Goal: Task Accomplishment & Management: Manage account settings

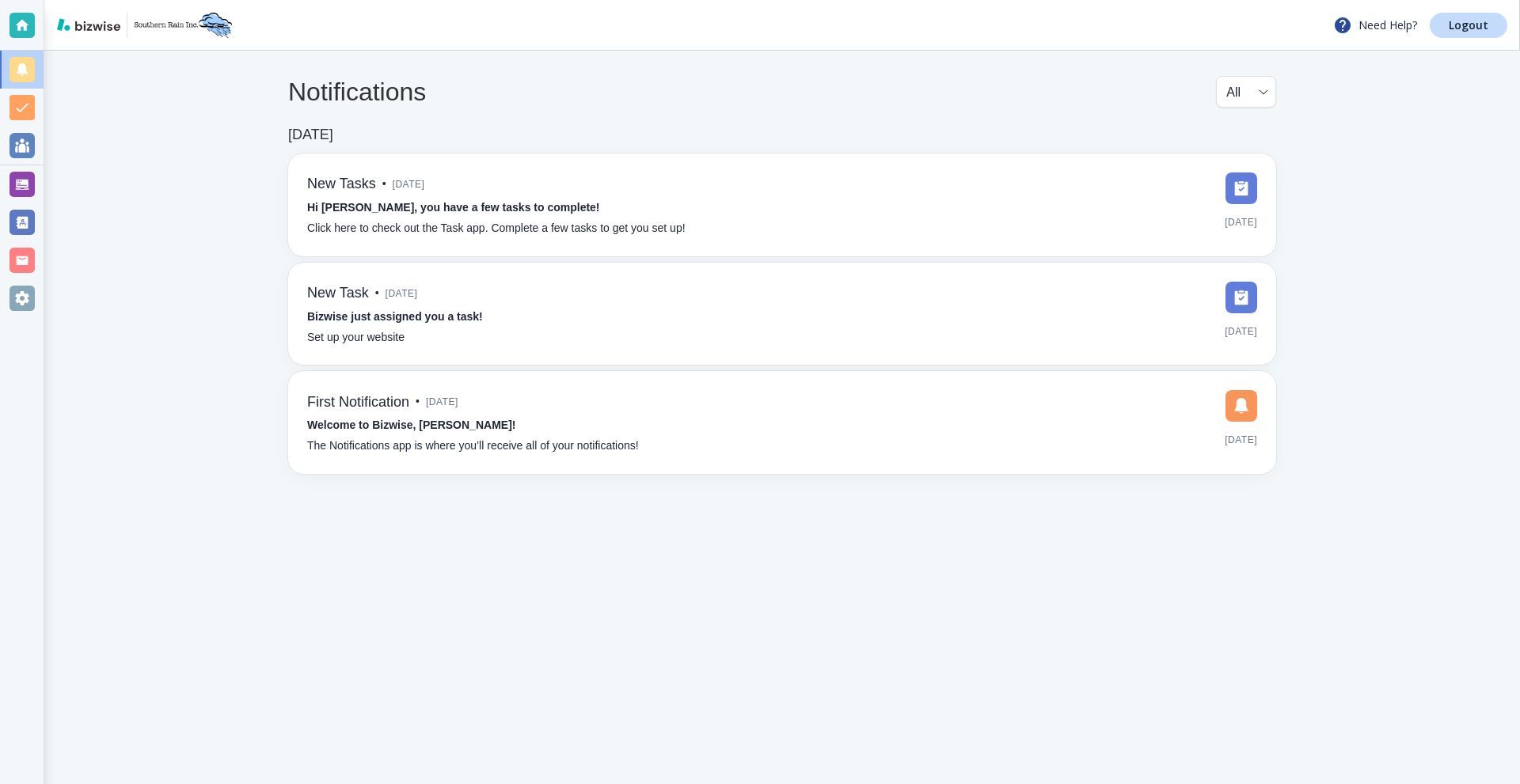
click at [40, 183] on div at bounding box center [21, 184] width 44 height 38
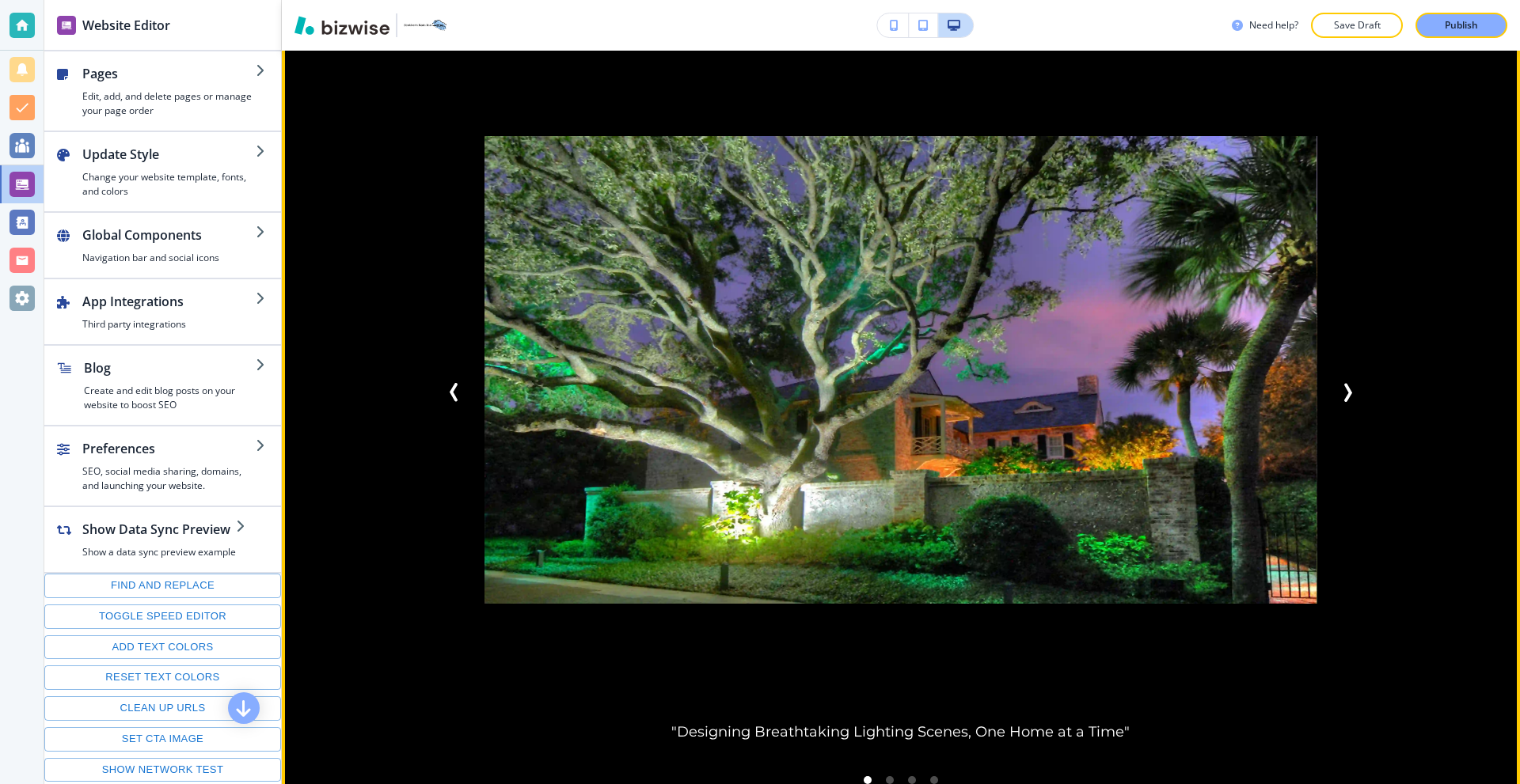
scroll to position [1979, 0]
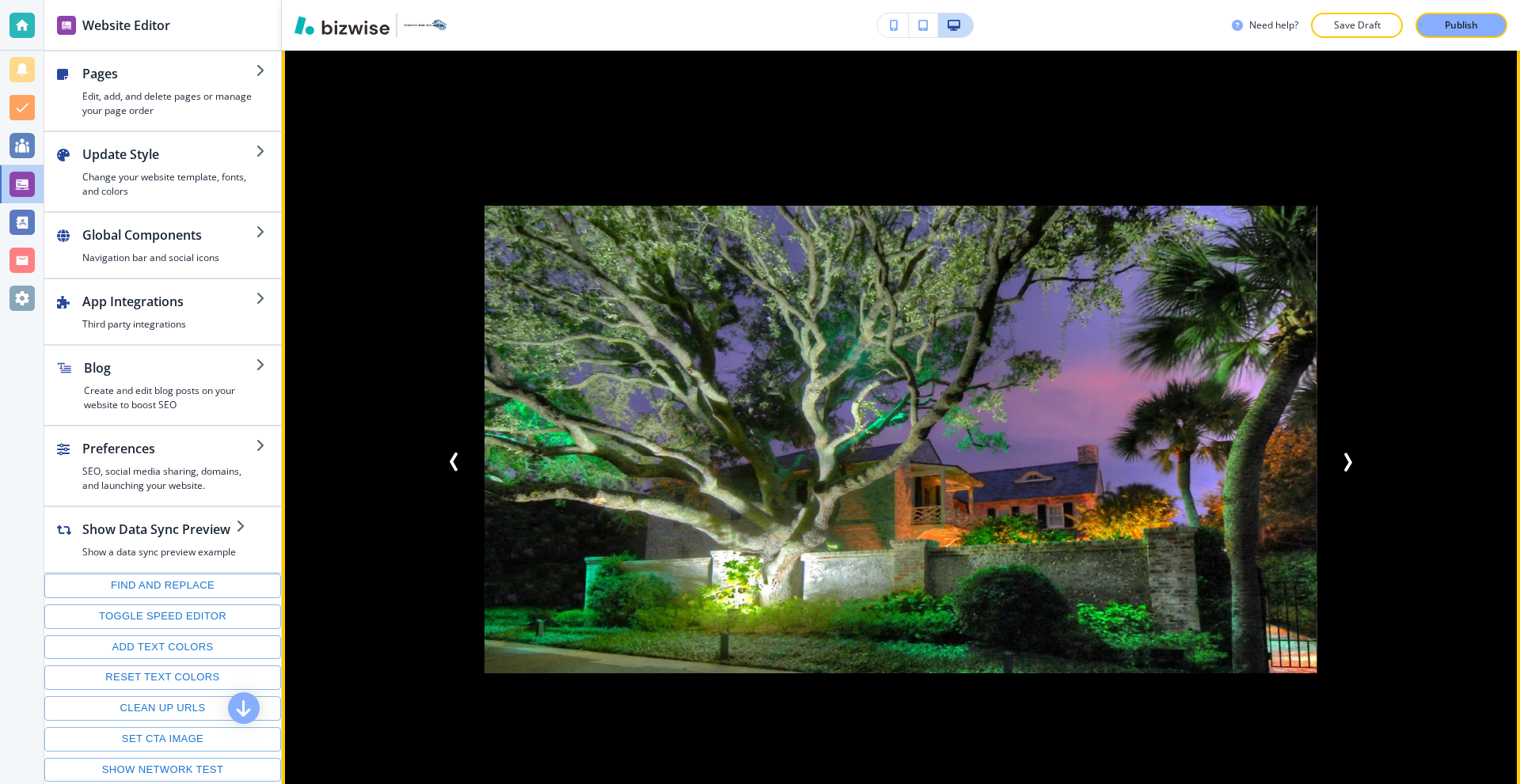
click at [1346, 455] on icon "Next Slide" at bounding box center [1348, 463] width 5 height 16
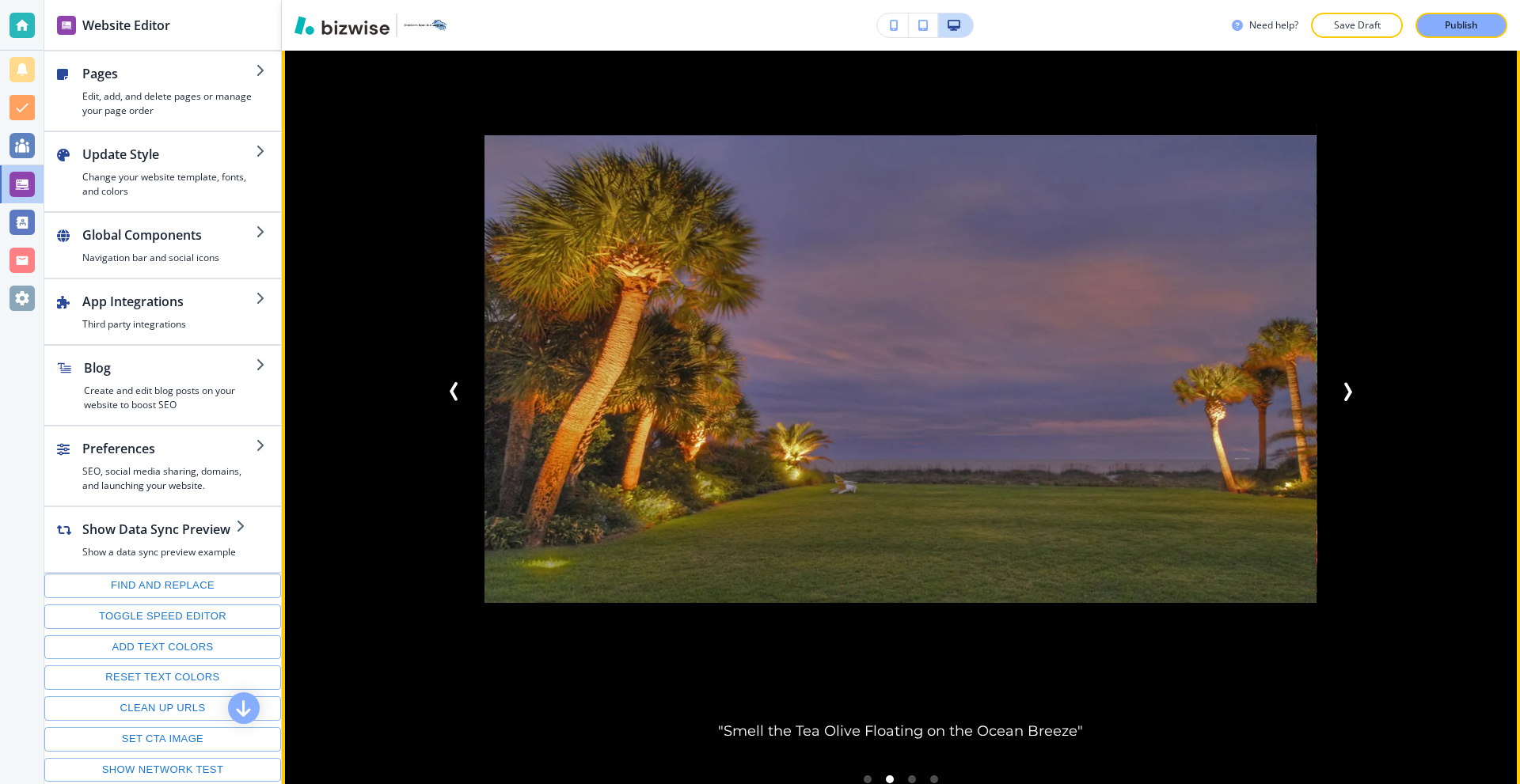
scroll to position [2058, 0]
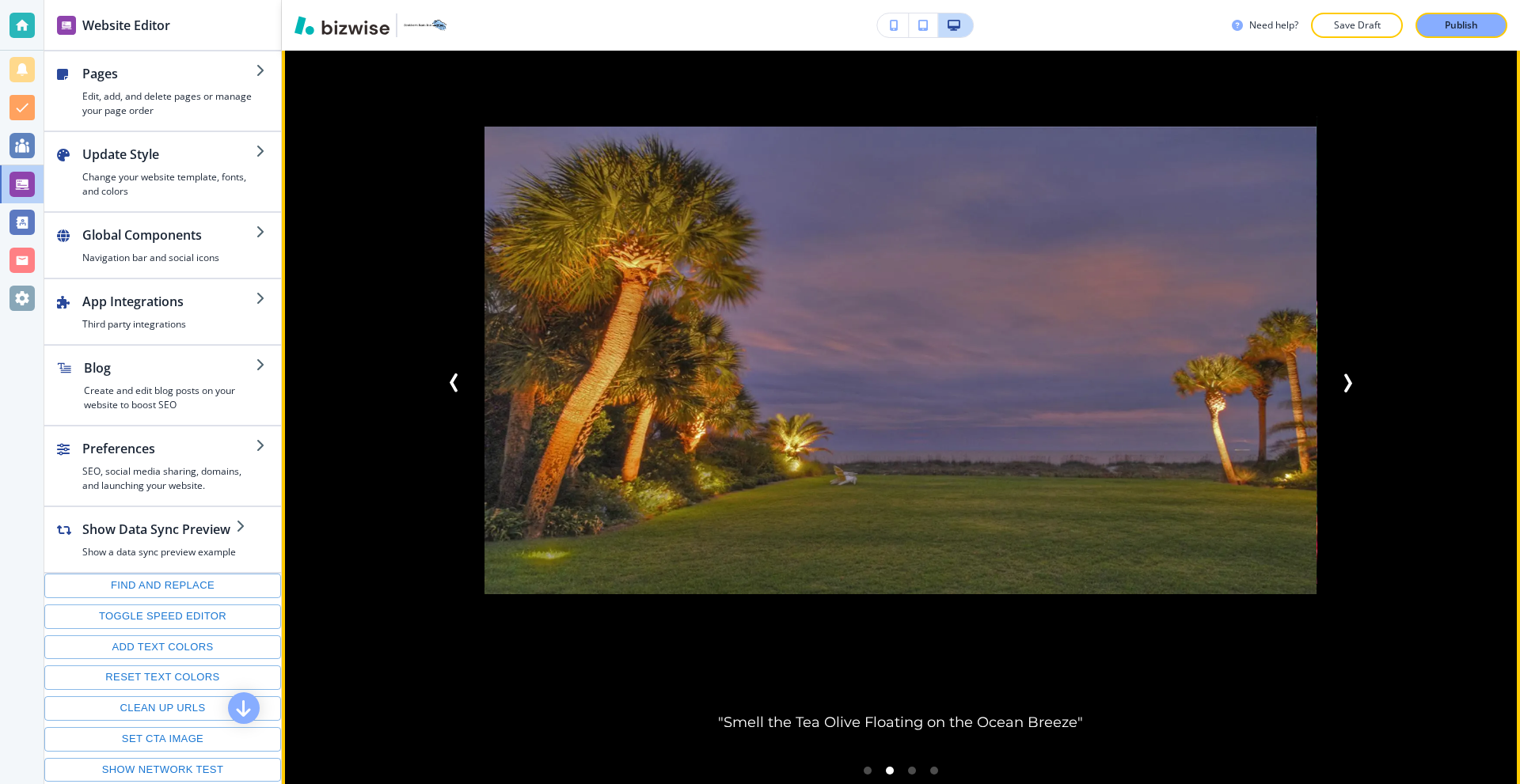
click at [445, 374] on icon "Previous Slide" at bounding box center [454, 383] width 19 height 19
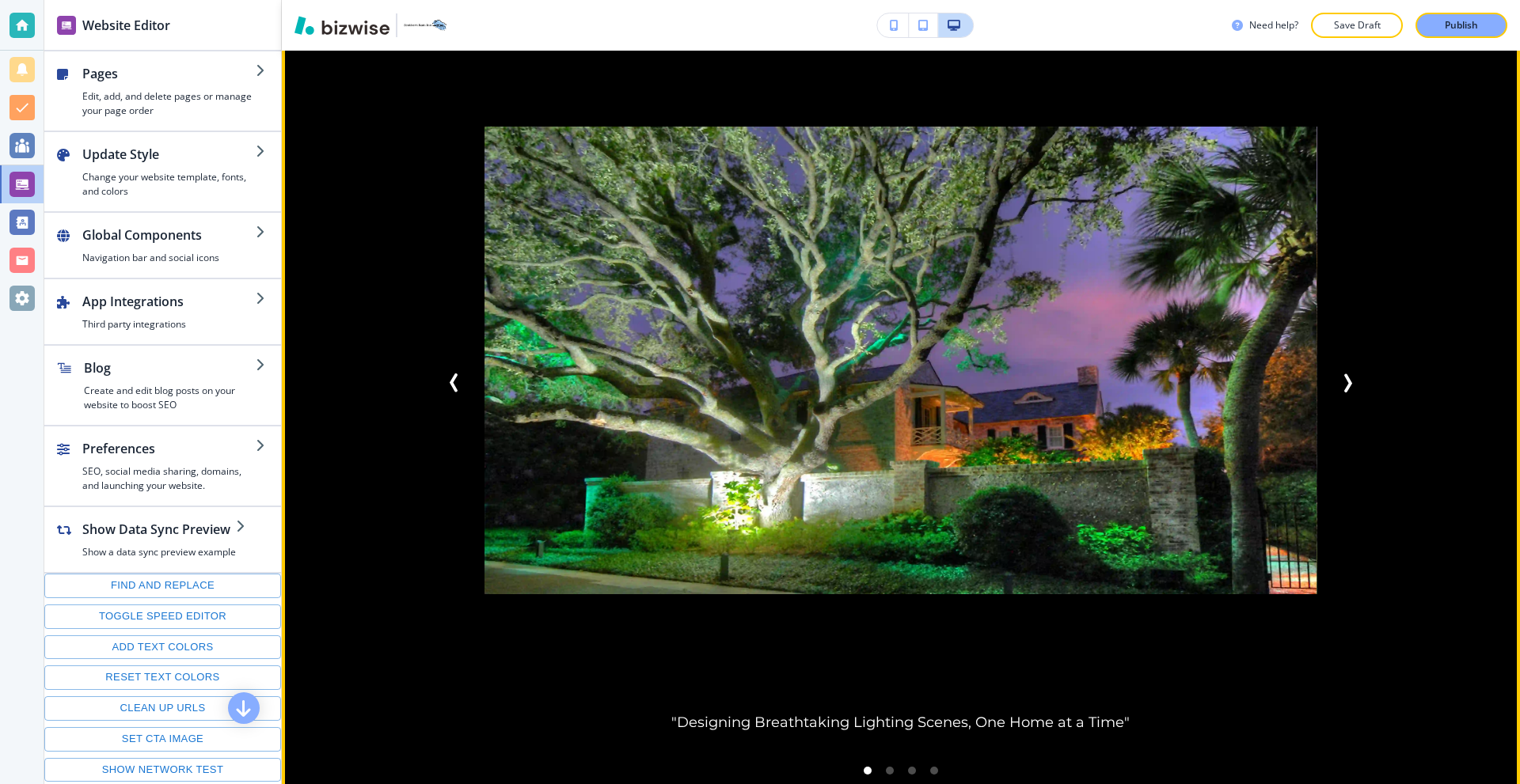
click at [1338, 374] on icon "Next Slide" at bounding box center [1347, 383] width 19 height 19
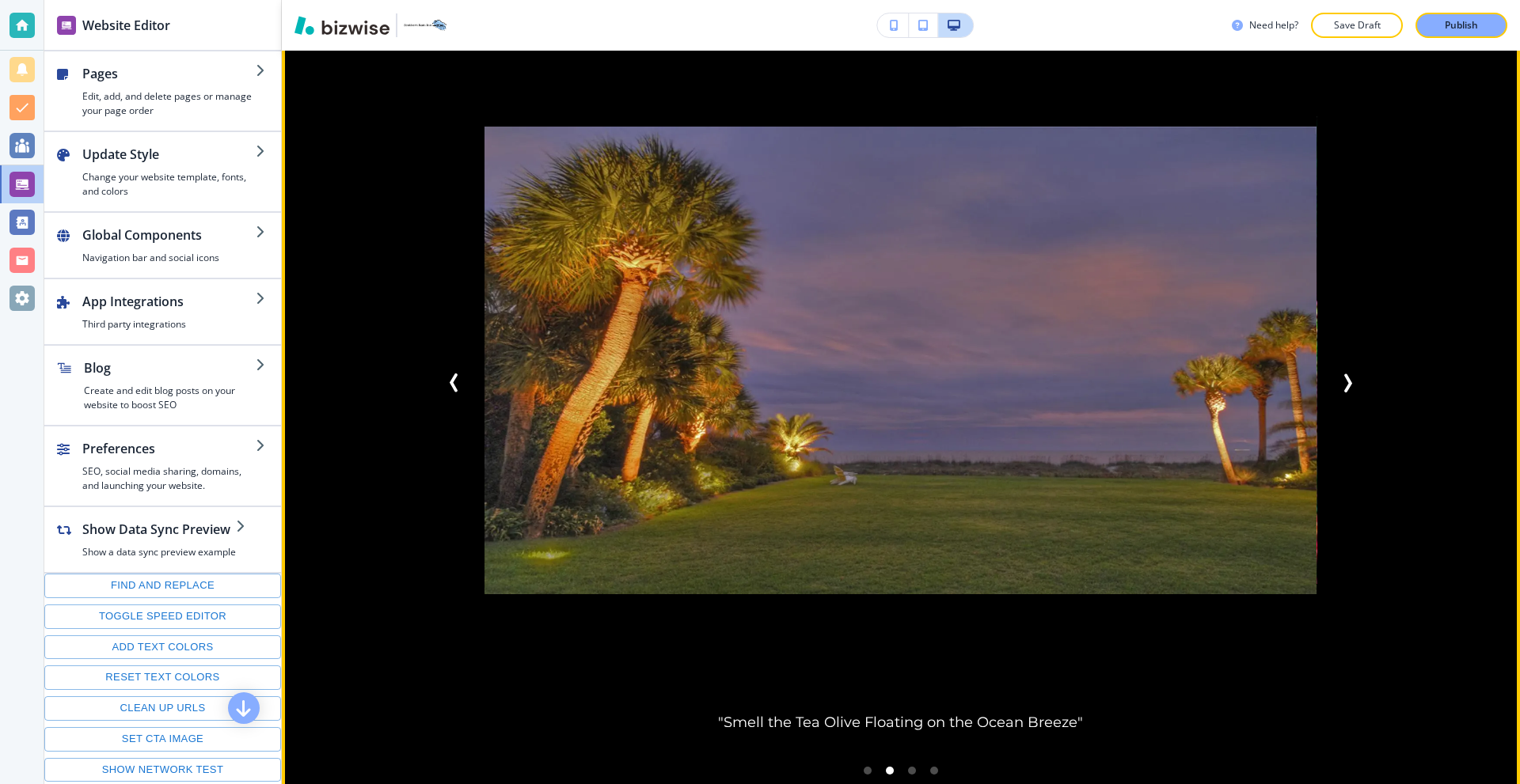
click at [458, 380] on icon "Previous Slide" at bounding box center [454, 383] width 19 height 19
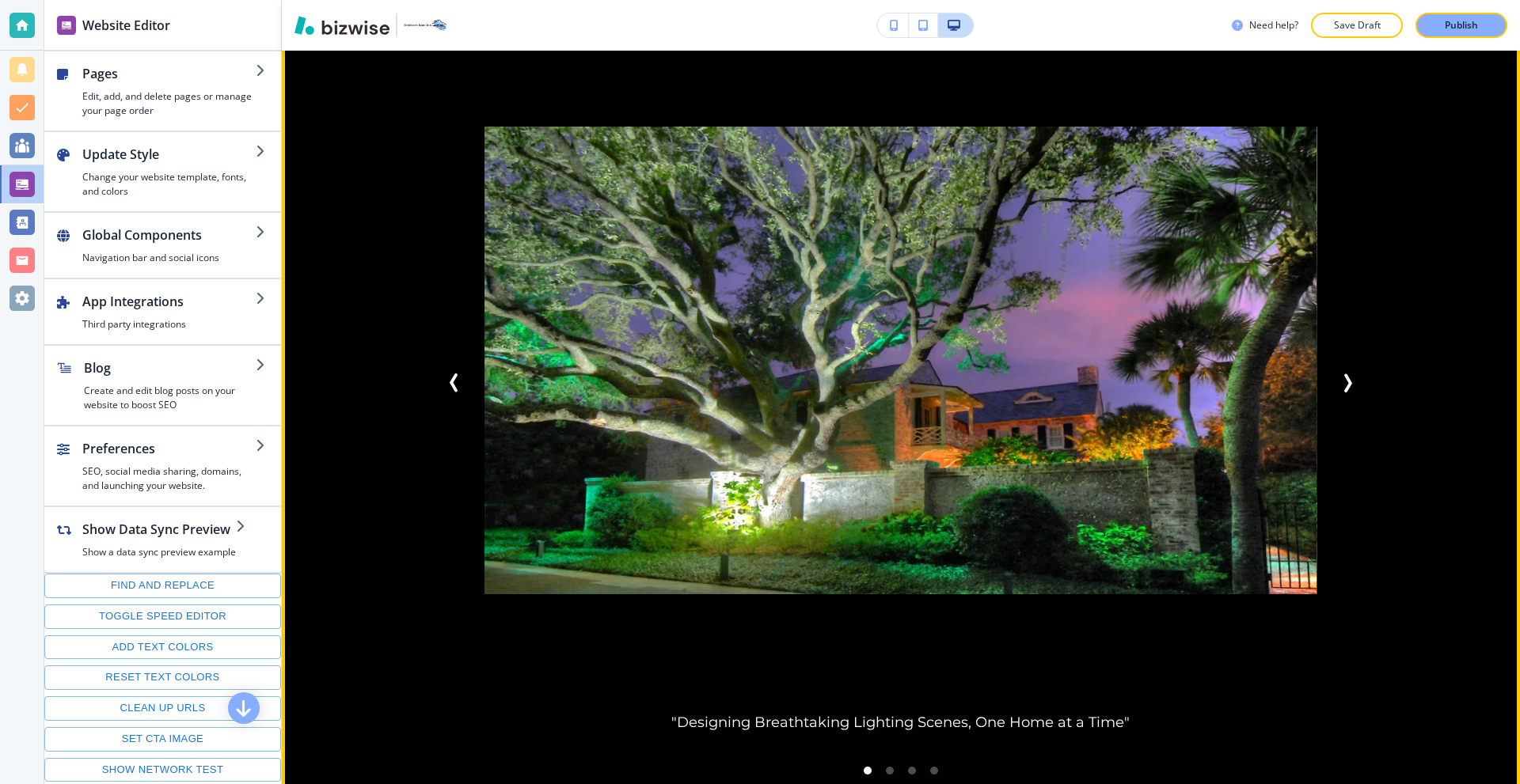
click at [456, 377] on icon "Previous Slide" at bounding box center [454, 383] width 19 height 19
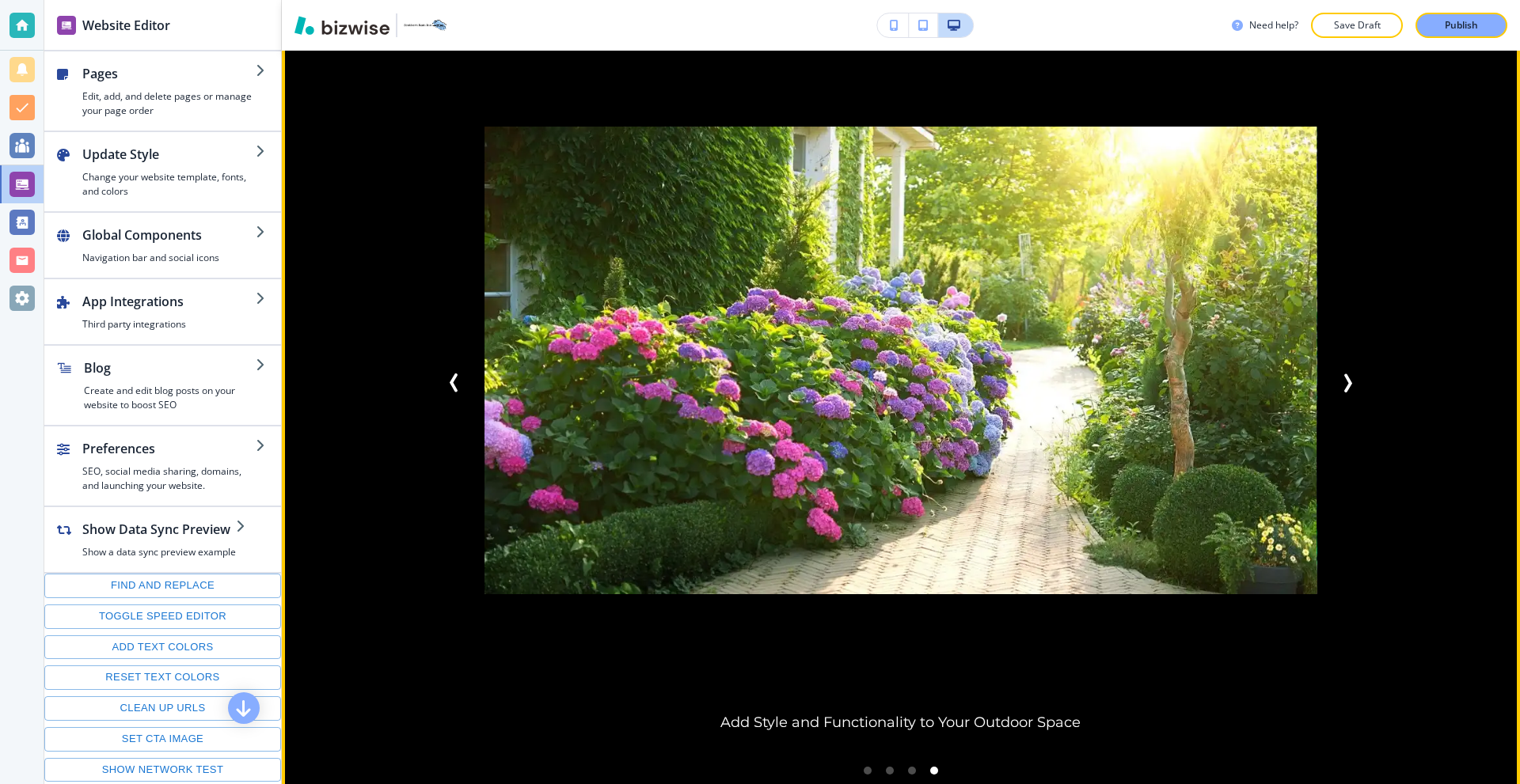
click at [456, 377] on icon "Previous Slide" at bounding box center [454, 383] width 19 height 19
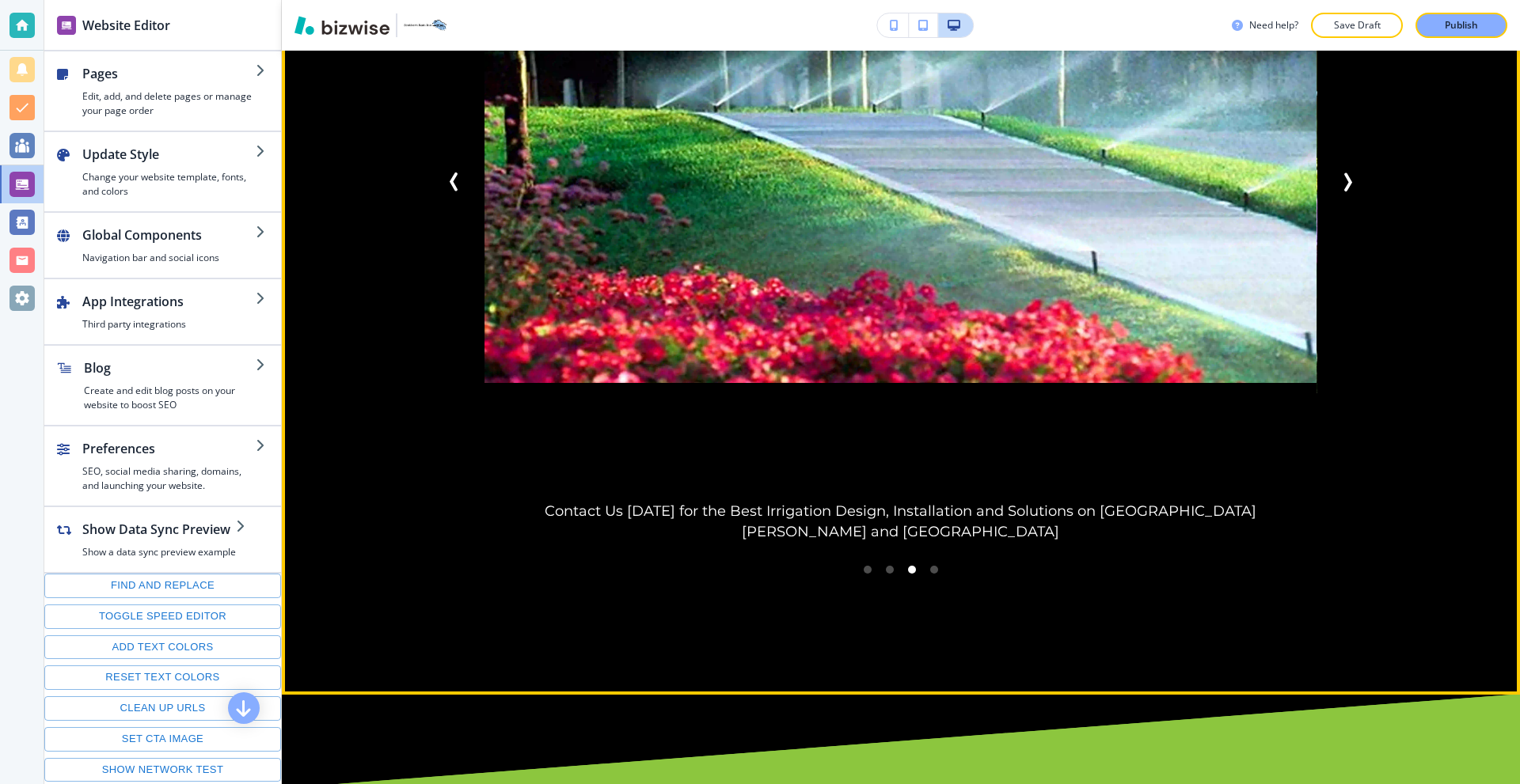
scroll to position [1979, 0]
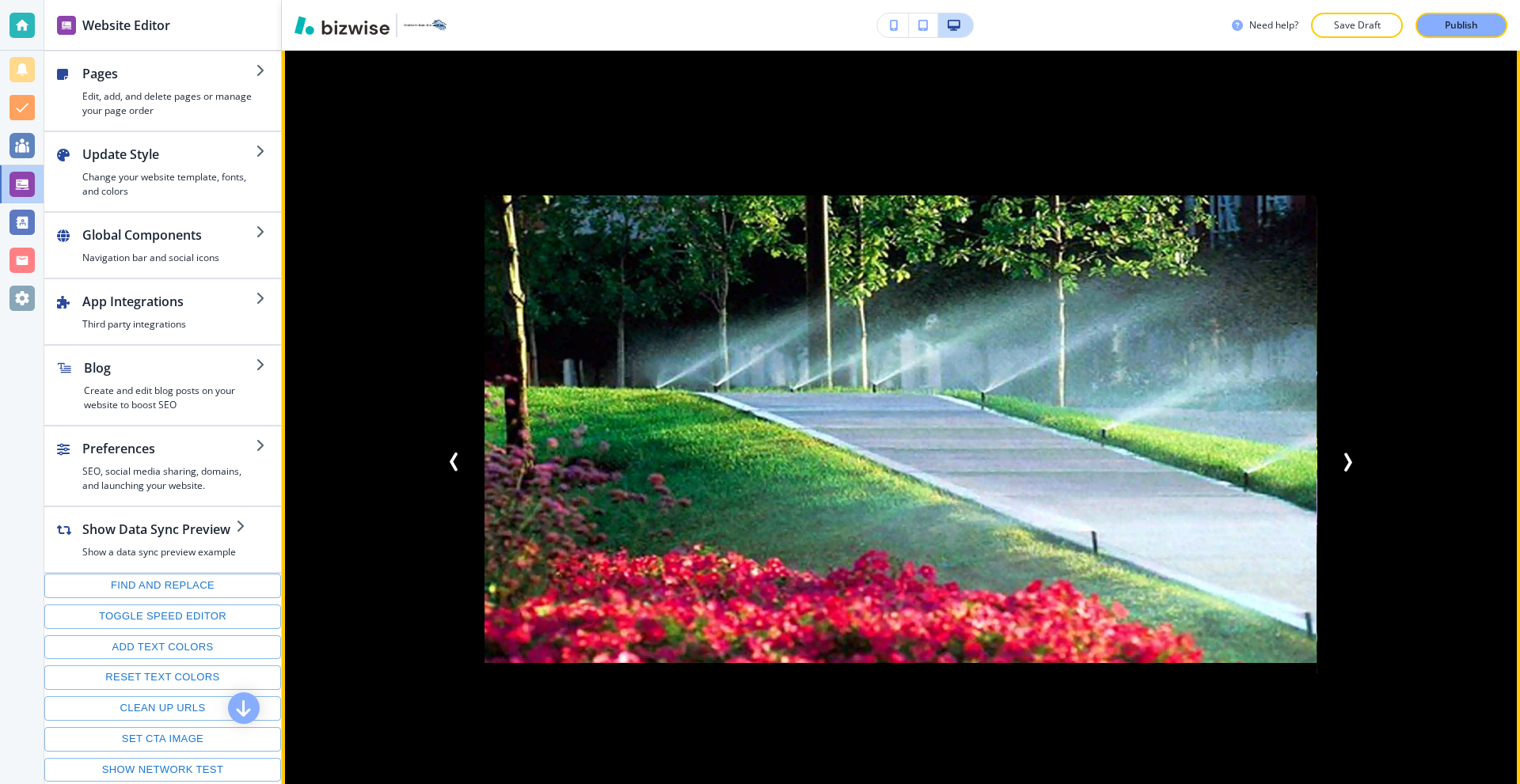
click at [449, 453] on icon "Previous Slide" at bounding box center [454, 462] width 19 height 19
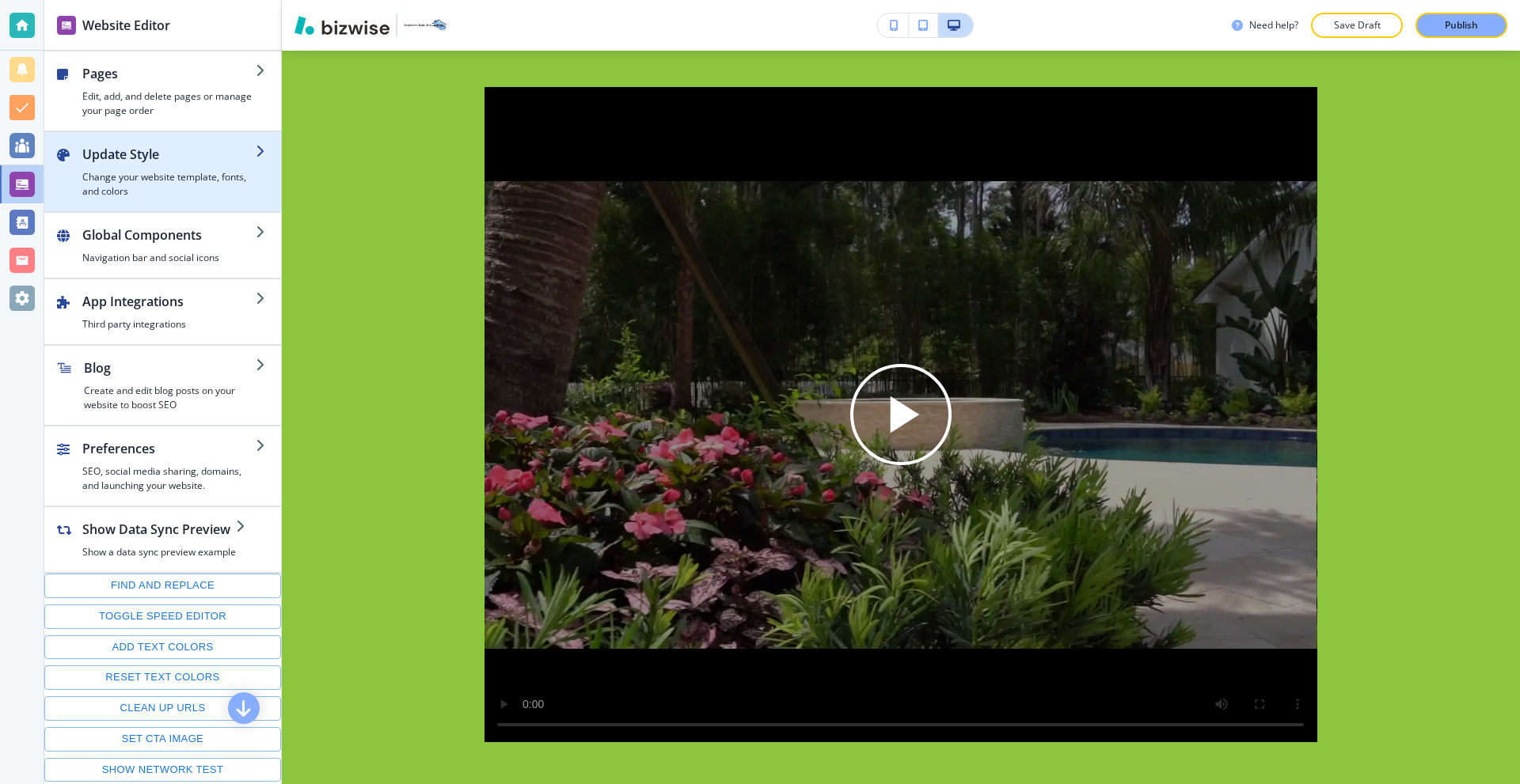
scroll to position [3086, 0]
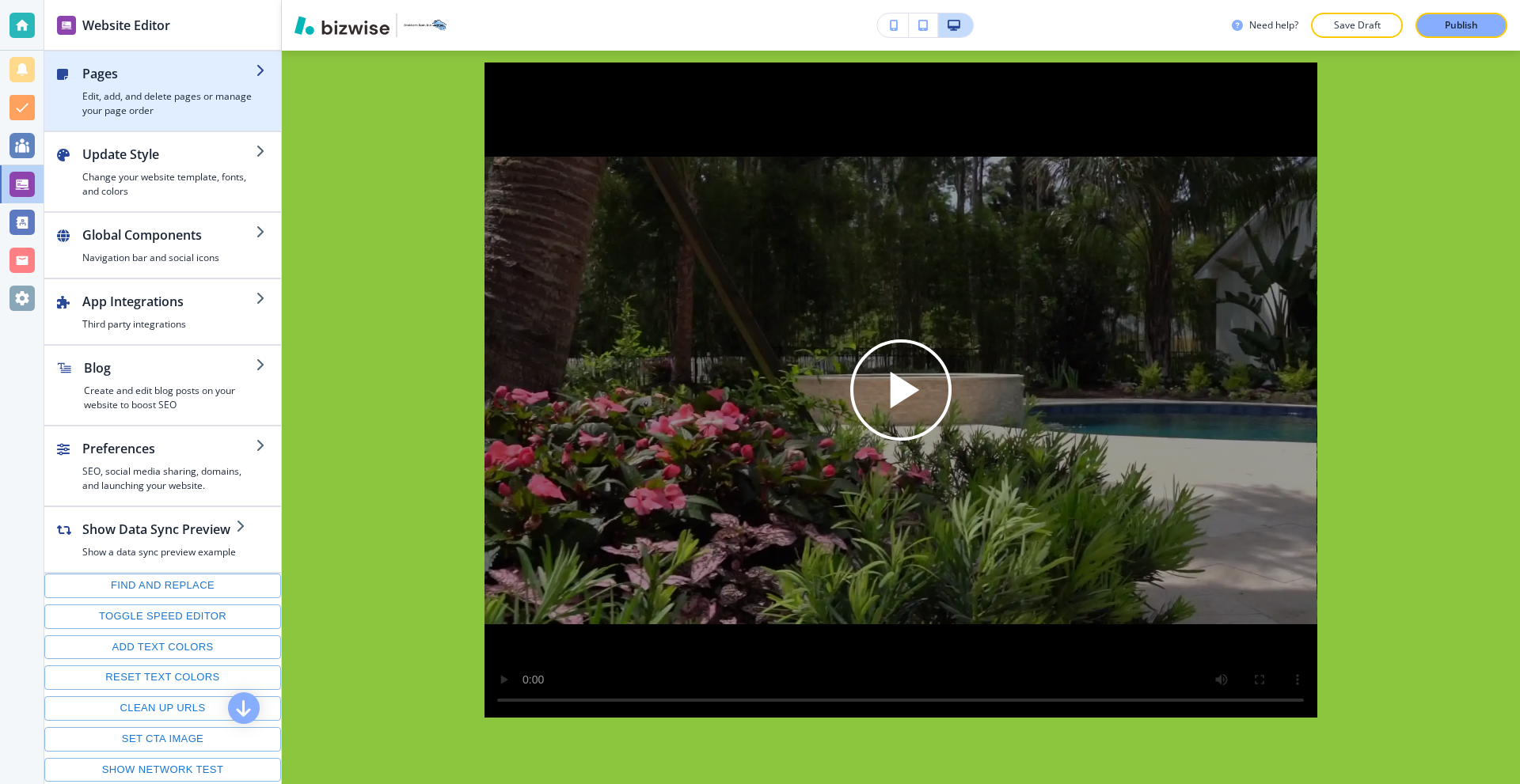
click at [178, 116] on h4 "Edit, add, and delete pages or manage your page order" at bounding box center [169, 103] width 174 height 28
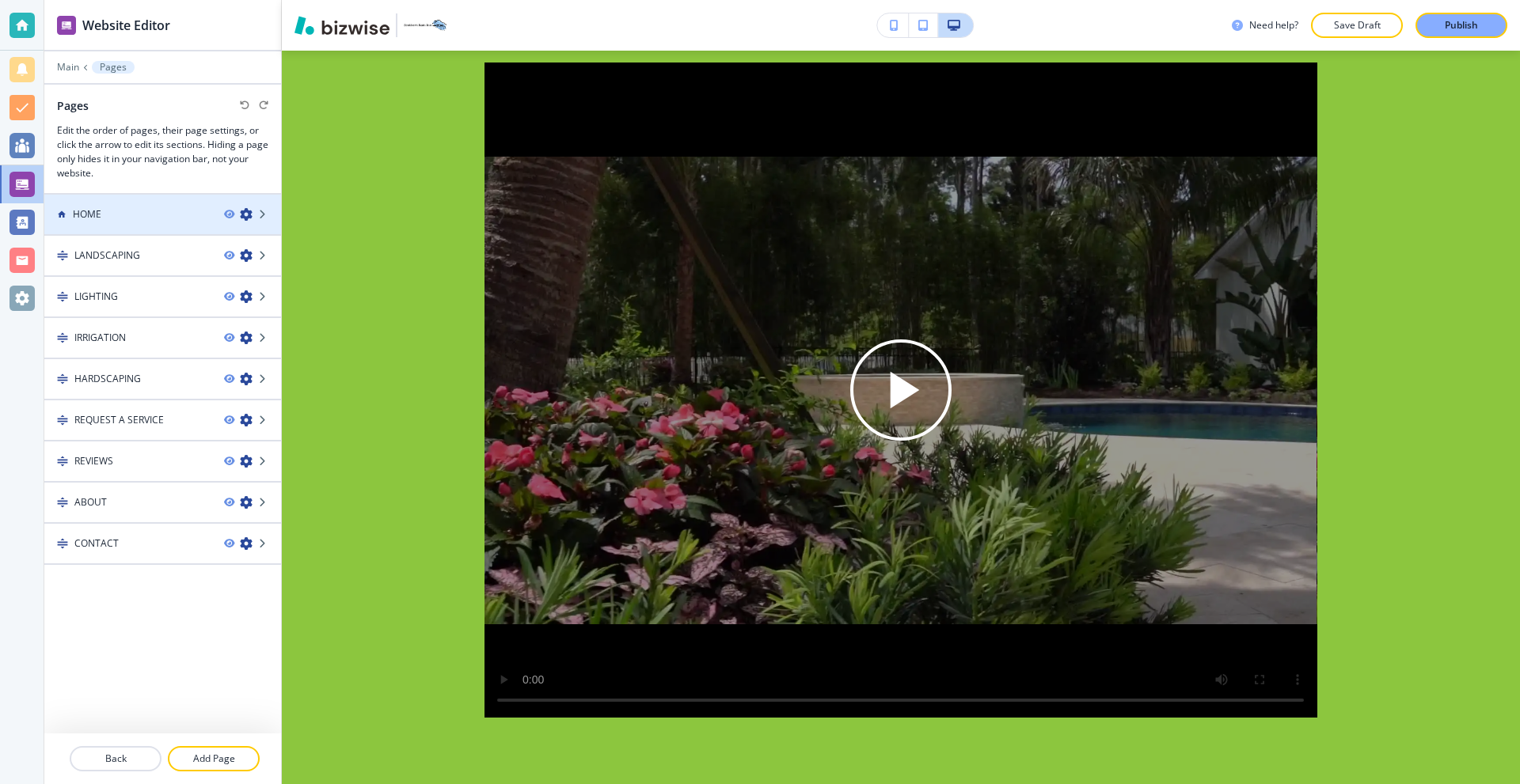
click at [145, 198] on div at bounding box center [162, 200] width 236 height 13
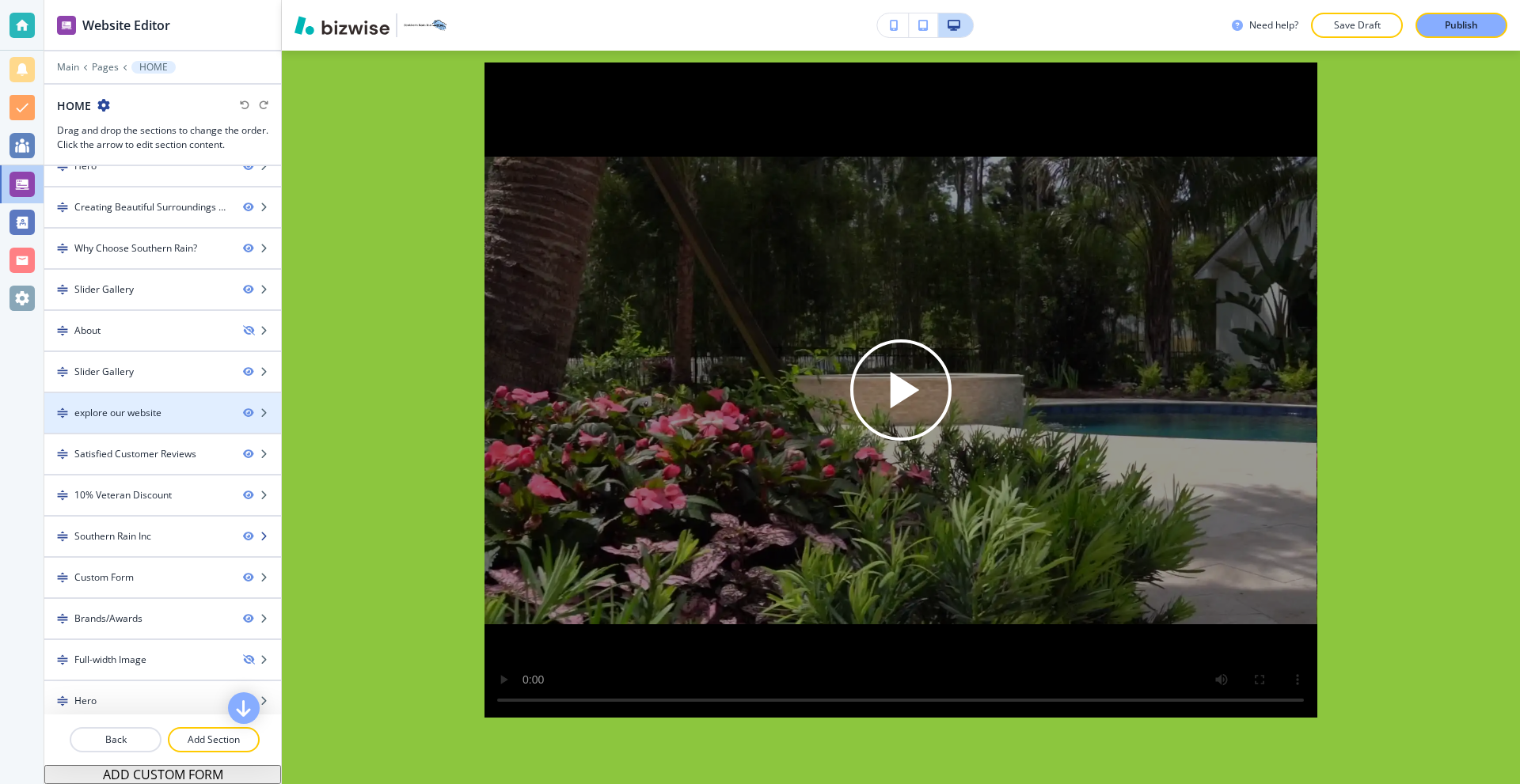
scroll to position [69, 0]
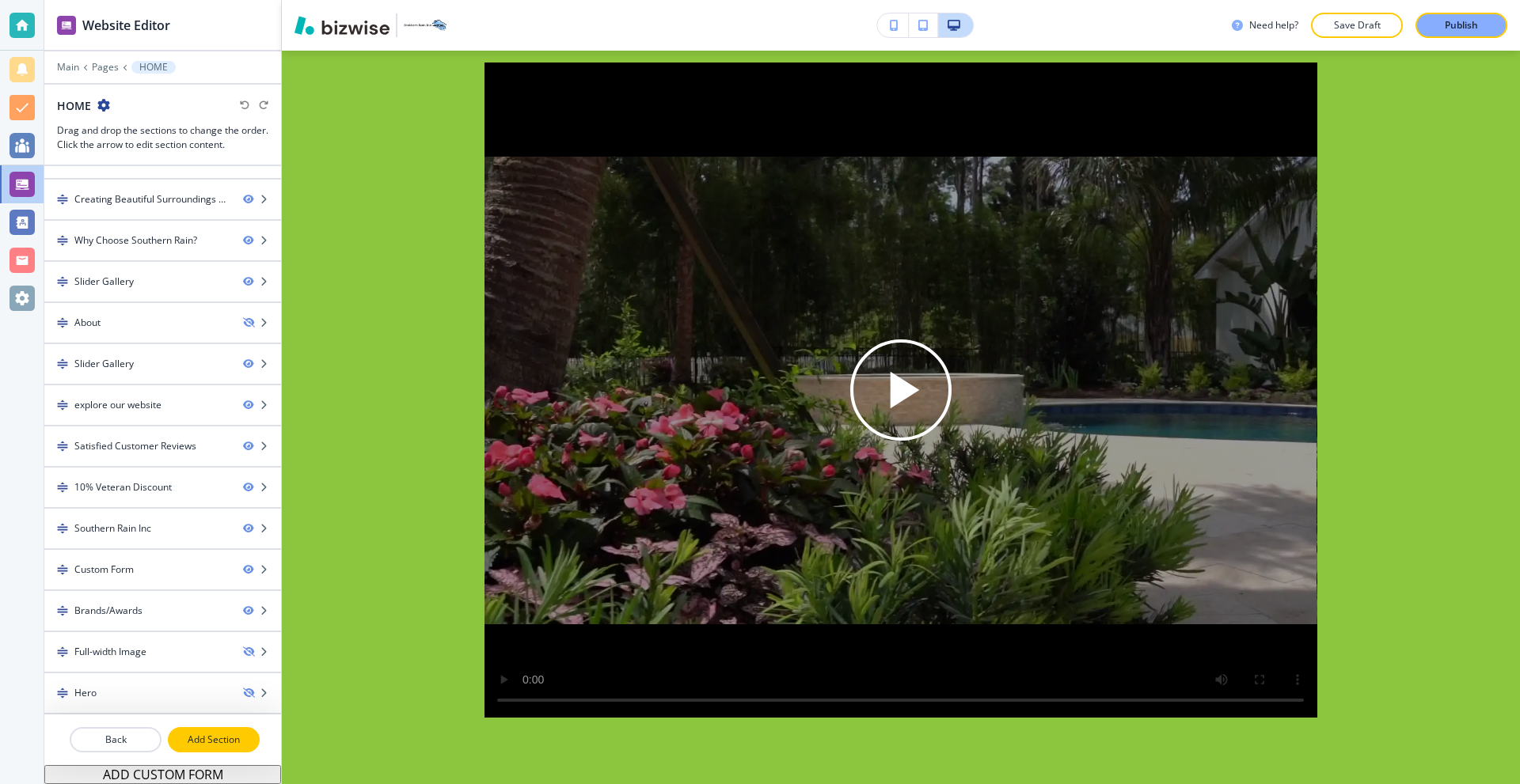
click at [188, 733] on p "Add Section" at bounding box center [213, 740] width 89 height 15
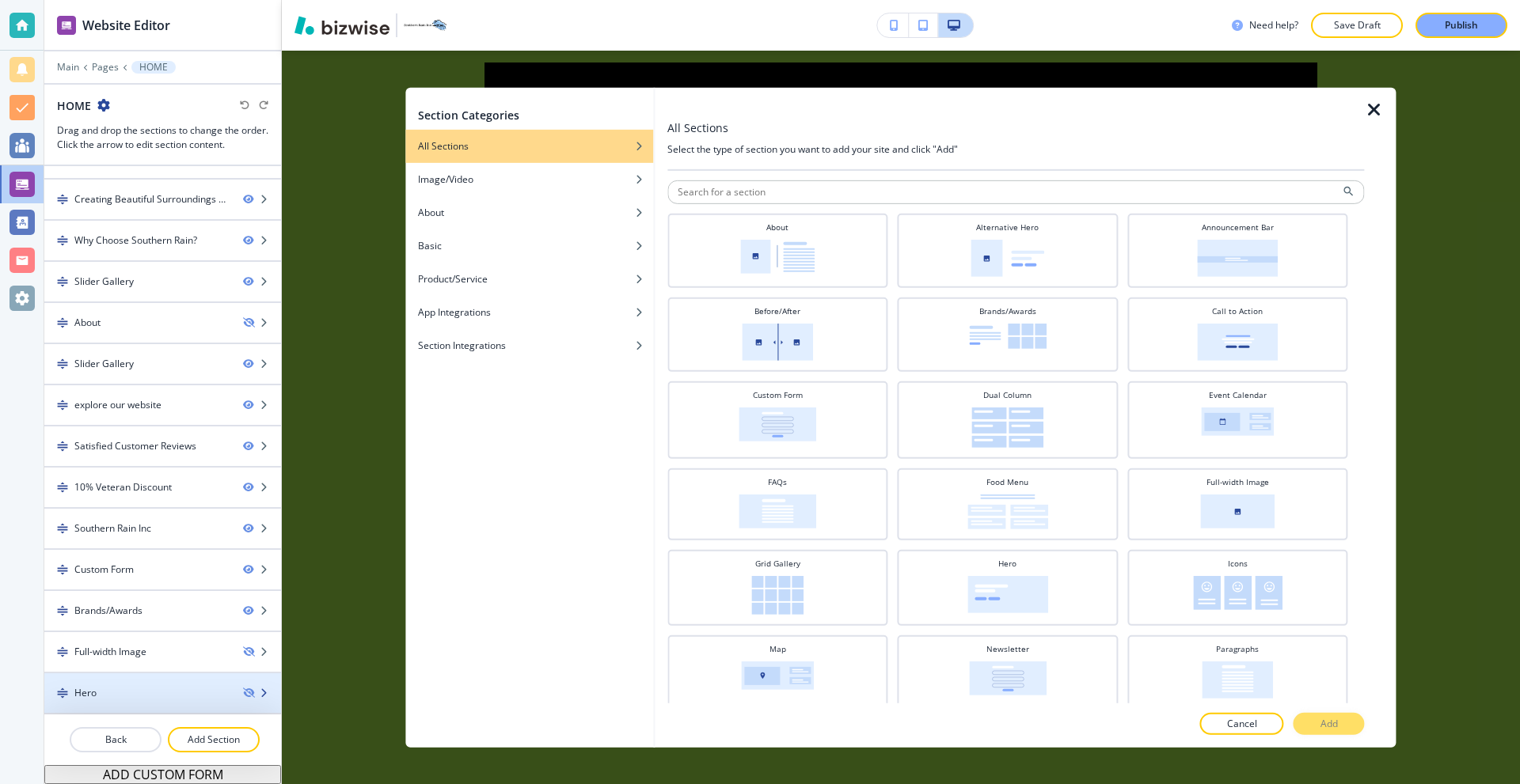
click at [176, 694] on div "Hero" at bounding box center [137, 693] width 186 height 15
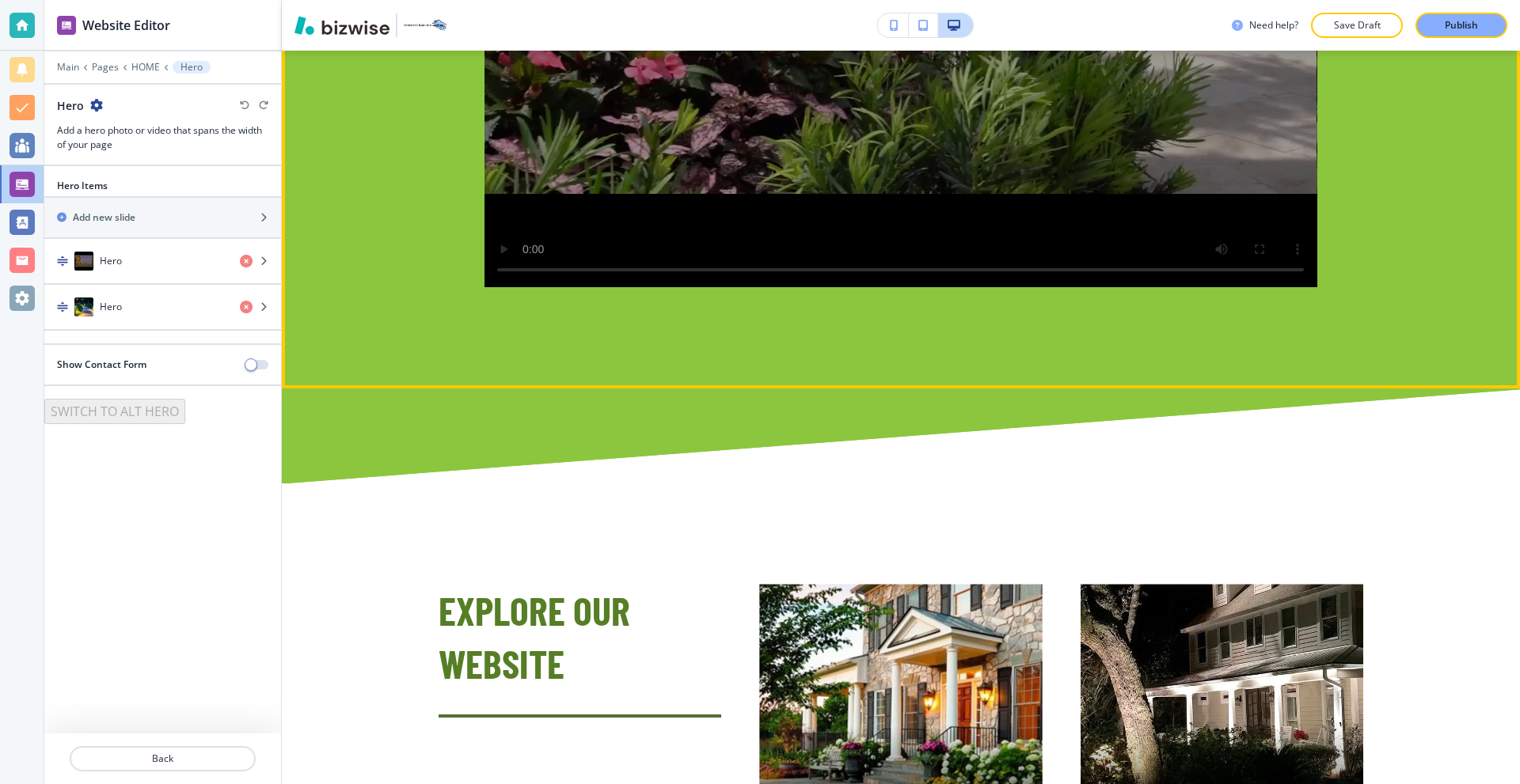
scroll to position [3562, 0]
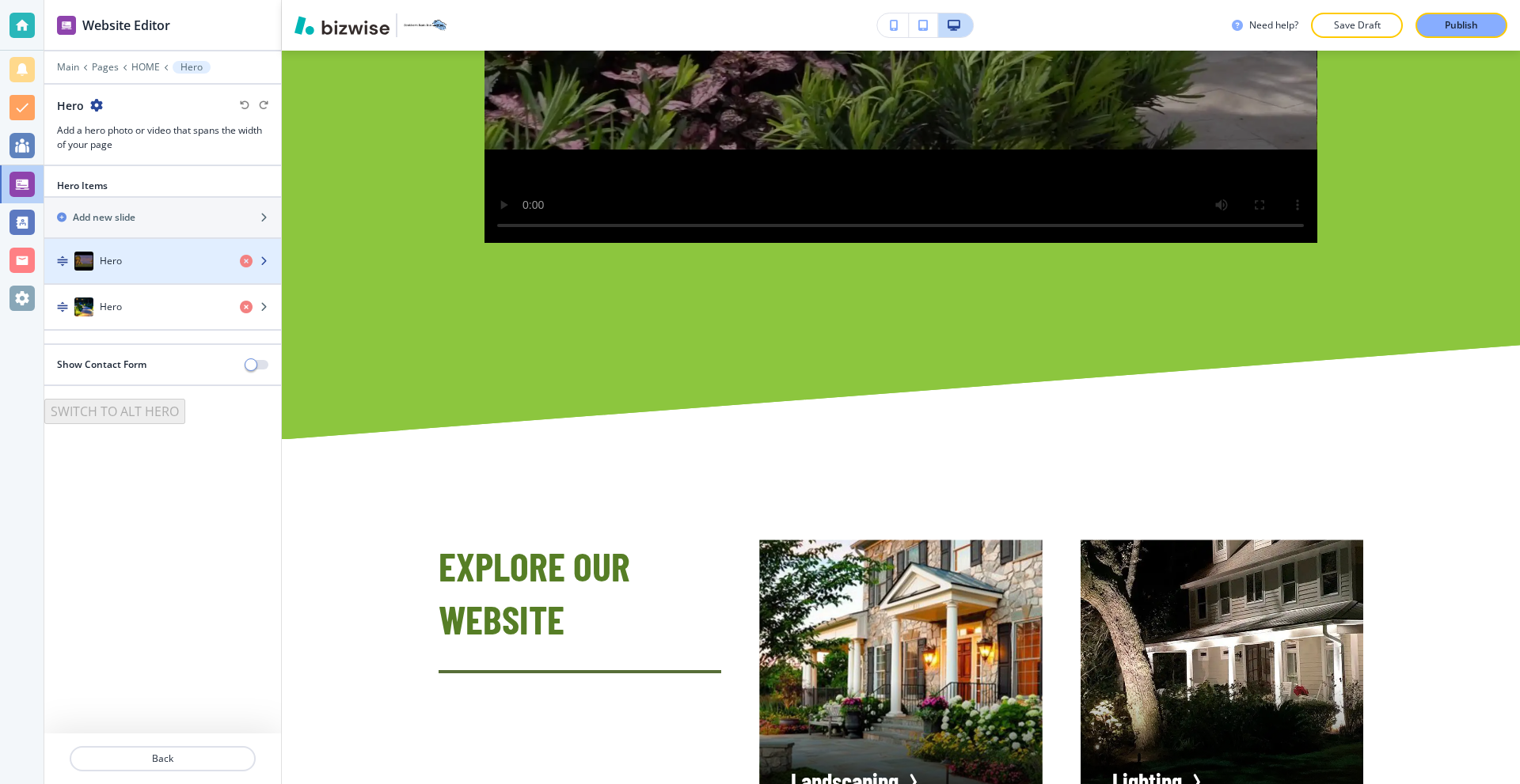
click at [135, 259] on div "Hero" at bounding box center [135, 261] width 183 height 19
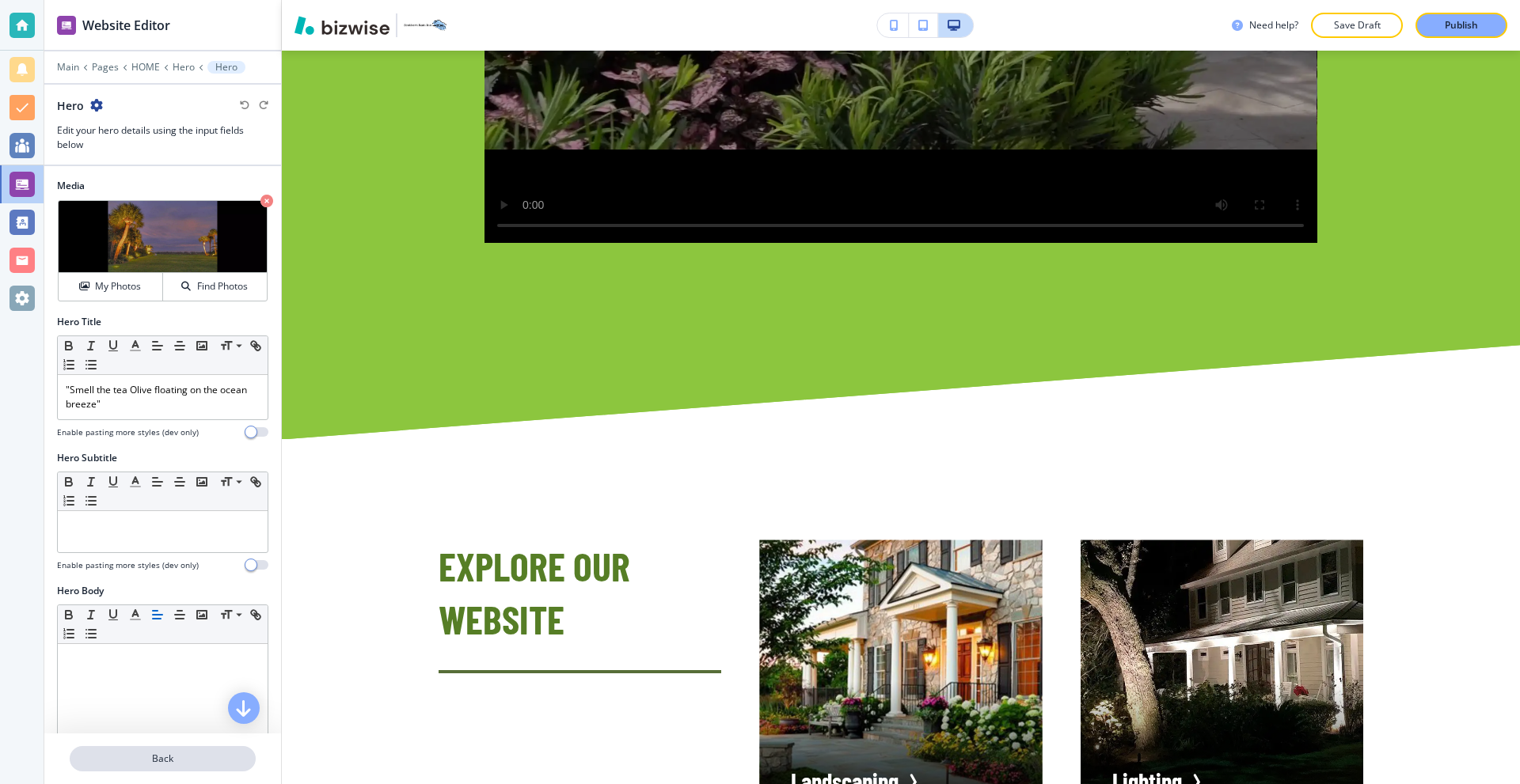
click at [180, 755] on p "Back" at bounding box center [162, 759] width 183 height 15
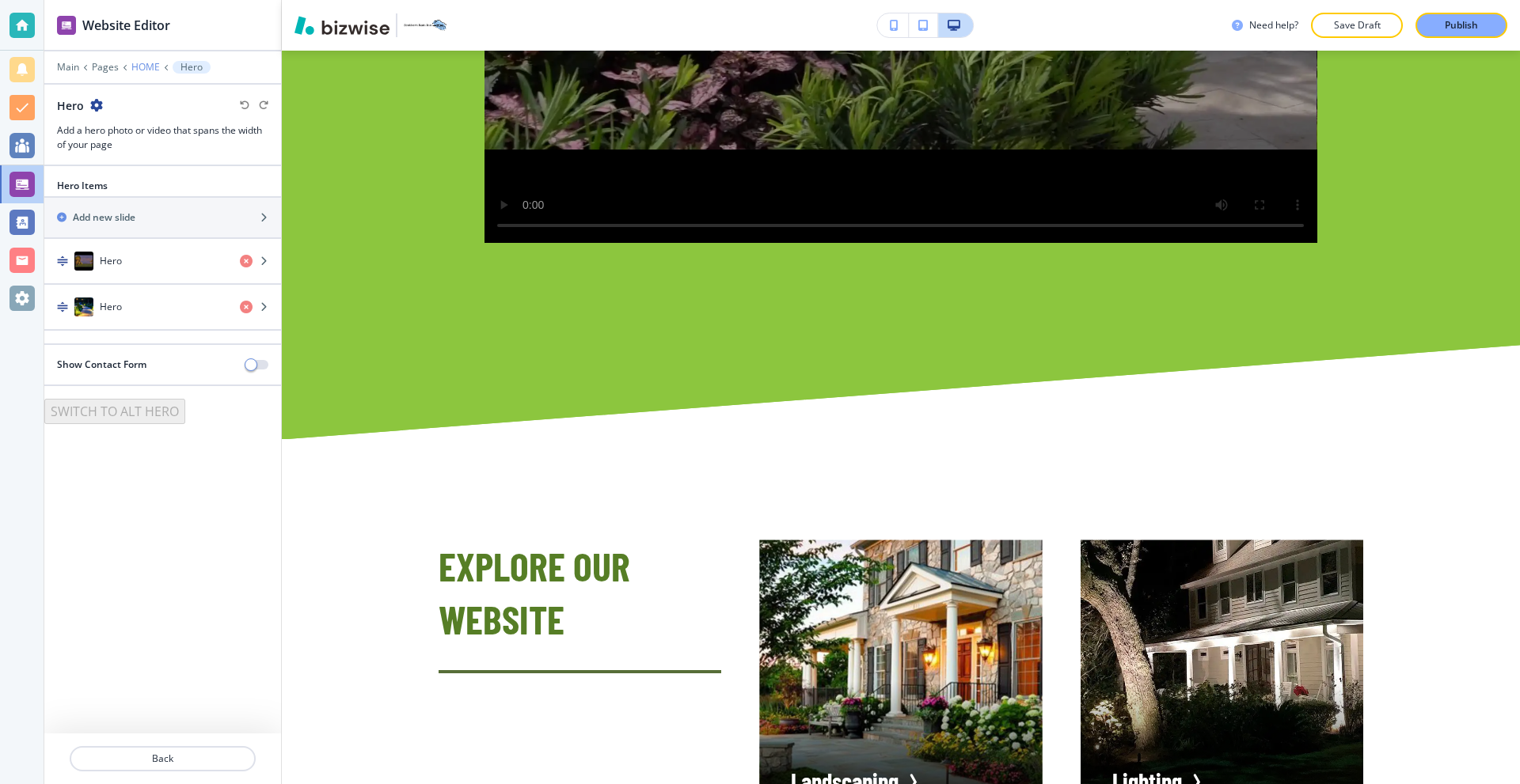
click at [142, 69] on p "HOME" at bounding box center [146, 66] width 28 height 11
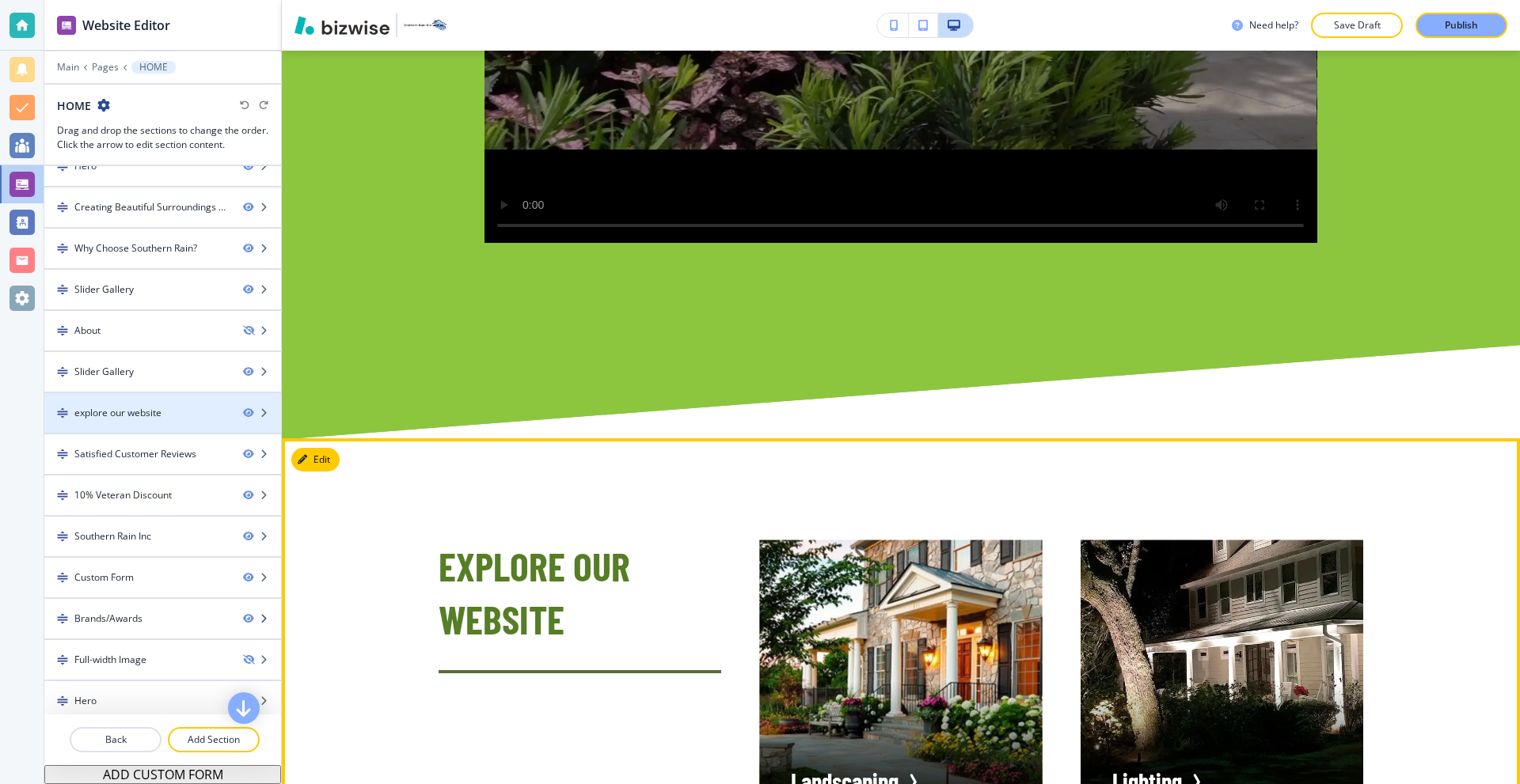
scroll to position [69, 0]
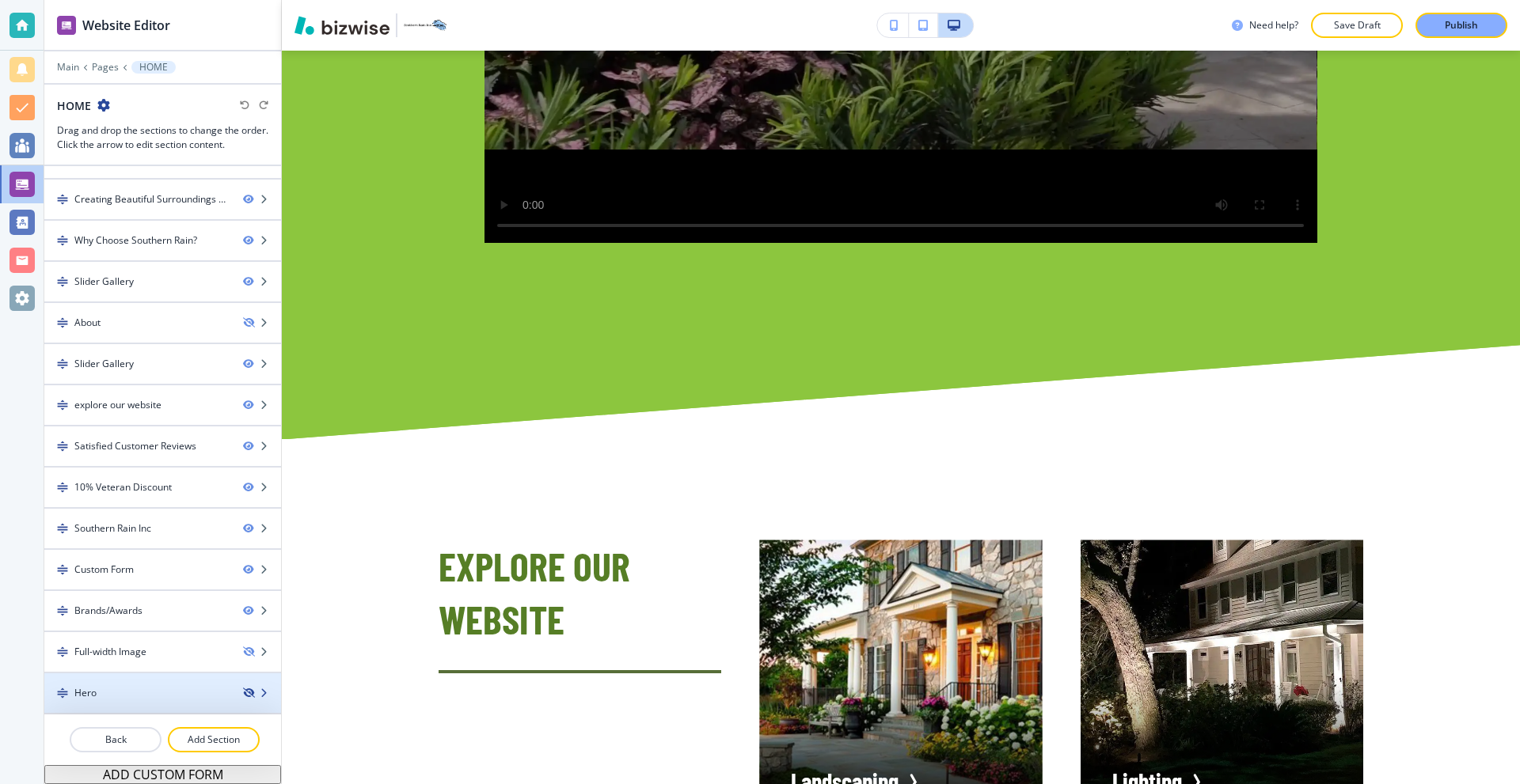
click at [243, 691] on icon "button" at bounding box center [248, 693] width 10 height 10
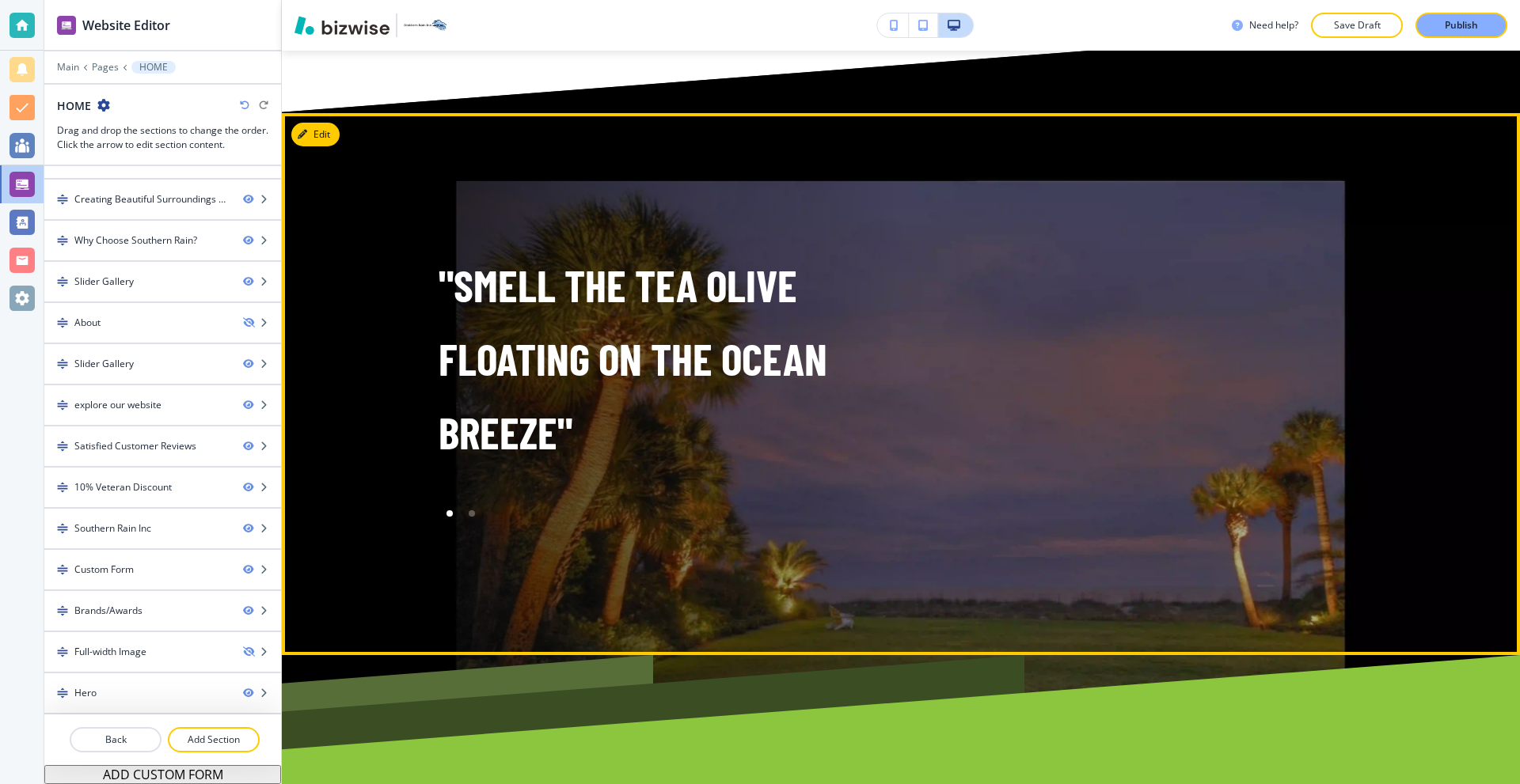
scroll to position [9022, 0]
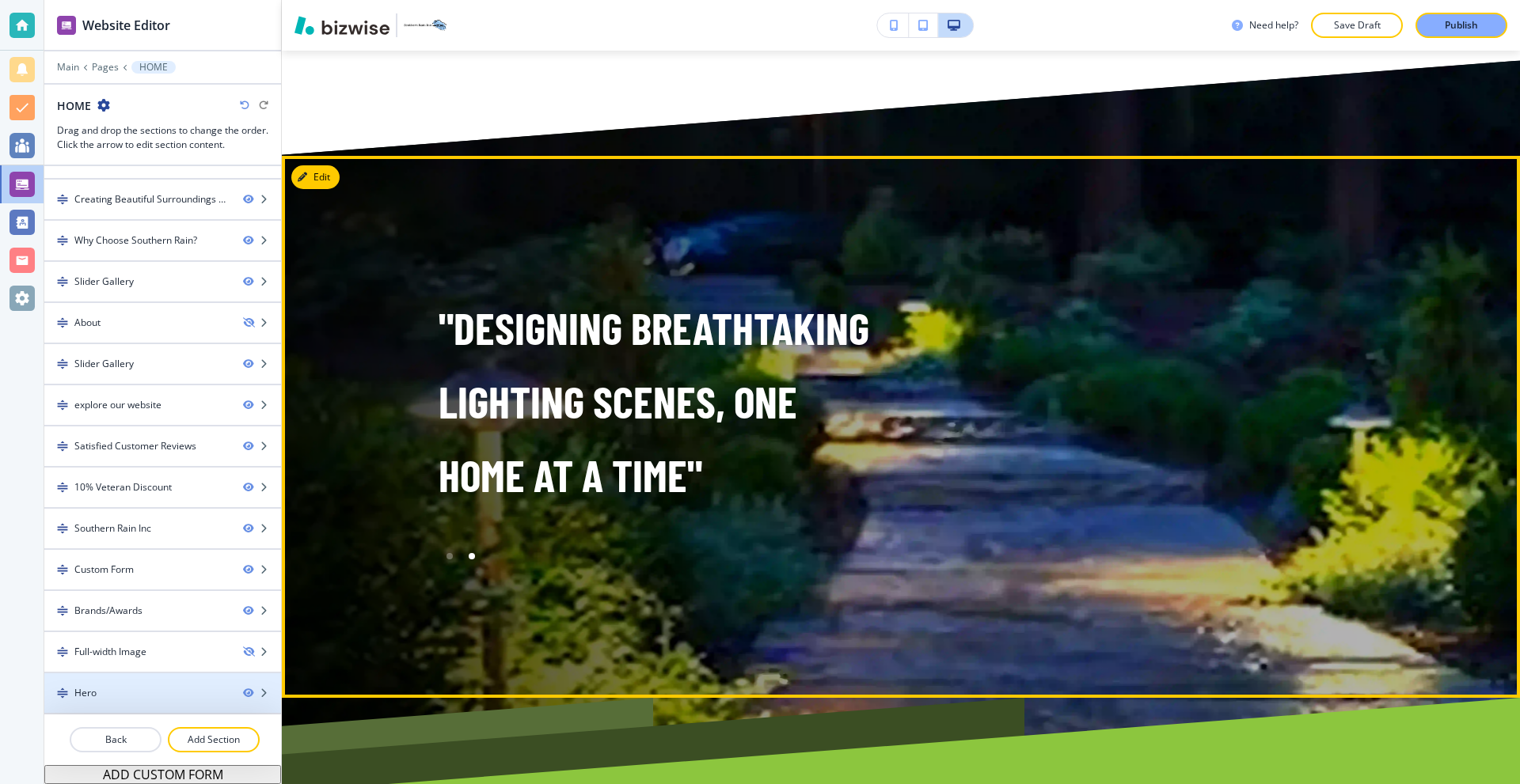
click at [90, 687] on div "Hero" at bounding box center [85, 693] width 22 height 15
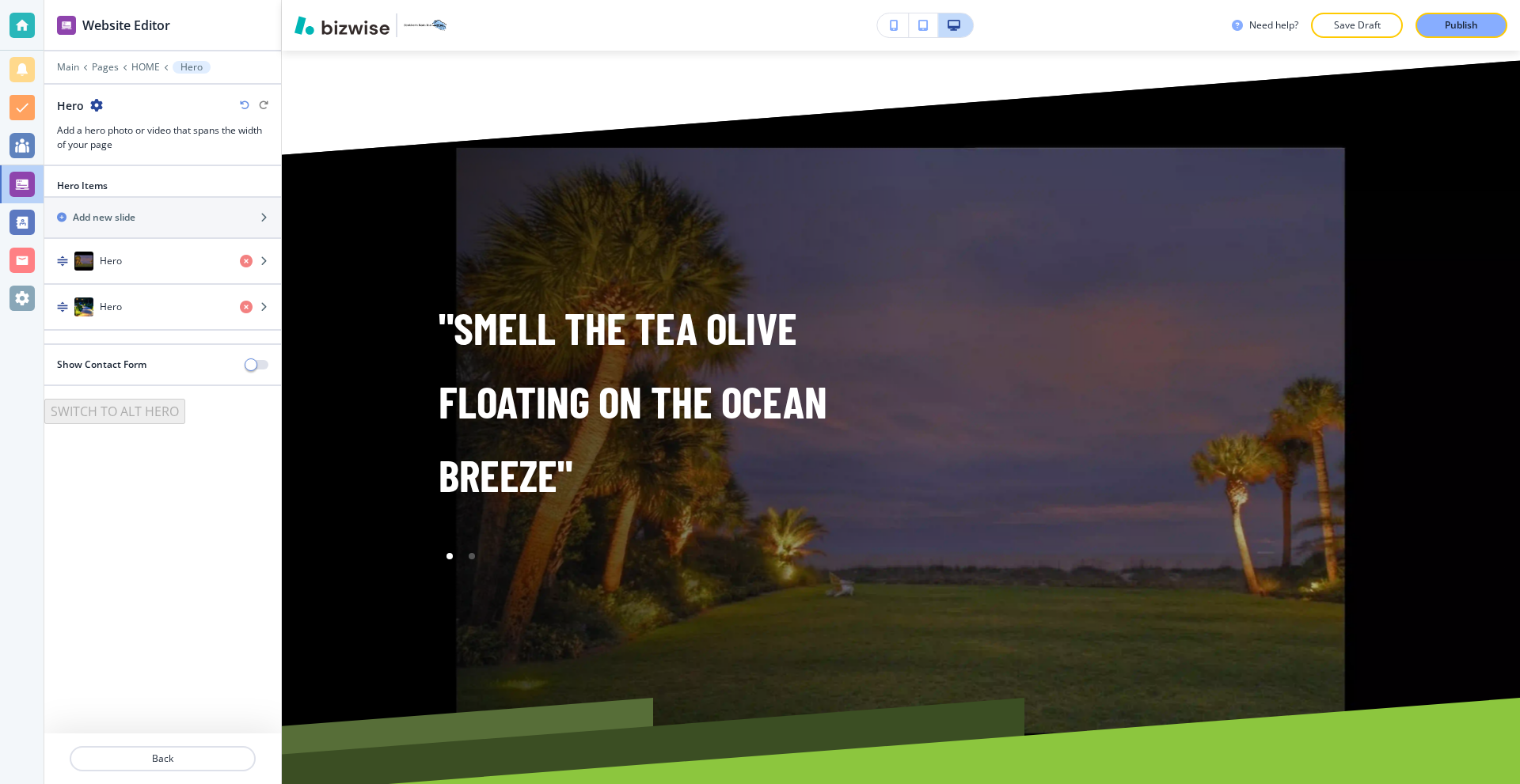
scroll to position [9137, 0]
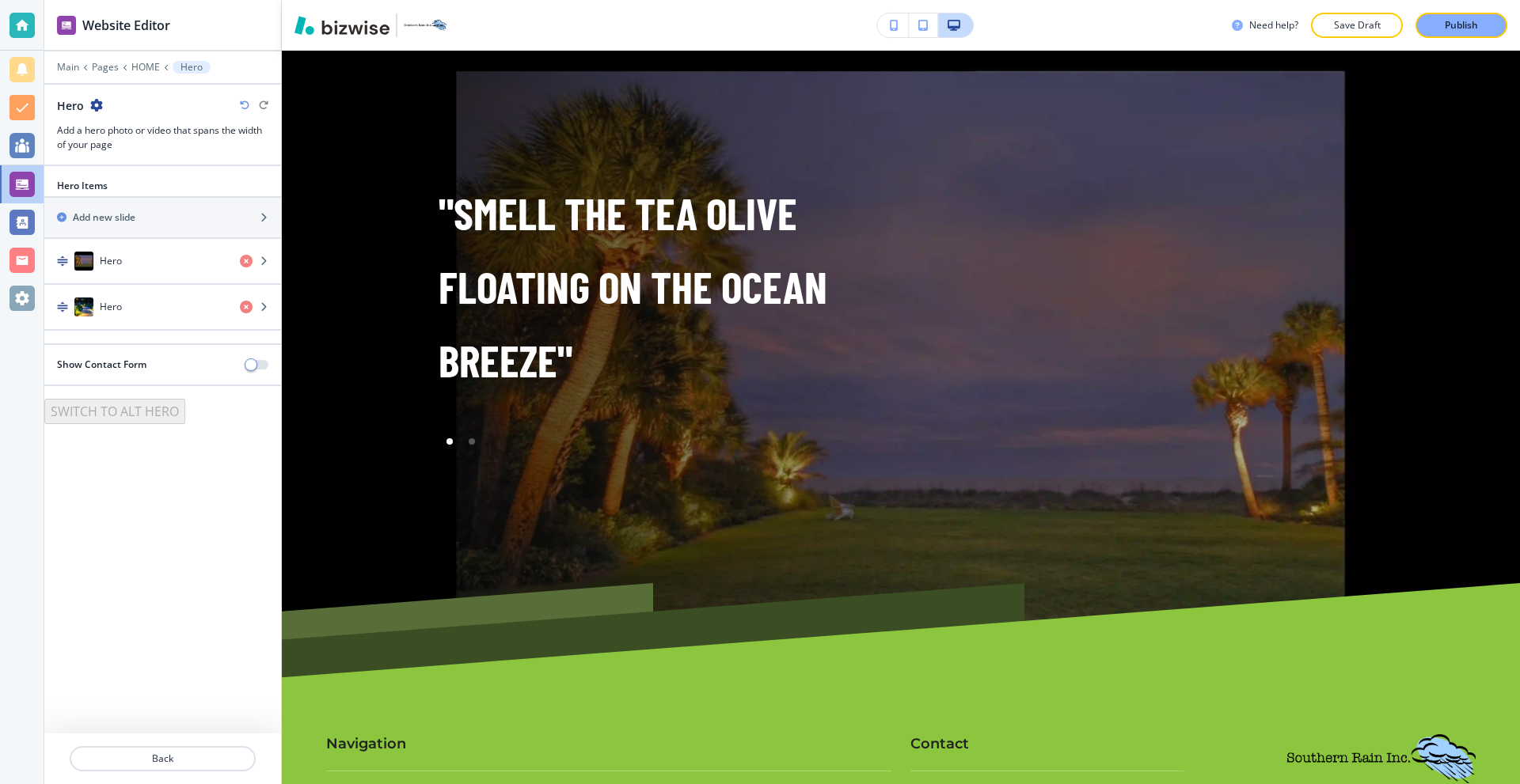
click at [100, 101] on icon "button" at bounding box center [96, 104] width 13 height 13
click at [142, 183] on p "Delete Section" at bounding box center [140, 188] width 81 height 15
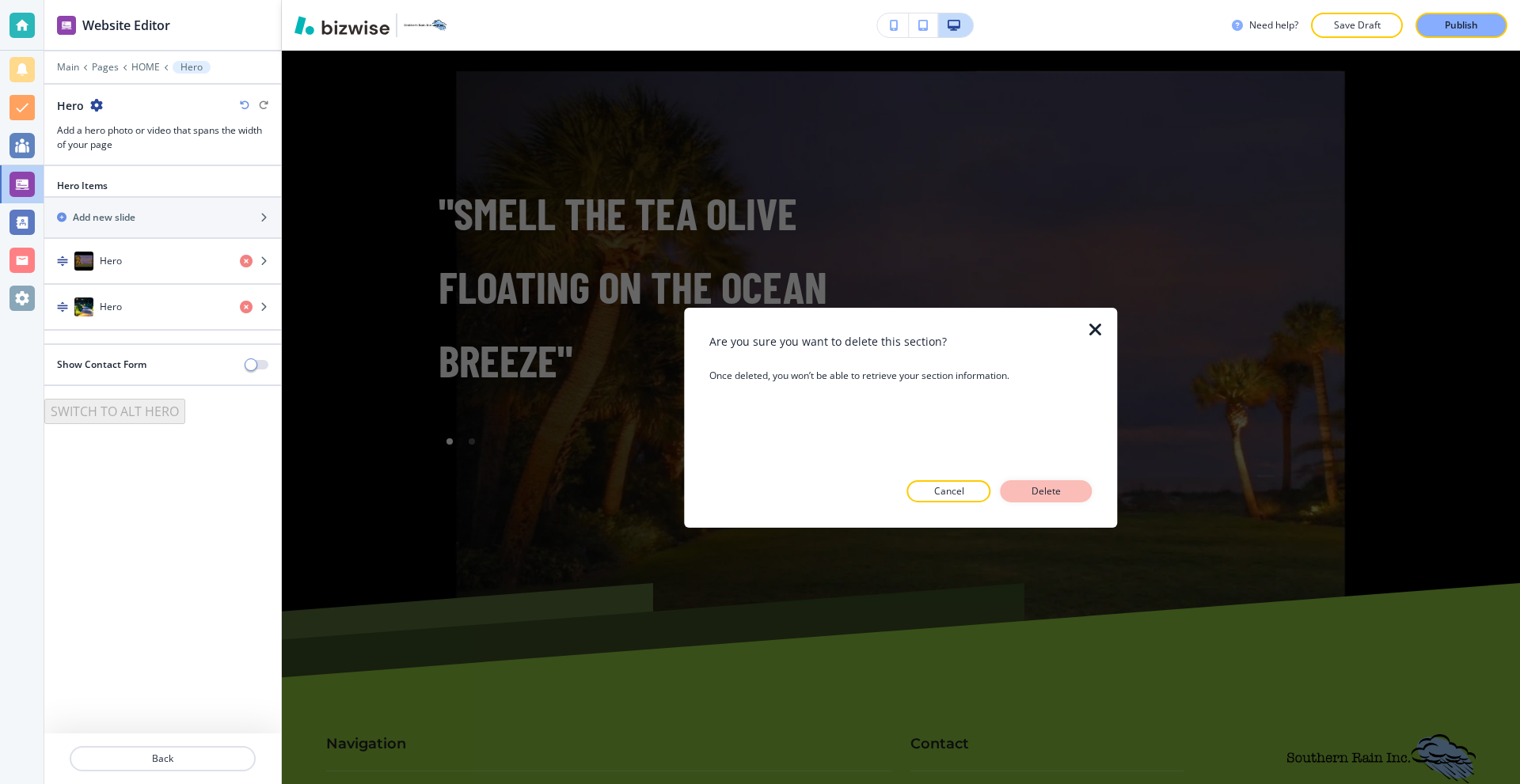
click at [1034, 493] on p "Delete" at bounding box center [1046, 491] width 38 height 15
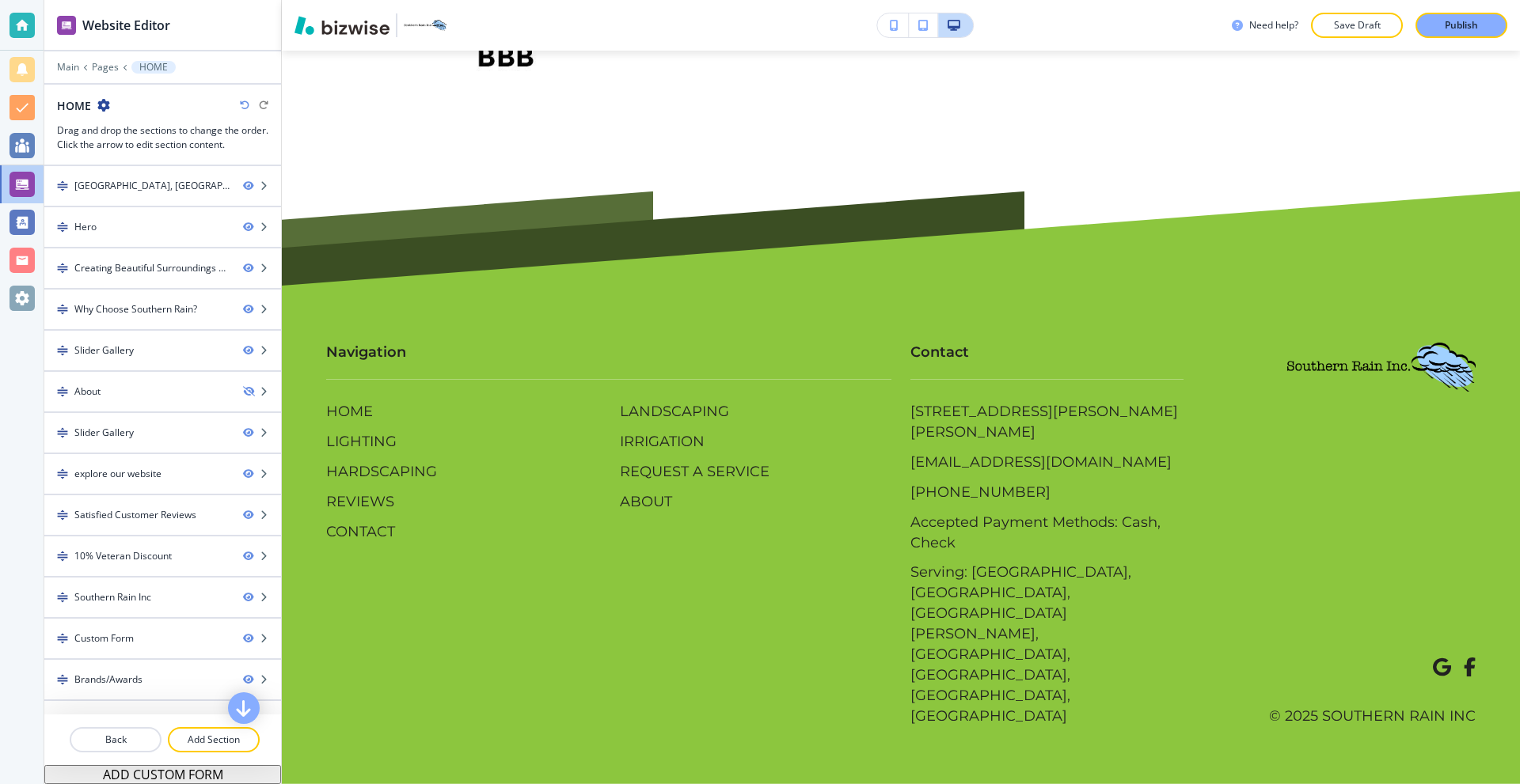
scroll to position [8799, 0]
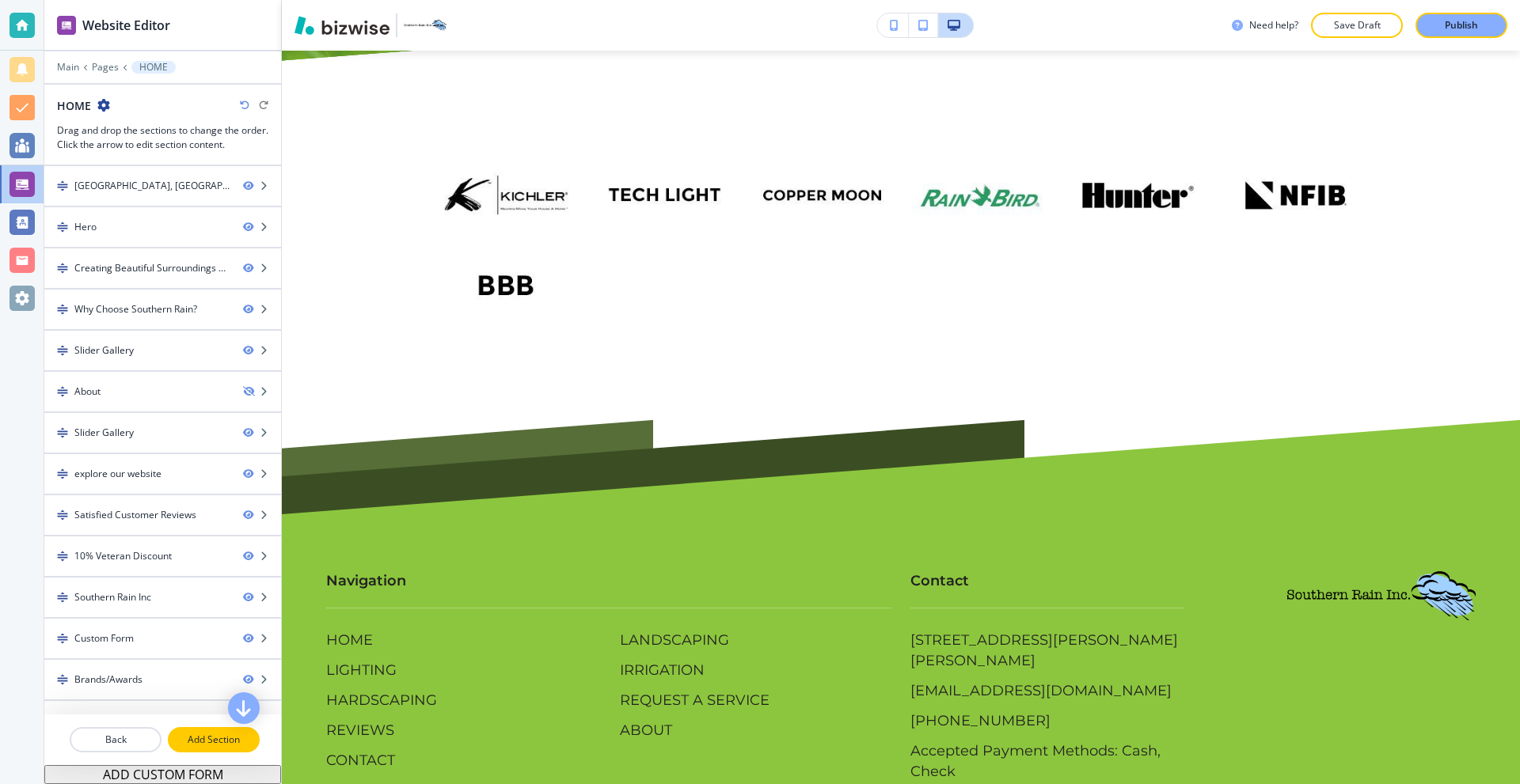
click at [224, 741] on p "Add Section" at bounding box center [213, 740] width 89 height 15
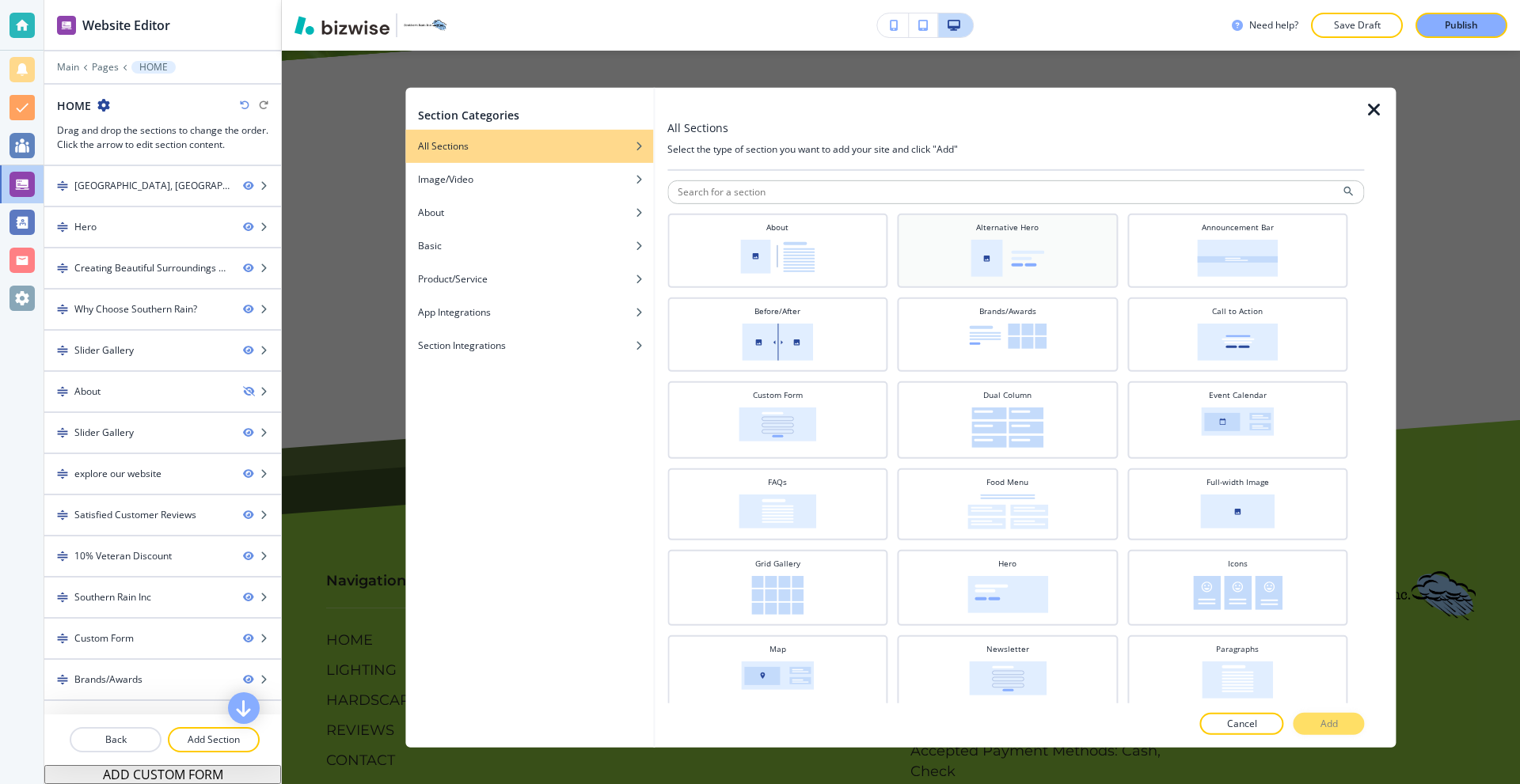
click at [996, 270] on img at bounding box center [1007, 258] width 73 height 37
click at [1336, 716] on button "Add" at bounding box center [1330, 723] width 71 height 22
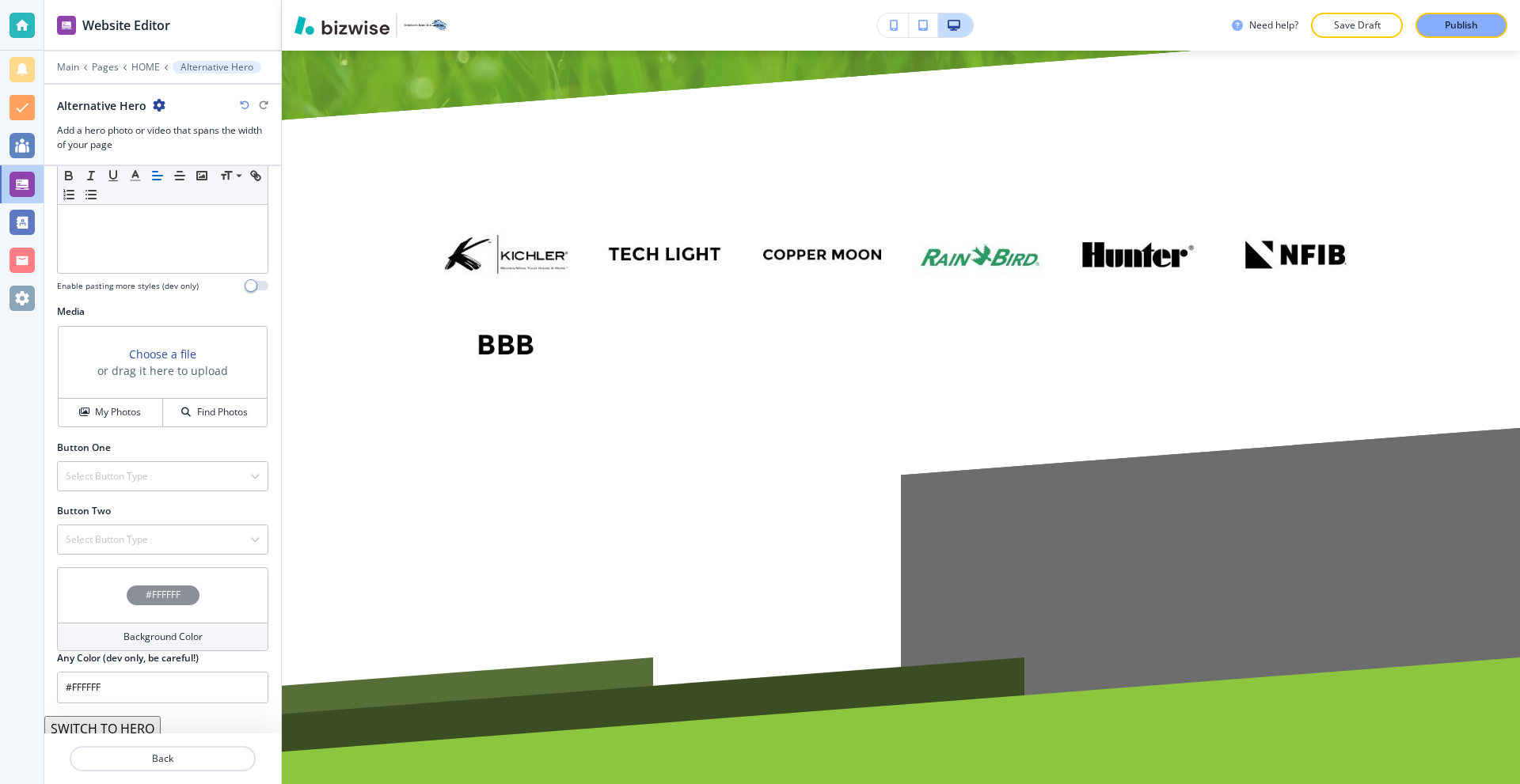
scroll to position [434, 0]
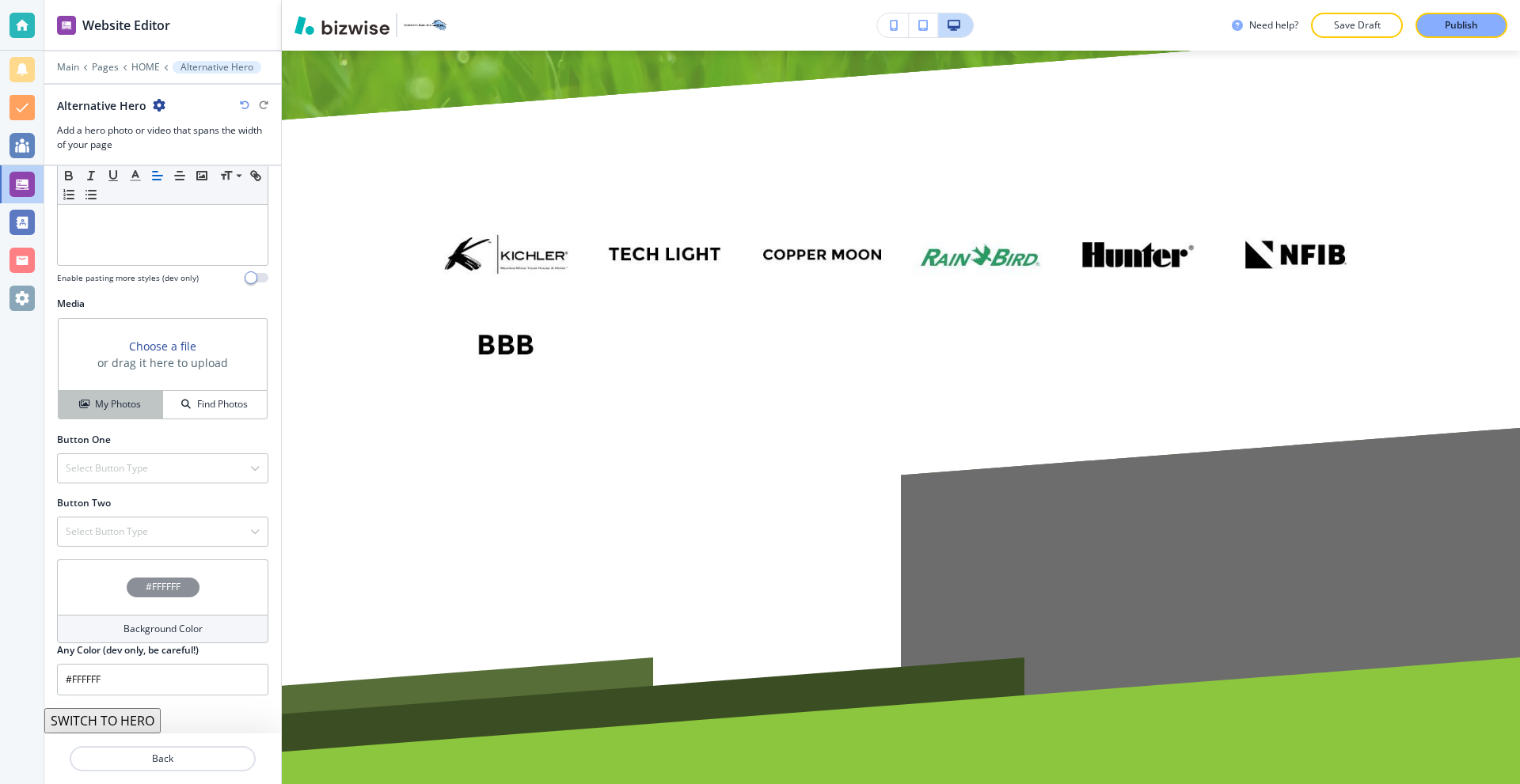
click at [115, 416] on button "My Photos" at bounding box center [110, 404] width 105 height 27
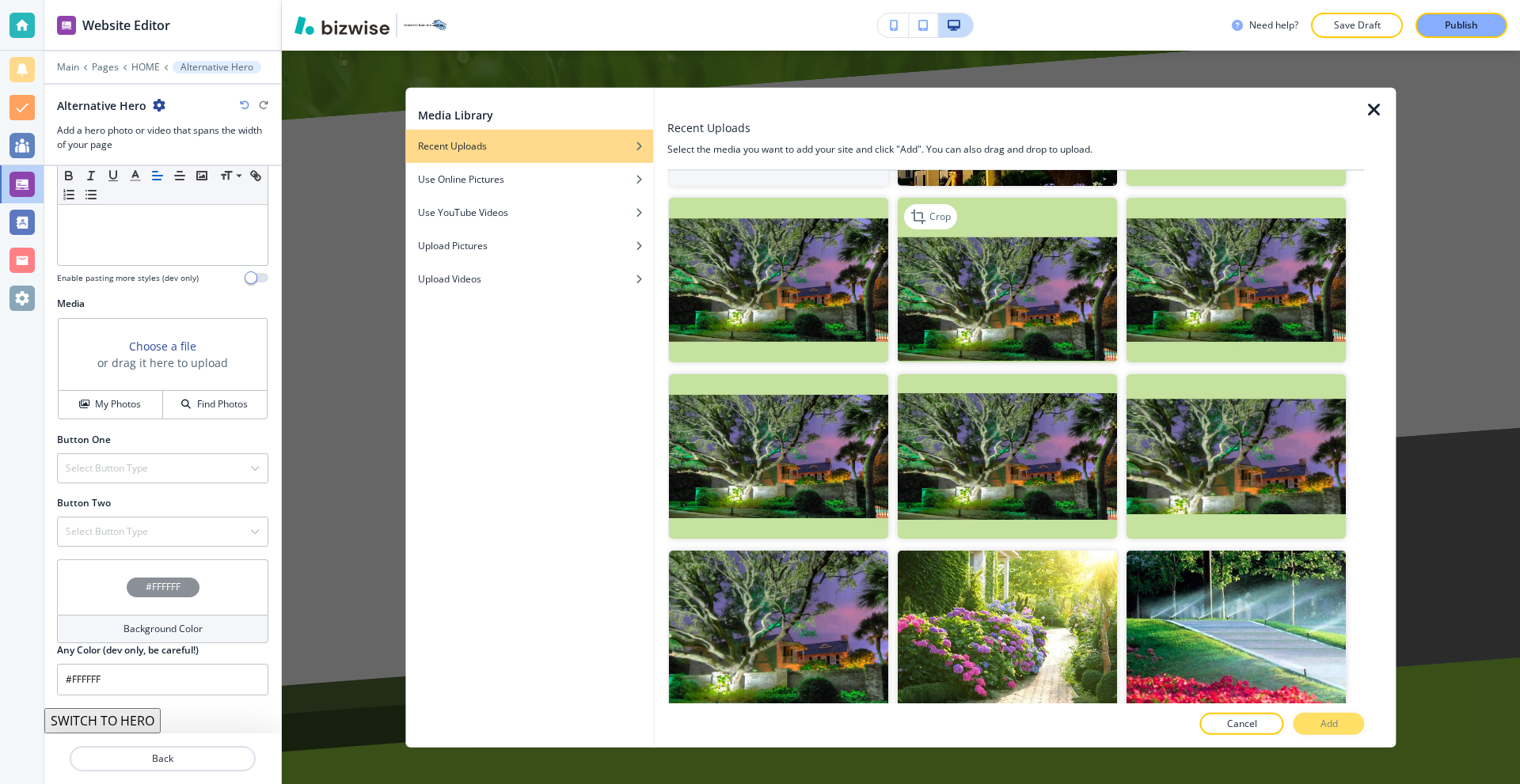
scroll to position [199, 0]
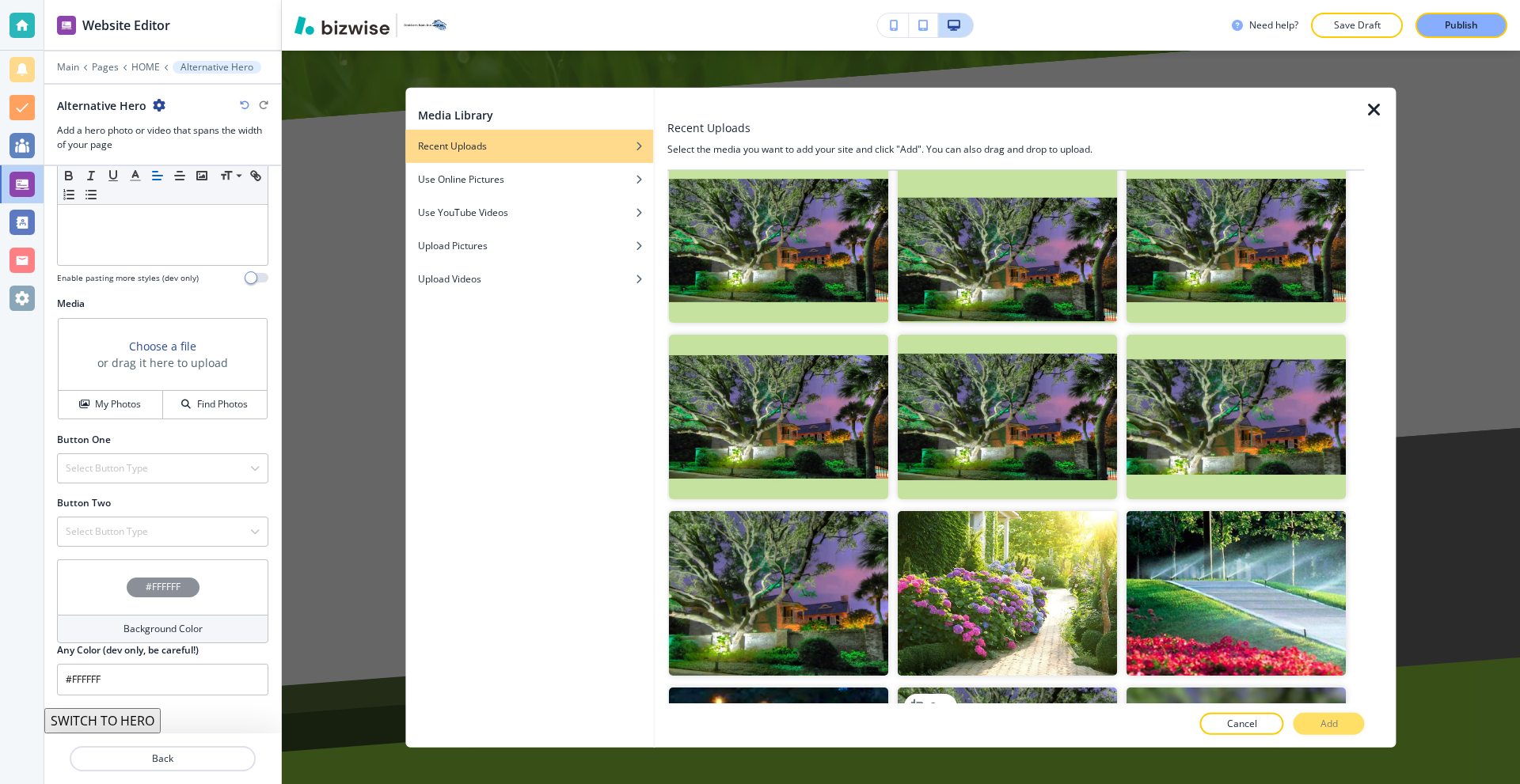
click at [1009, 687] on img "button" at bounding box center [1007, 769] width 220 height 165
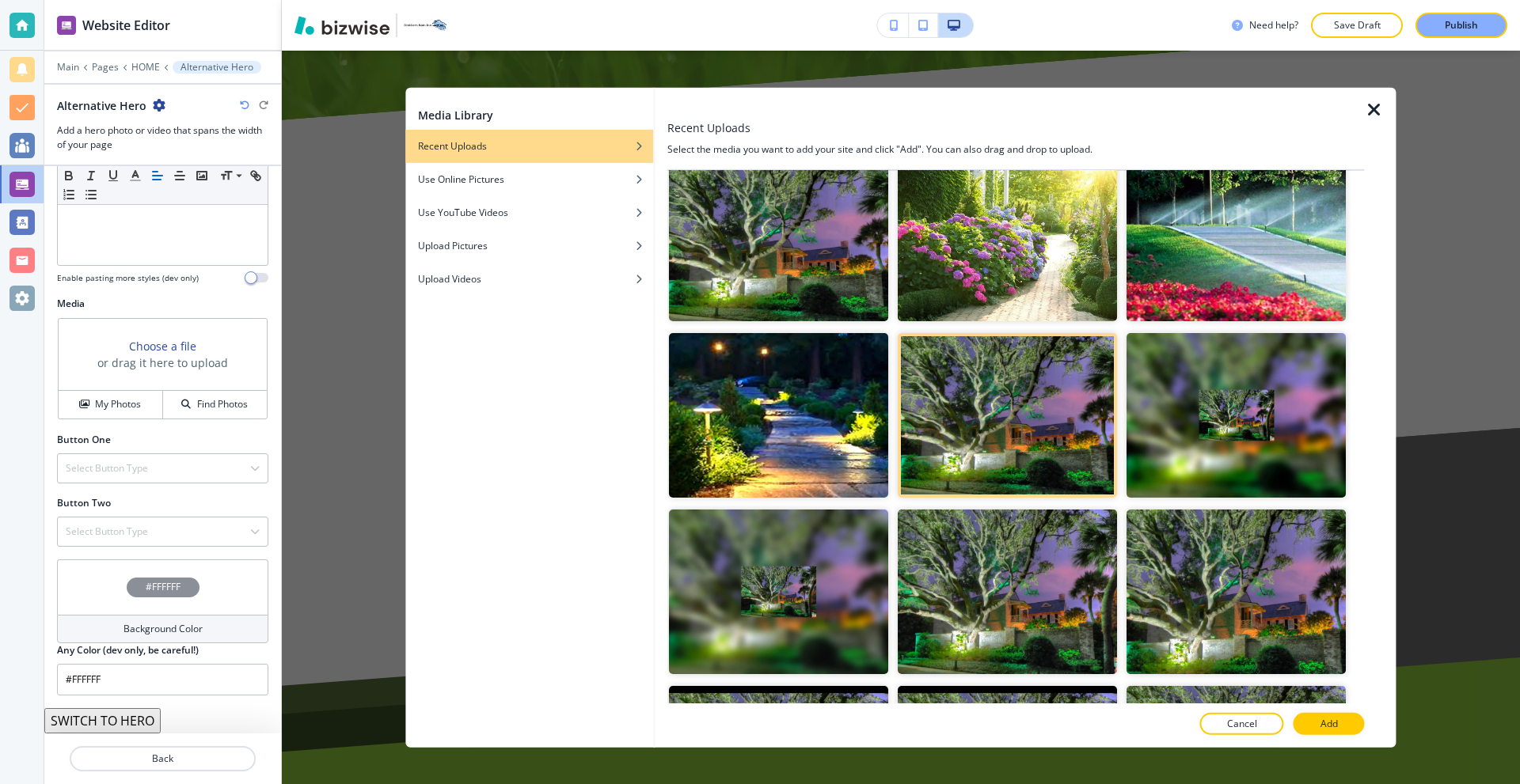
click at [1305, 724] on button "Add" at bounding box center [1330, 723] width 71 height 22
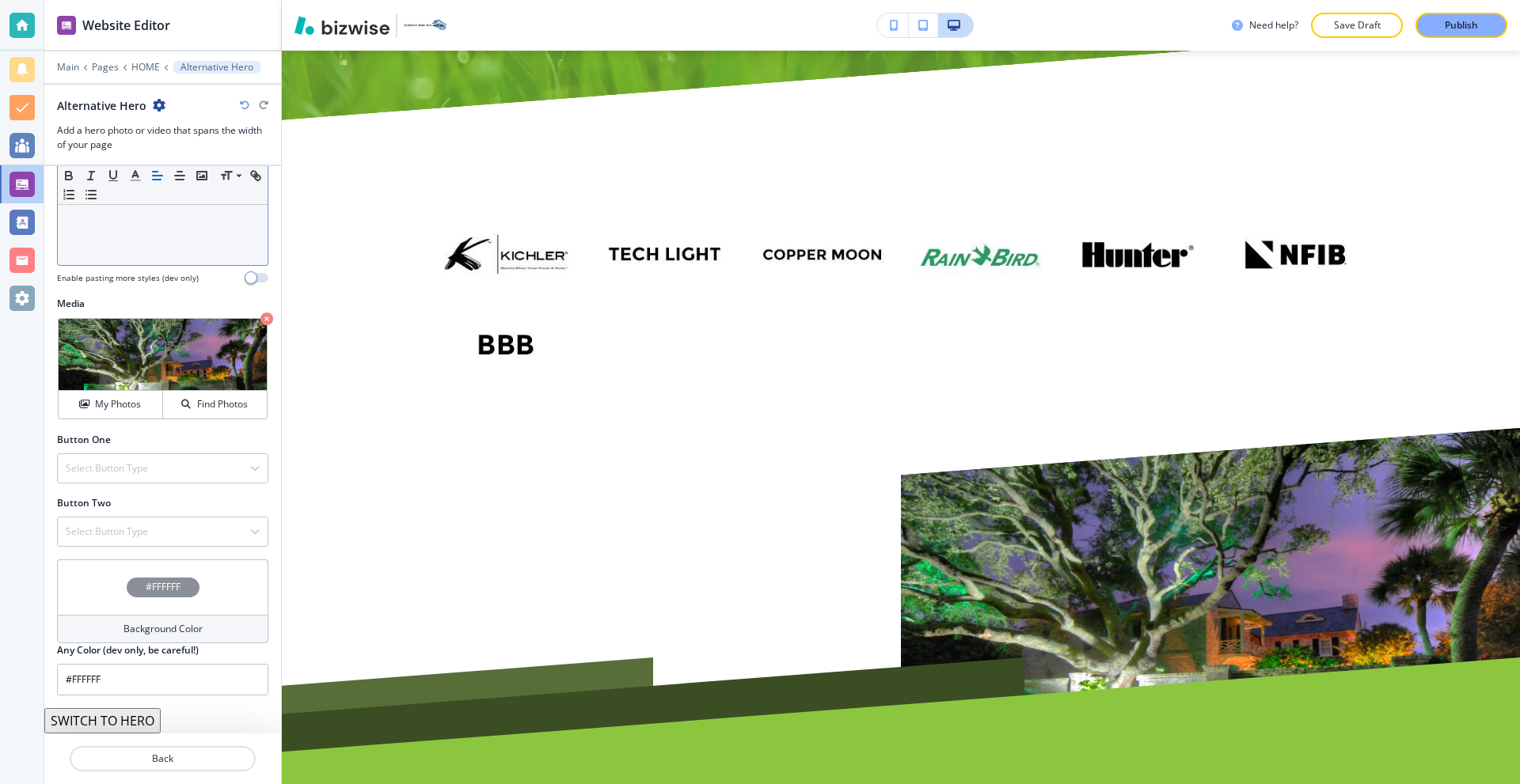
click at [173, 251] on div at bounding box center [162, 162] width 210 height 206
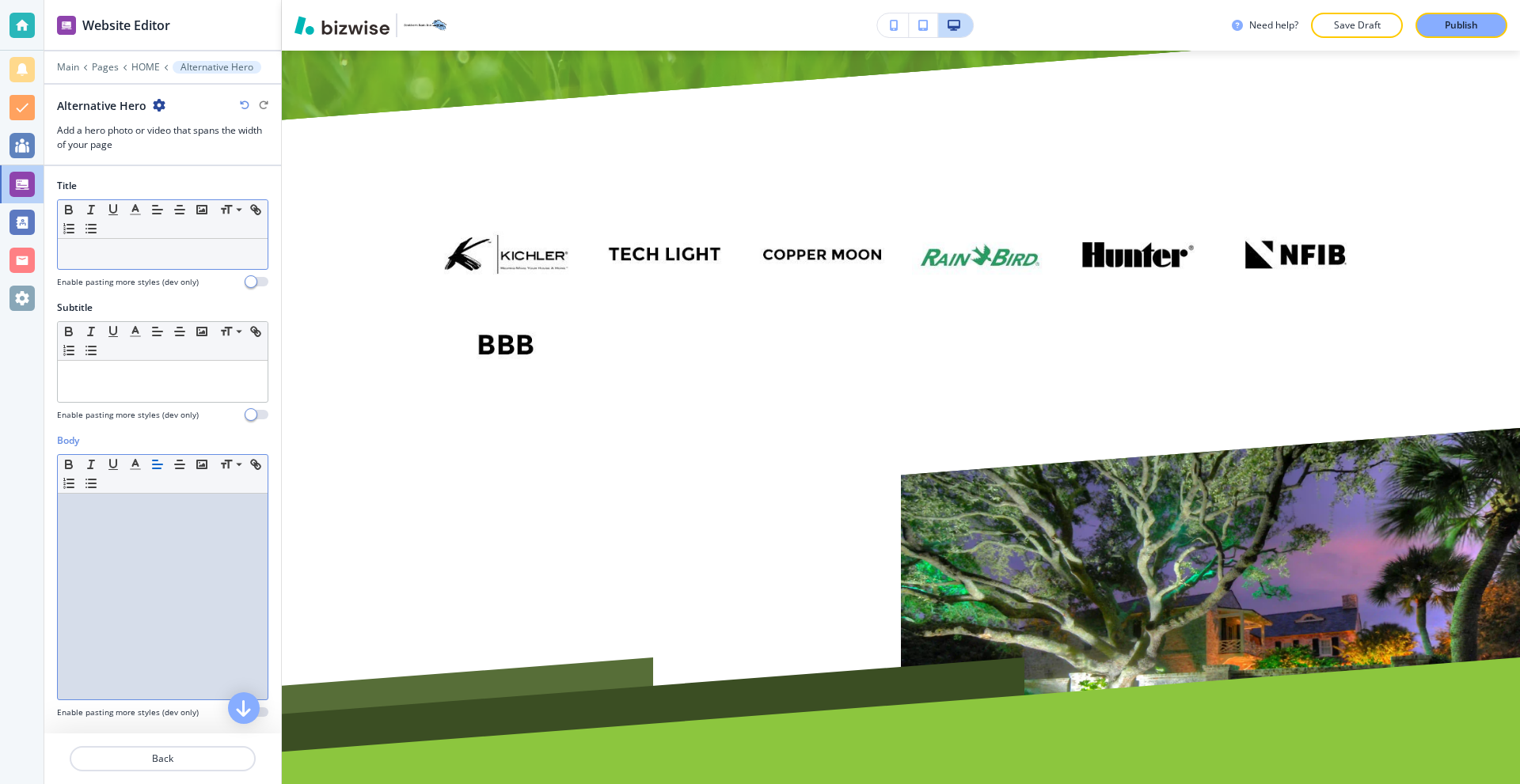
click at [128, 250] on p at bounding box center [162, 254] width 194 height 15
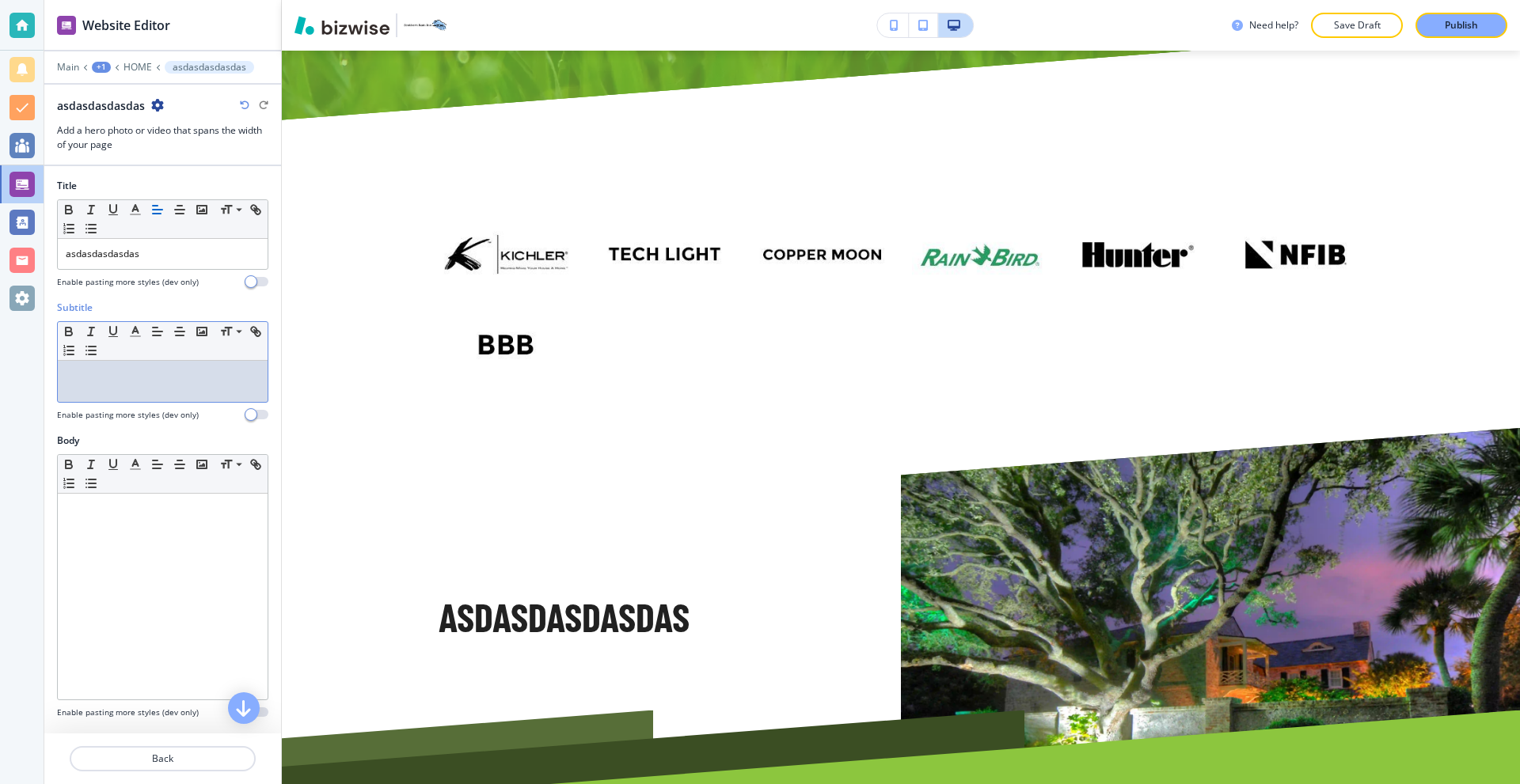
click at [143, 377] on p at bounding box center [162, 376] width 194 height 15
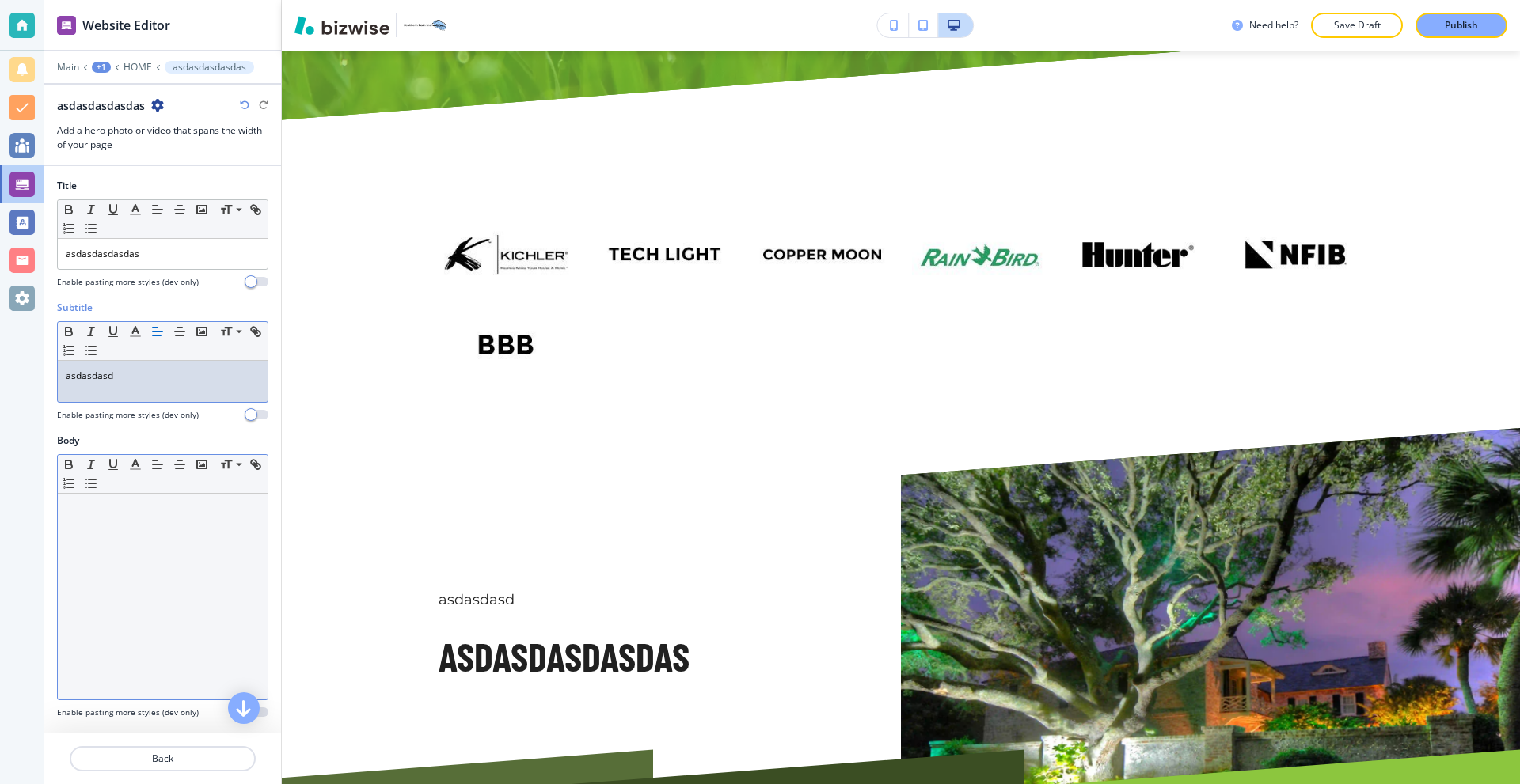
click at [160, 593] on div at bounding box center [162, 597] width 210 height 206
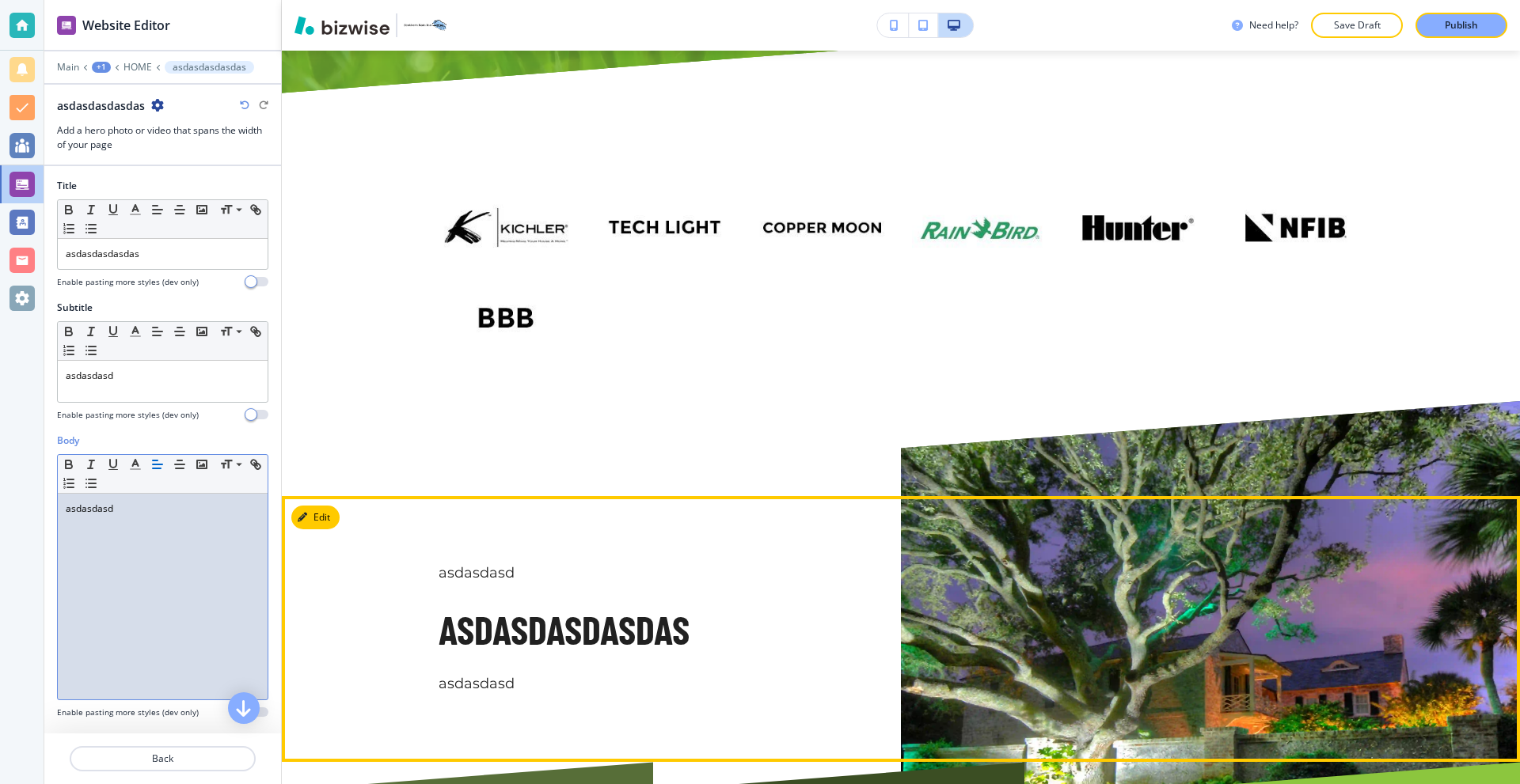
scroll to position [8819, 0]
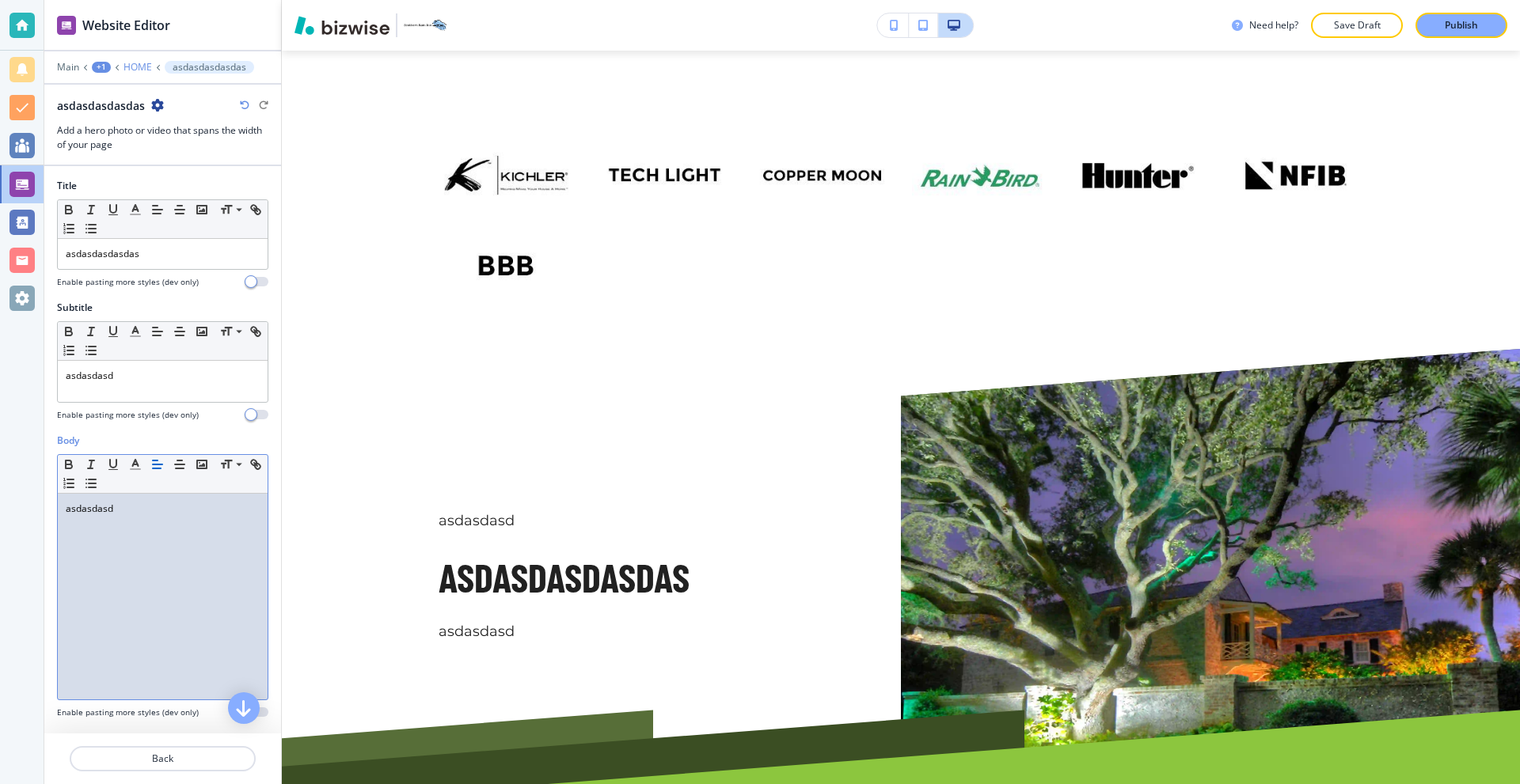
click at [129, 64] on p "HOME" at bounding box center [137, 66] width 28 height 11
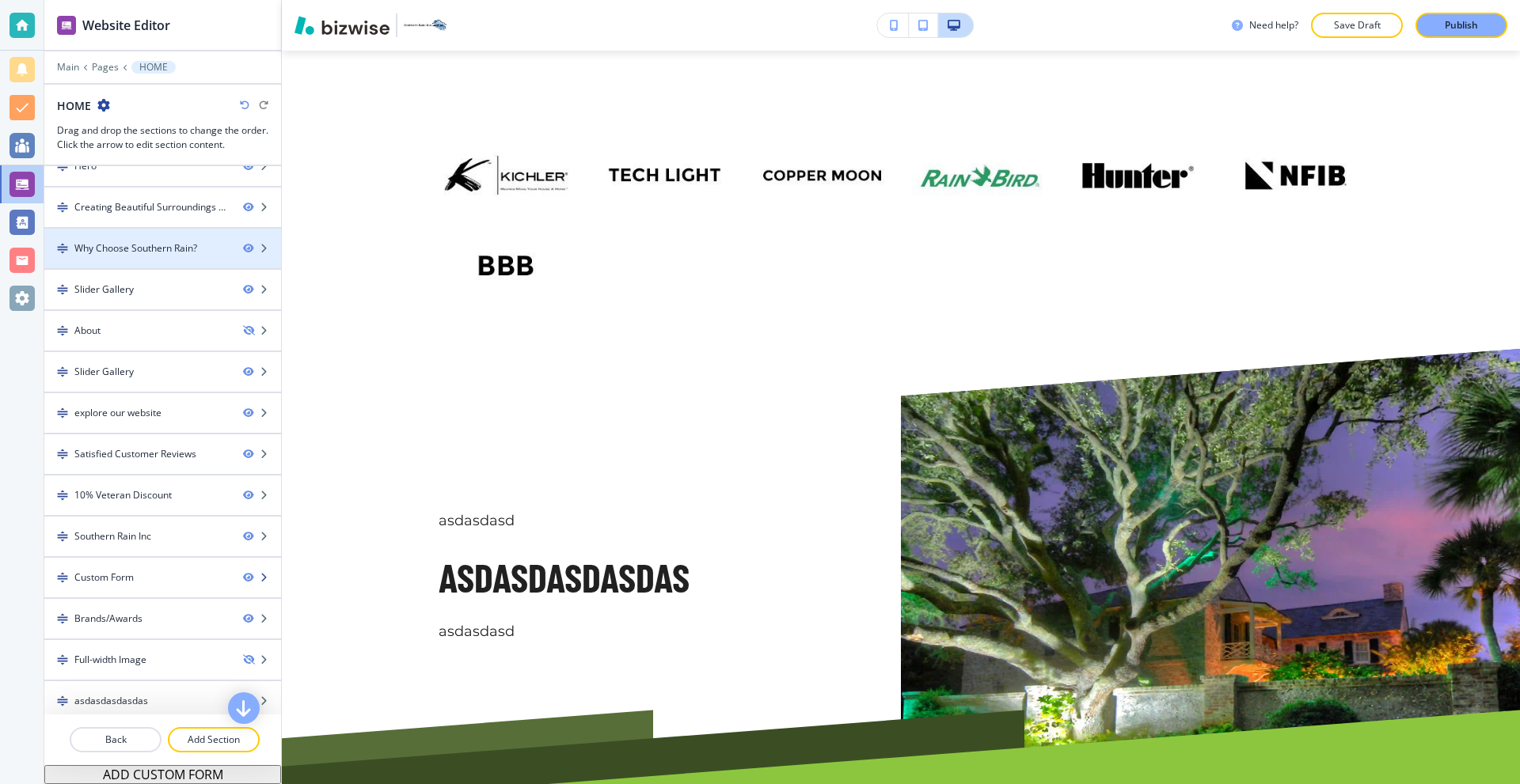
scroll to position [69, 0]
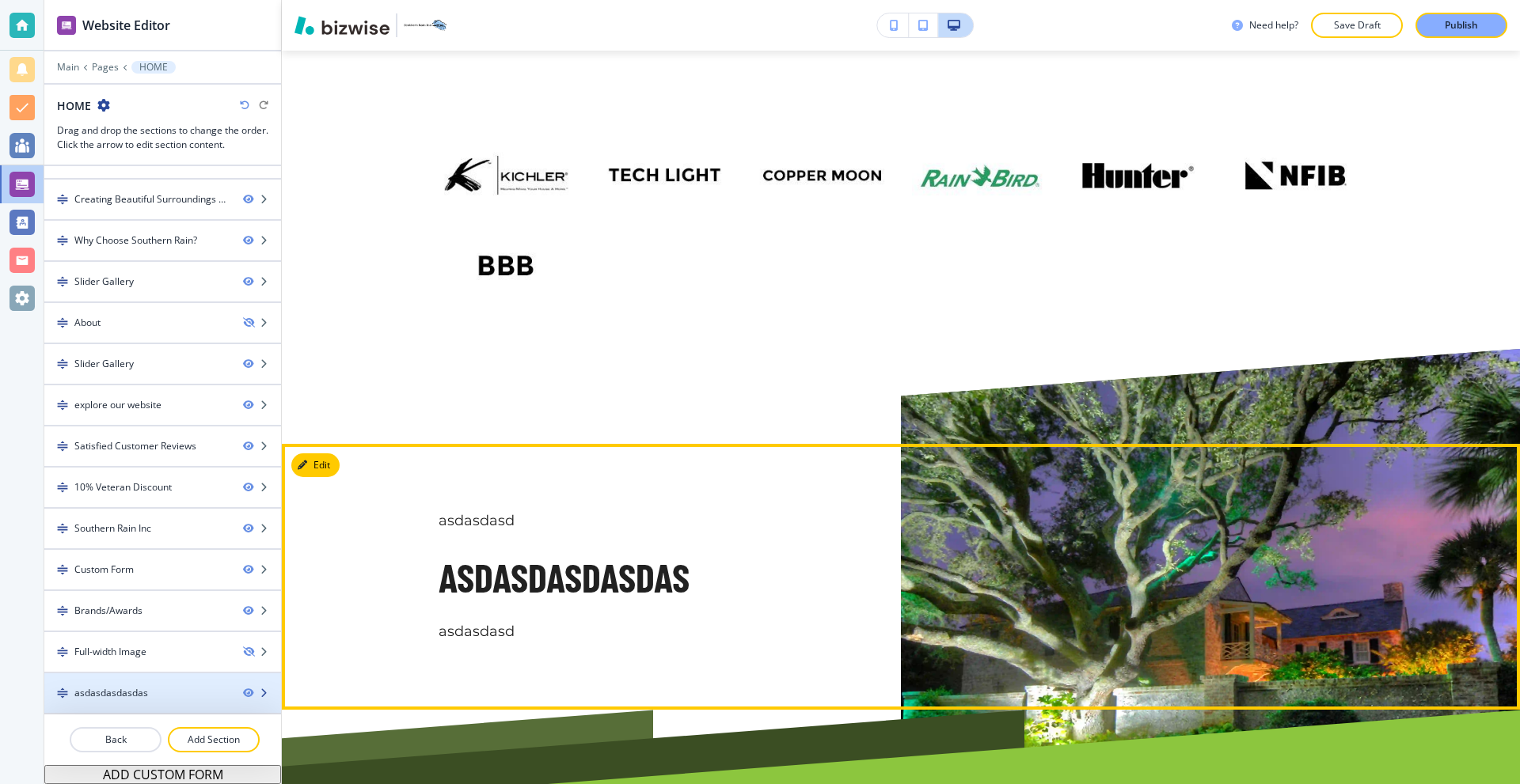
click at [128, 696] on div "asdasdasdasdas" at bounding box center [110, 693] width 73 height 15
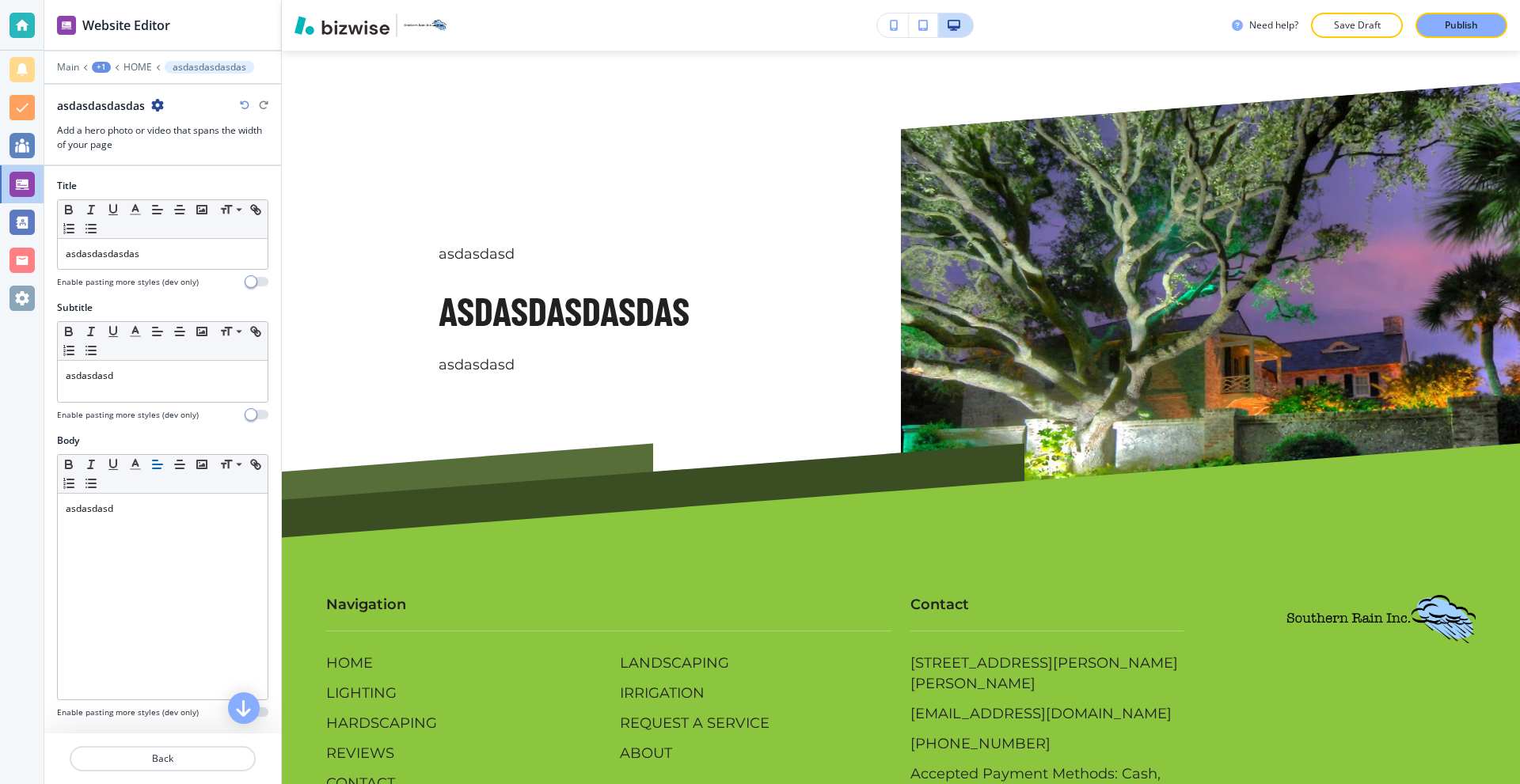
scroll to position [9087, 0]
click at [156, 109] on icon "button" at bounding box center [157, 104] width 13 height 13
click at [199, 187] on p "Delete Section" at bounding box center [201, 188] width 81 height 15
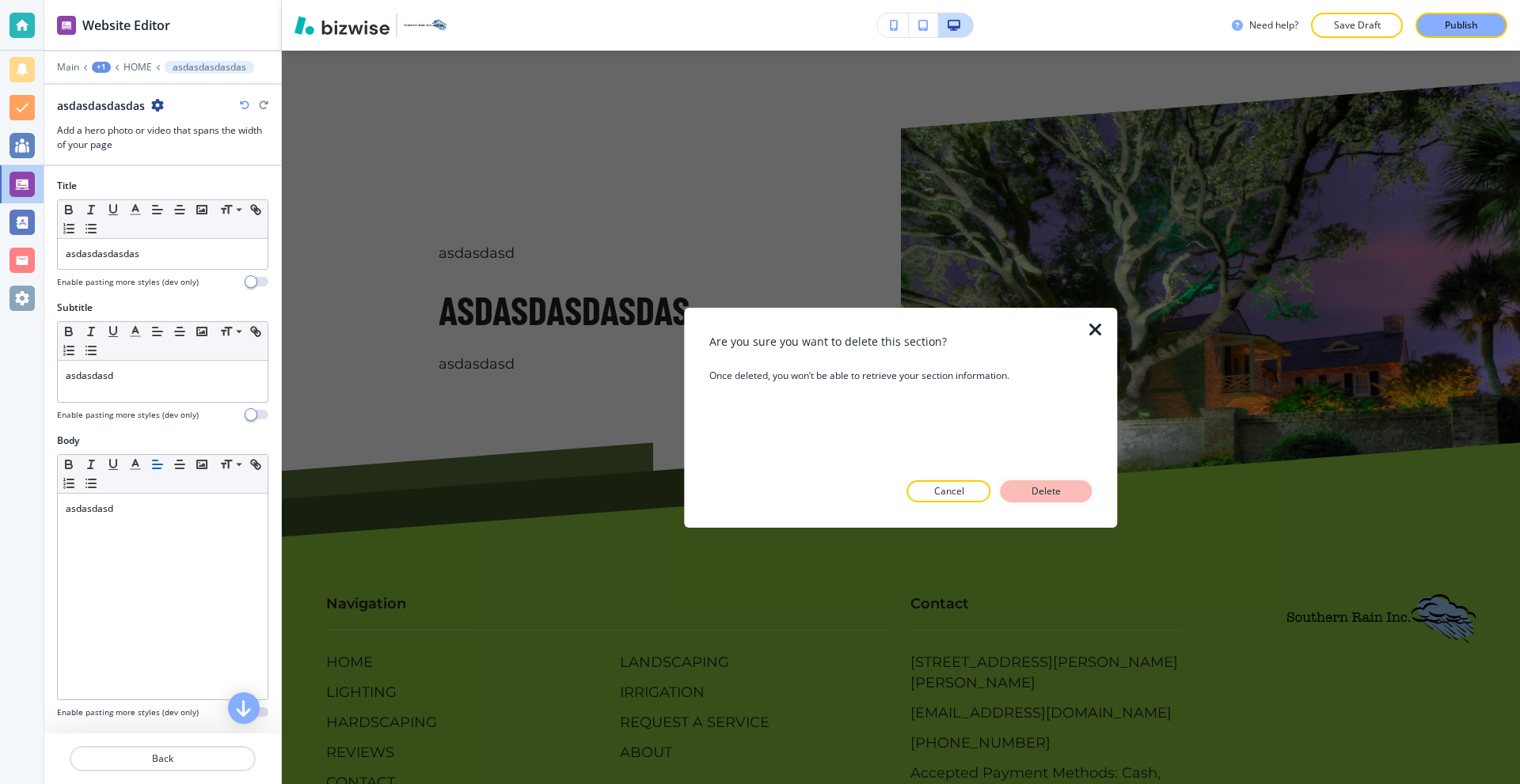
click at [1036, 480] on button "Delete" at bounding box center [1047, 491] width 92 height 22
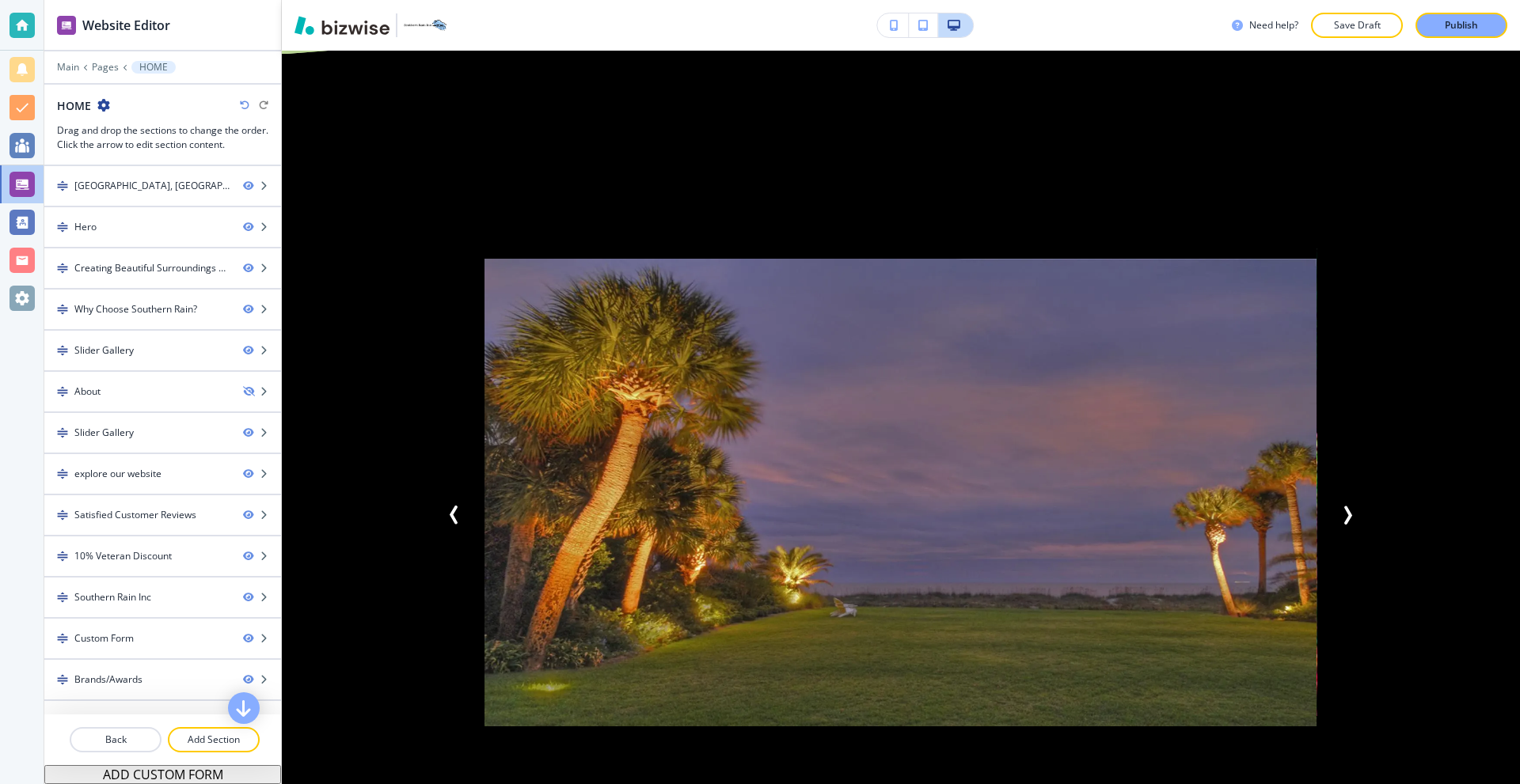
scroll to position [1979, 0]
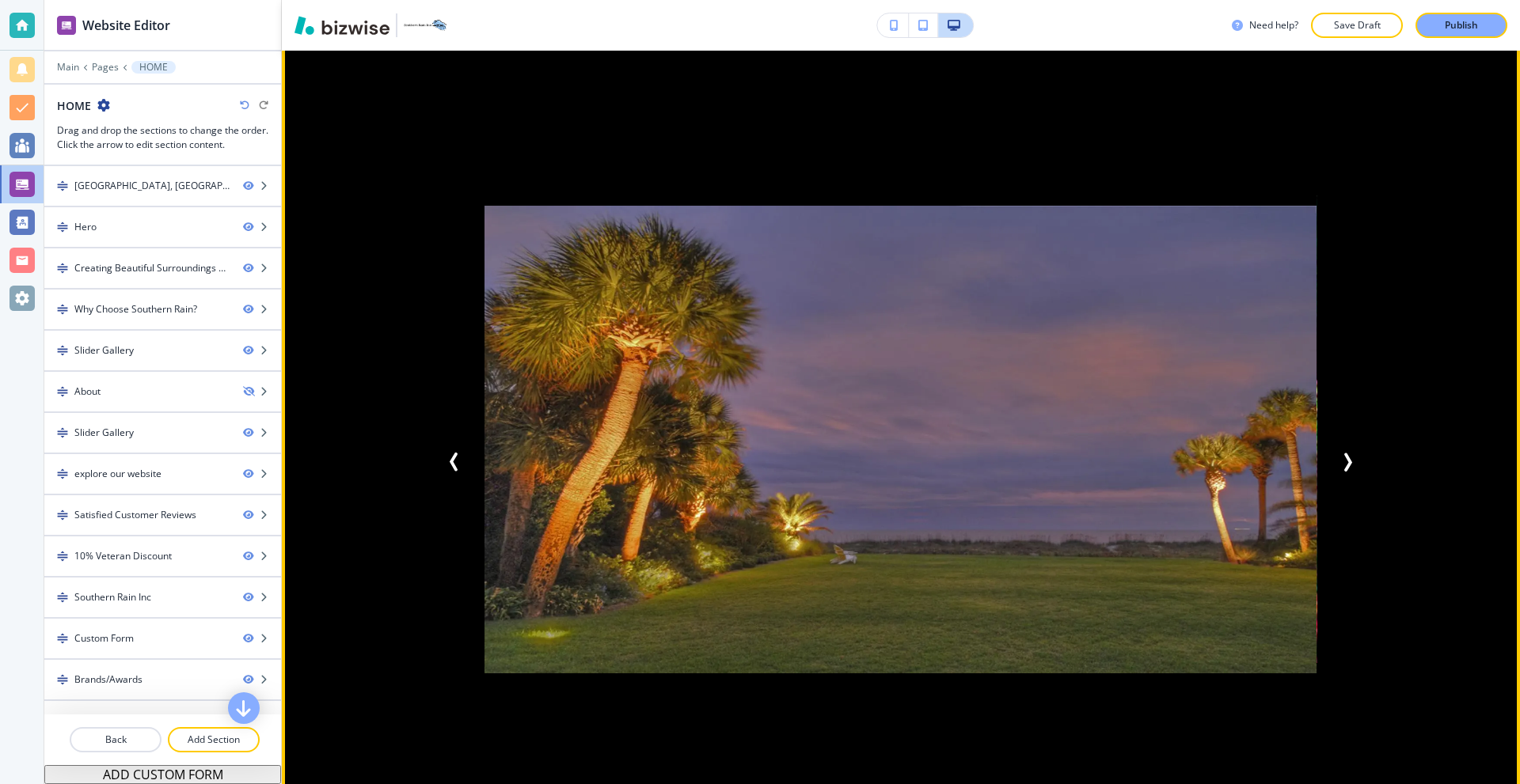
click at [1346, 455] on icon "Next Slide" at bounding box center [1348, 463] width 5 height 16
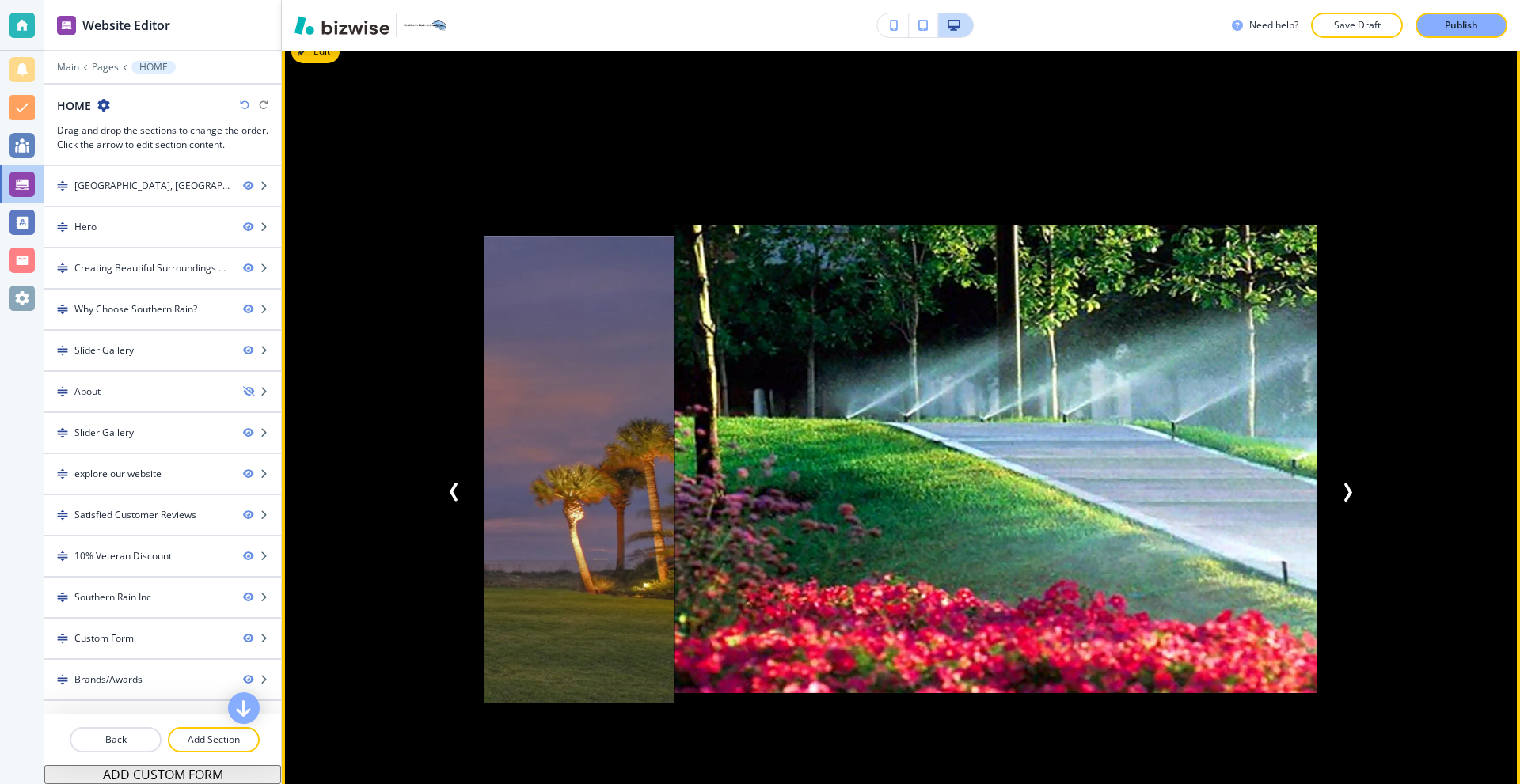
scroll to position [1820, 0]
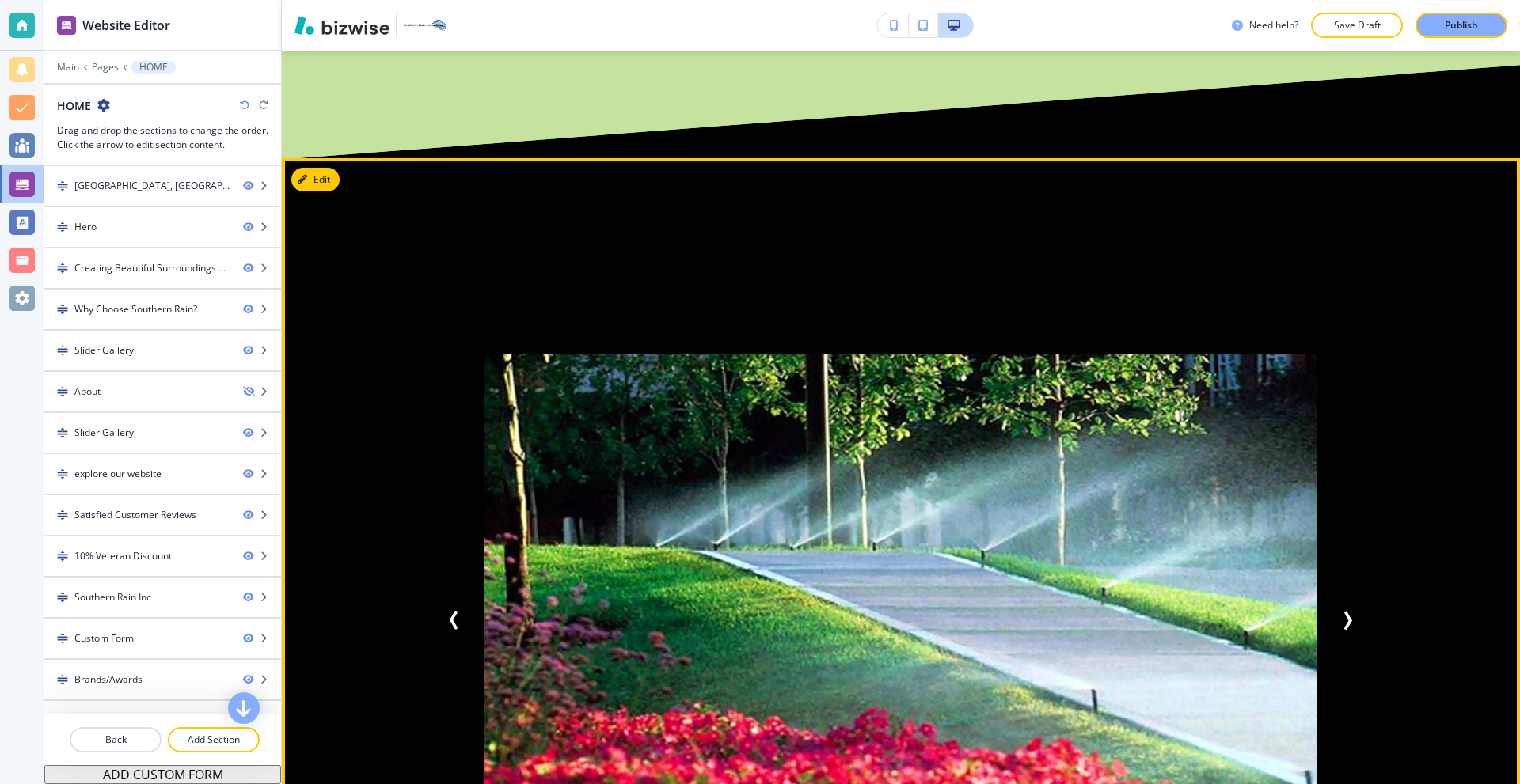
click at [331, 183] on div "Edit Add Style and Functionality to Your Outdoor Space "Designing Breathtaking …" at bounding box center [902, 645] width 1239 height 975
click at [316, 182] on button "Edit This Section" at bounding box center [344, 180] width 106 height 23
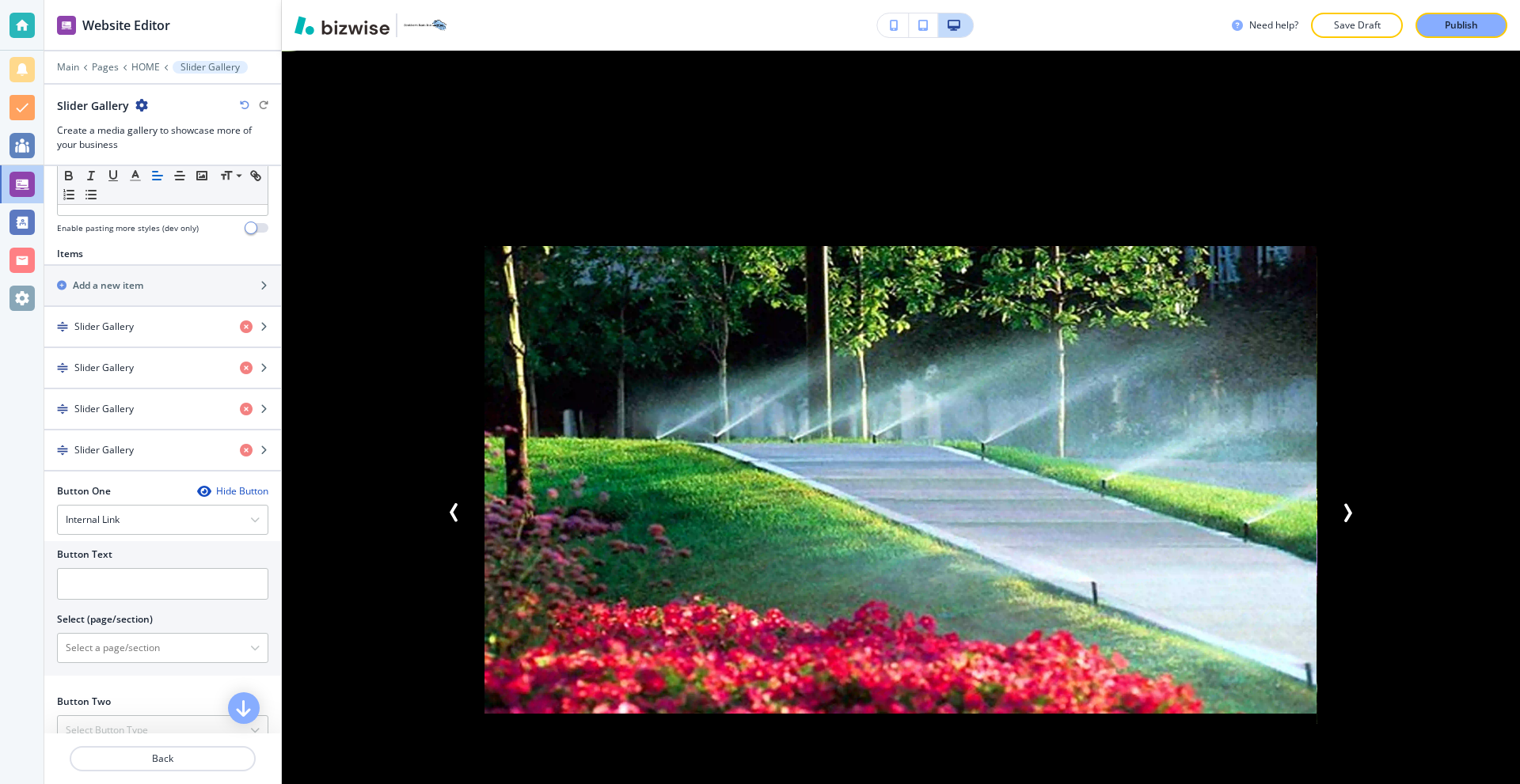
scroll to position [713, 0]
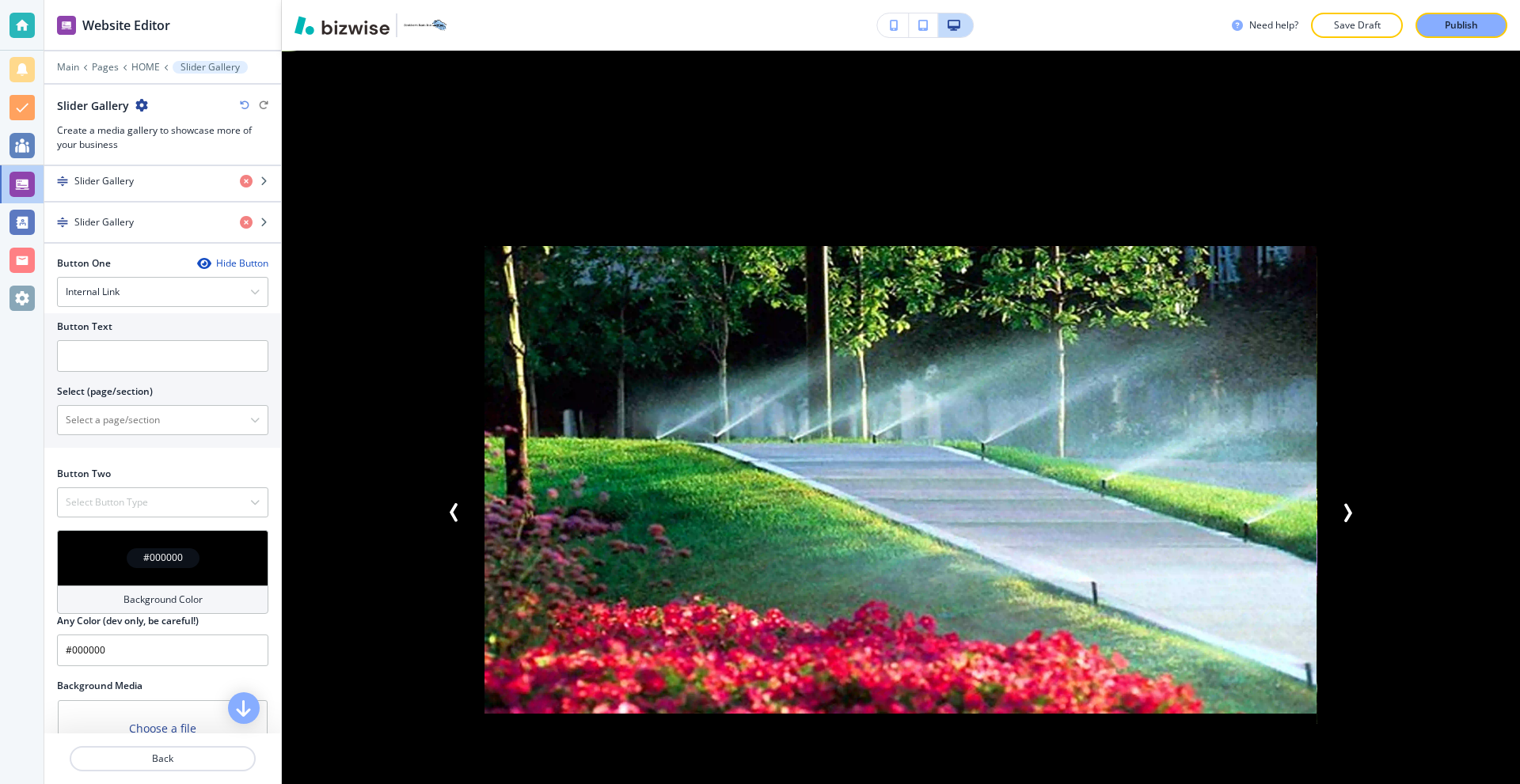
click at [158, 586] on div "Background Color" at bounding box center [162, 599] width 211 height 28
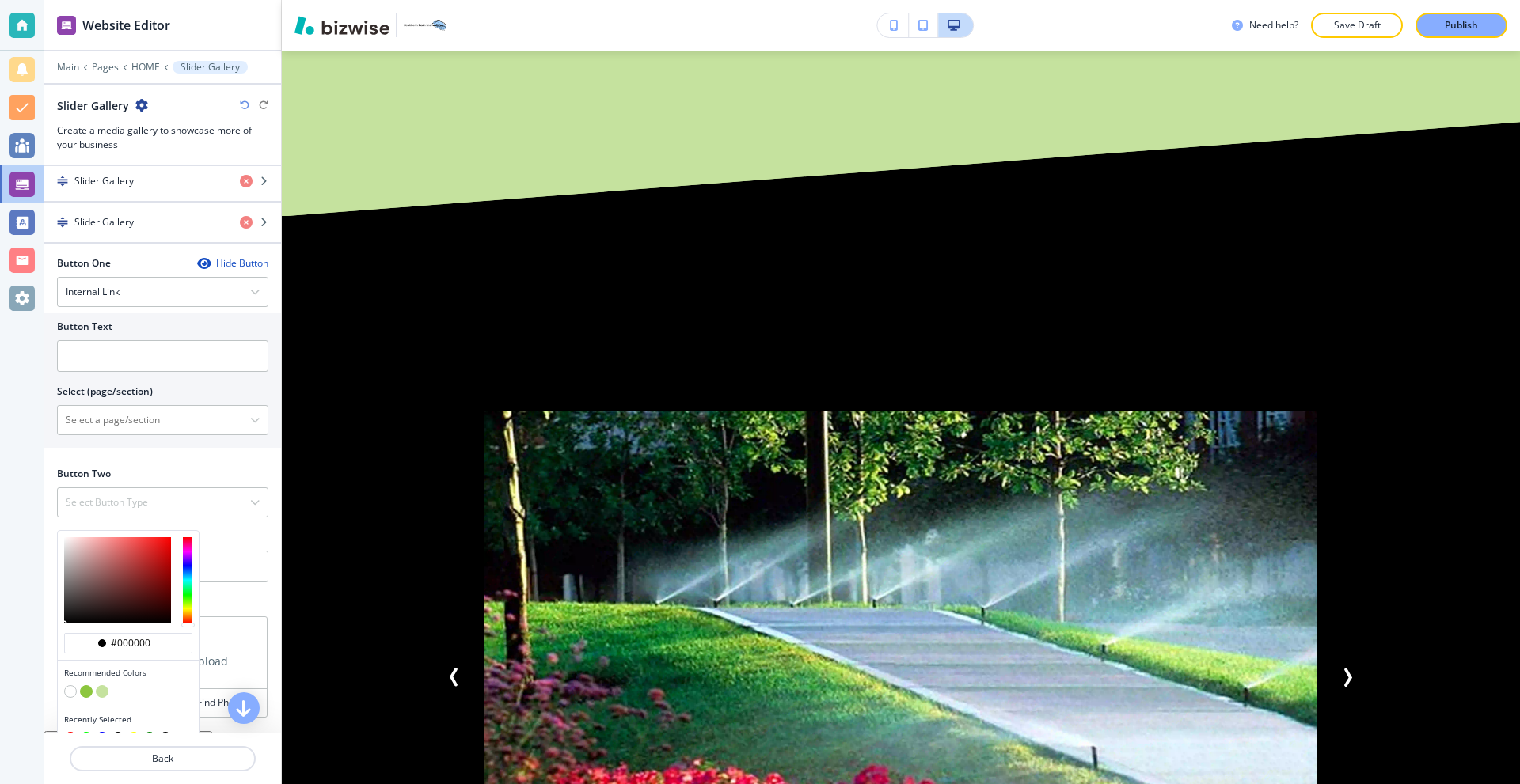
scroll to position [1770, 0]
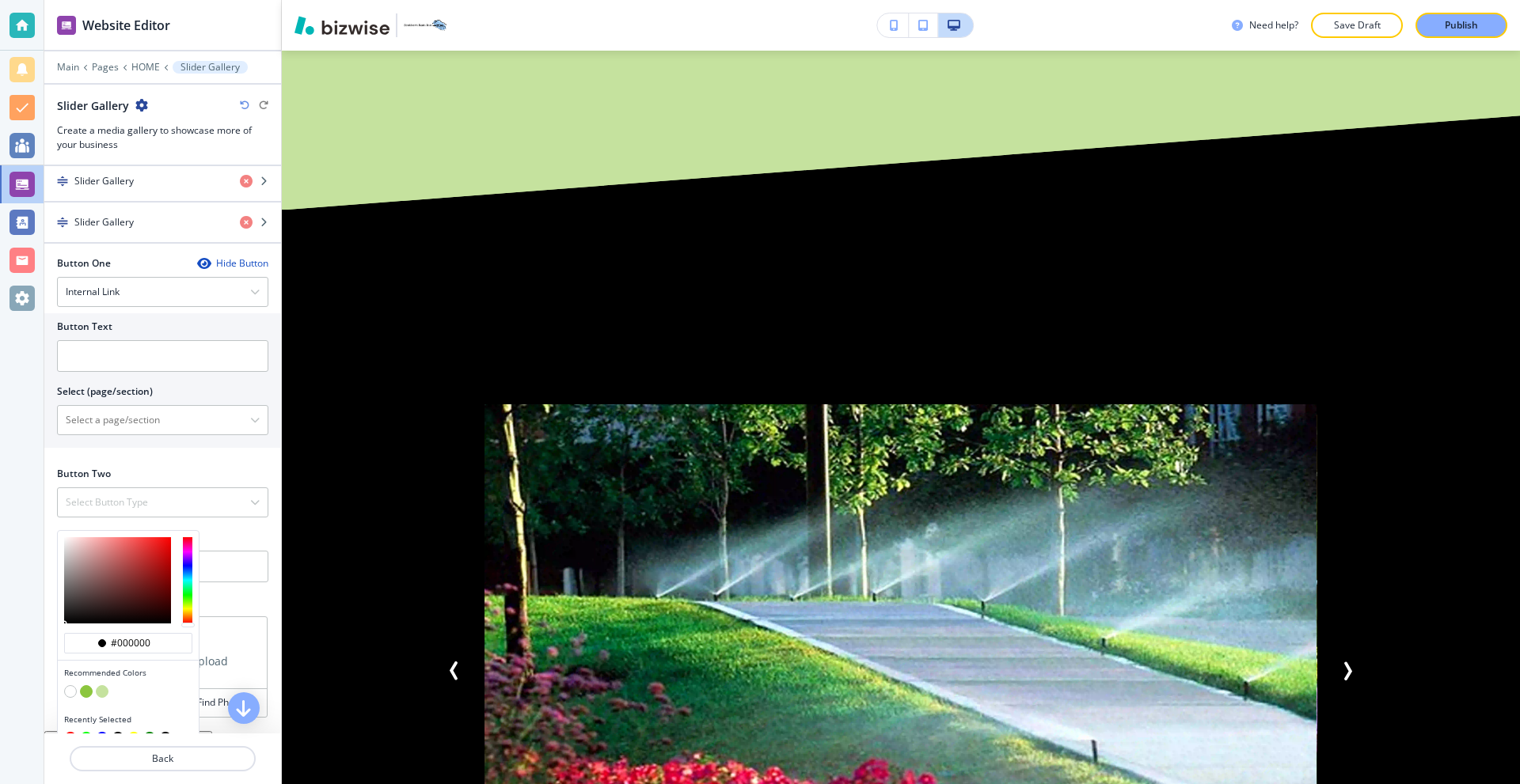
click at [72, 694] on button "button" at bounding box center [70, 691] width 13 height 13
type input "#FFFFFF"
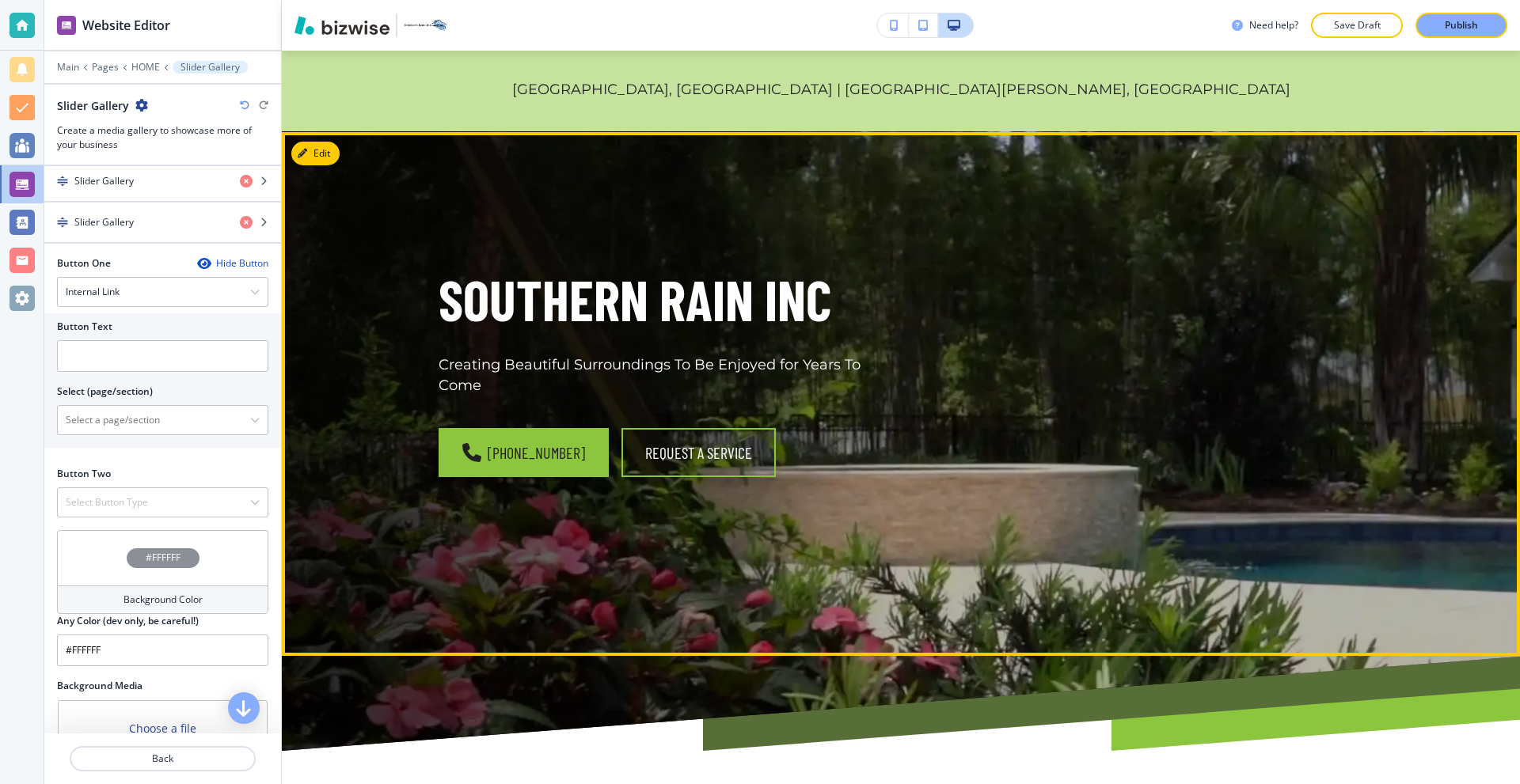
scroll to position [475, 0]
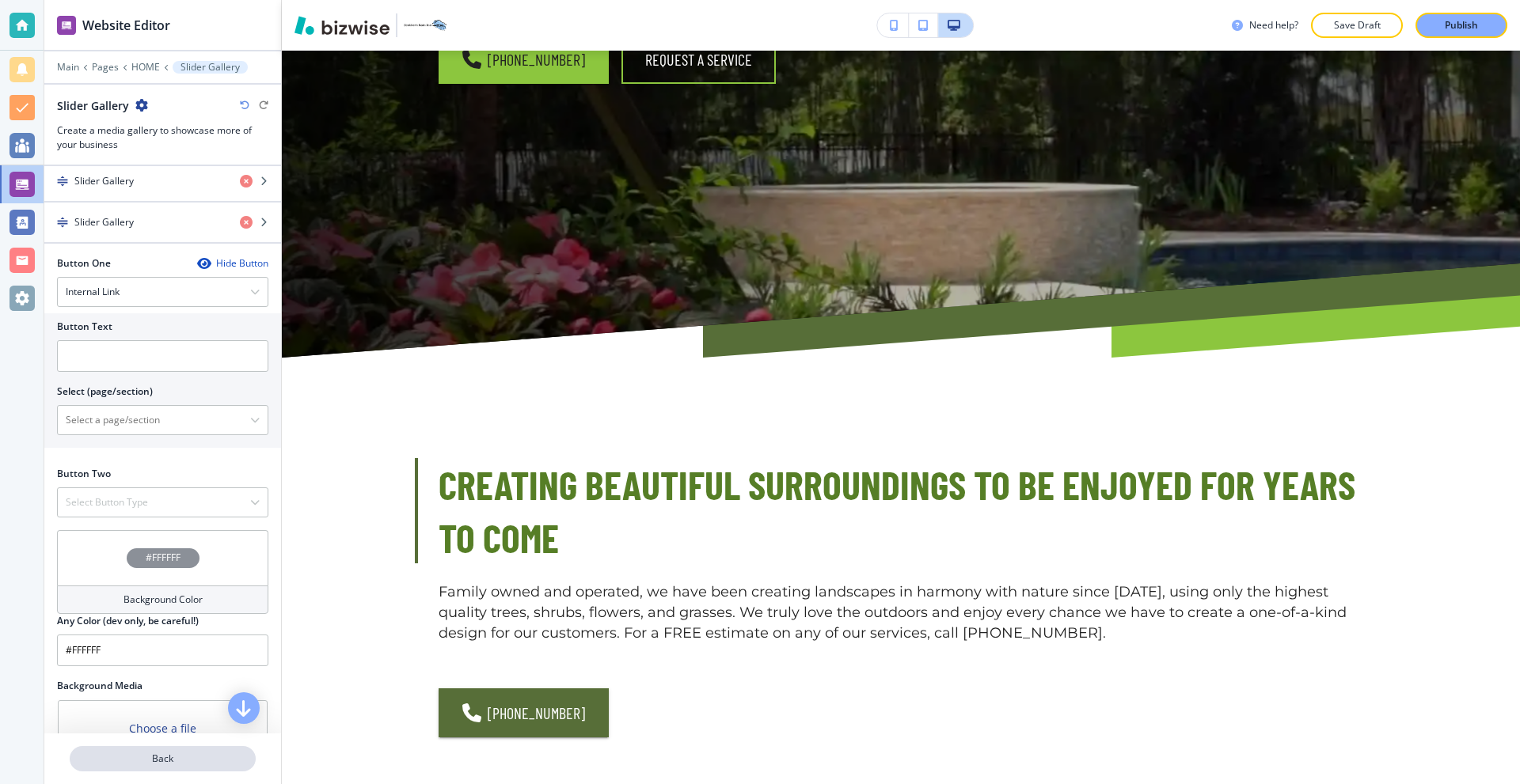
click at [161, 750] on button "Back" at bounding box center [162, 759] width 186 height 25
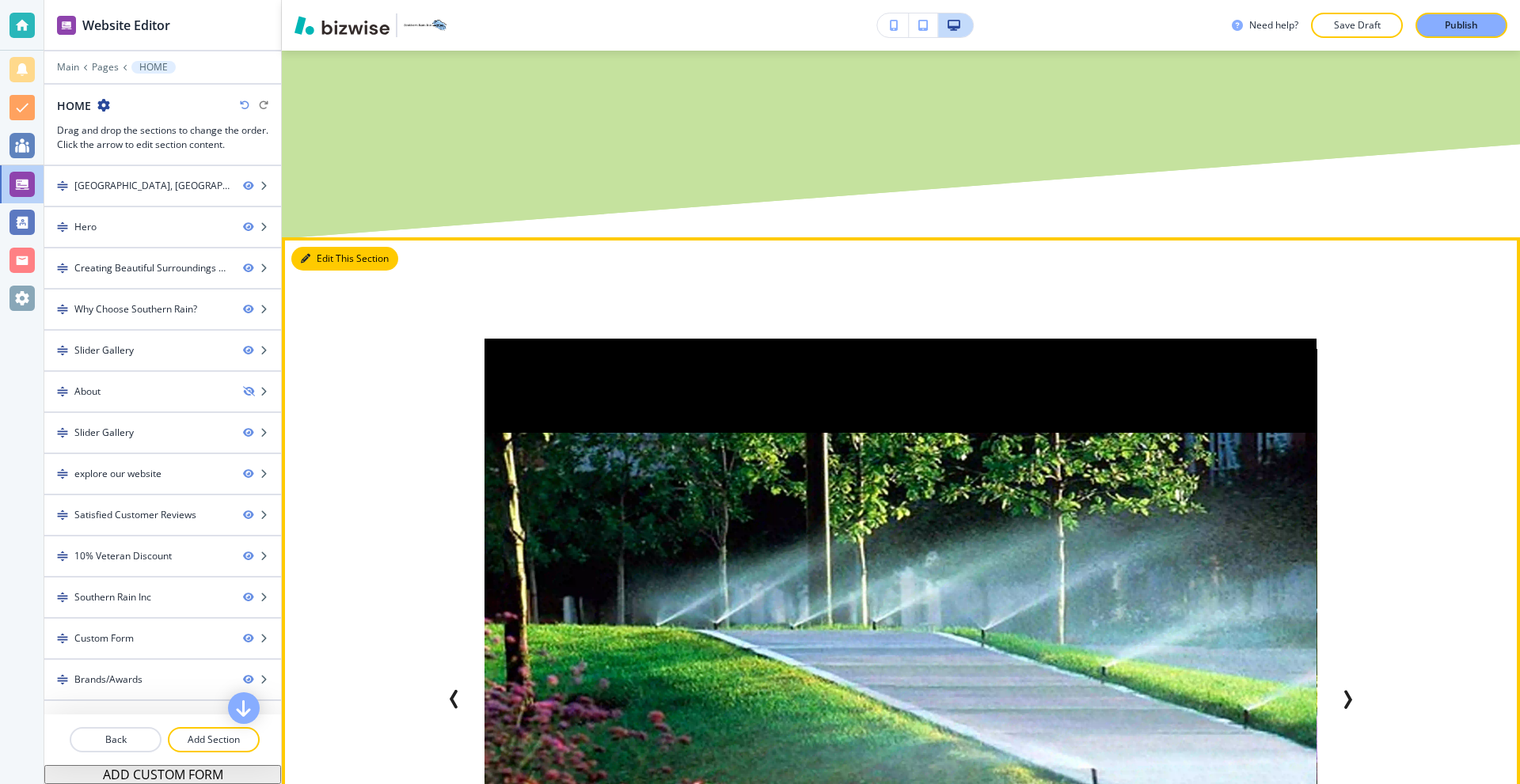
click at [325, 261] on button "Edit This Section" at bounding box center [344, 259] width 106 height 23
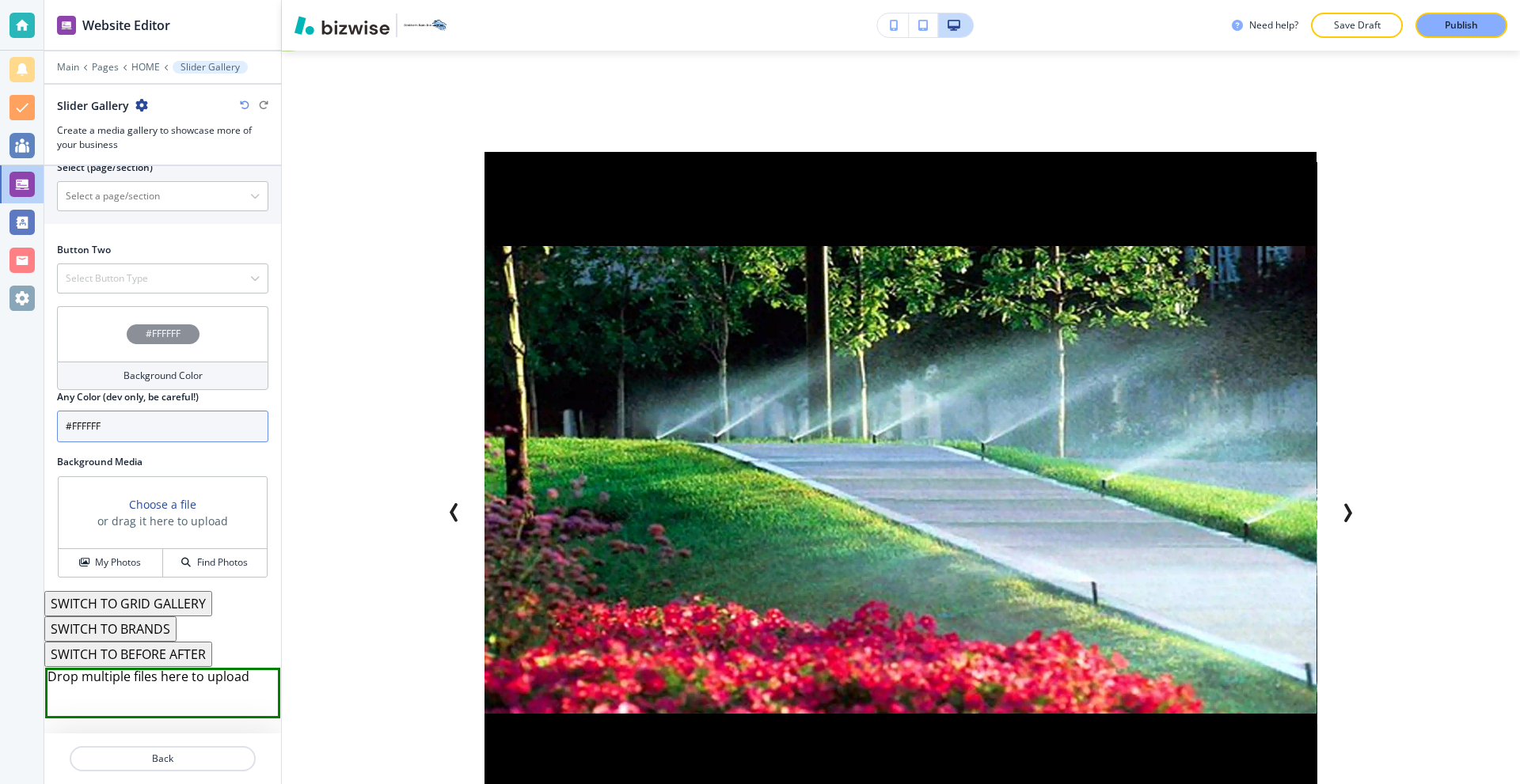
scroll to position [950, 0]
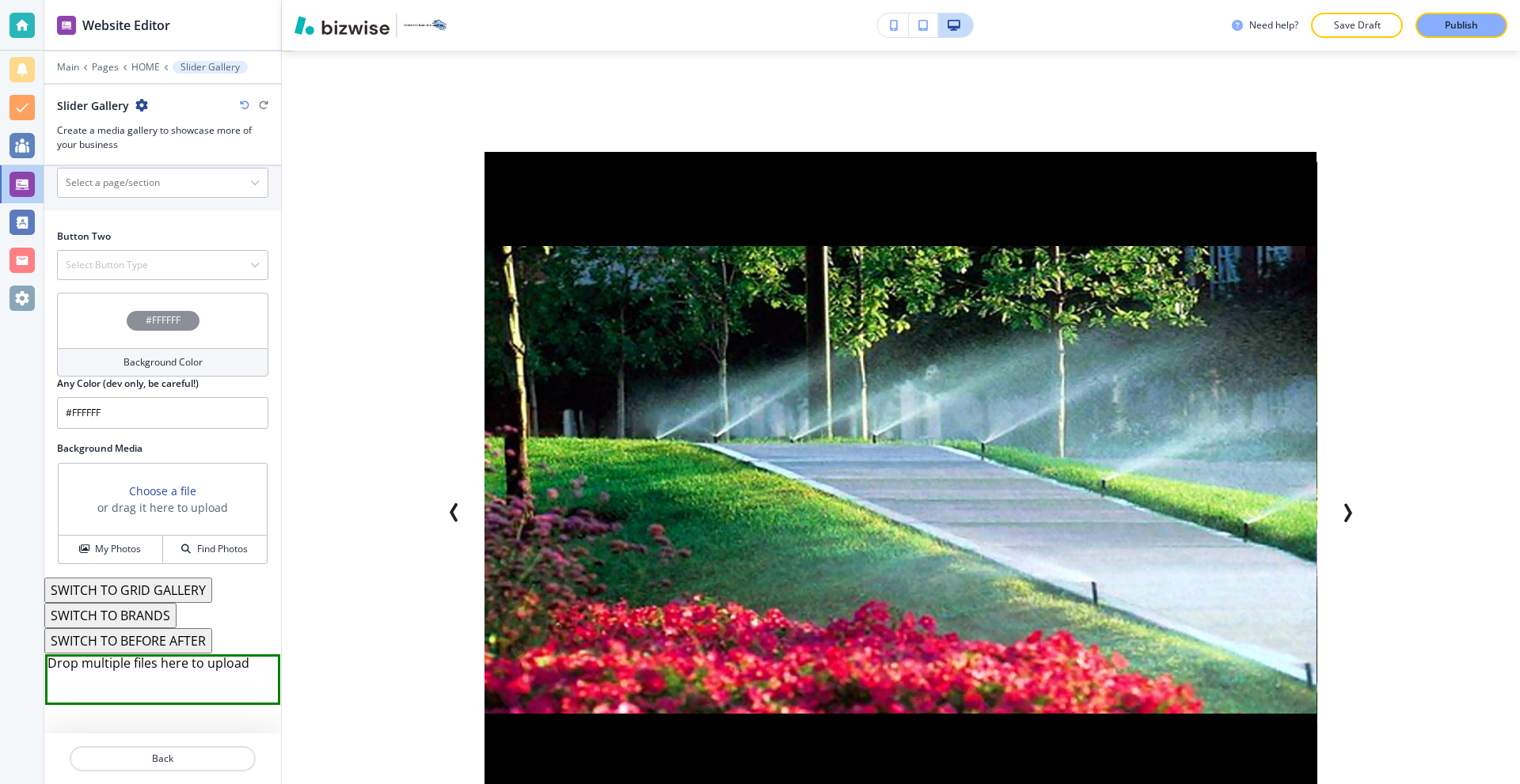
click at [133, 365] on h4 "Background Color" at bounding box center [162, 362] width 79 height 15
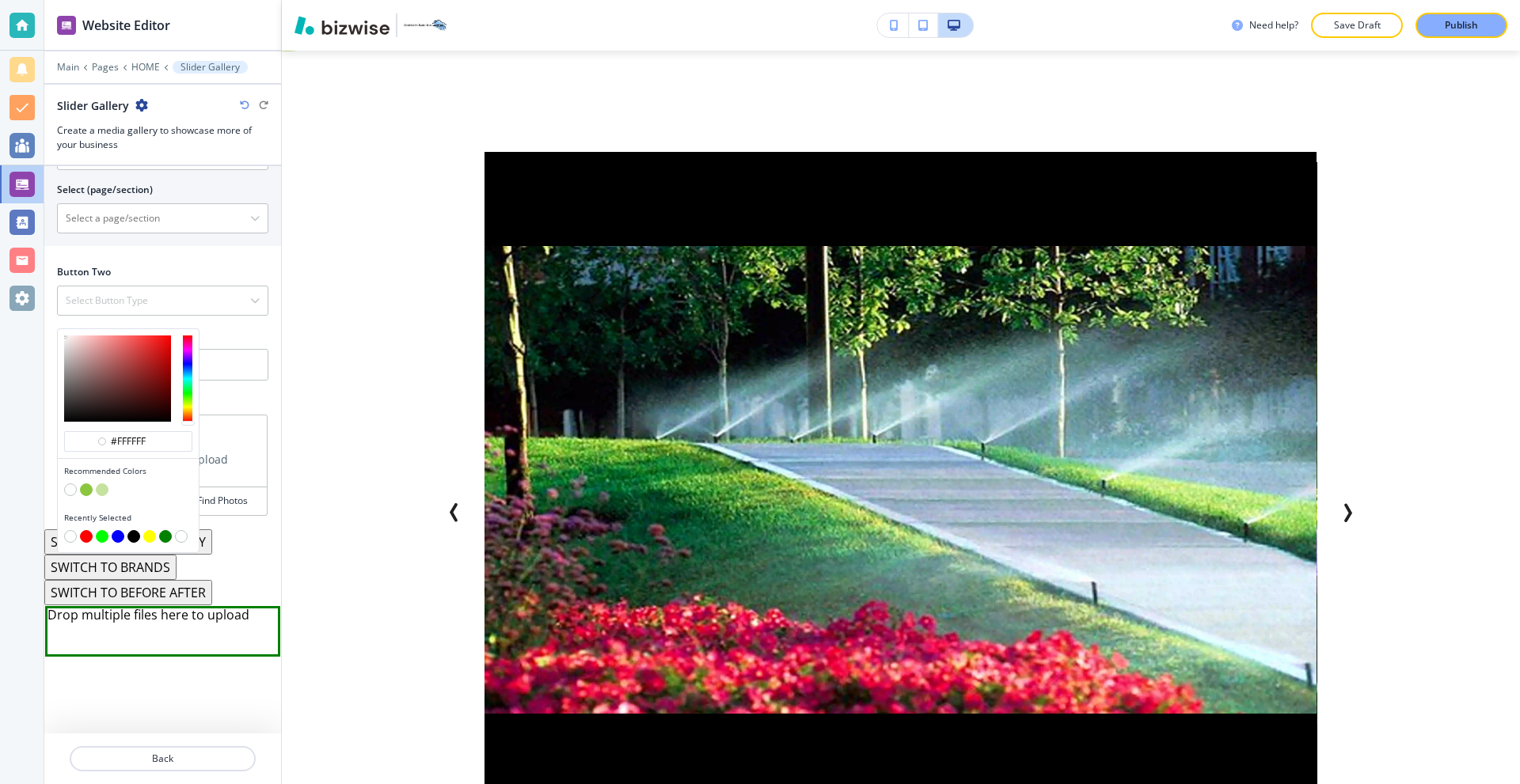
click at [132, 534] on button "button" at bounding box center [134, 536] width 13 height 13
type input "#000000"
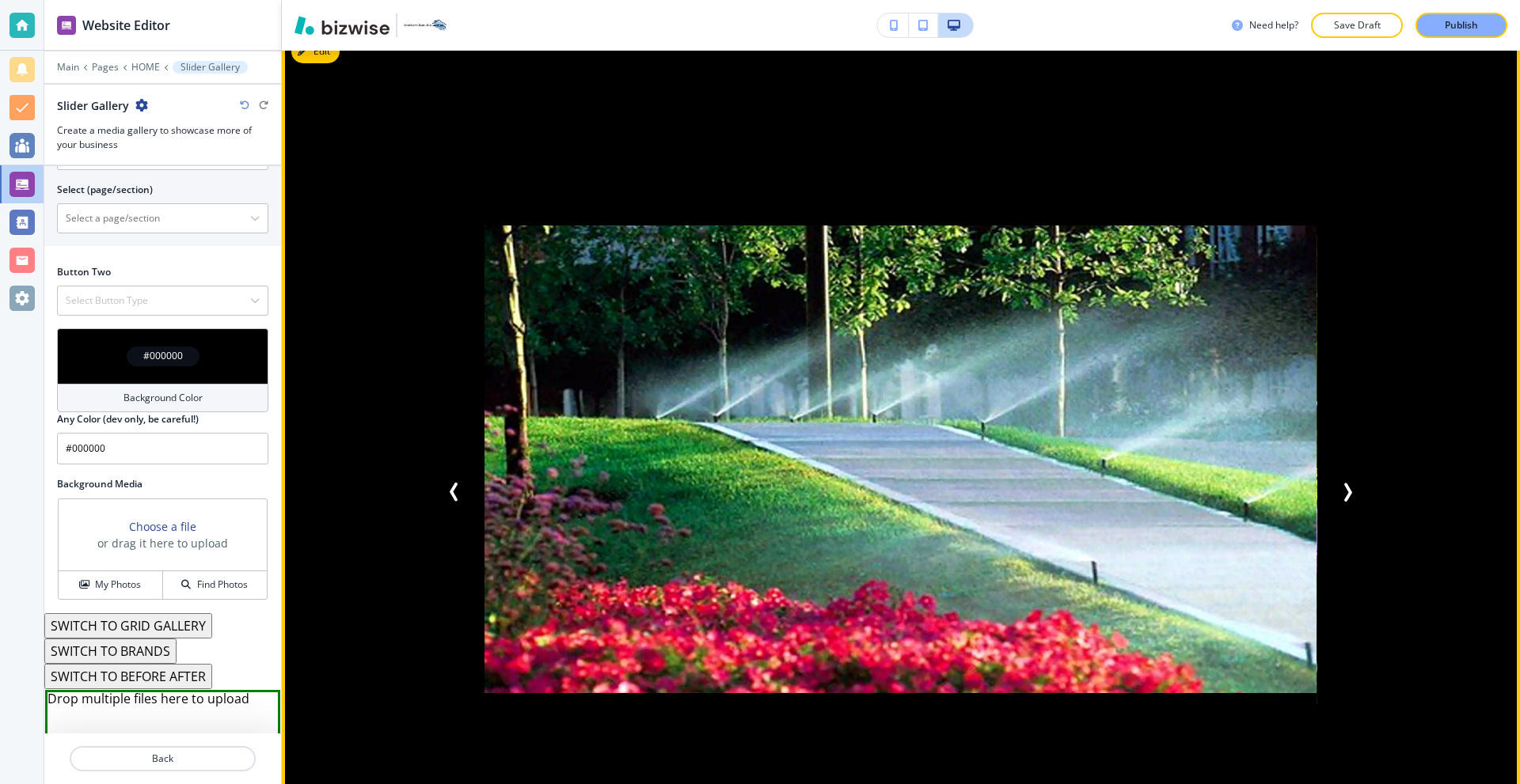
scroll to position [2007, 0]
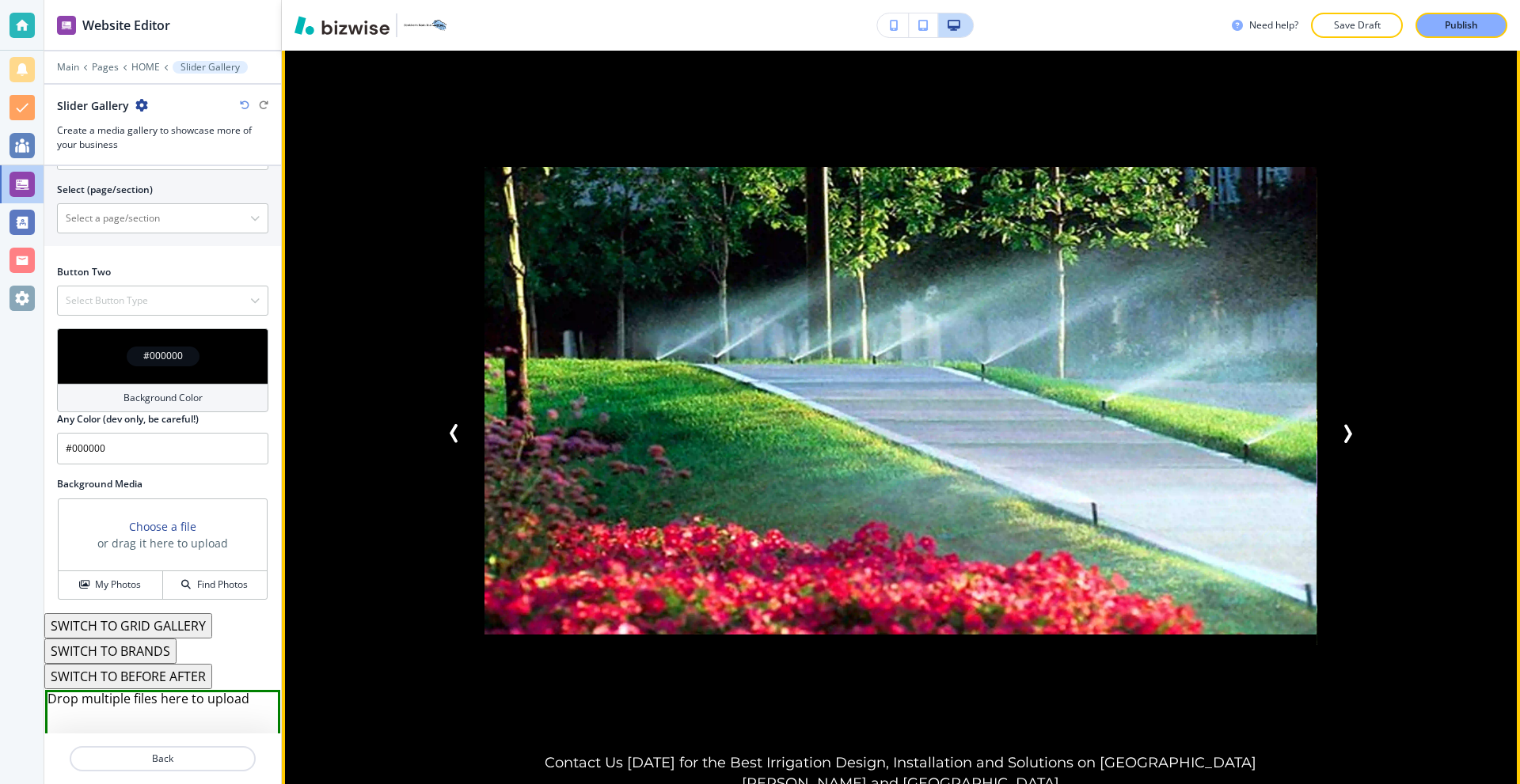
click at [1344, 418] on button "Next Slide" at bounding box center [1347, 433] width 31 height 31
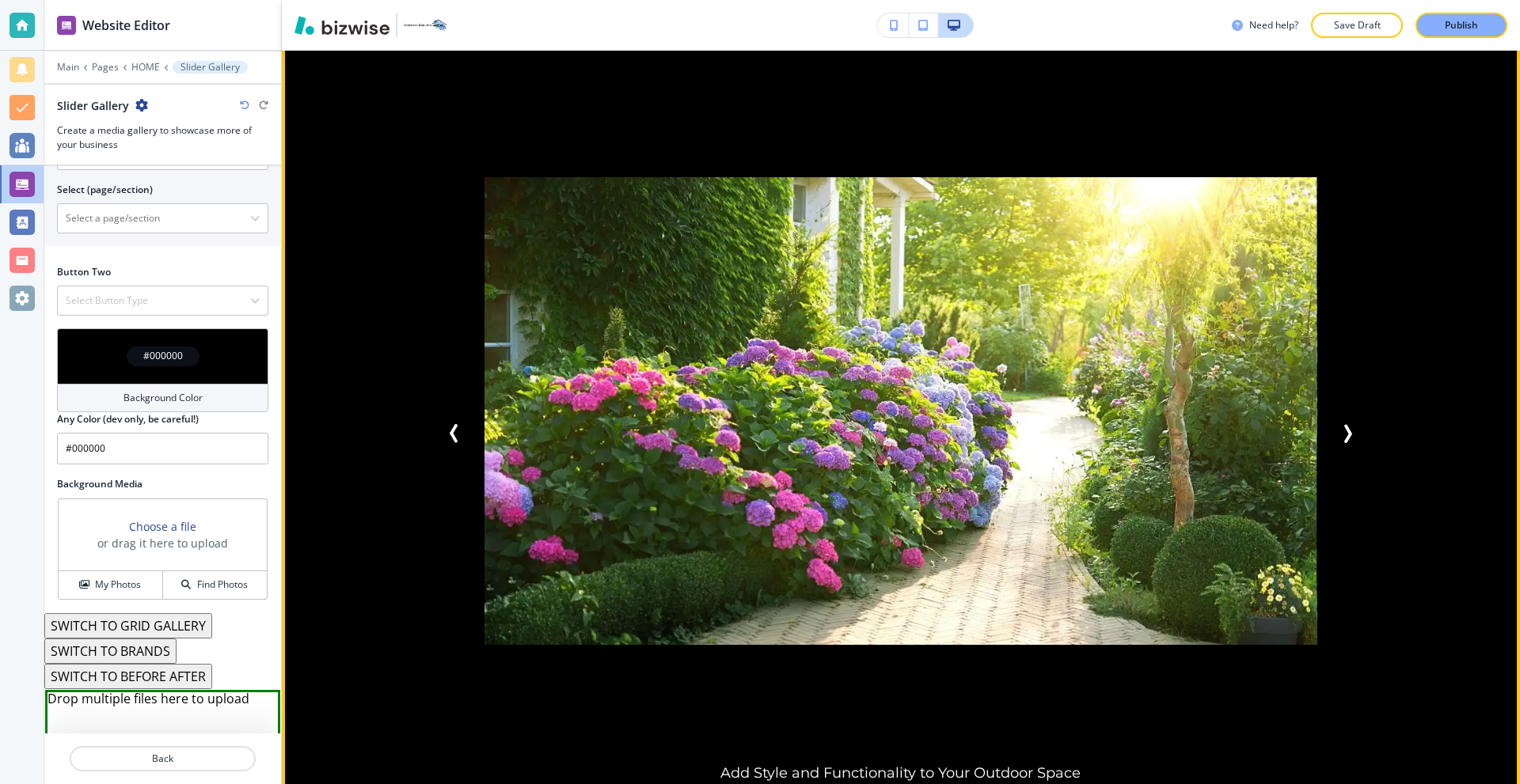
click at [1344, 424] on icon "Next Slide" at bounding box center [1347, 433] width 19 height 19
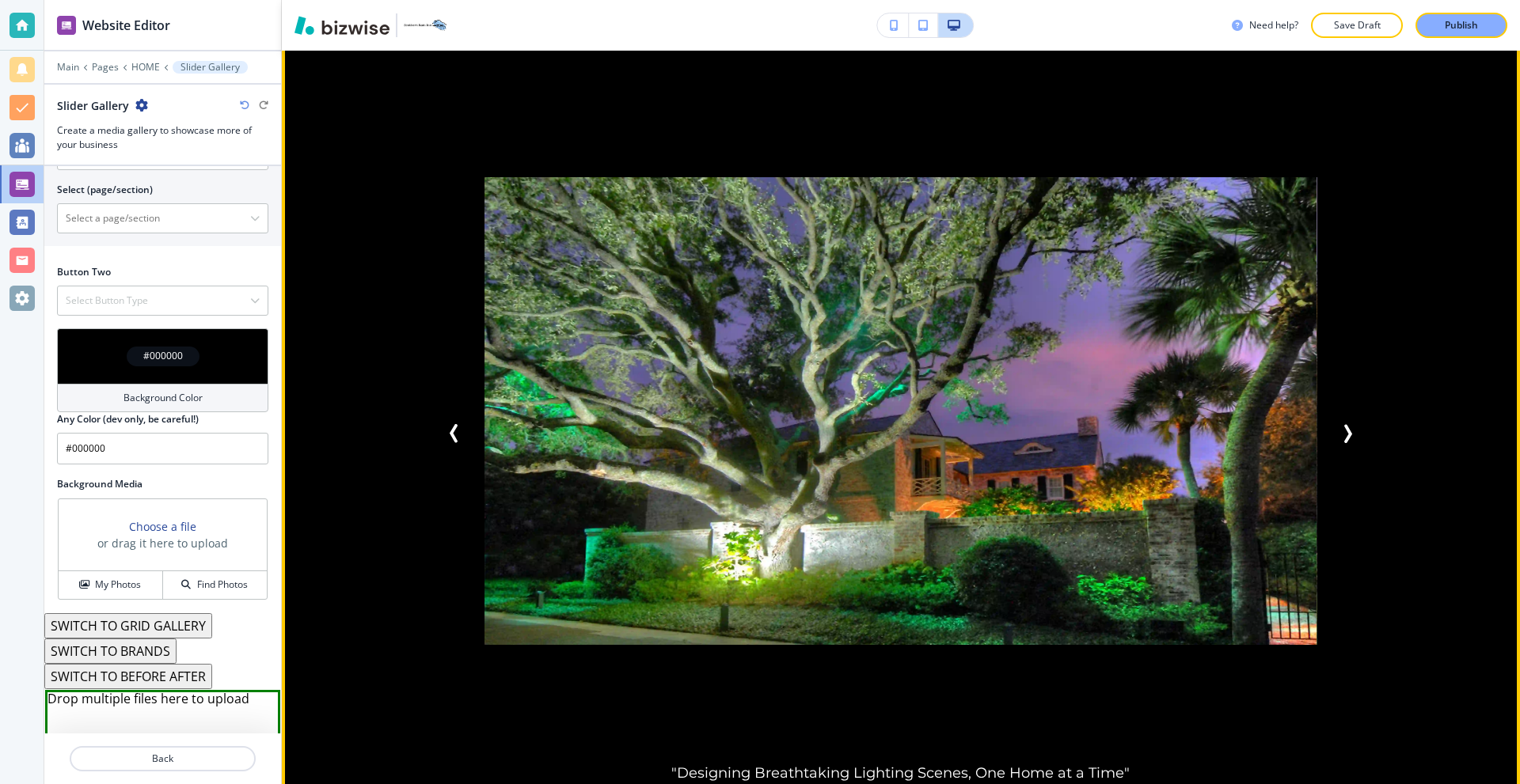
click at [1344, 424] on icon "Next Slide" at bounding box center [1347, 433] width 19 height 19
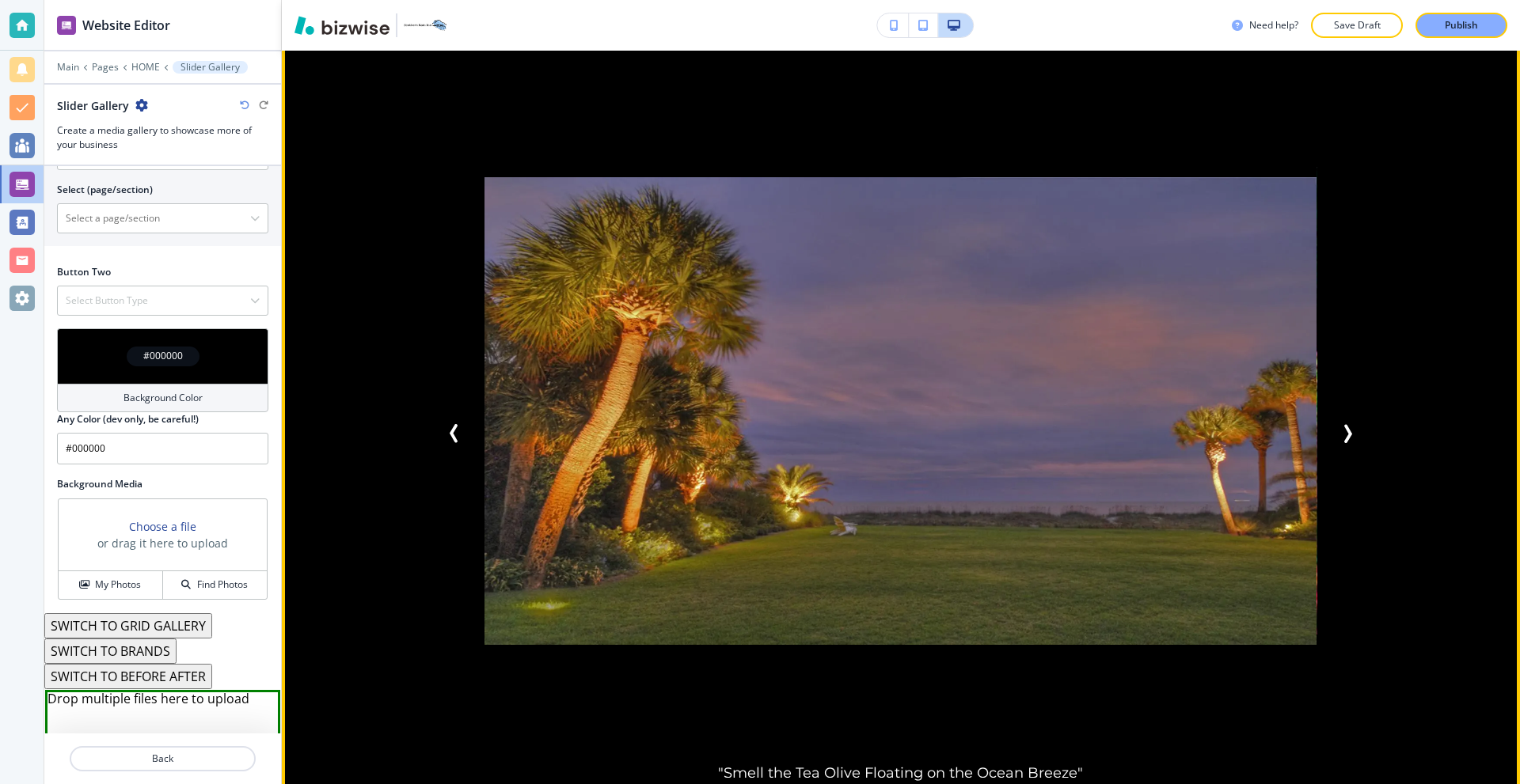
click at [1344, 424] on icon "Next Slide" at bounding box center [1347, 433] width 19 height 19
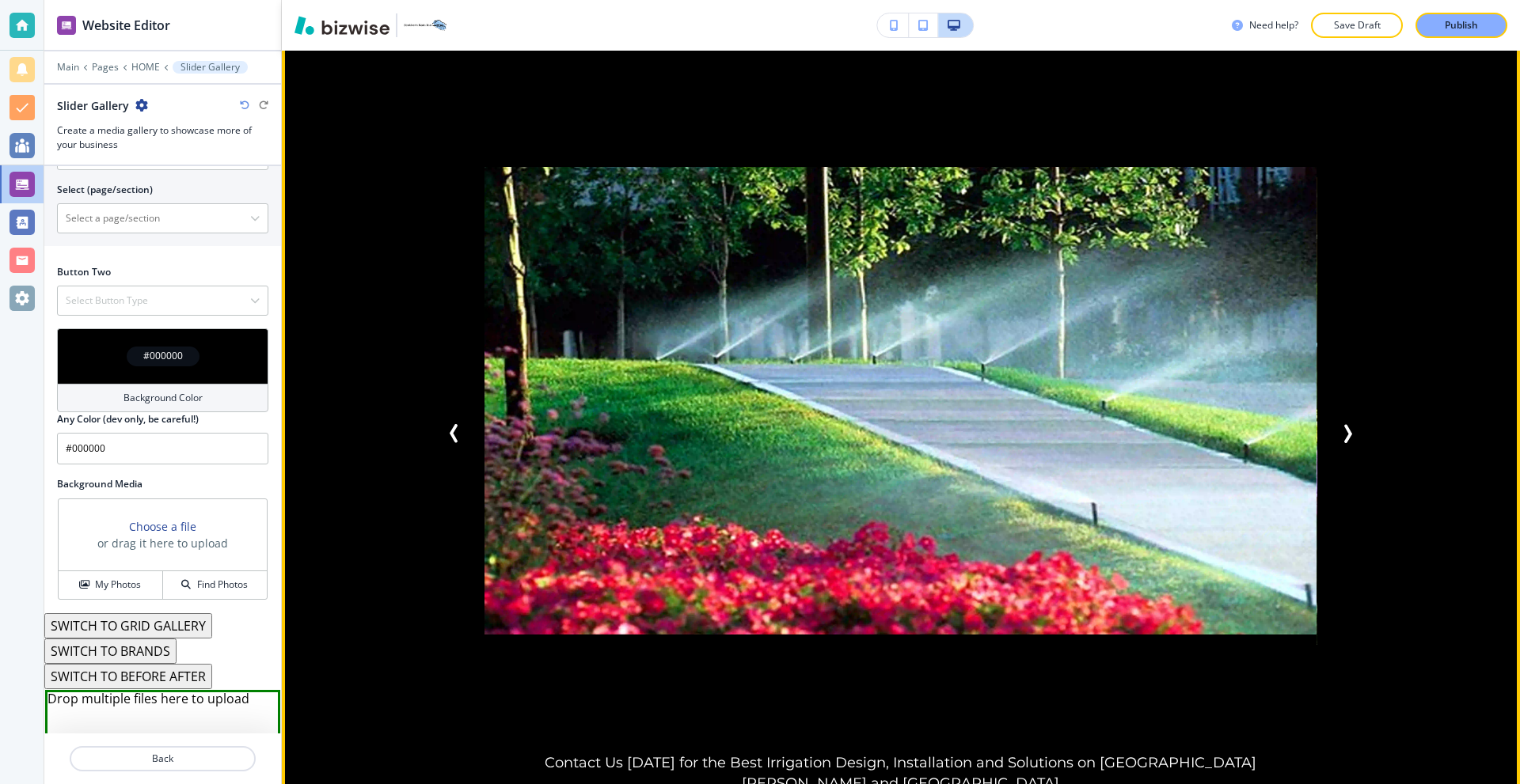
click at [1343, 424] on icon "Next Slide" at bounding box center [1347, 433] width 19 height 19
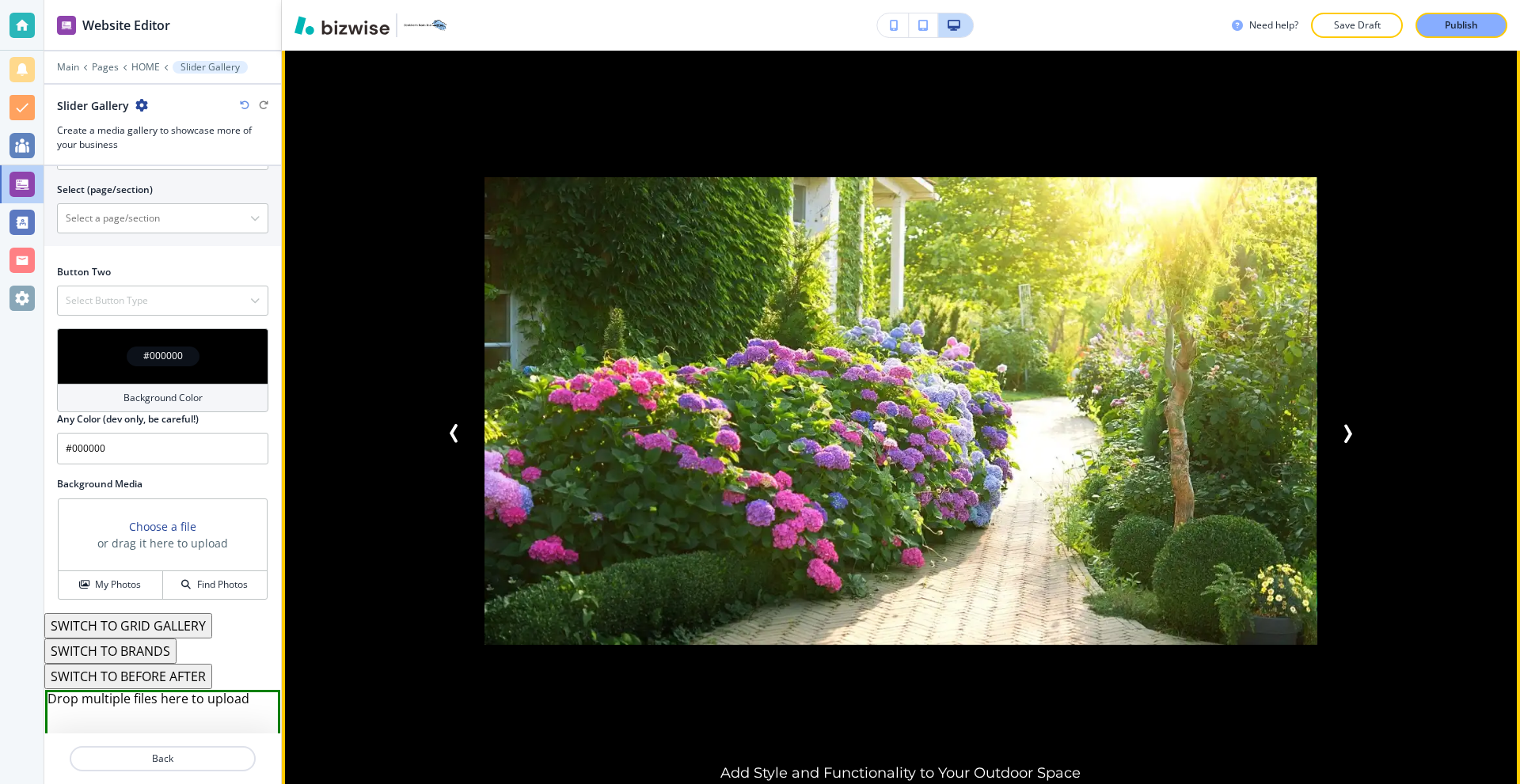
click at [1343, 424] on icon "Next Slide" at bounding box center [1347, 433] width 19 height 19
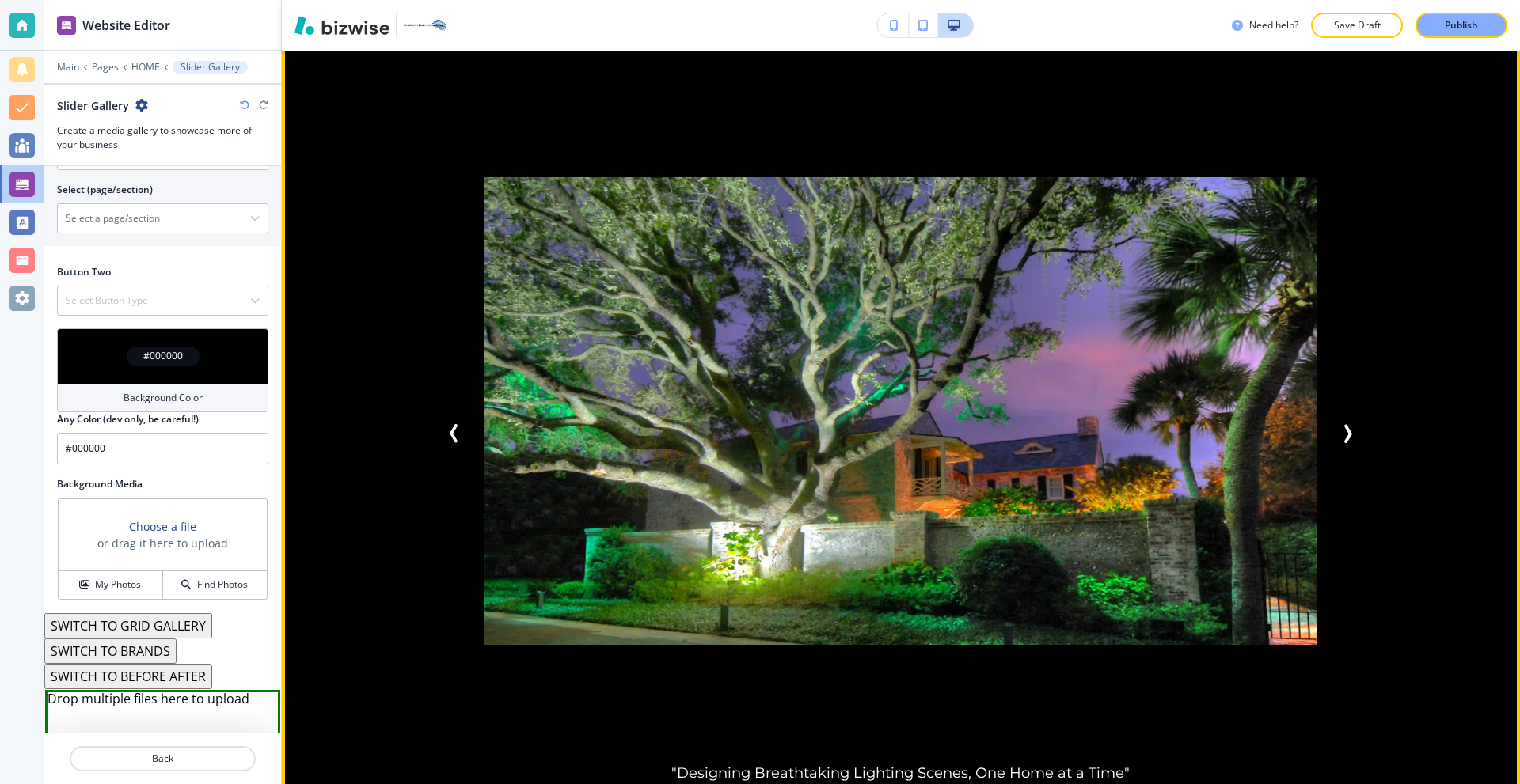
click at [1344, 424] on icon "Next Slide" at bounding box center [1347, 433] width 19 height 19
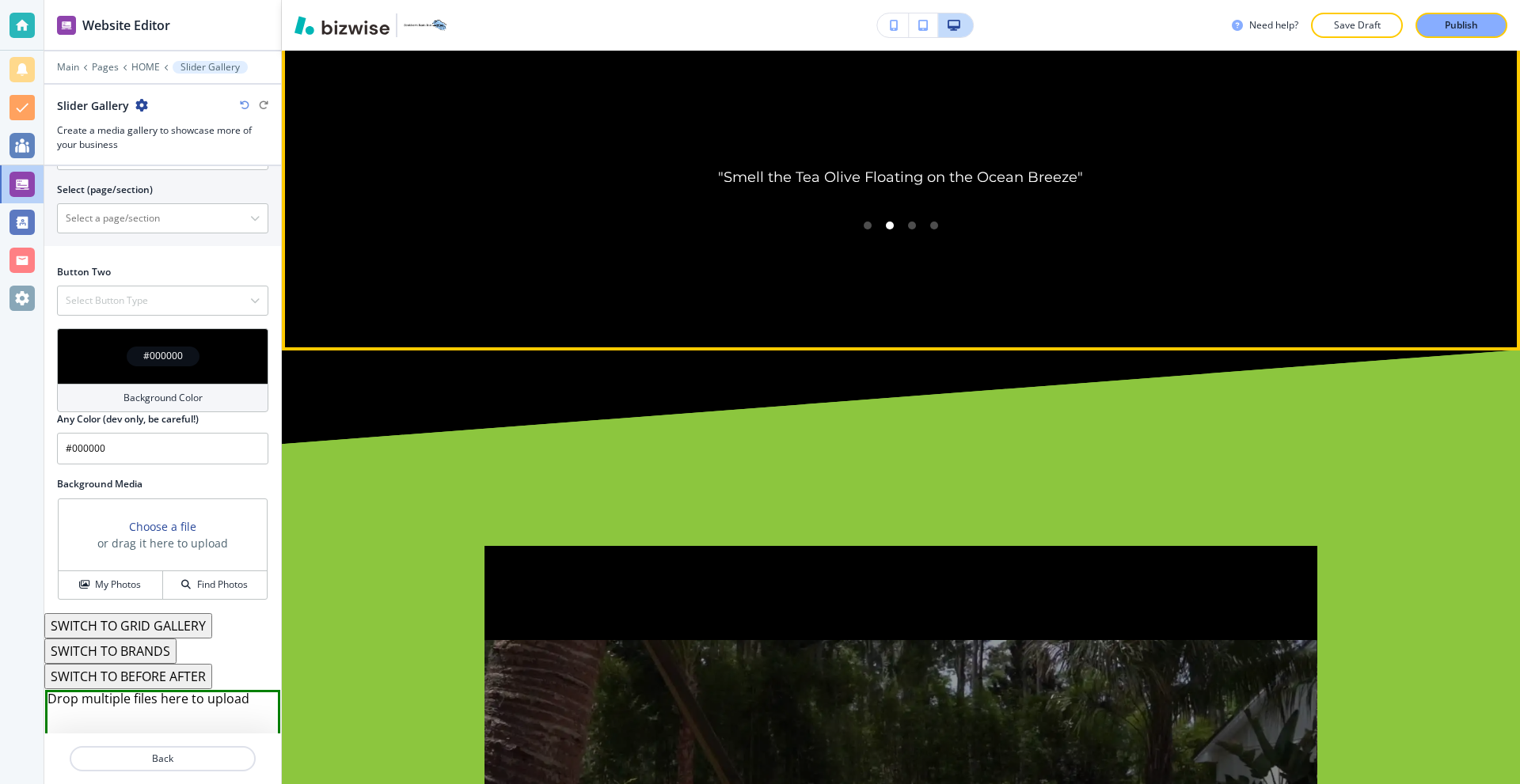
scroll to position [2928, 0]
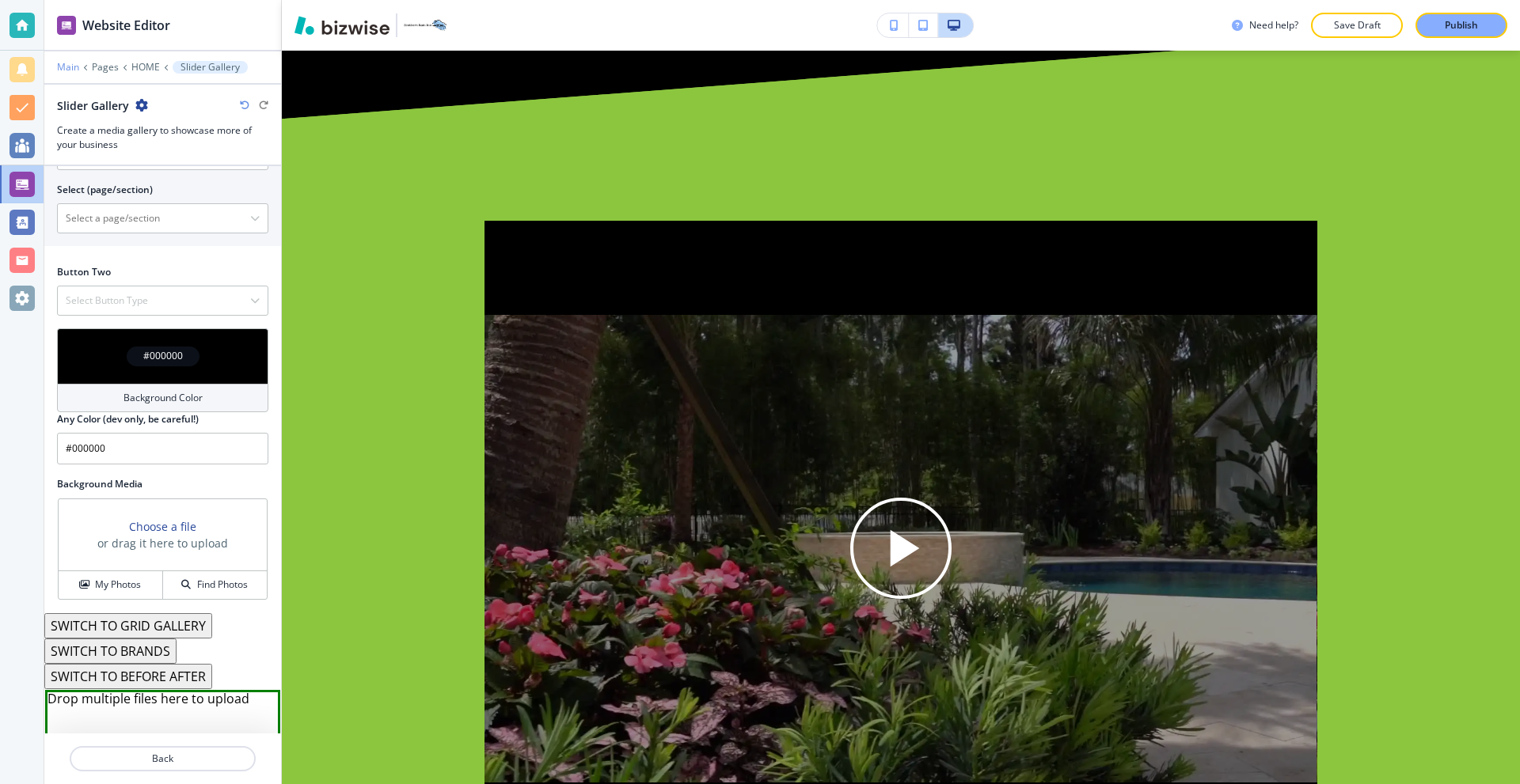
click at [77, 66] on p "Main" at bounding box center [67, 66] width 22 height 11
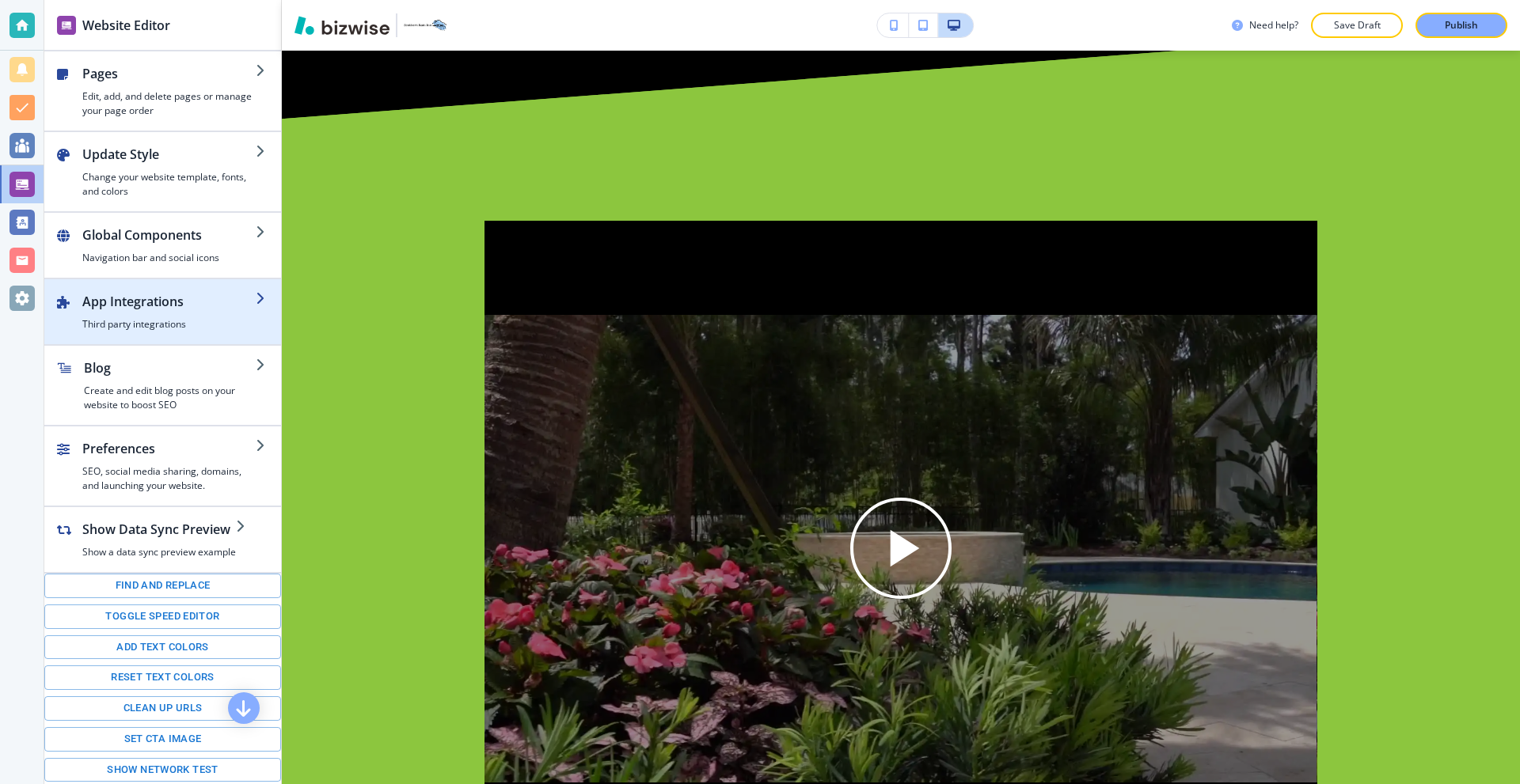
click at [156, 311] on div "button" at bounding box center [169, 314] width 174 height 6
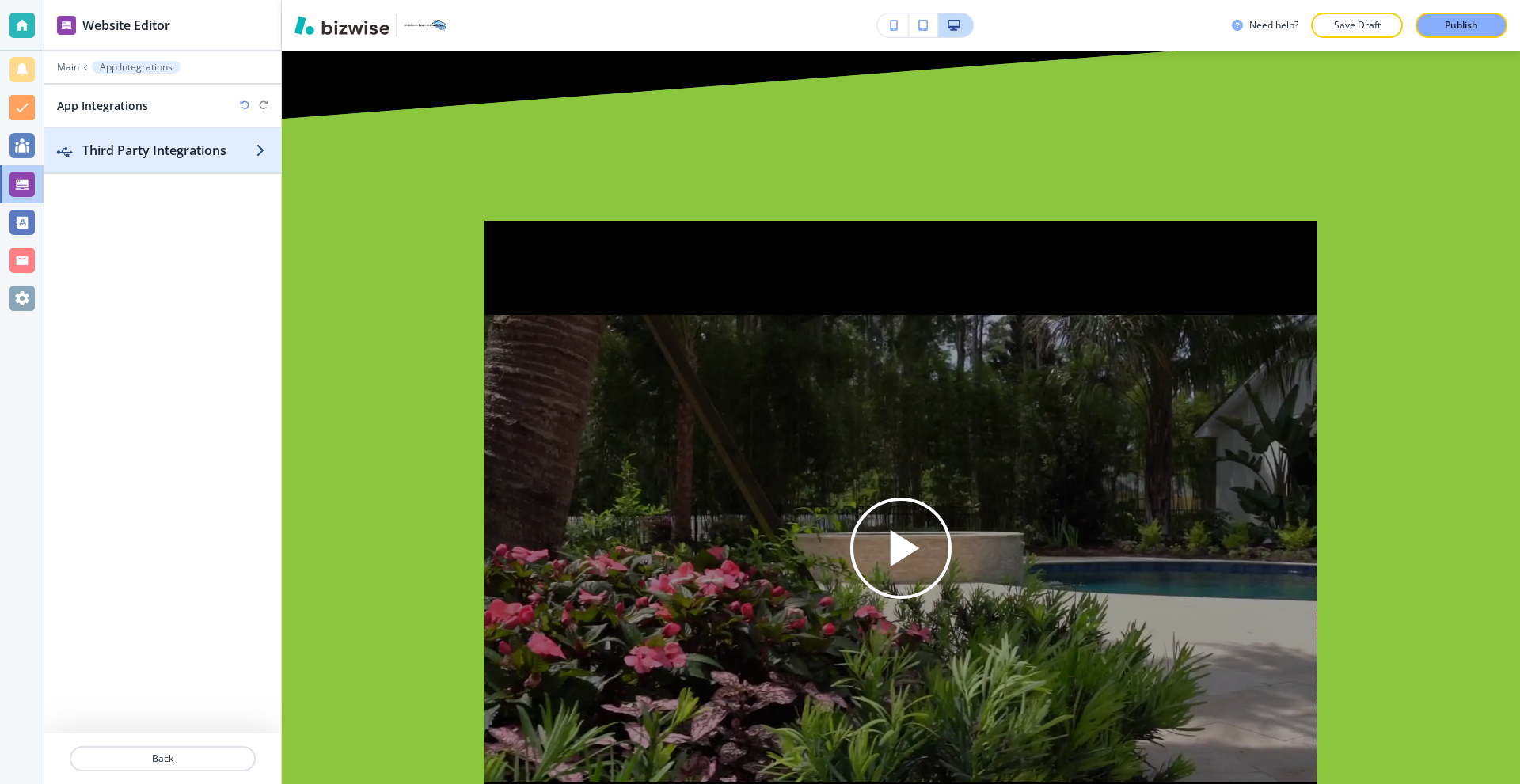
click at [136, 155] on h2 "Third Party Integrations" at bounding box center [169, 149] width 174 height 19
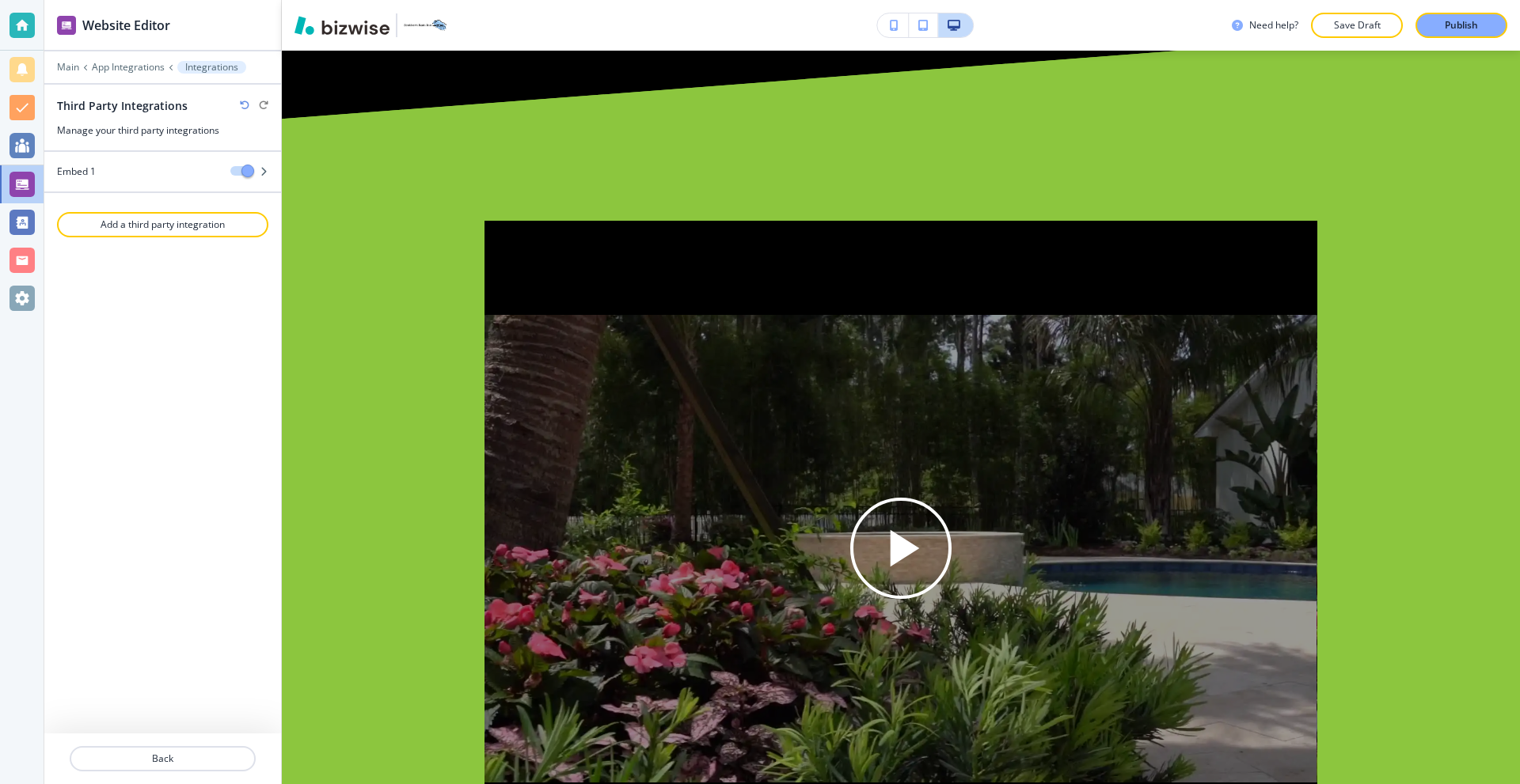
click at [146, 237] on div "Embed 1 Add a third party integration" at bounding box center [162, 443] width 236 height 582
click at [149, 227] on p "Add a third party integration" at bounding box center [162, 225] width 208 height 15
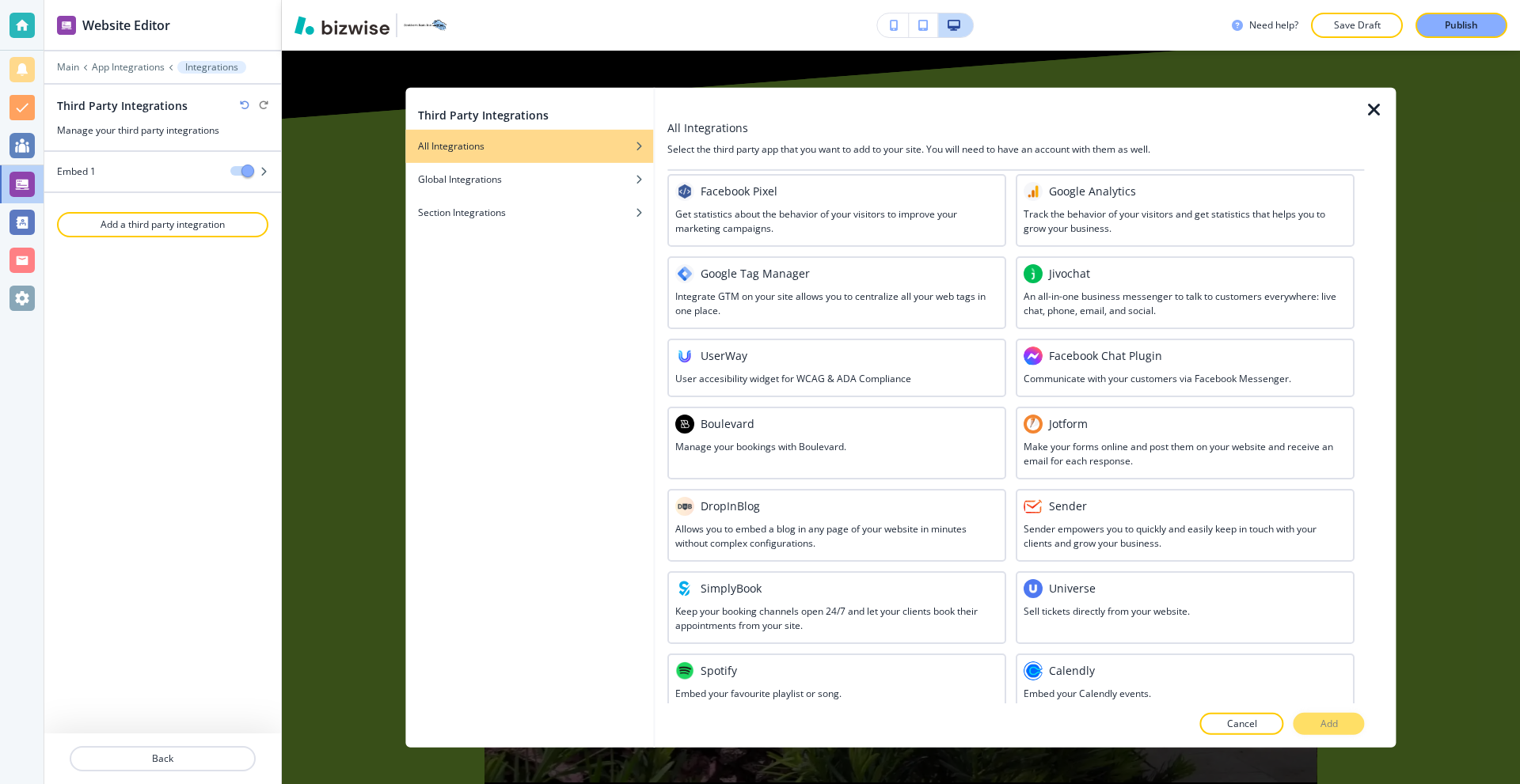
scroll to position [567, 0]
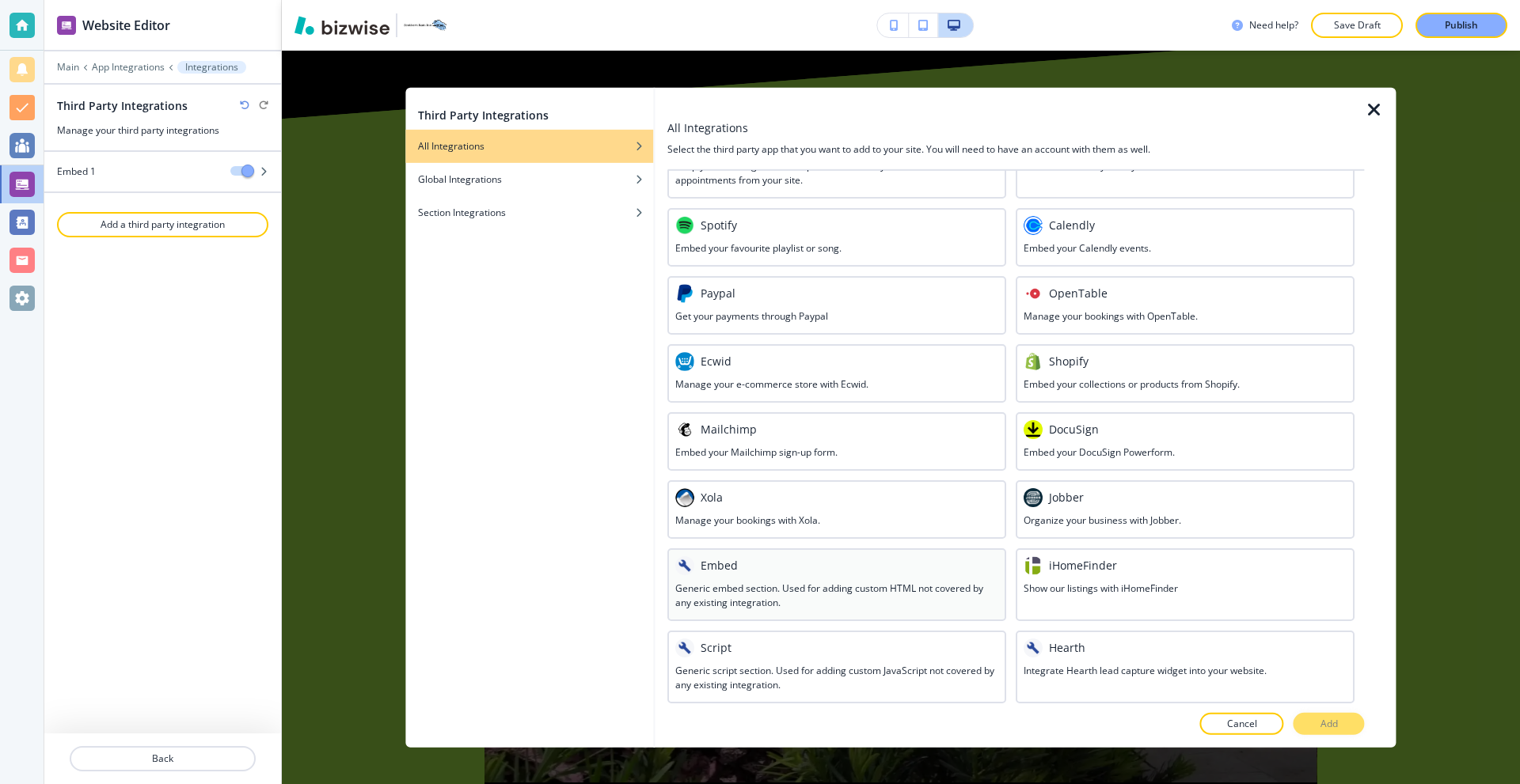
click at [767, 576] on div at bounding box center [836, 577] width 323 height 6
drag, startPoint x: 1323, startPoint y: 717, endPoint x: 1280, endPoint y: 707, distance: 44.1
click at [1323, 717] on p "Add" at bounding box center [1330, 723] width 18 height 15
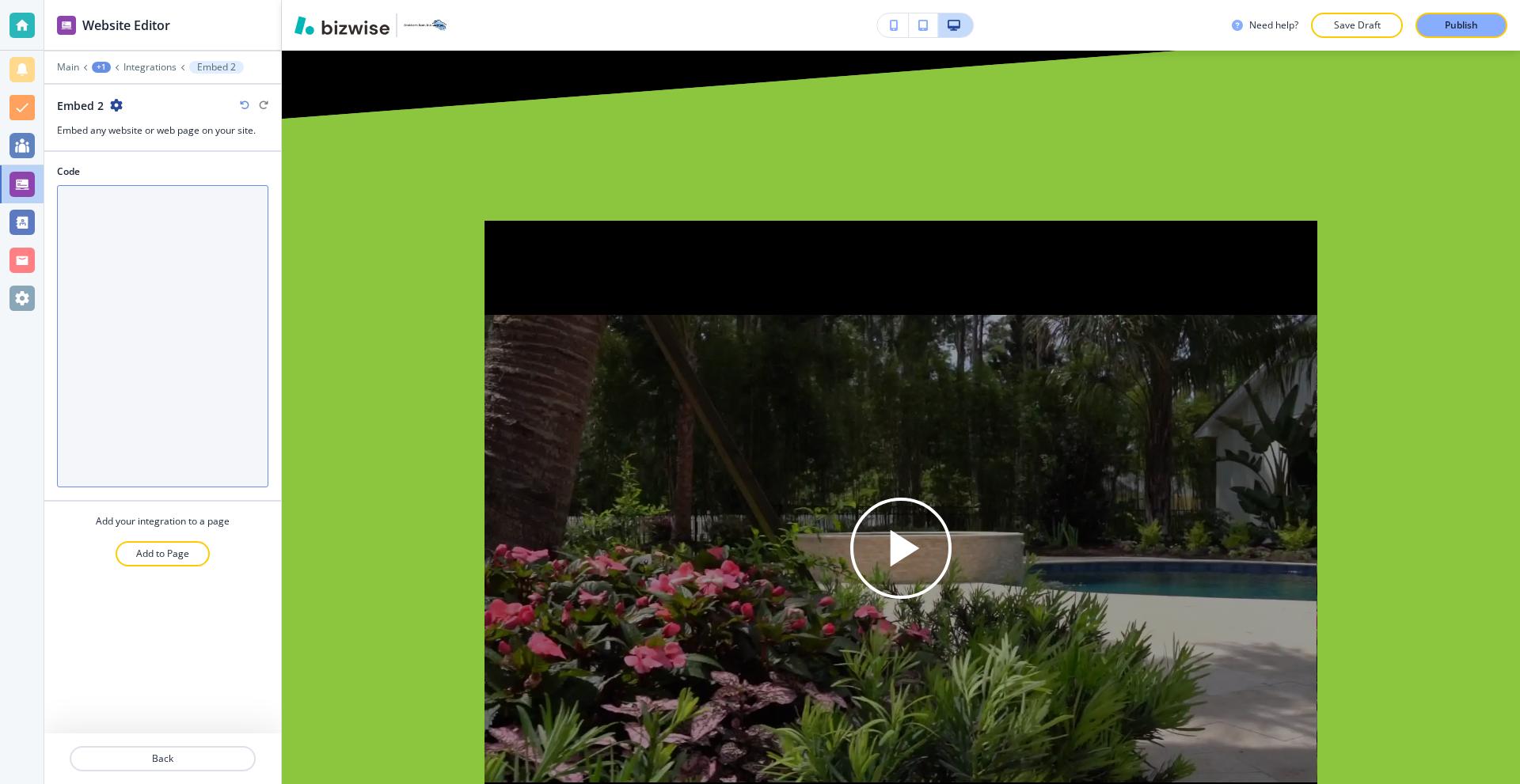
click at [239, 286] on textarea "Code" at bounding box center [162, 337] width 211 height 303
paste textarea "<div style="position: relative; width: 100%; height: 0; padding-top: 56.2500%; …"
type textarea "<div style="position: relative; width: 100%; height: 0; padding-top: 56.2500%; …"
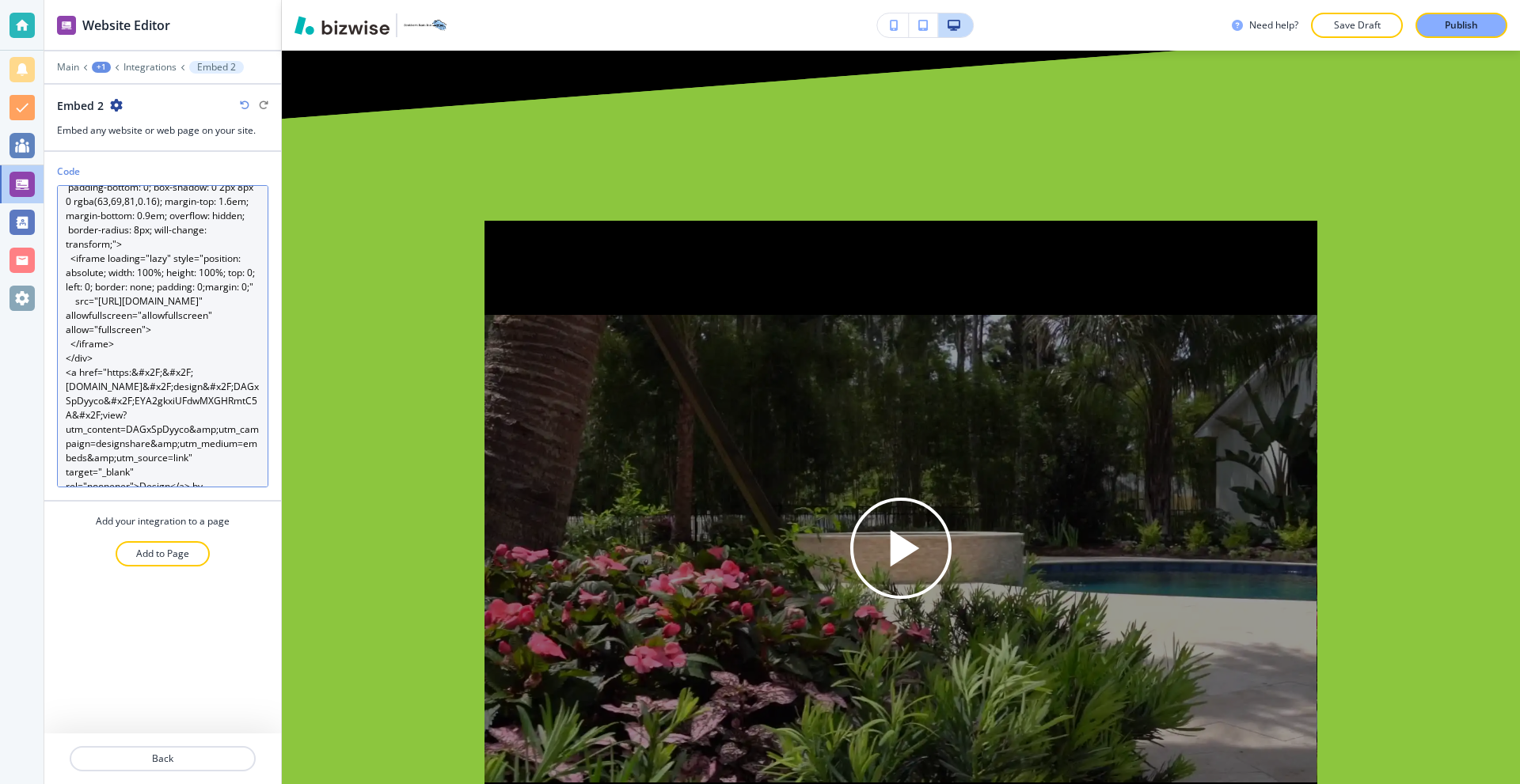
scroll to position [0, 0]
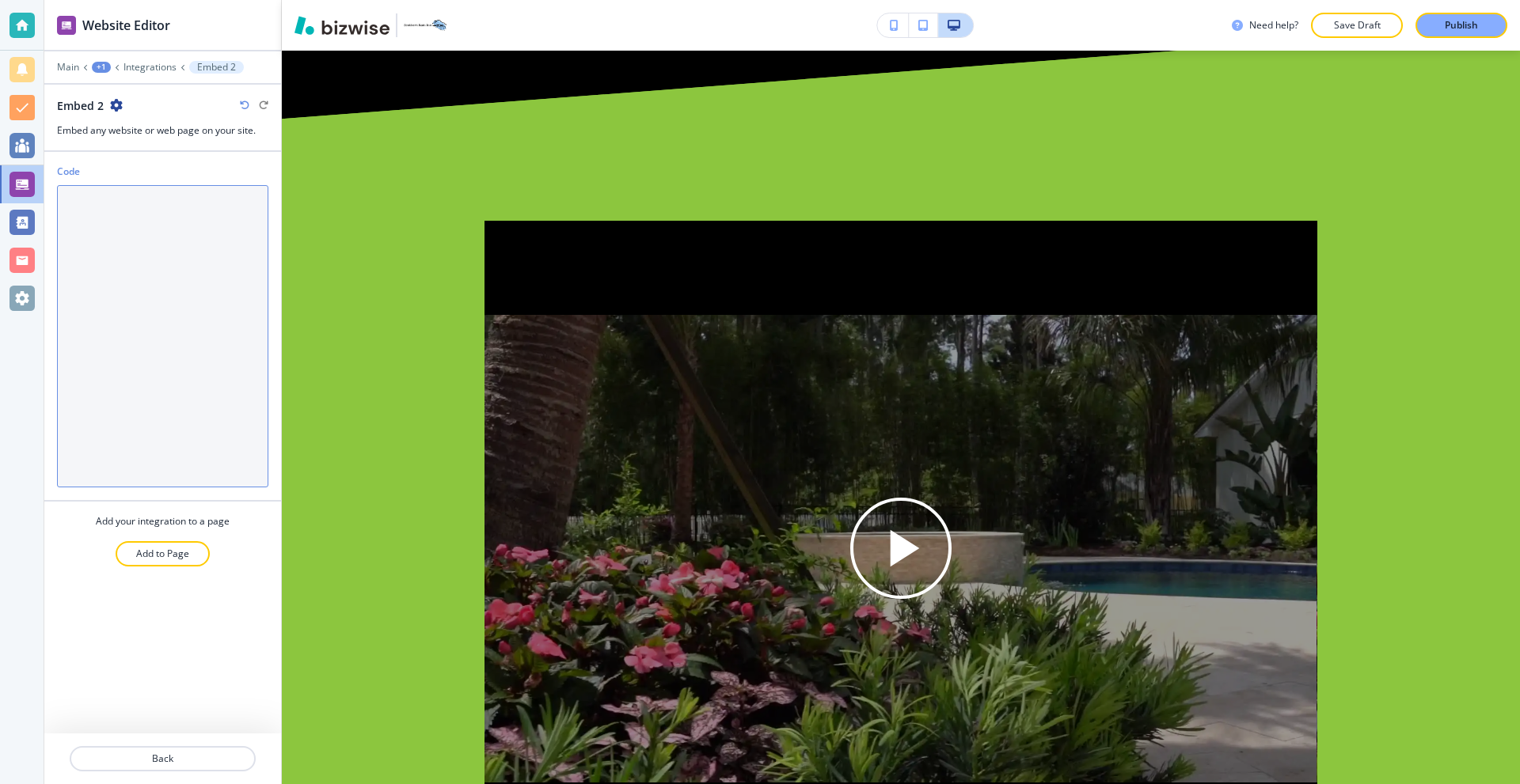
paste textarea "<div style="position: relative; width: 100%; height: 0; padding-top: 56.25%; pa…"
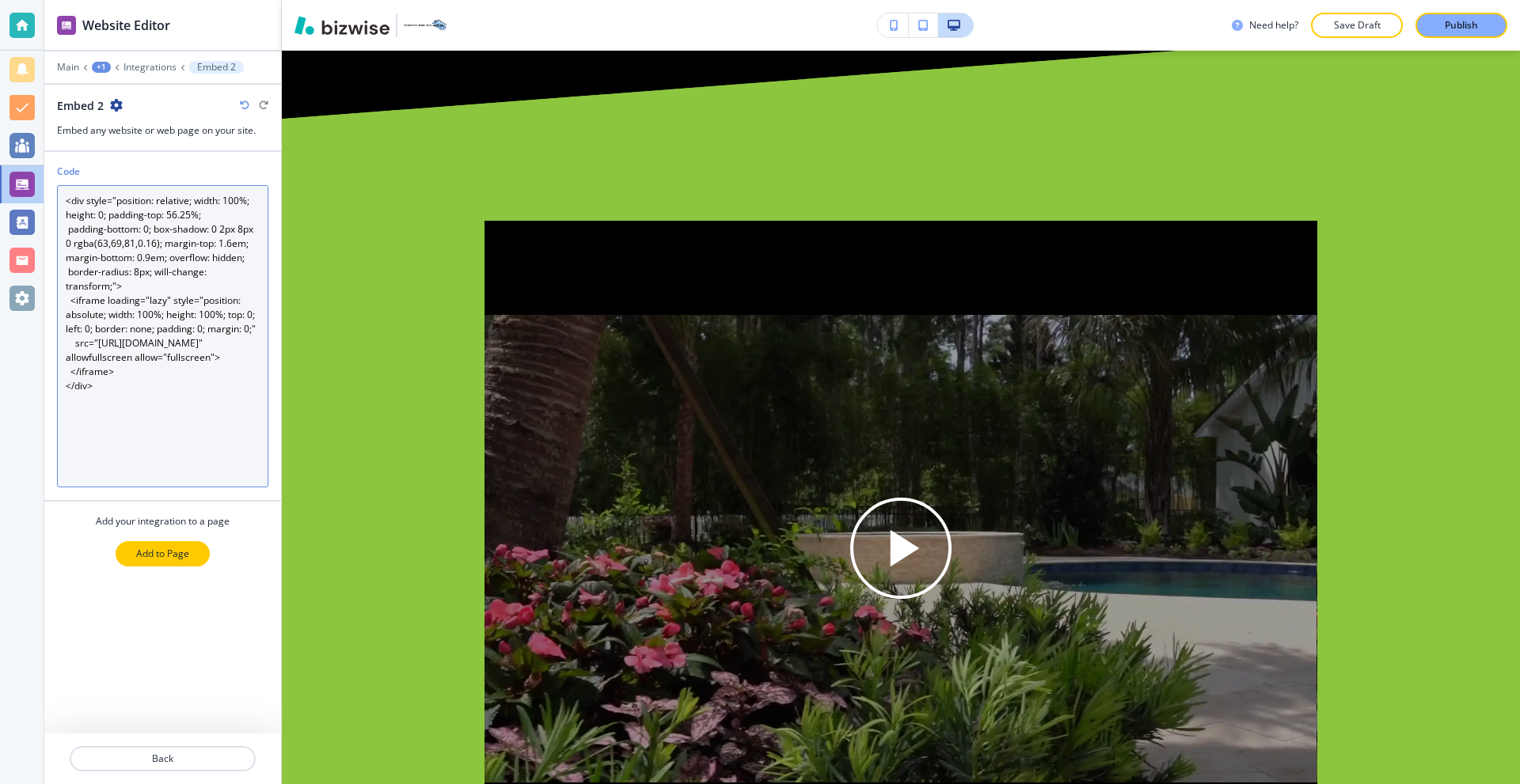
type textarea "<div style="position: relative; width: 100%; height: 0; padding-top: 56.25%; pa…"
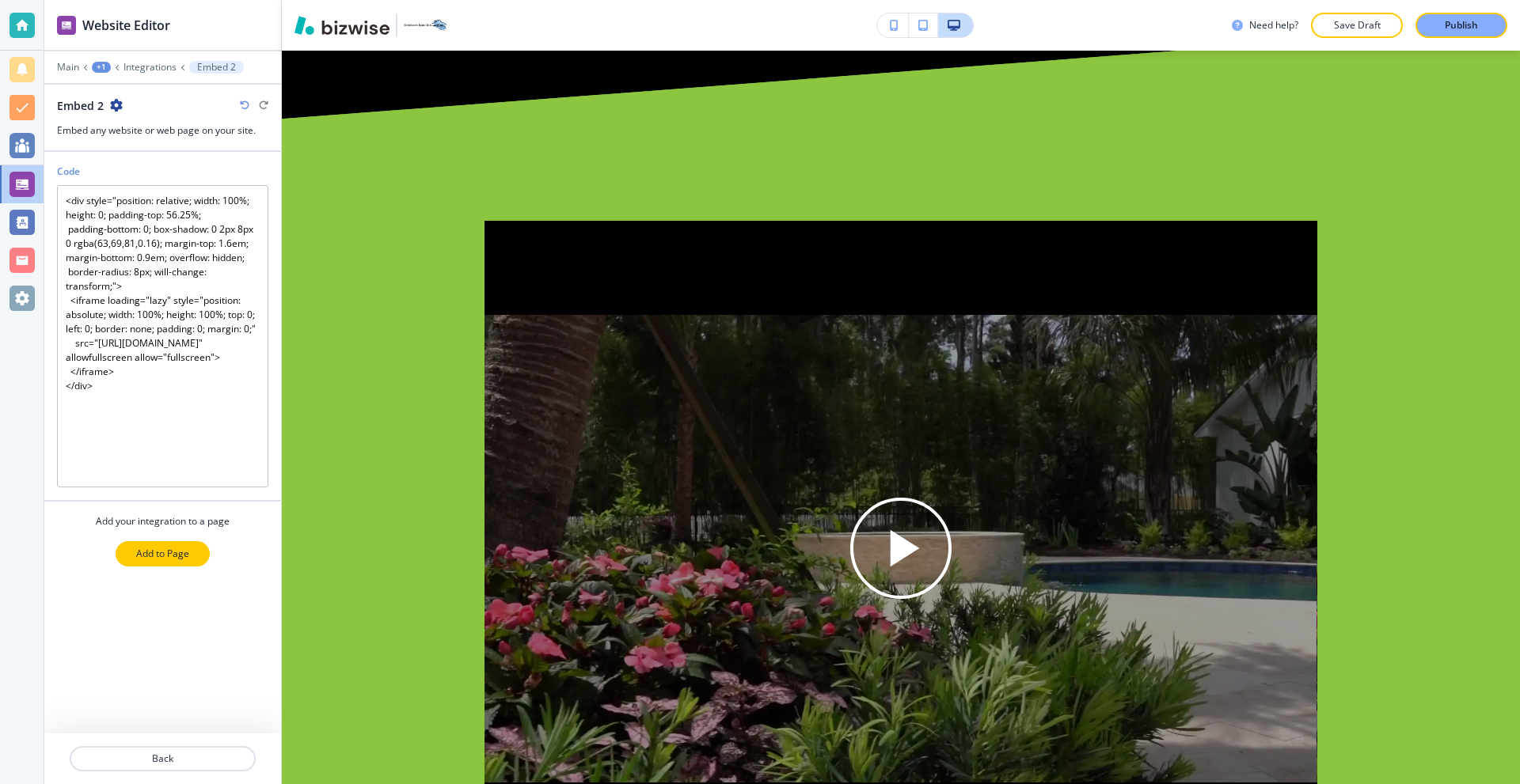
click at [161, 556] on p "Add to Page" at bounding box center [162, 554] width 53 height 15
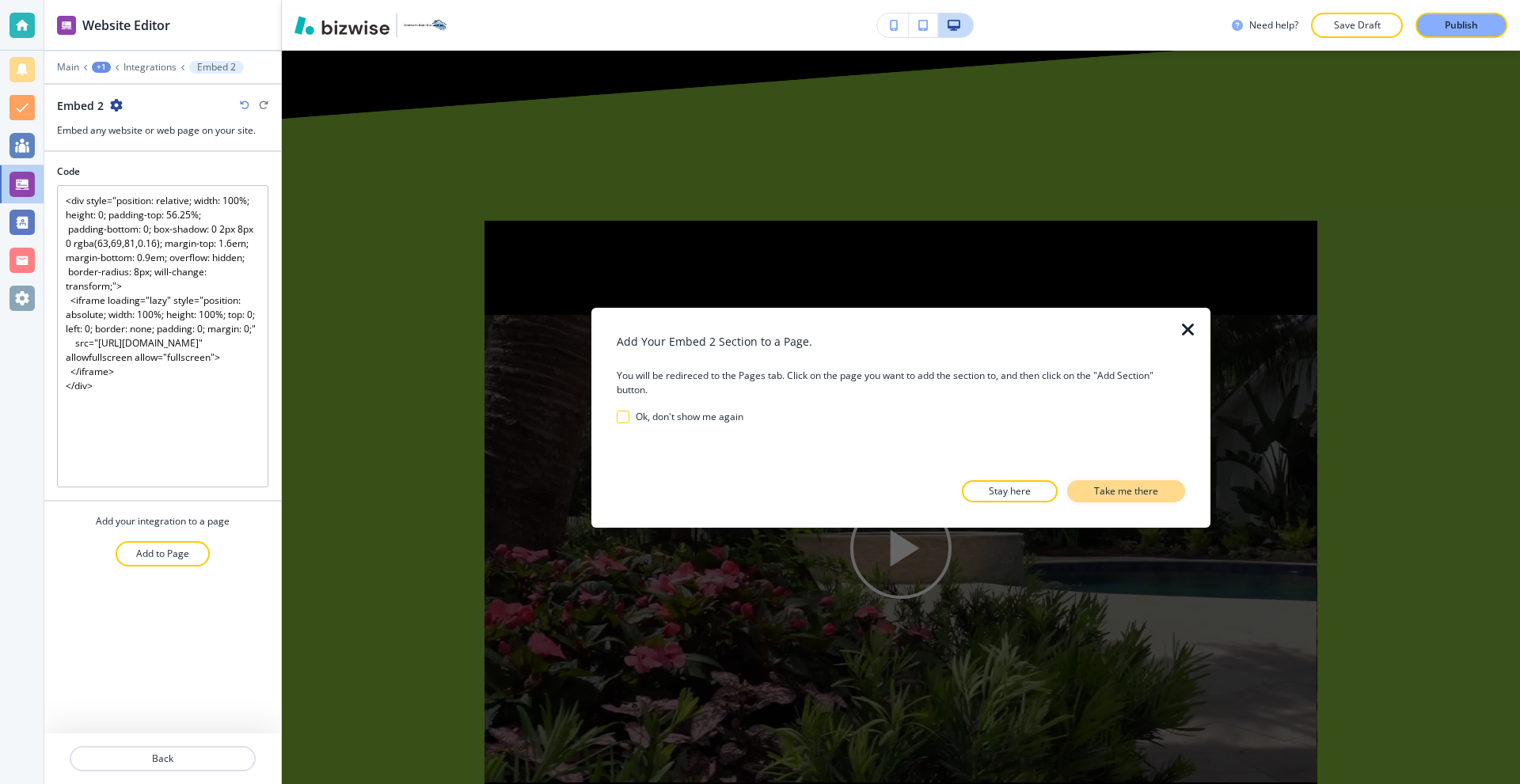
click at [1114, 489] on p "Take me there" at bounding box center [1126, 491] width 64 height 15
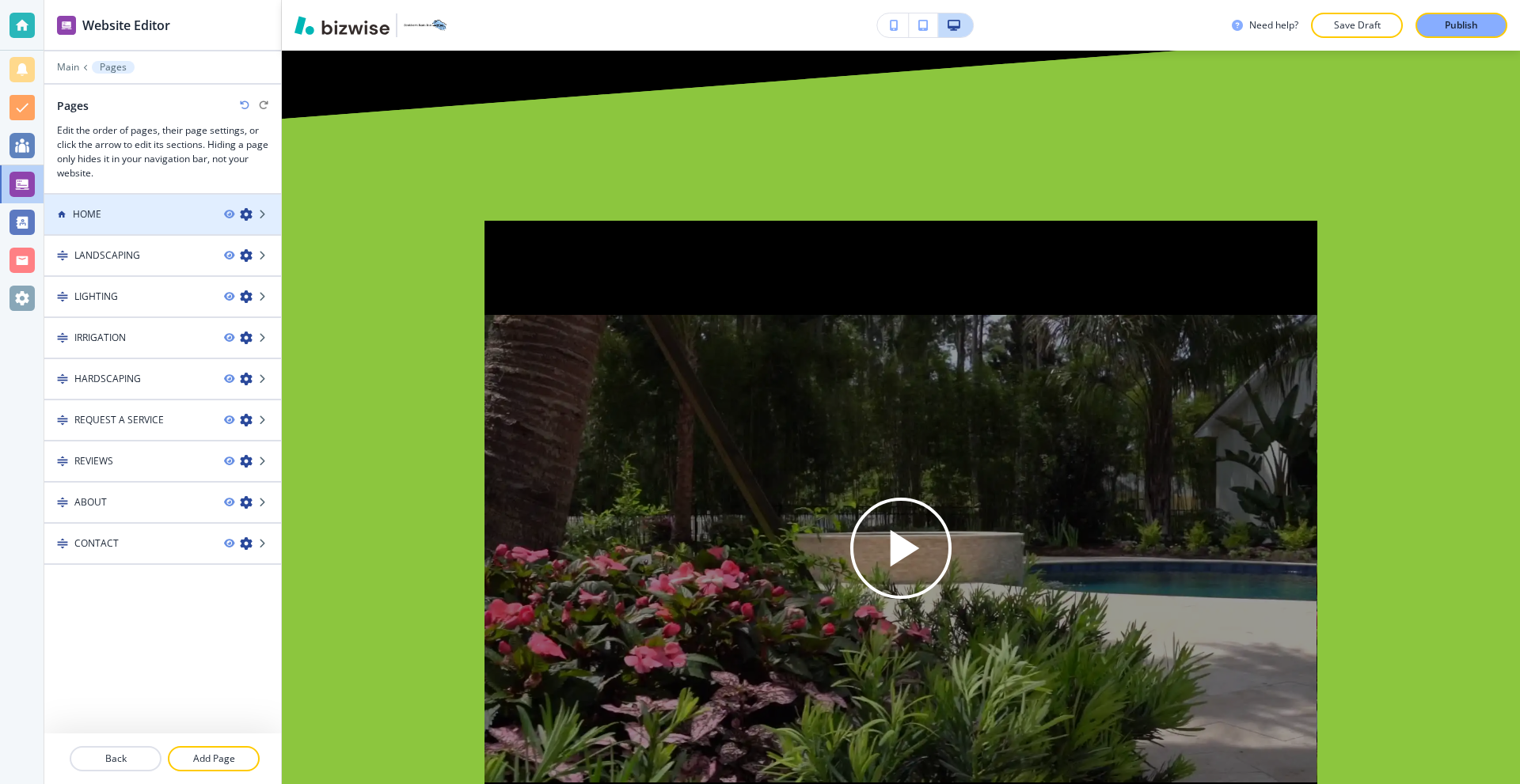
click at [161, 209] on div "HOME" at bounding box center [127, 214] width 167 height 15
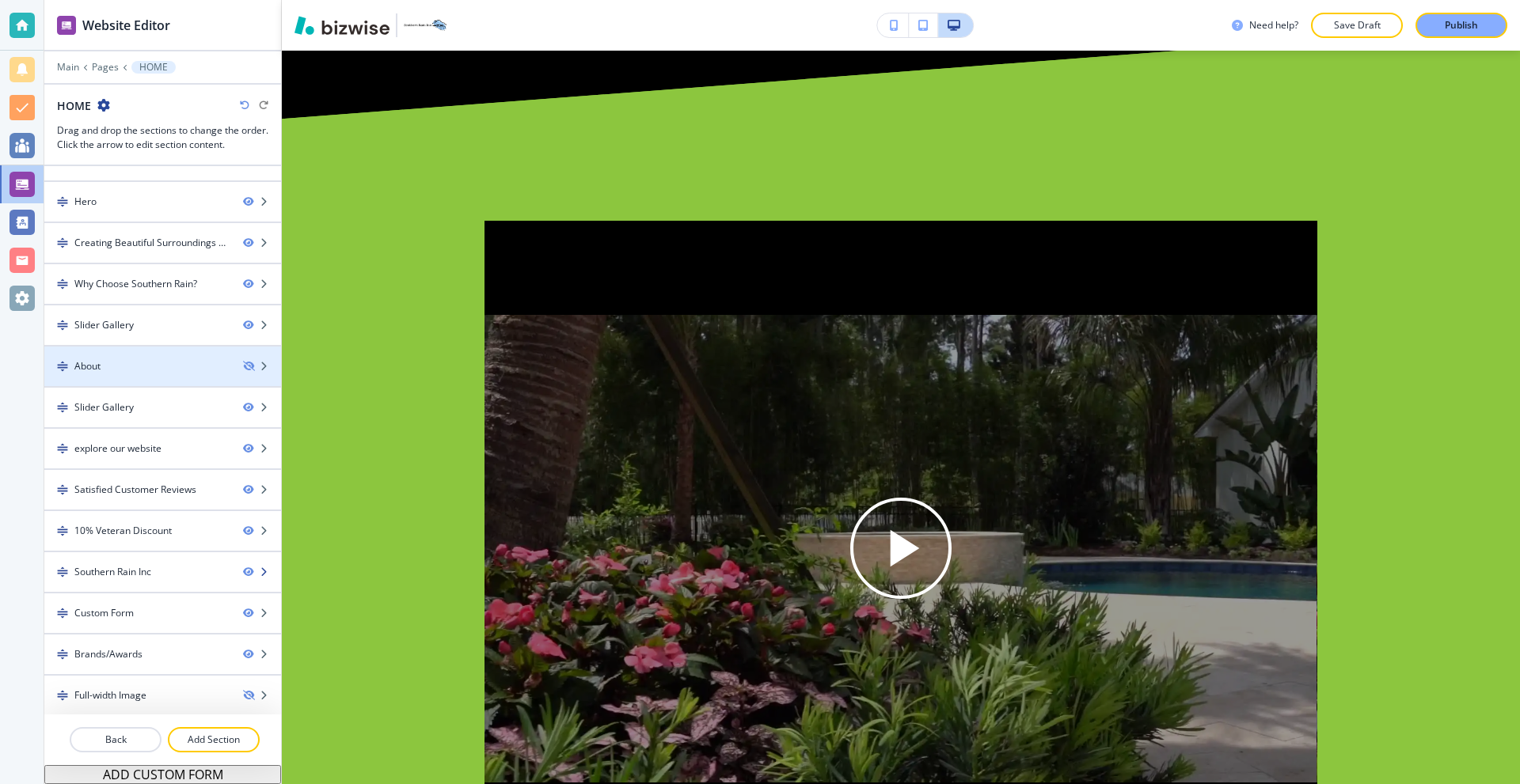
scroll to position [27, 0]
click at [221, 738] on p "Add Section" at bounding box center [213, 740] width 89 height 15
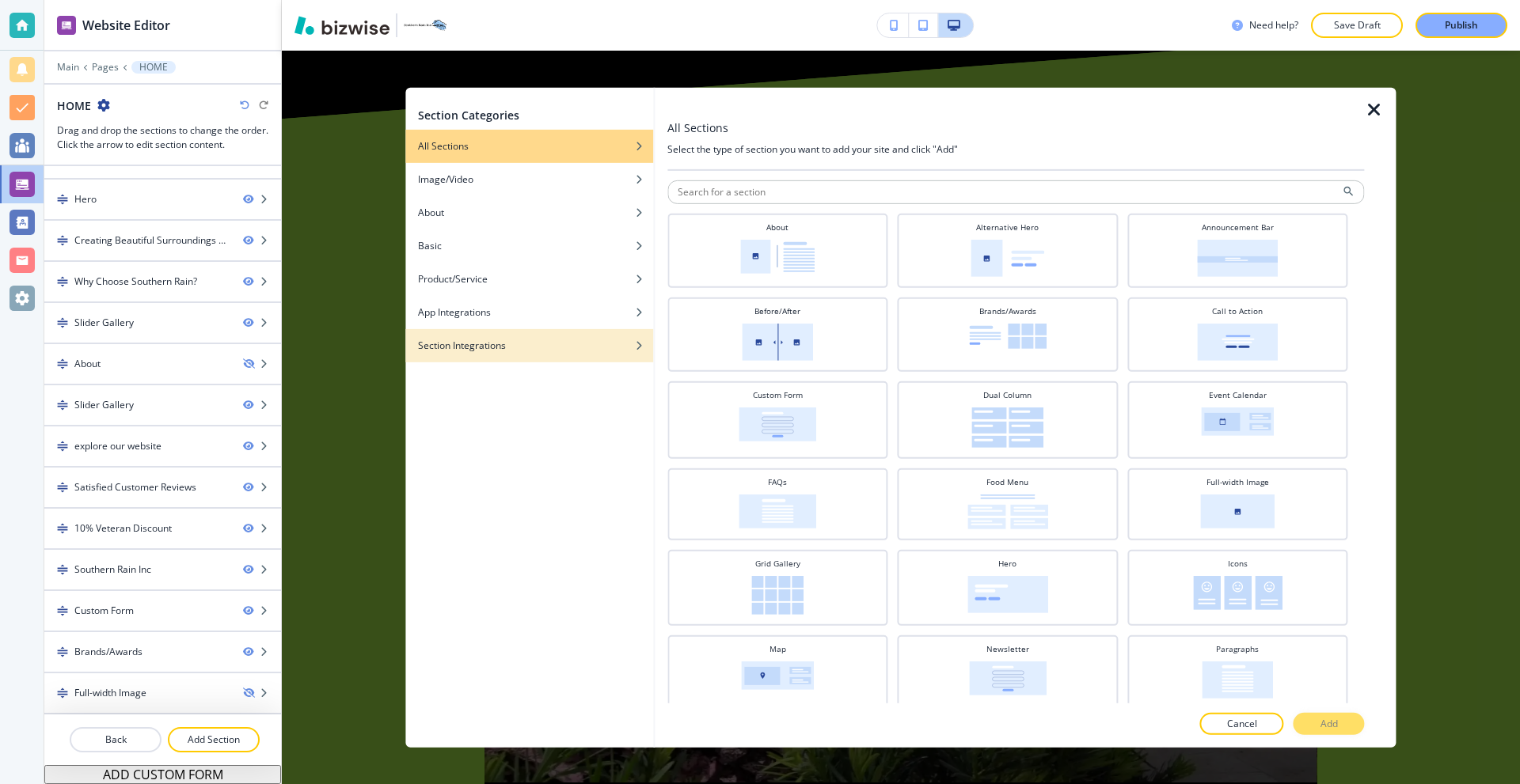
click at [499, 352] on h4 "Section Integrations" at bounding box center [462, 345] width 88 height 15
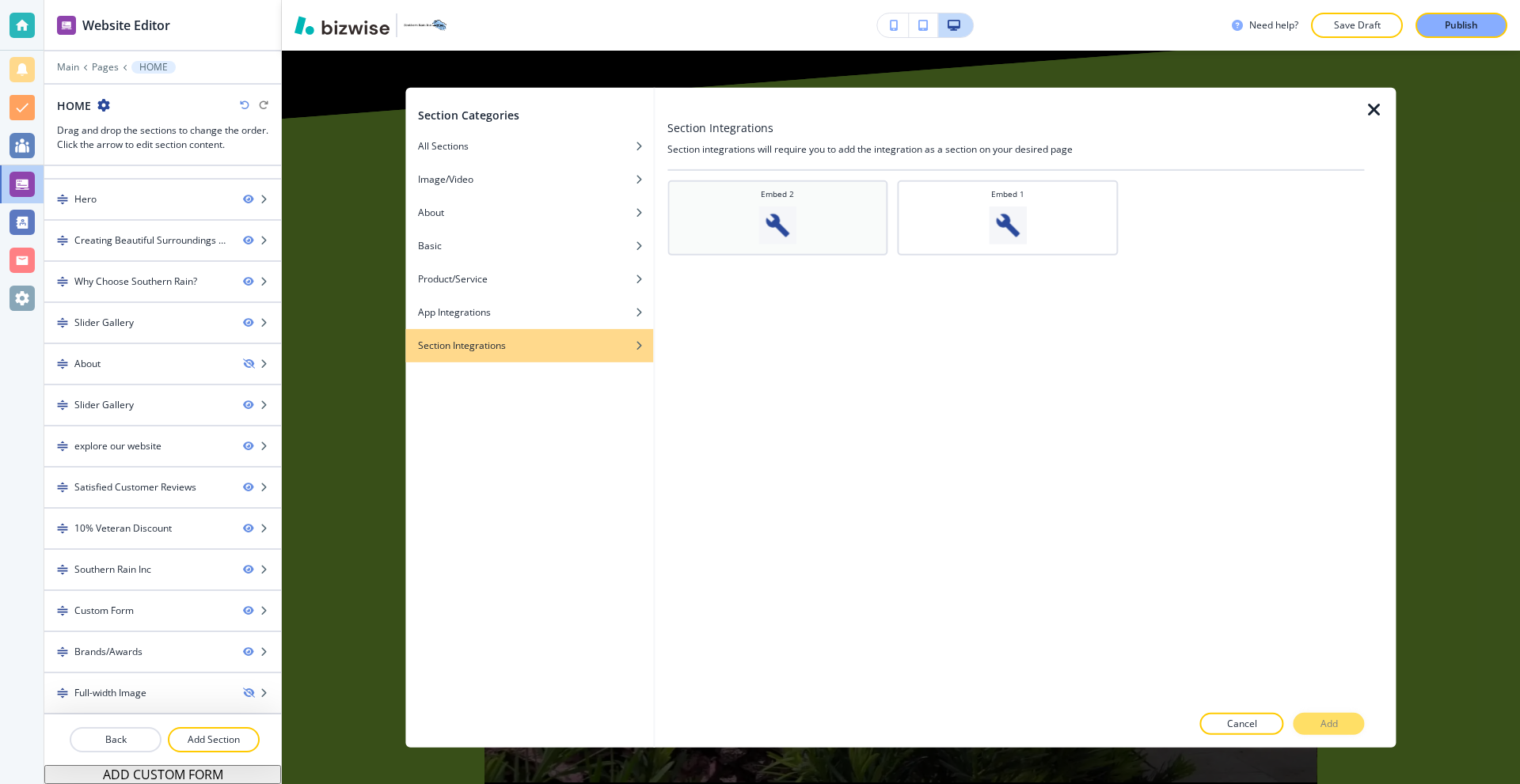
click at [819, 215] on div "Embed 2" at bounding box center [778, 216] width 205 height 57
click at [1327, 721] on p "Add" at bounding box center [1330, 723] width 18 height 15
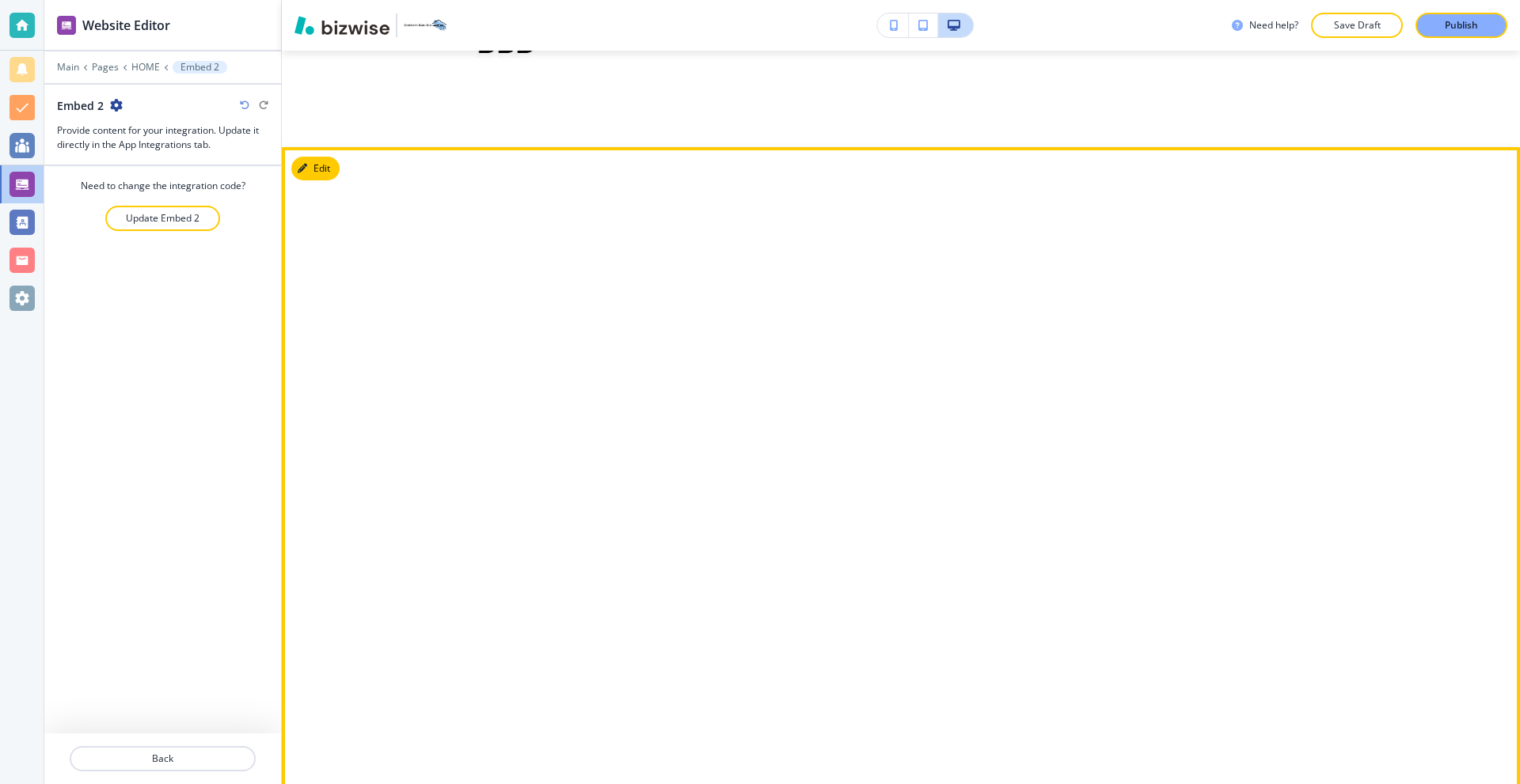
scroll to position [8986, 0]
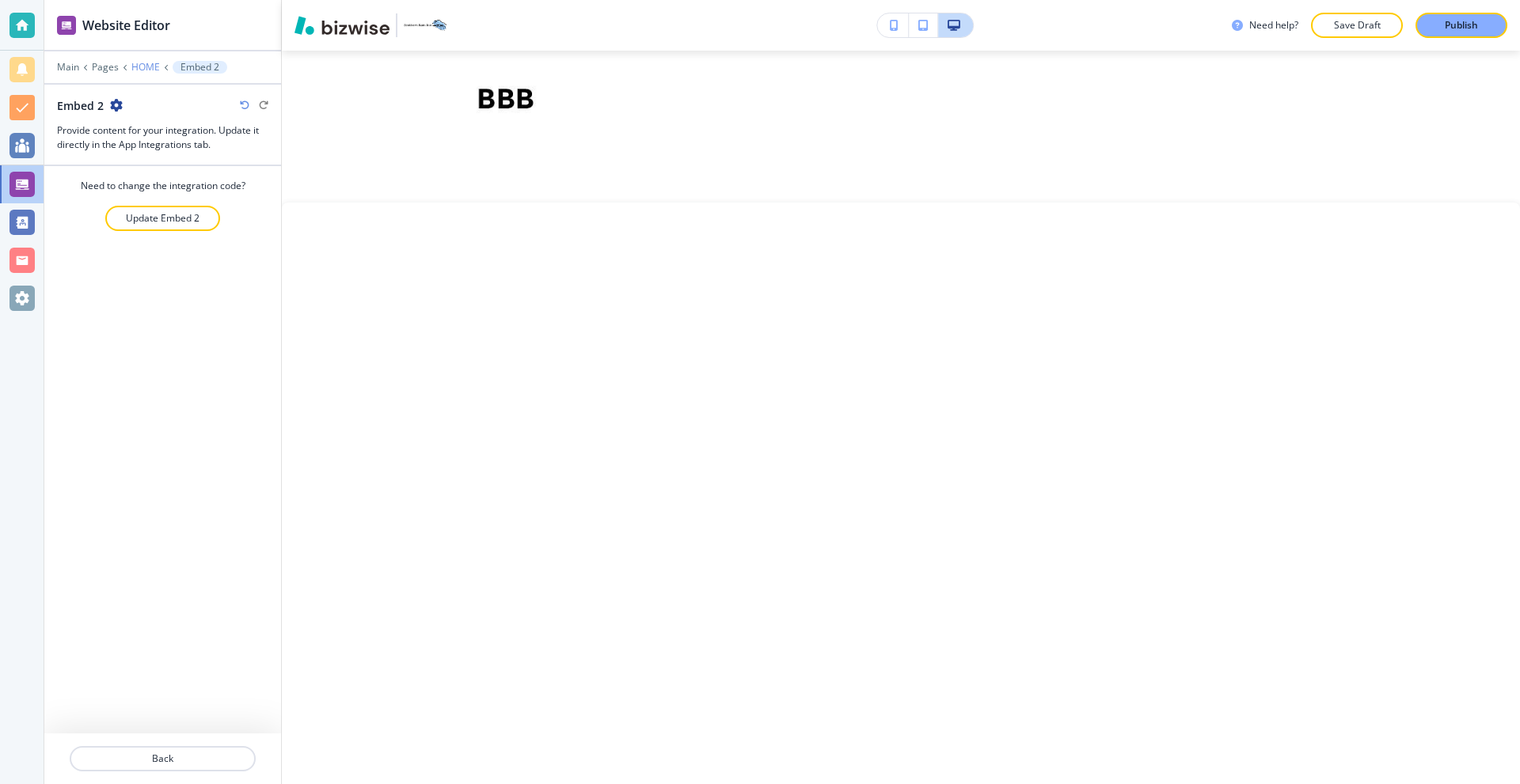
click at [132, 71] on p "HOME" at bounding box center [146, 66] width 28 height 11
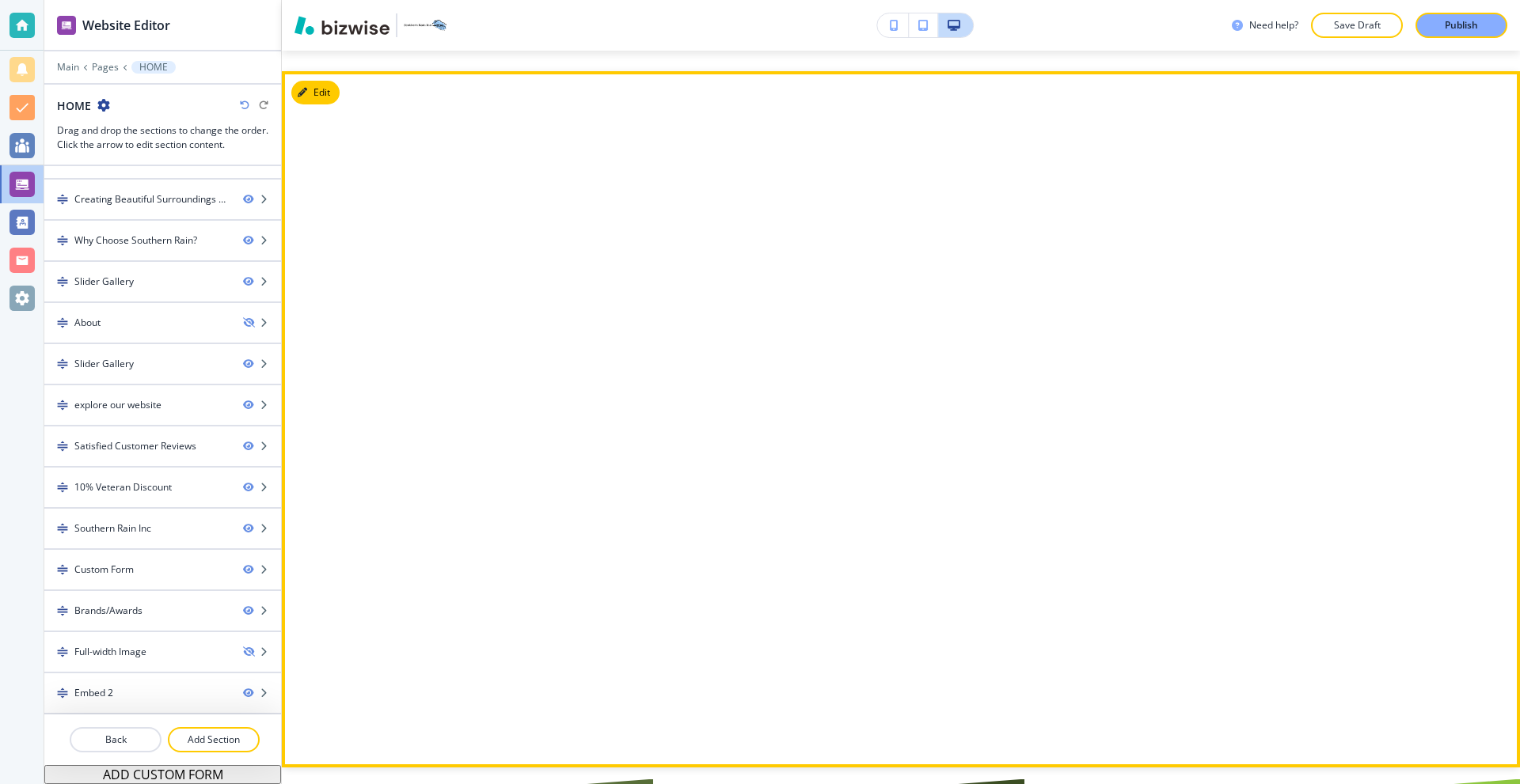
scroll to position [9065, 0]
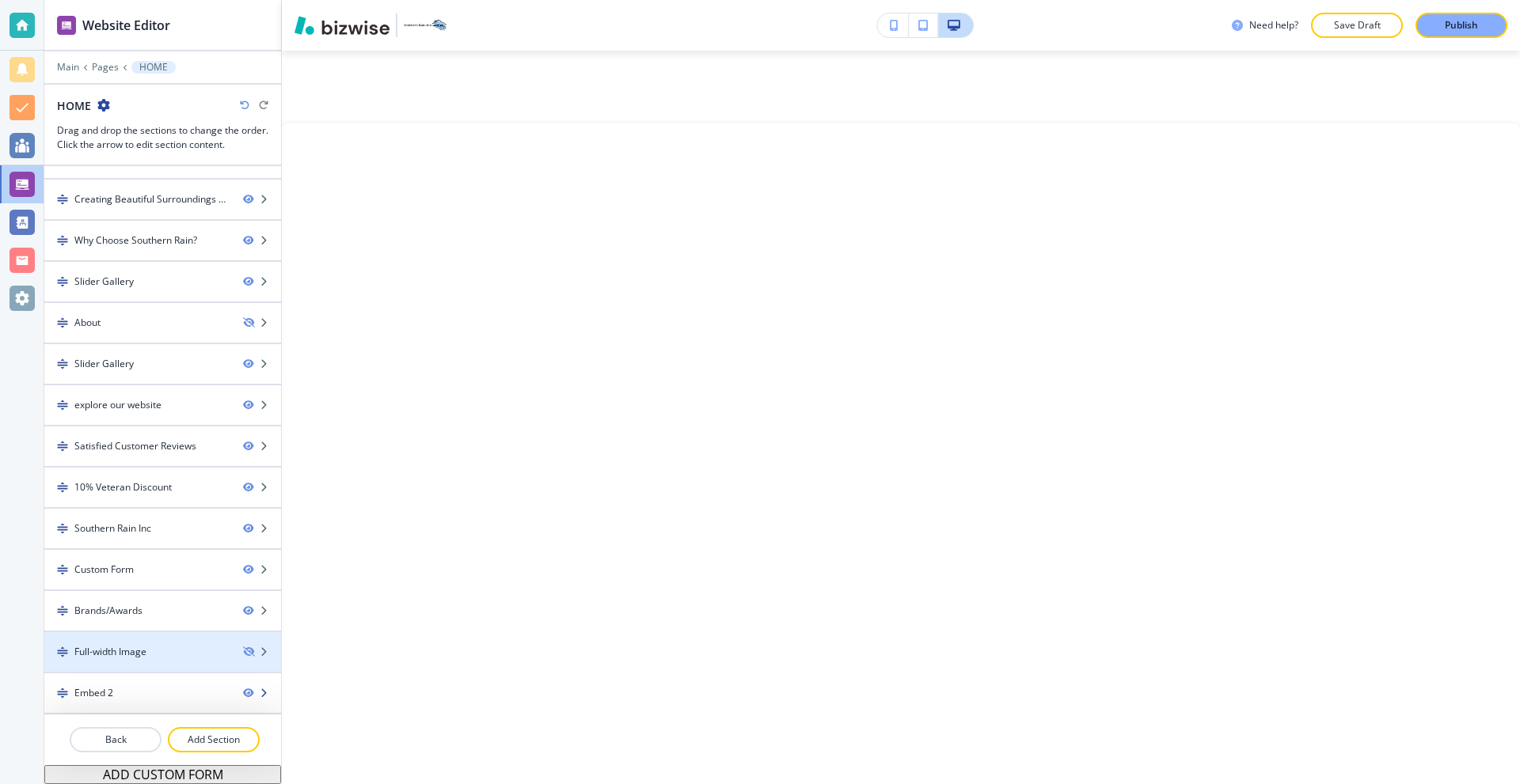
click at [131, 696] on div "Embed 2" at bounding box center [137, 693] width 186 height 15
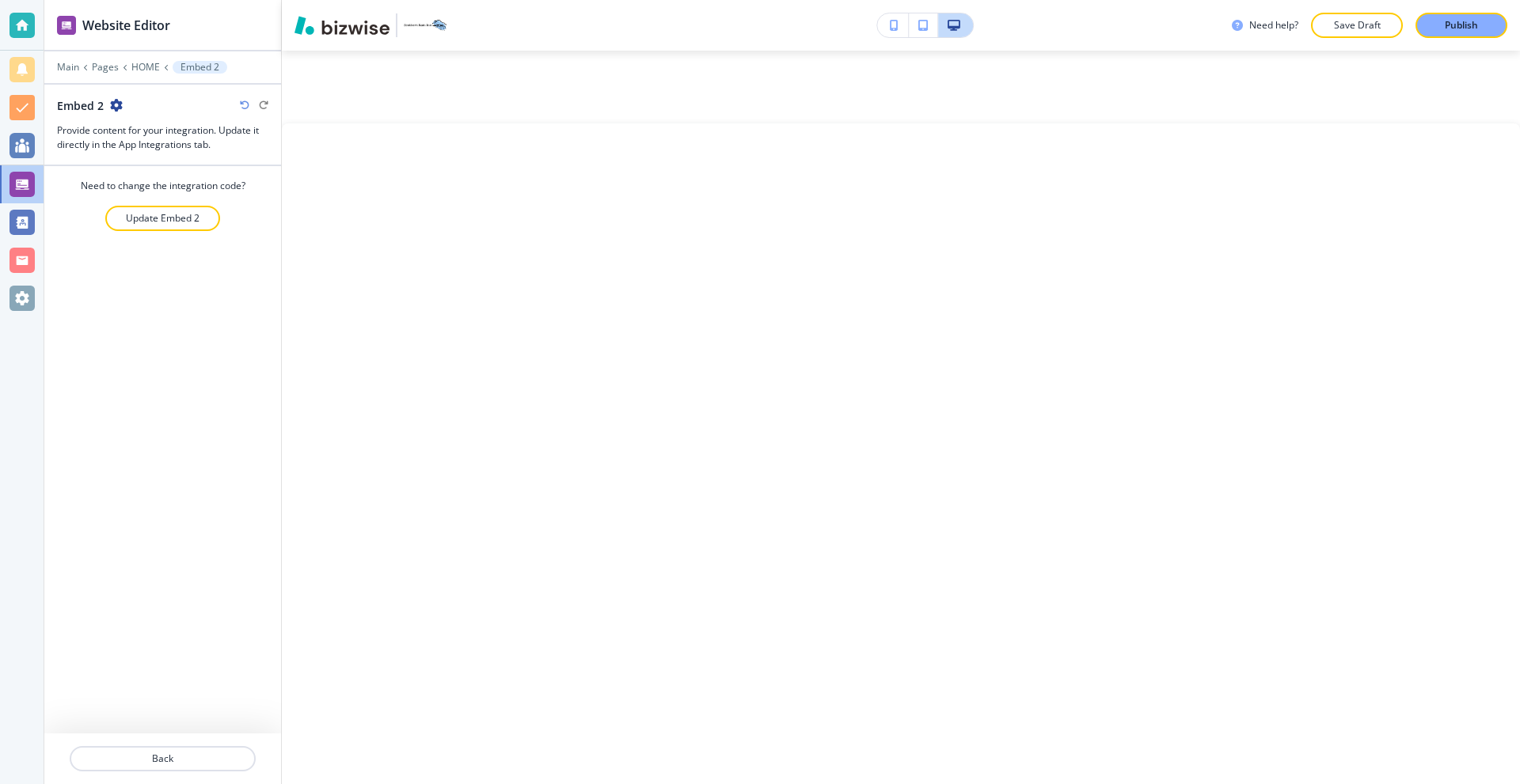
scroll to position [9012, 0]
click at [165, 212] on p "Update Embed 2" at bounding box center [162, 218] width 73 height 15
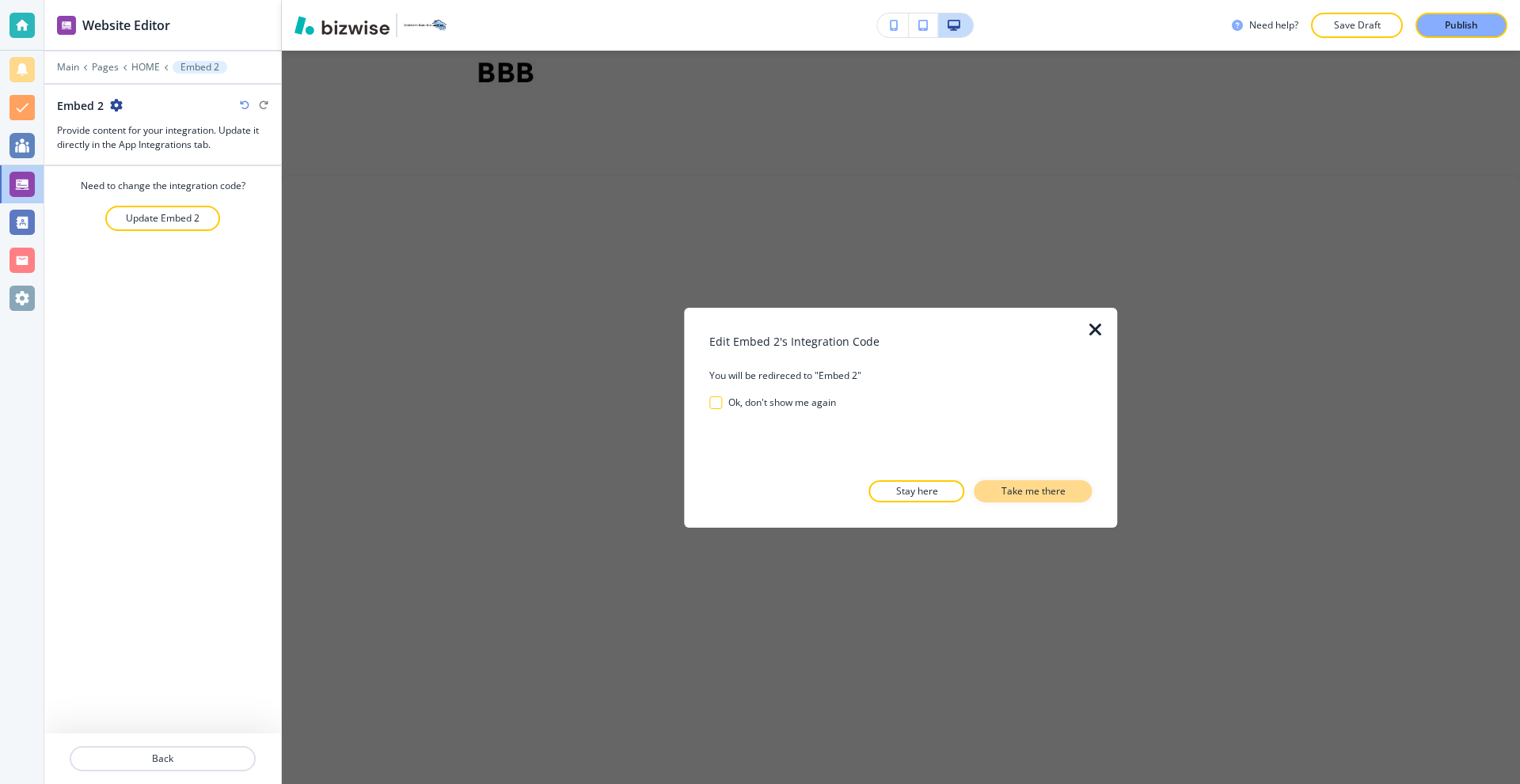
click at [1076, 500] on button "Take me there" at bounding box center [1034, 491] width 118 height 22
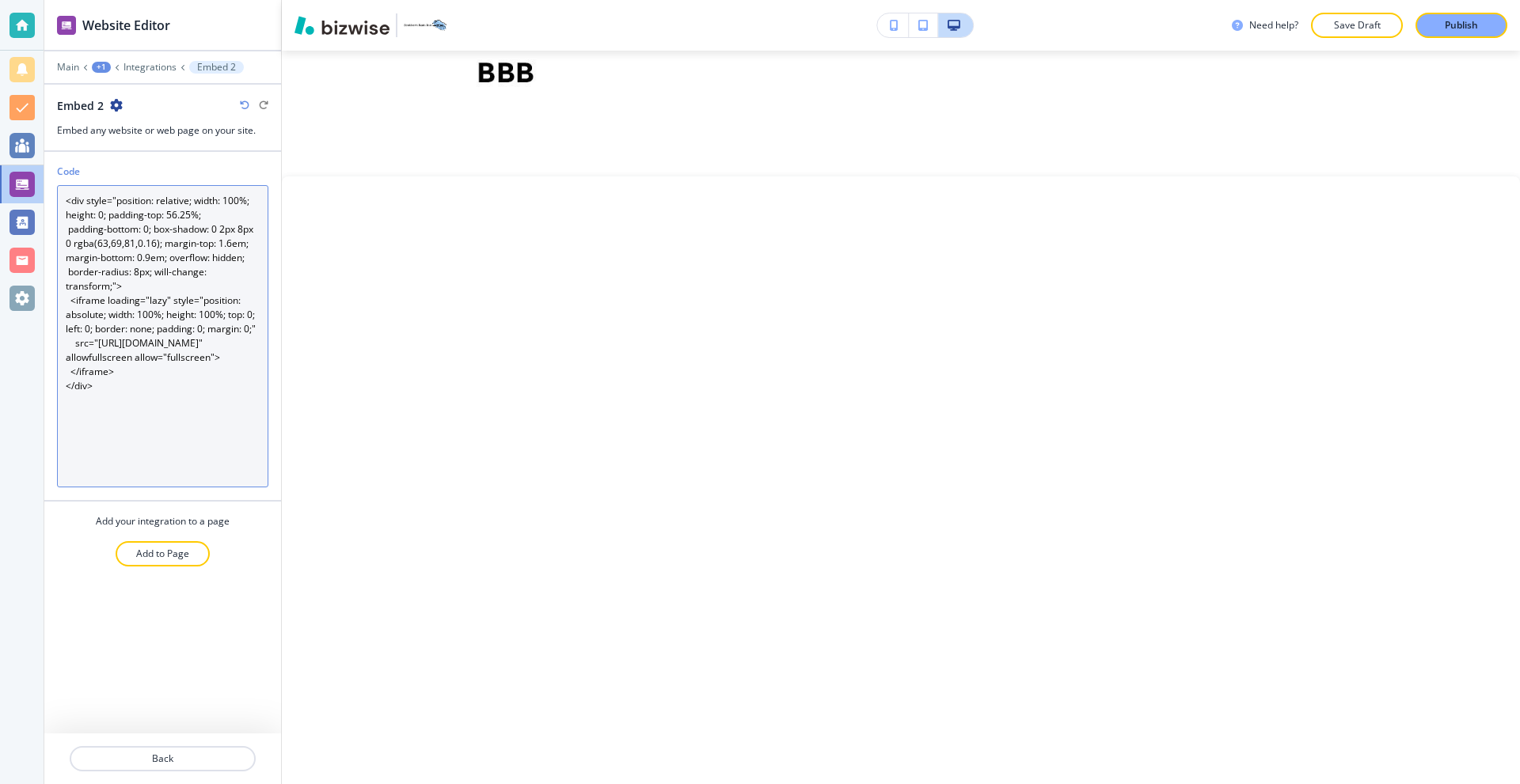
click at [182, 361] on textarea "<div style="position: relative; width: 100%; height: 0; padding-top: 56.25%; pa…" at bounding box center [162, 337] width 211 height 303
paste textarea "lorem> .ipsumdolo-sitametco { adipisci: elitsedd; eiu-tempo: 365in; utlabo: etd…"
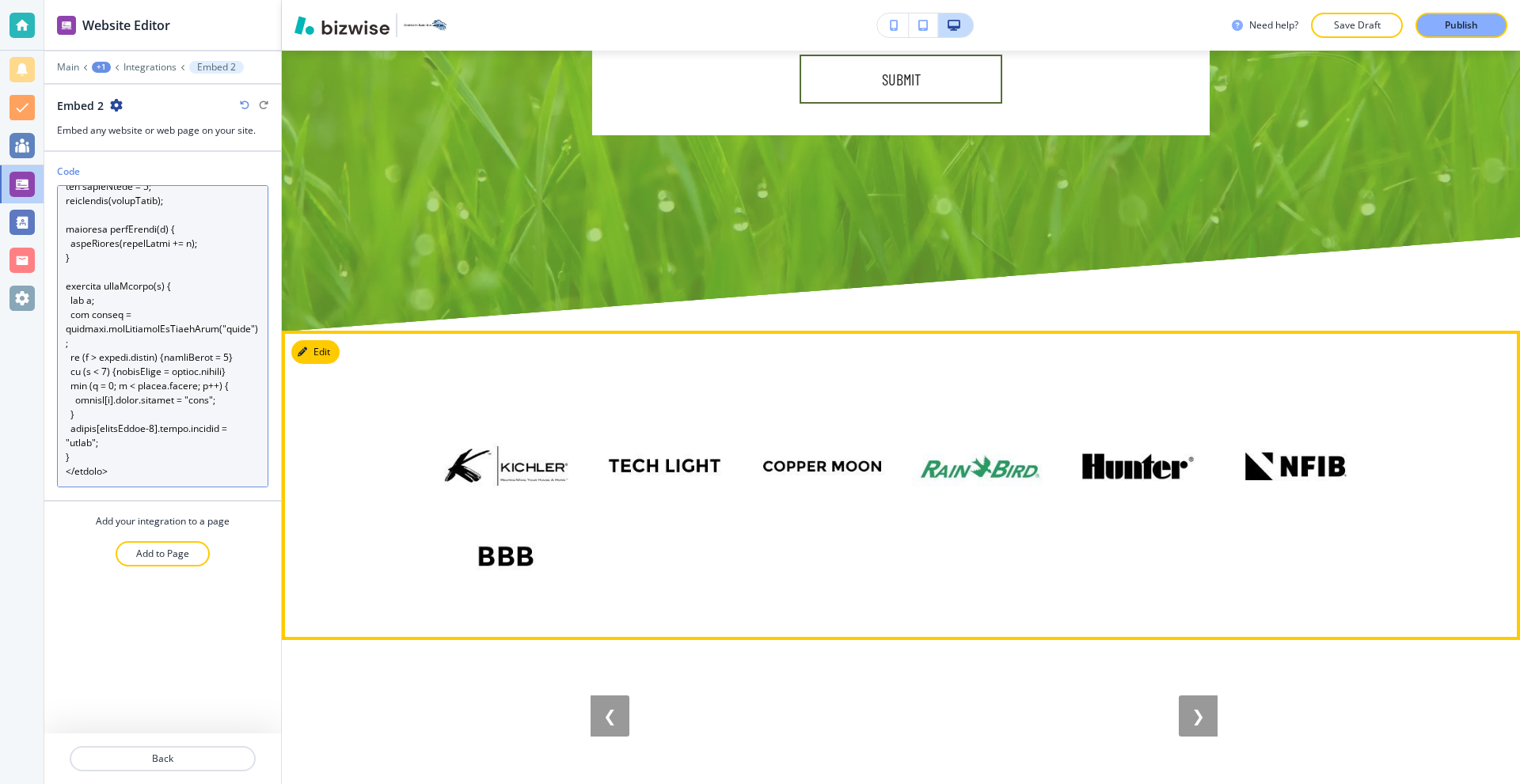
scroll to position [7148, 0]
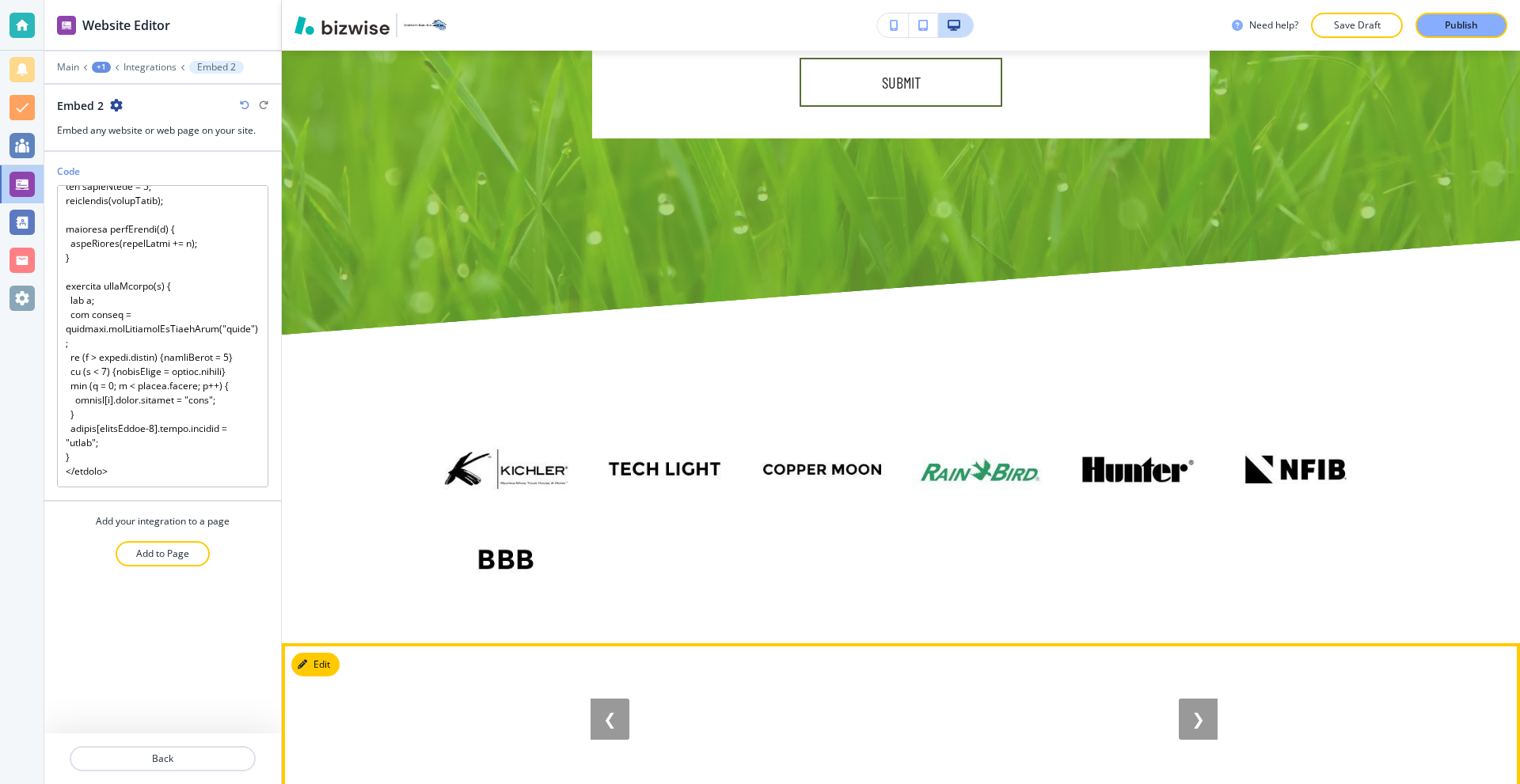
click at [1185, 699] on link "❯" at bounding box center [1199, 720] width 39 height 41
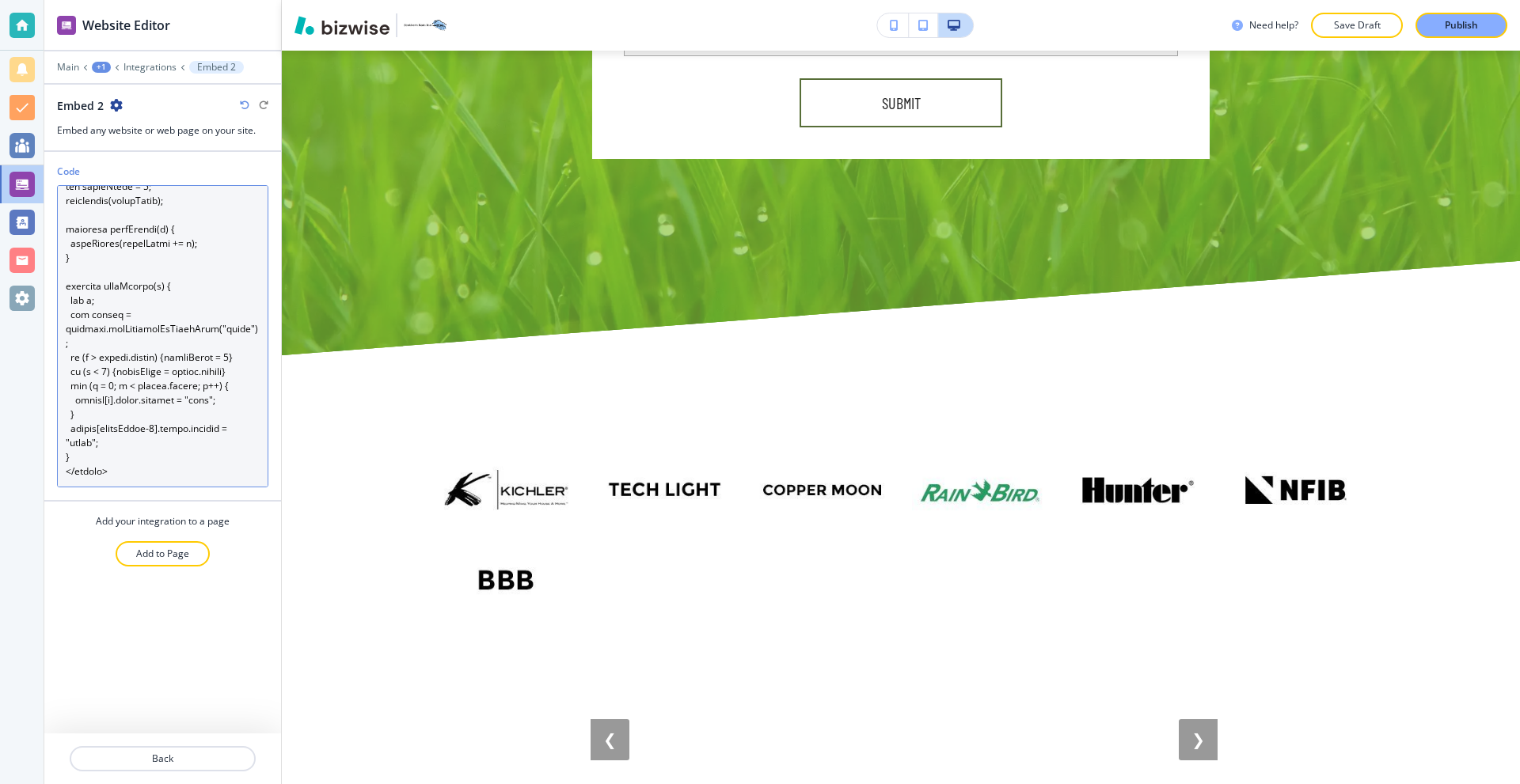
click at [197, 448] on textarea "Code" at bounding box center [162, 337] width 211 height 303
type textarea "<lorem> .ipsumdolo-sitametco { adipisci: elitsedd; eiu-tempo: 773in; utlabo: et…"
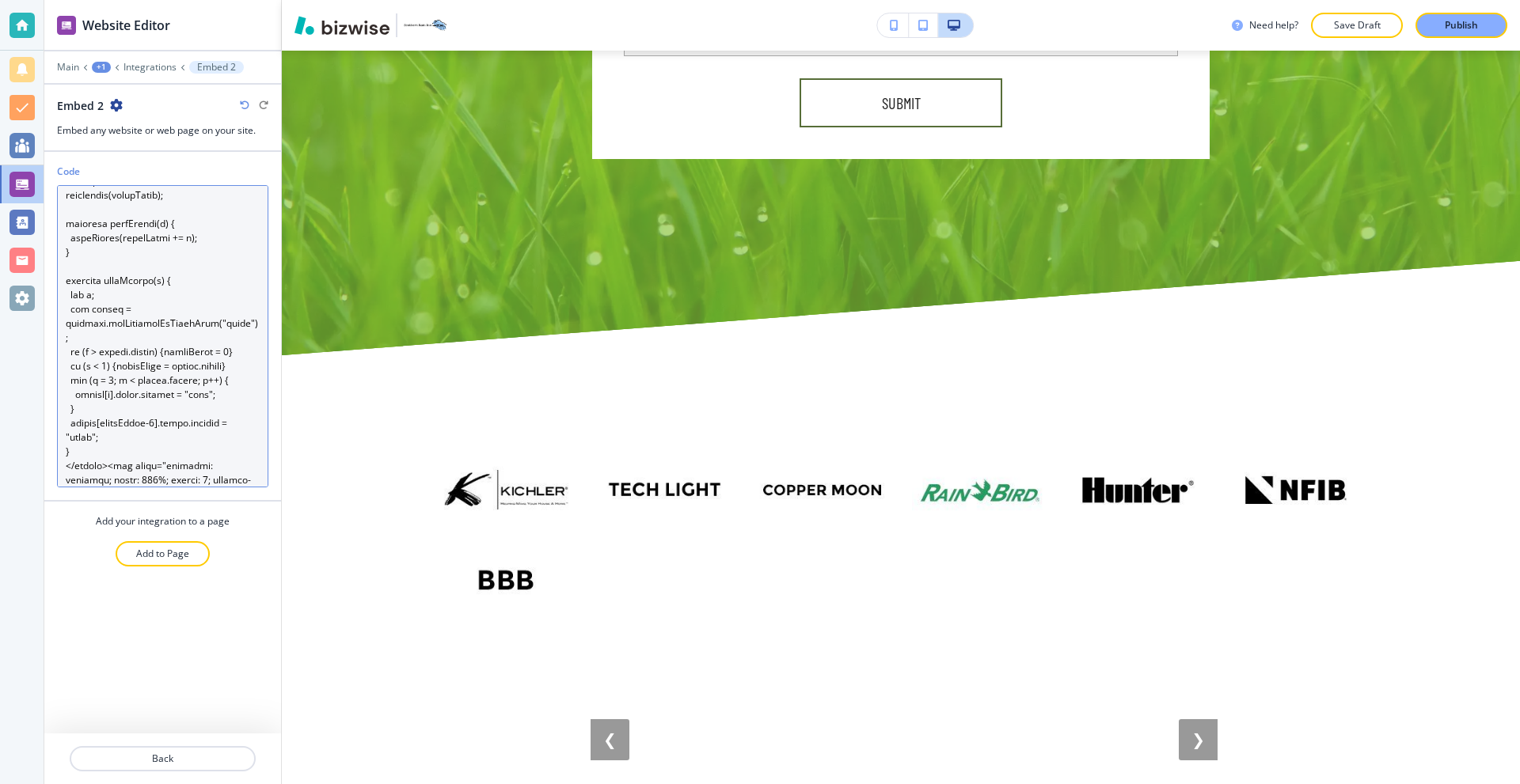
click at [205, 429] on textarea "Code" at bounding box center [162, 337] width 211 height 303
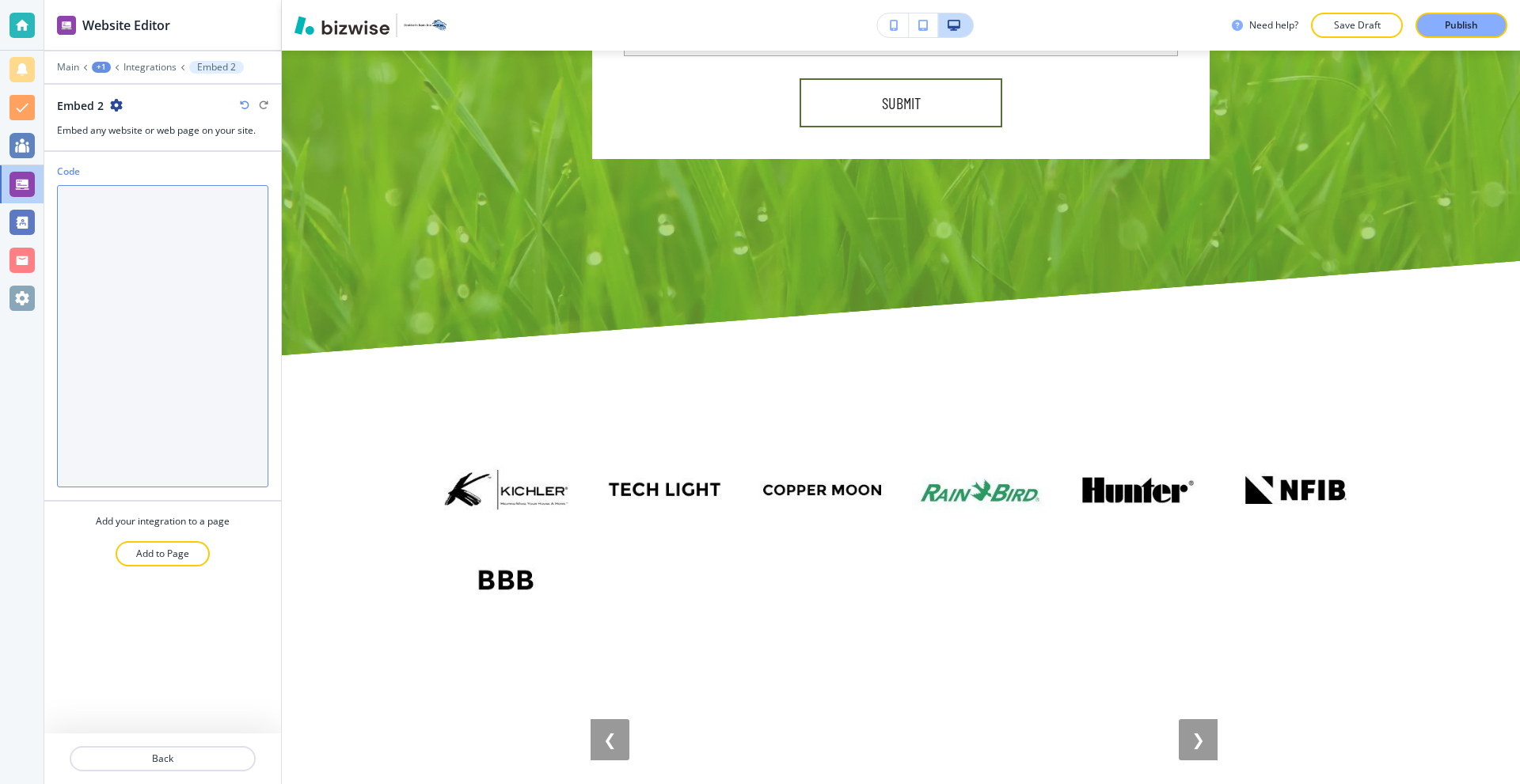
scroll to position [0, 0]
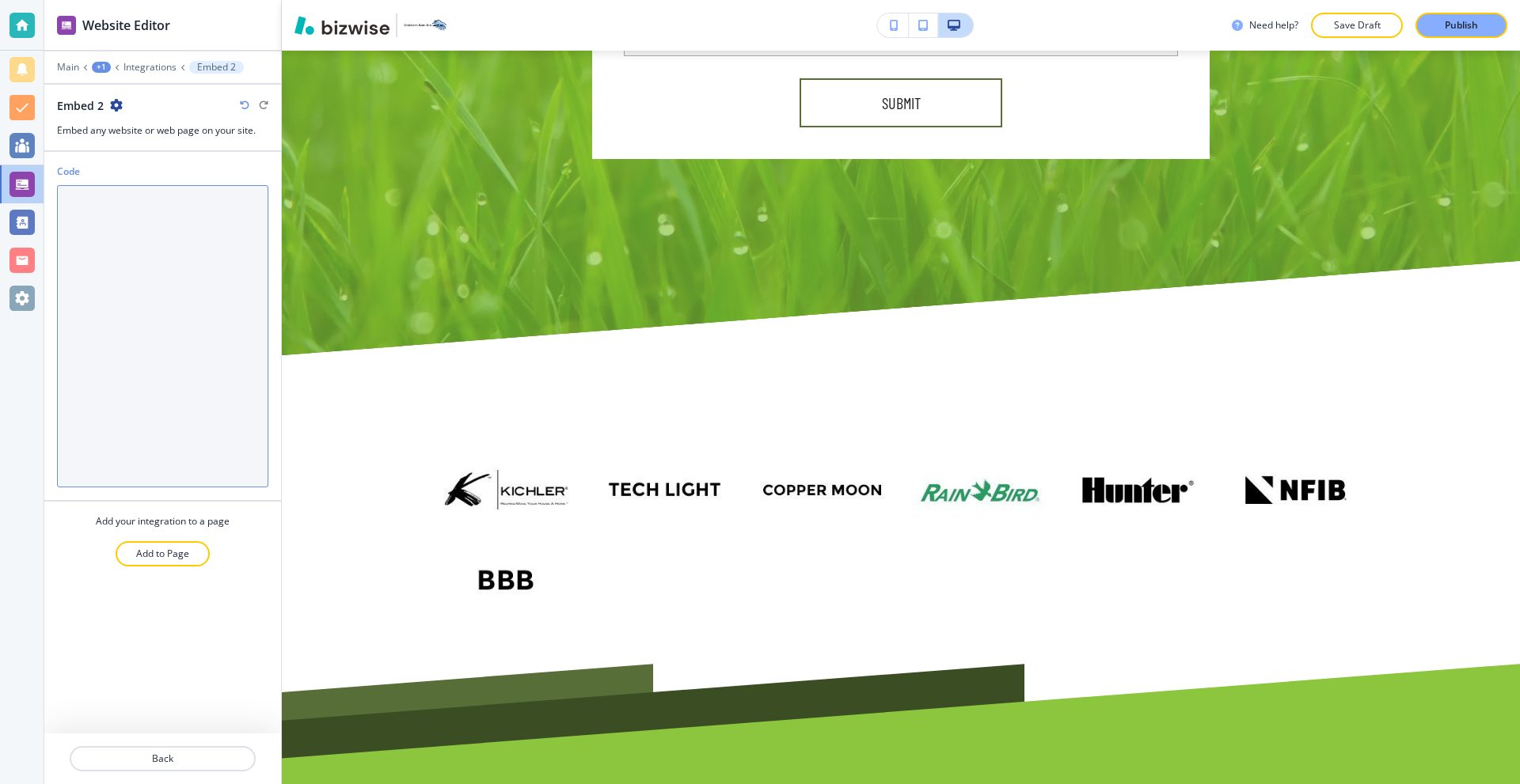
click at [137, 258] on textarea "Code" at bounding box center [162, 337] width 211 height 303
paste textarea "<div style="position: relative; width: 100%; height: 0; padding-top: 56.25%; pa…"
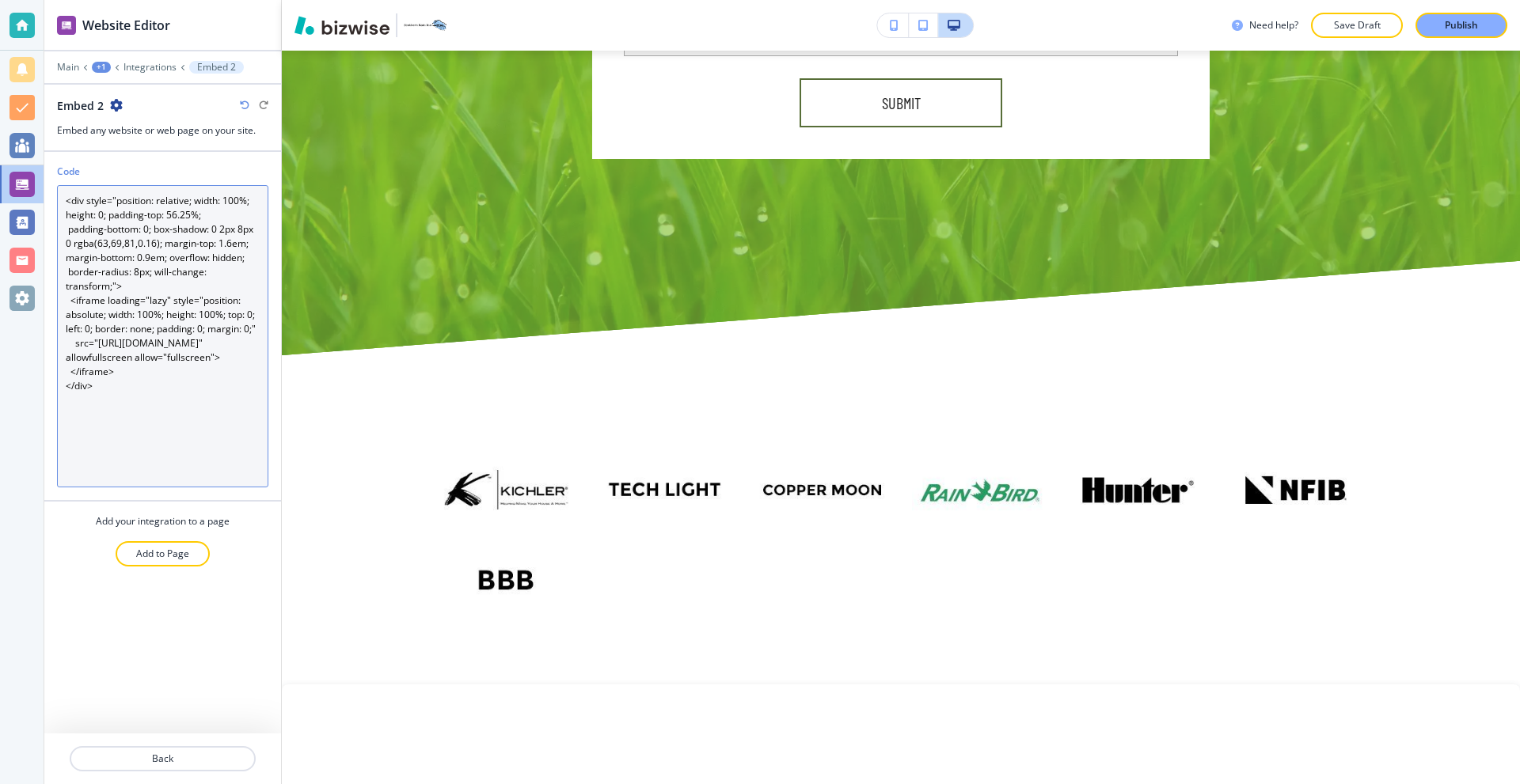
type textarea "<div style="position: relative; width: 100%; height: 0; padding-top: 56.25%; pa…"
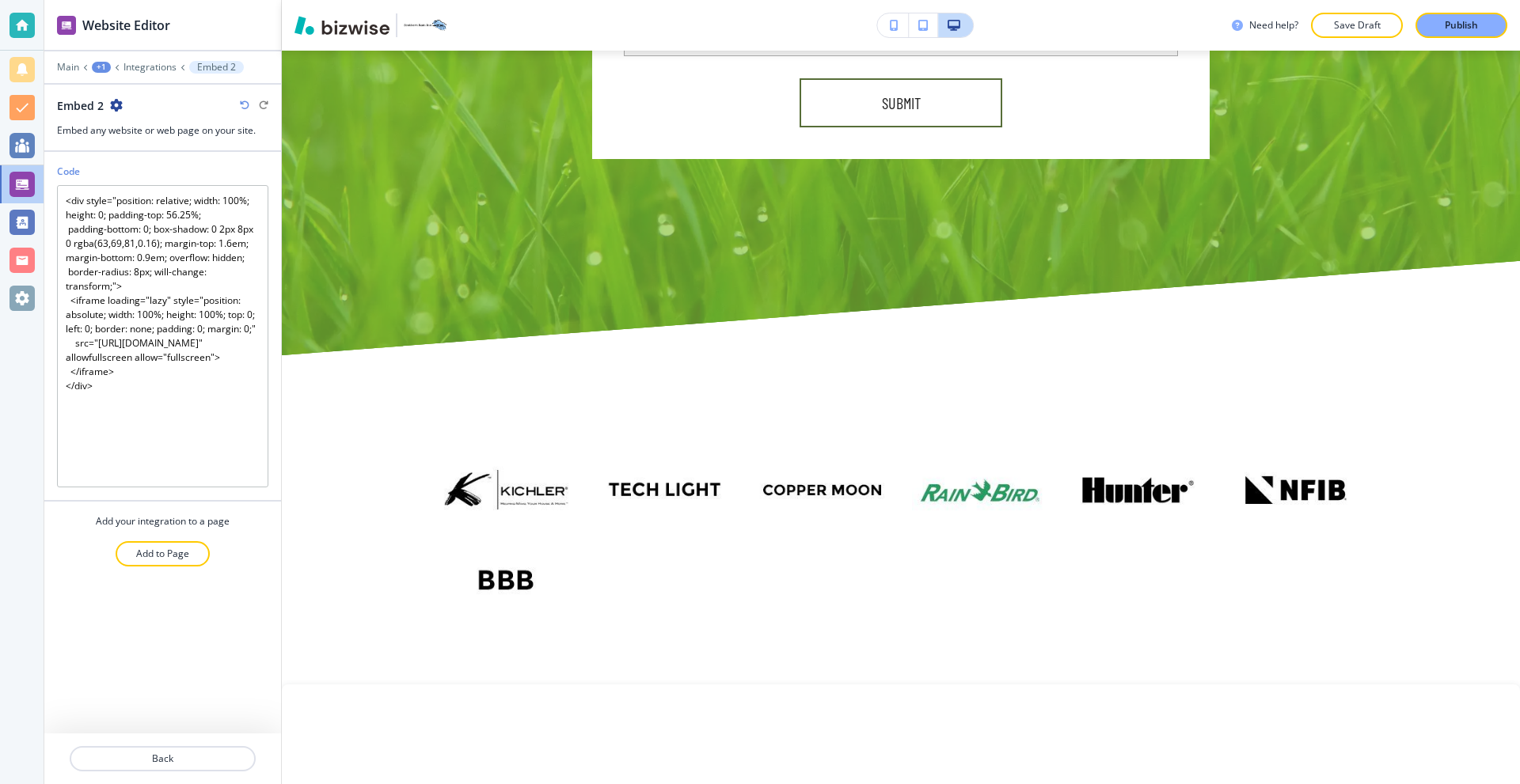
click at [145, 612] on div "Code <div style="position: relative; width: 100%; height: 0; padding-top: 56.25…" at bounding box center [162, 443] width 236 height 582
click at [181, 758] on p "Back" at bounding box center [162, 759] width 183 height 15
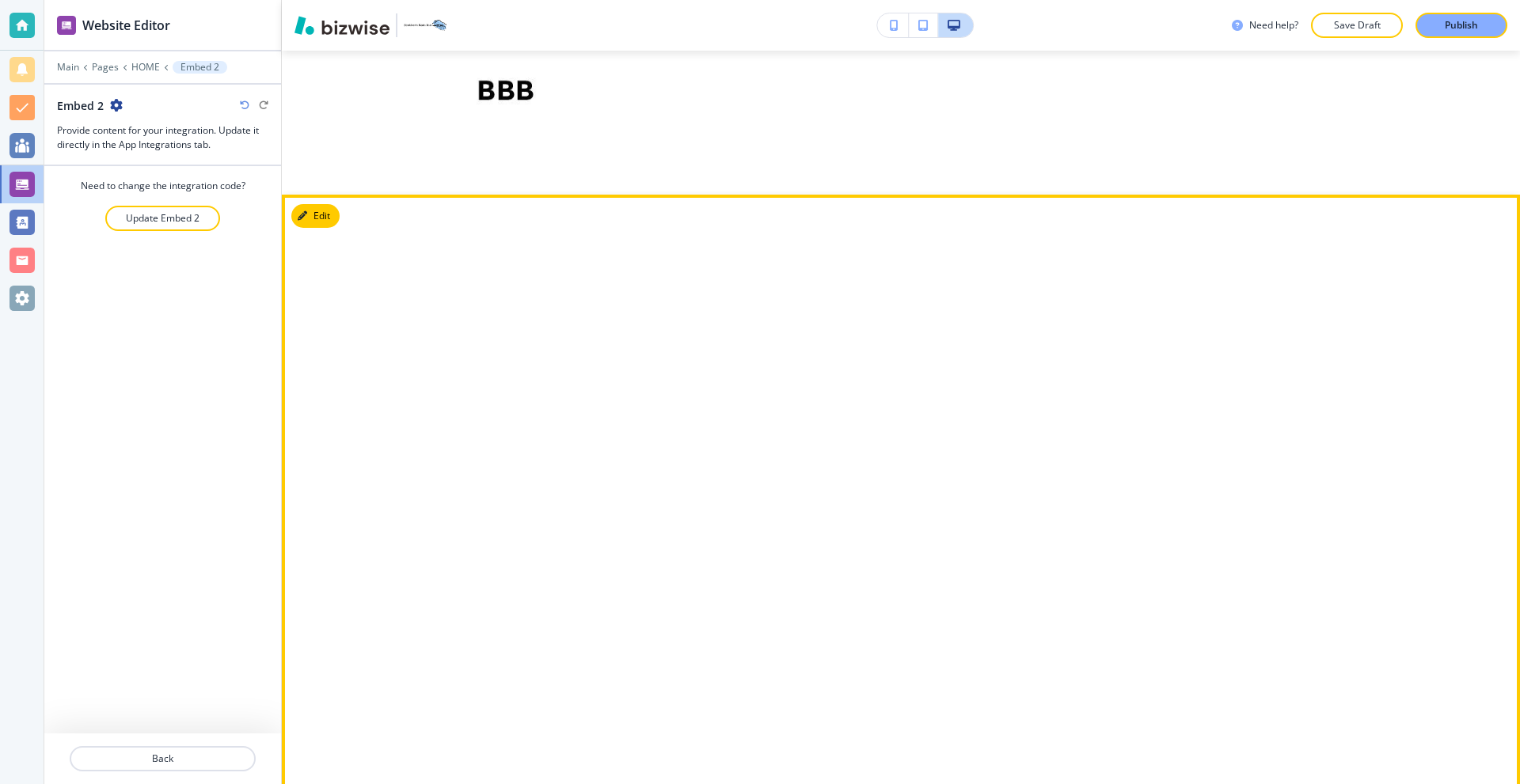
scroll to position [8095, 0]
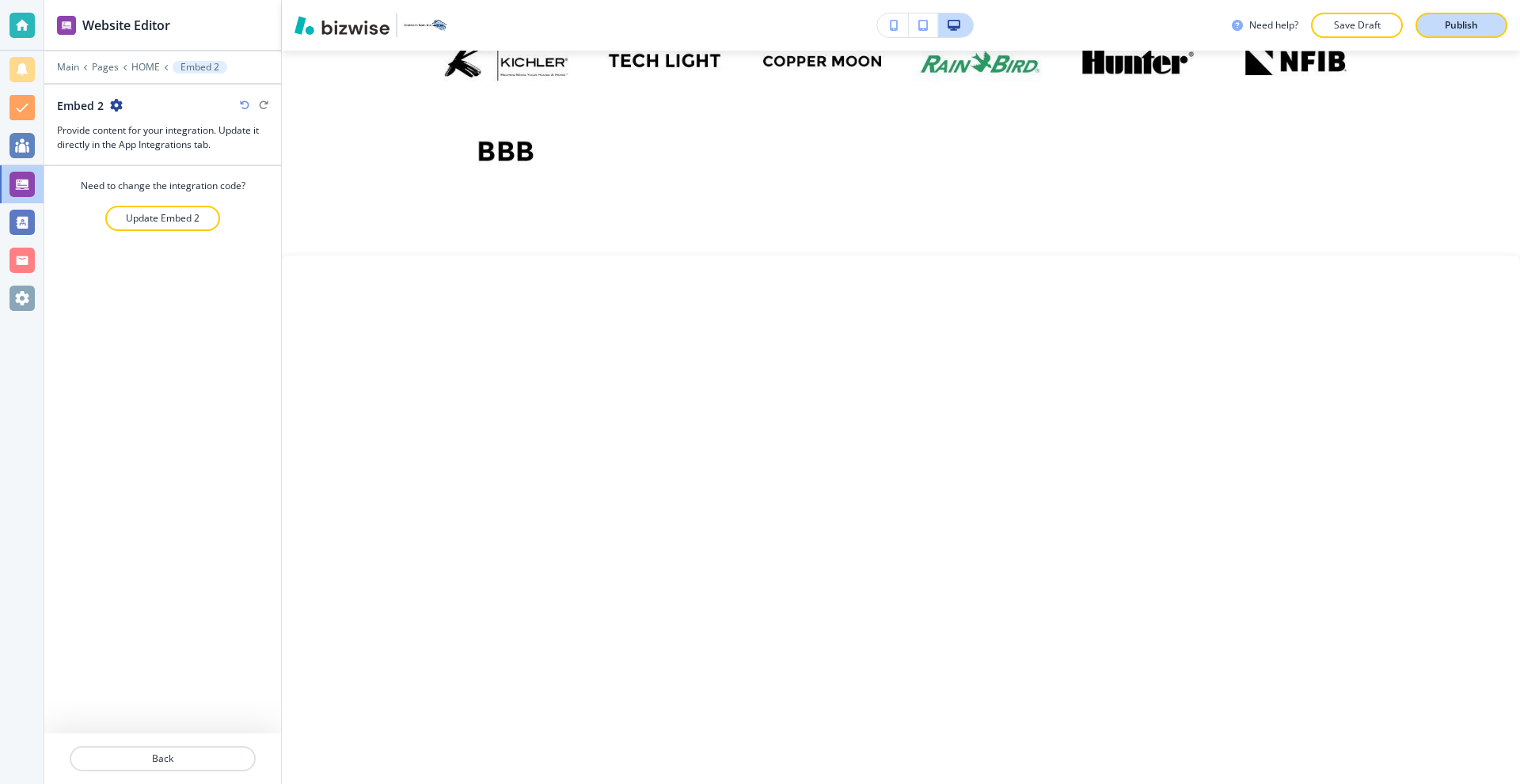
click at [1460, 28] on p "Publish" at bounding box center [1461, 25] width 33 height 15
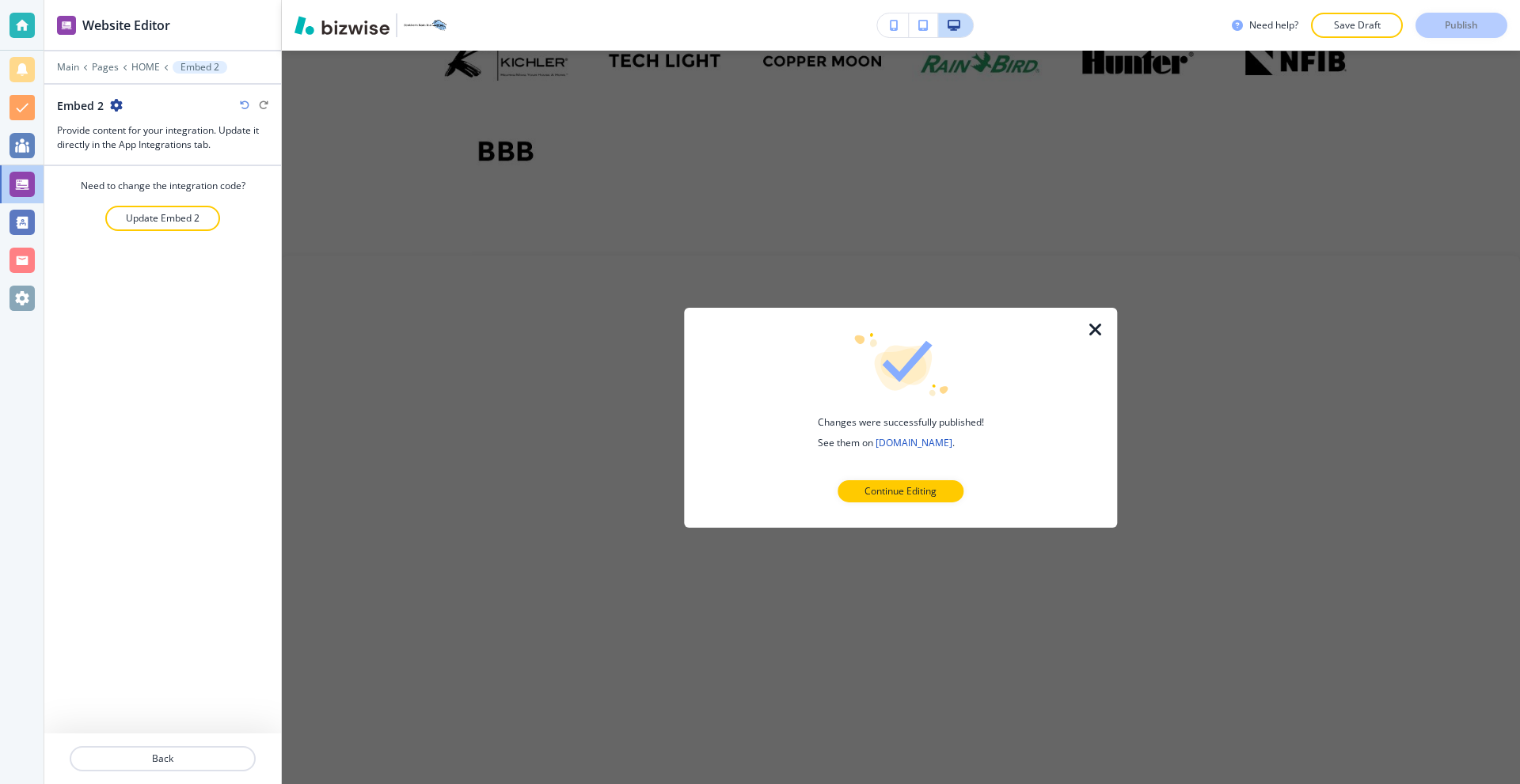
click at [952, 438] on link "[DOMAIN_NAME]" at bounding box center [914, 442] width 77 height 14
click at [1089, 324] on icon "button" at bounding box center [1095, 328] width 19 height 19
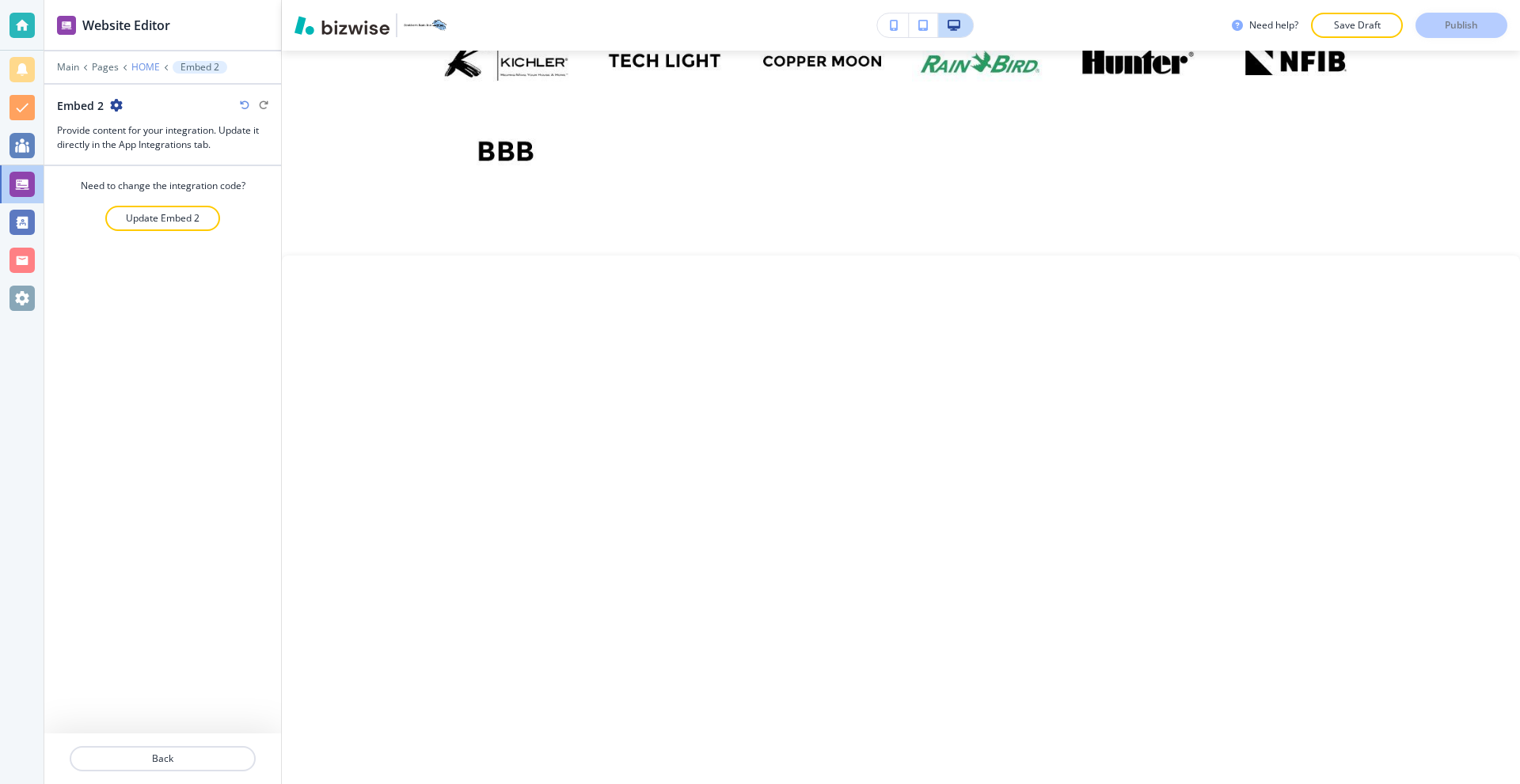
click at [140, 69] on p "HOME" at bounding box center [146, 66] width 28 height 11
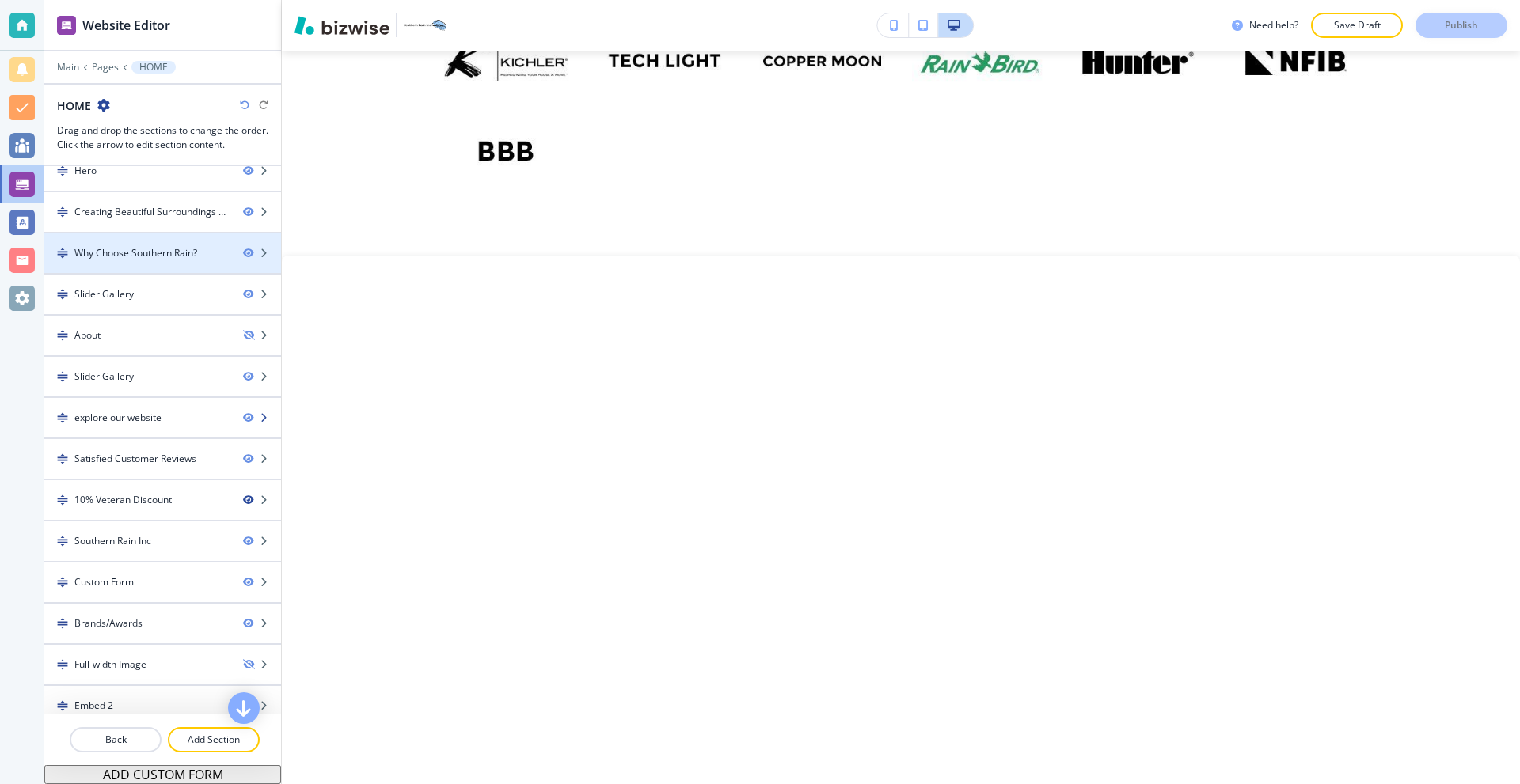
scroll to position [69, 0]
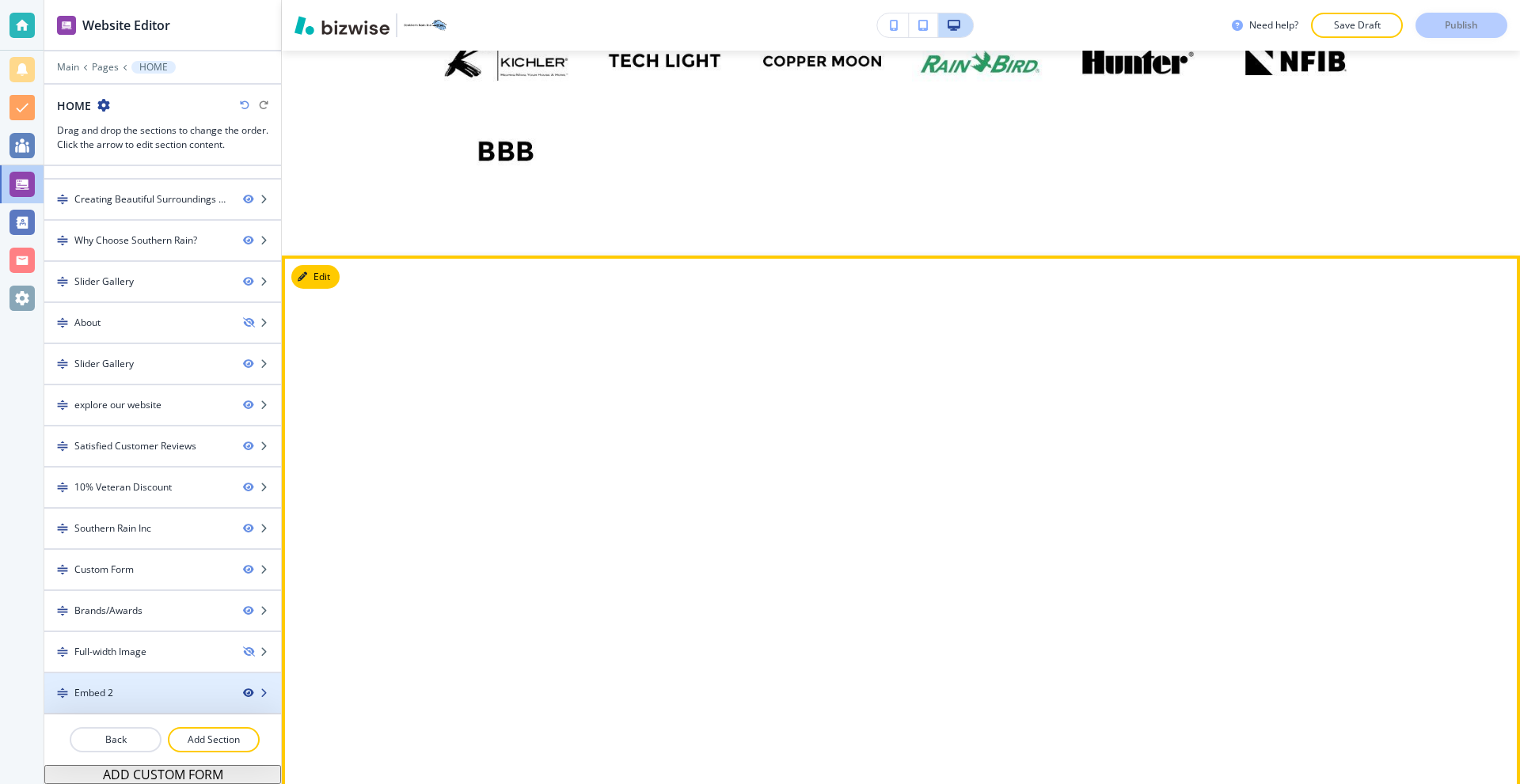
click at [243, 697] on icon "button" at bounding box center [248, 693] width 10 height 10
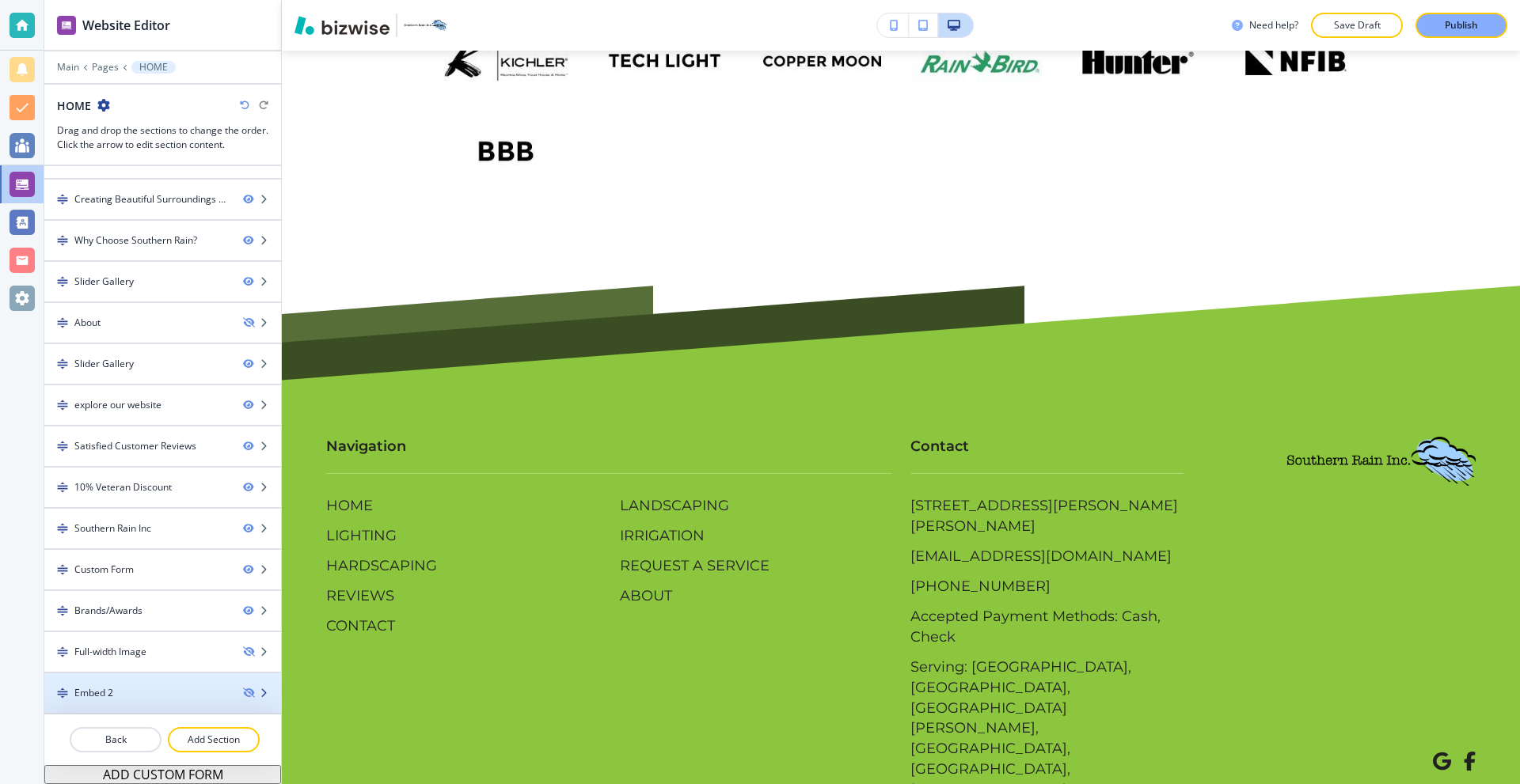
scroll to position [7960, 0]
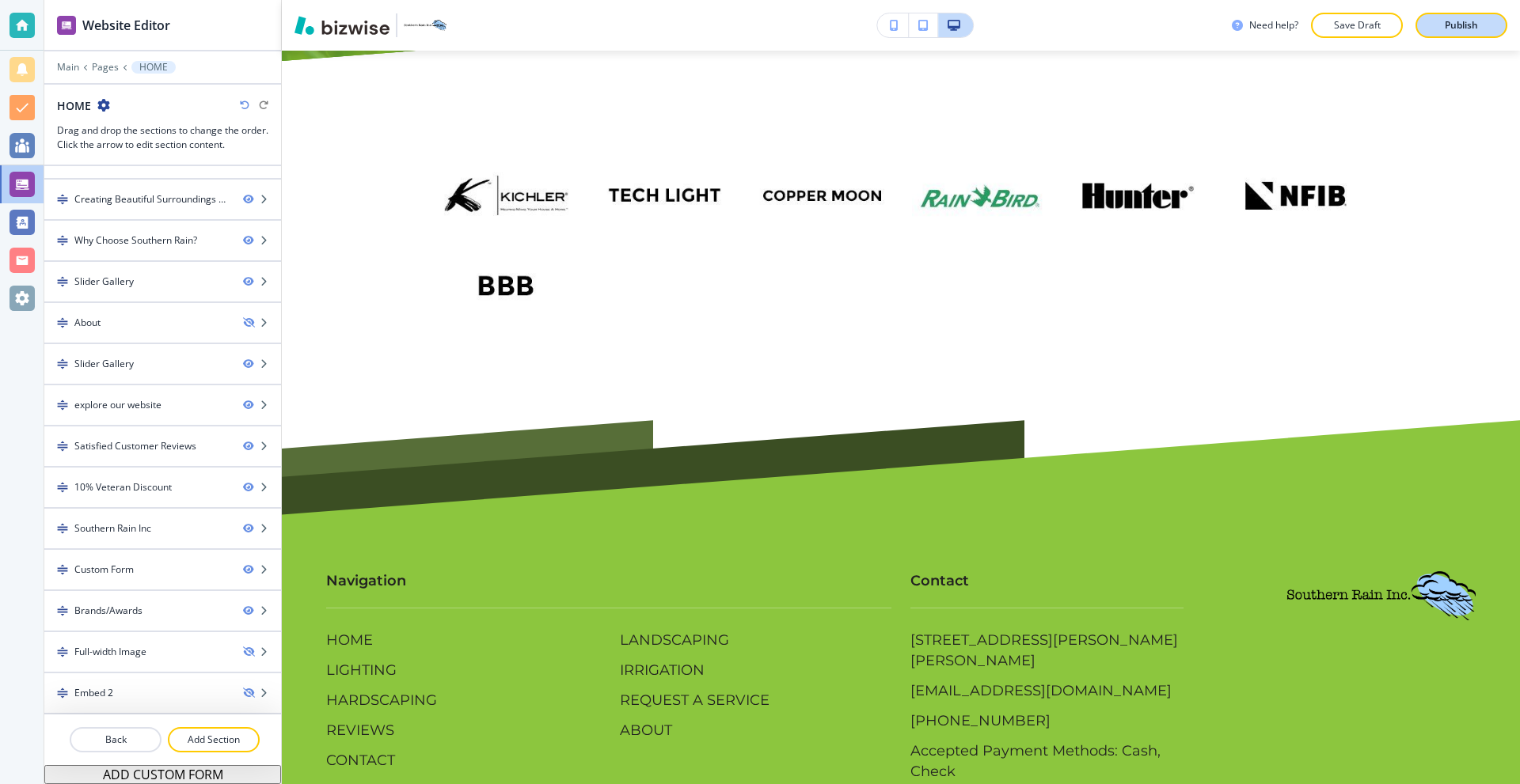
click at [1478, 22] on p "Publish" at bounding box center [1461, 25] width 33 height 15
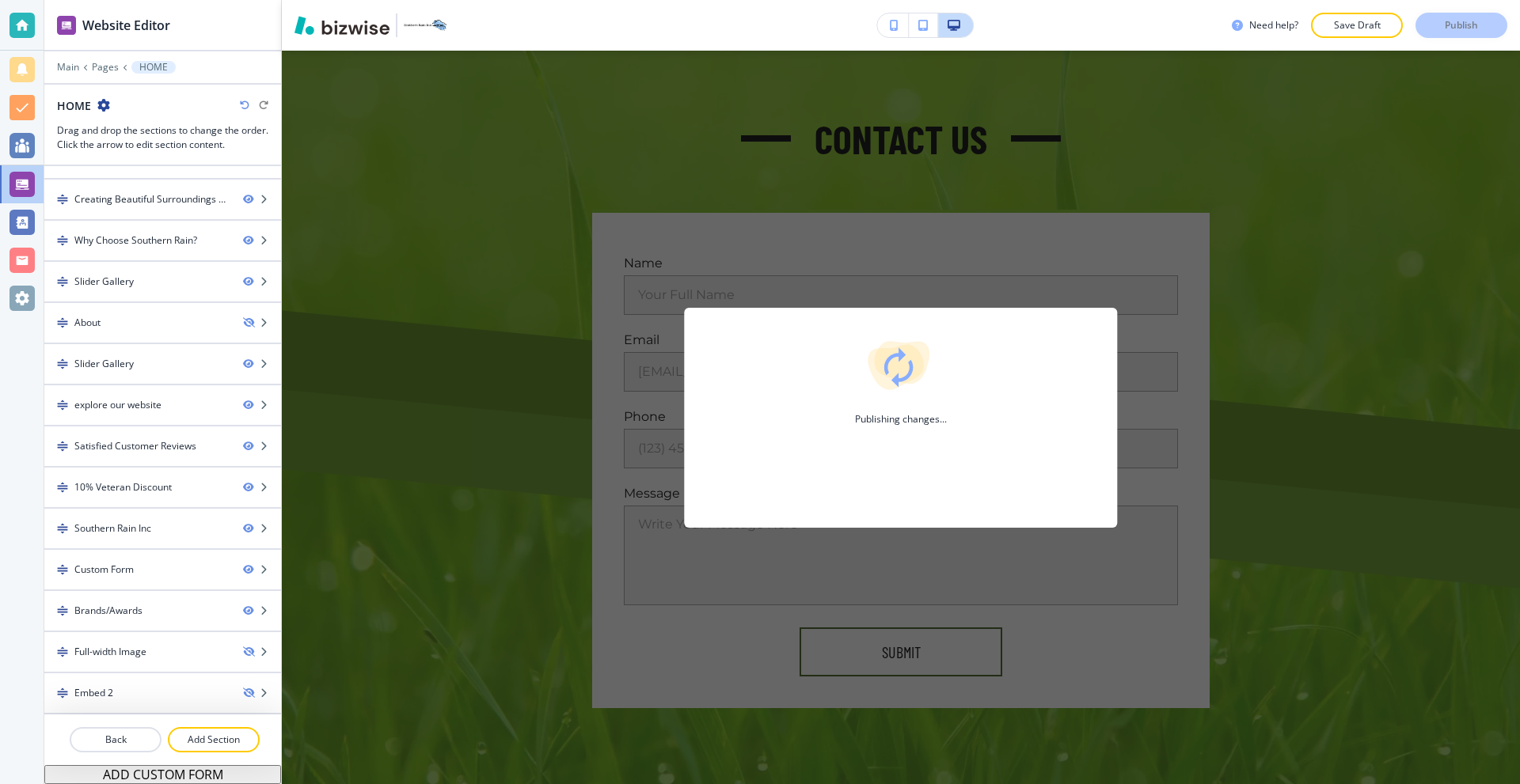
scroll to position [7089, 0]
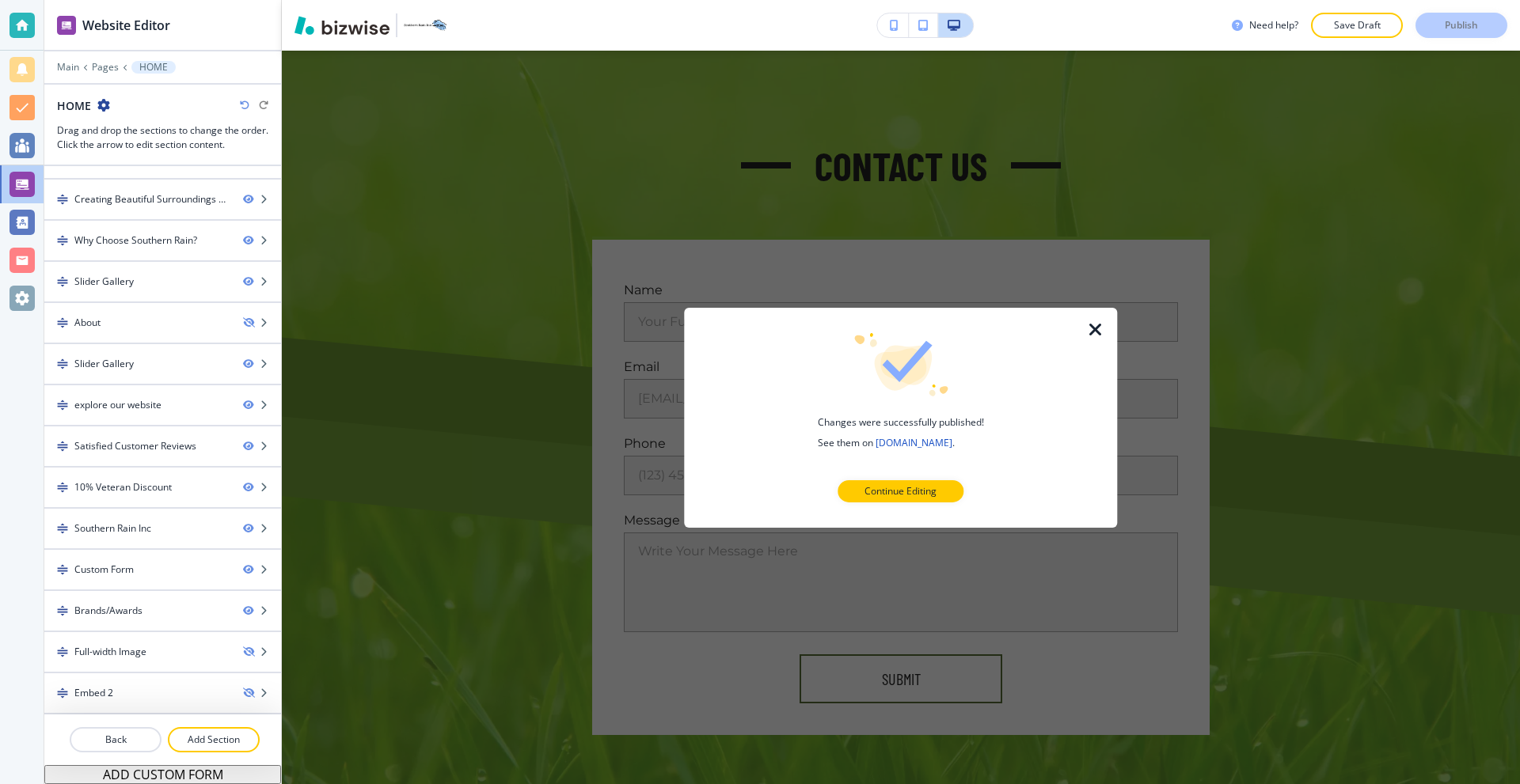
click at [1089, 323] on icon "button" at bounding box center [1095, 328] width 19 height 19
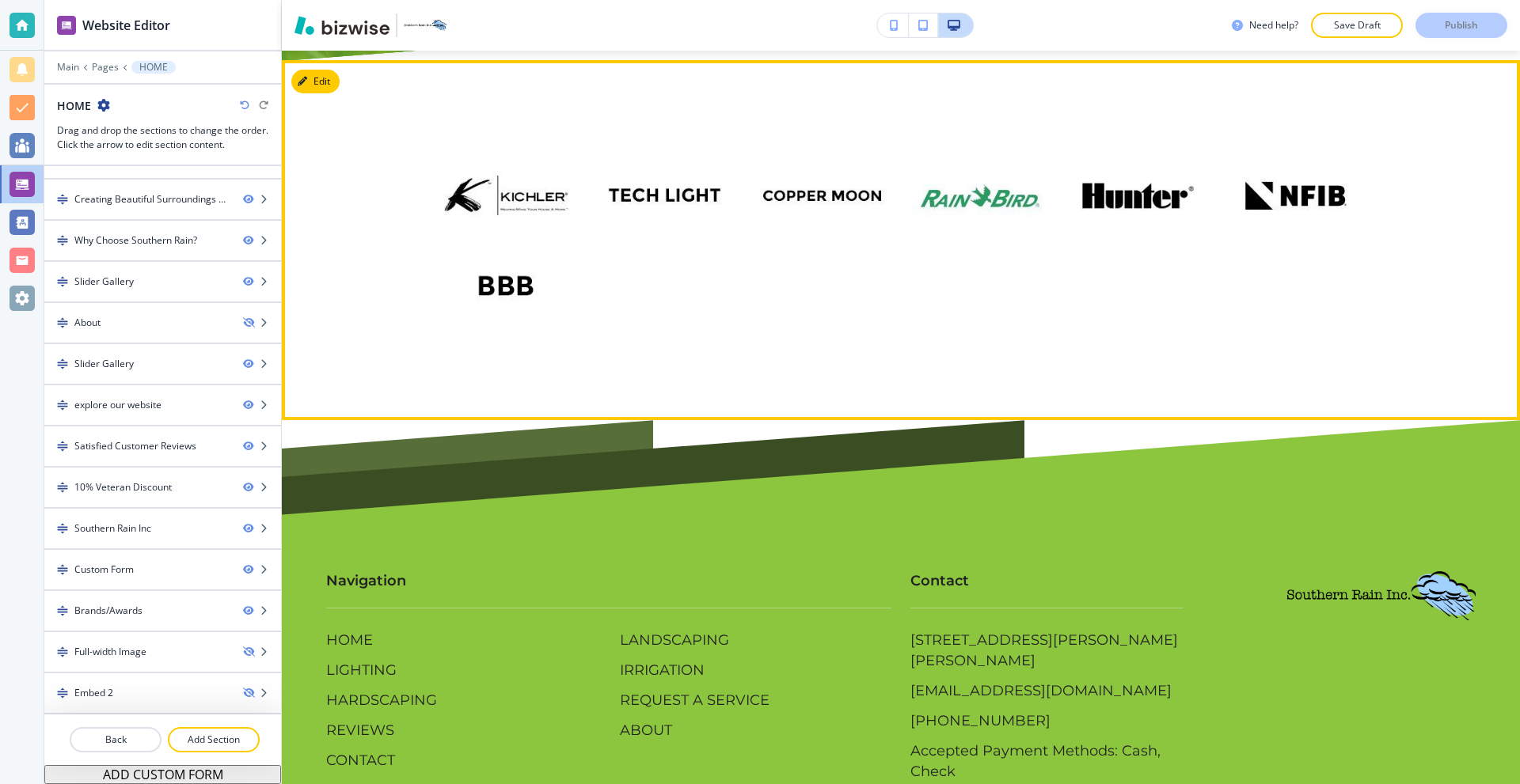
scroll to position [7486, 0]
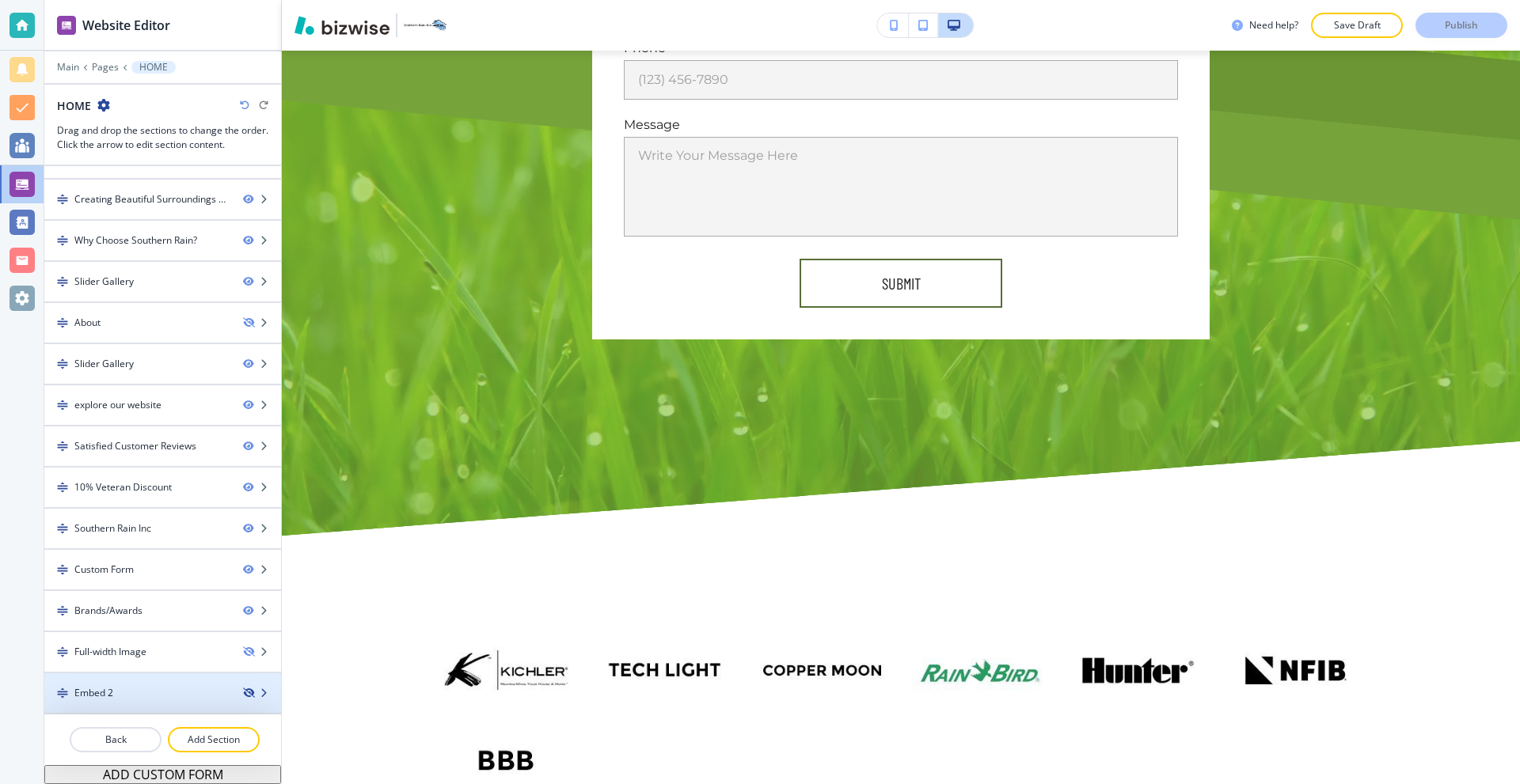
click at [243, 693] on icon "button" at bounding box center [248, 693] width 10 height 10
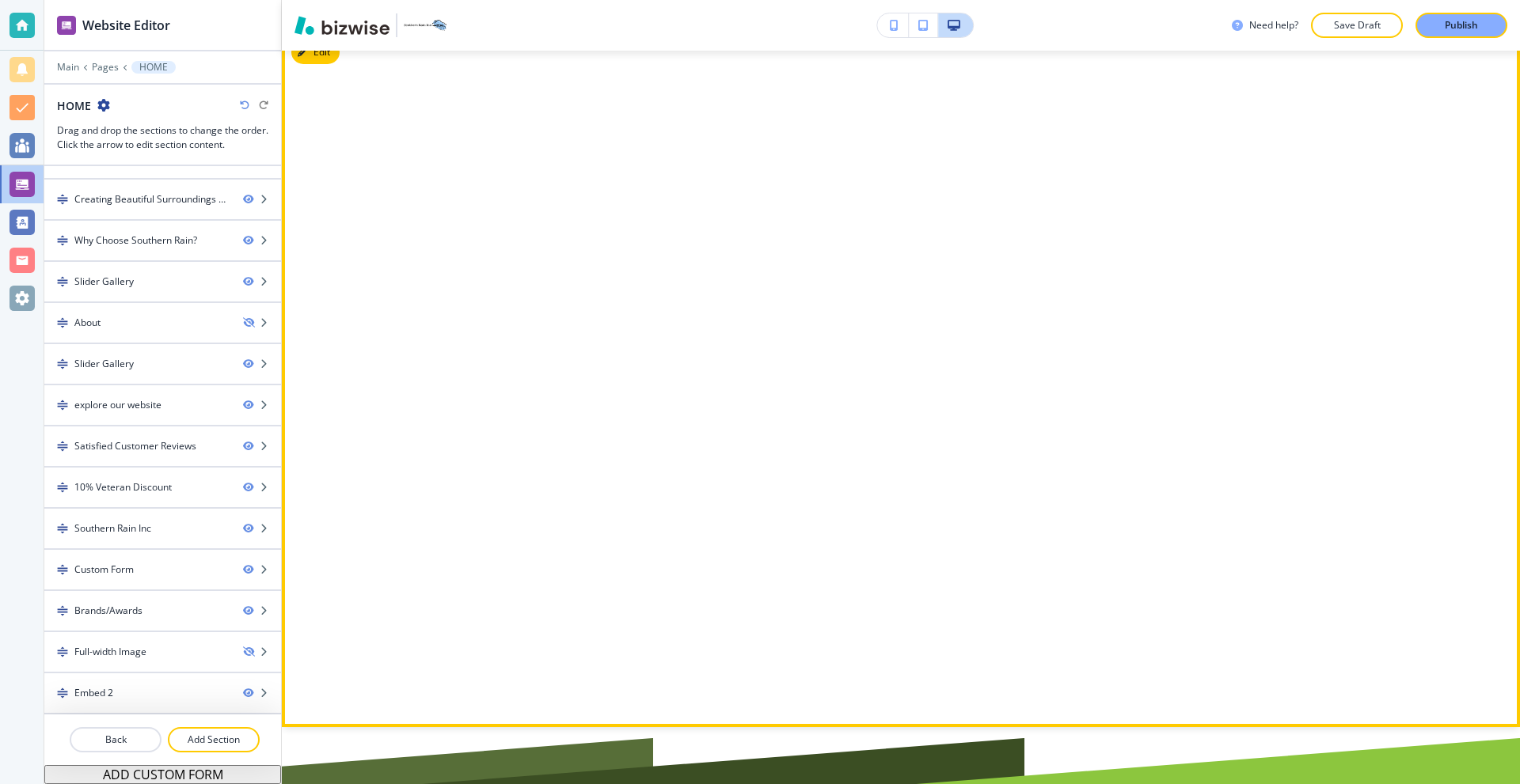
scroll to position [8356, 0]
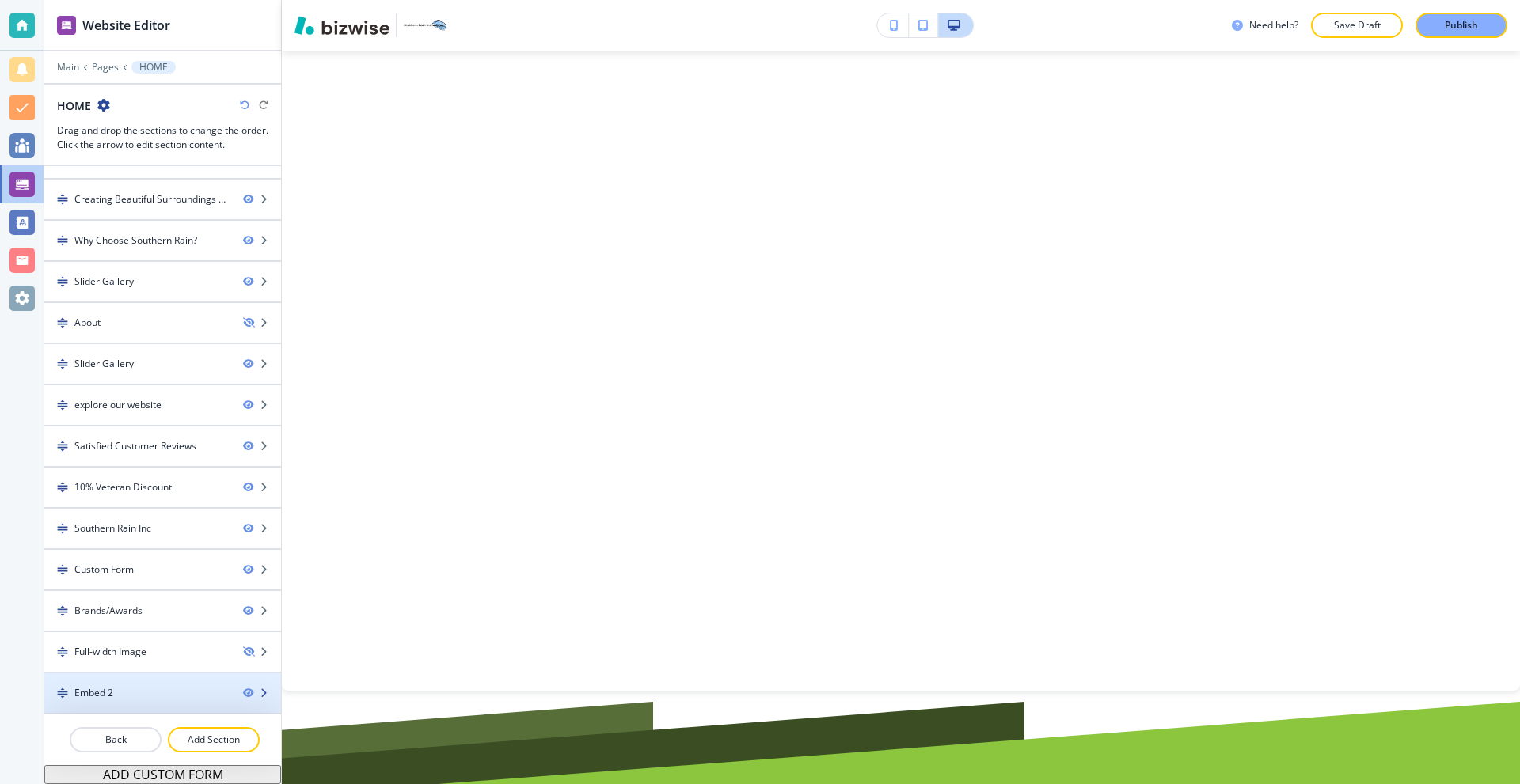
click at [174, 691] on div "Embed 2" at bounding box center [137, 693] width 186 height 15
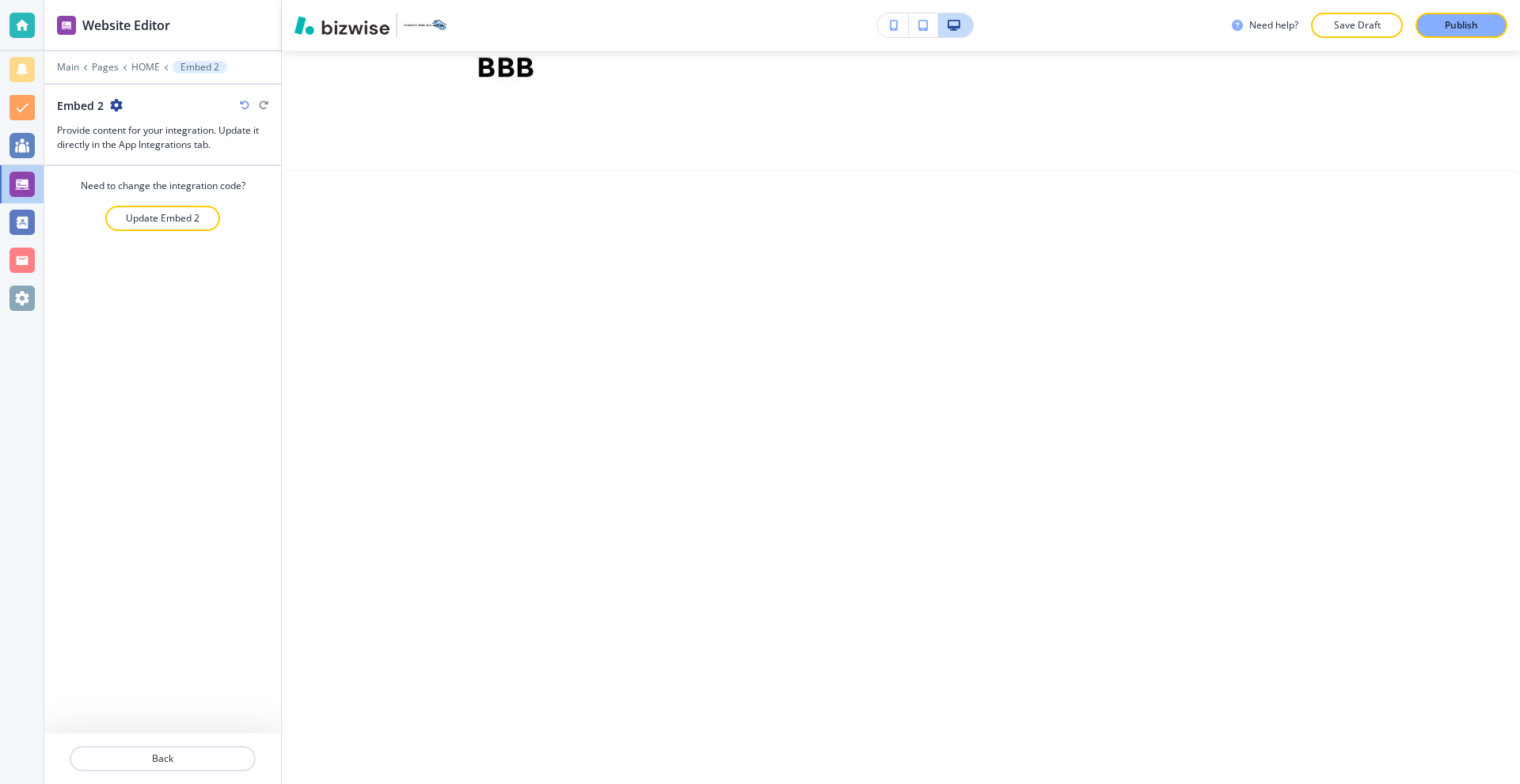
scroll to position [8174, 0]
click at [135, 211] on p "Update Embed 2" at bounding box center [162, 218] width 73 height 15
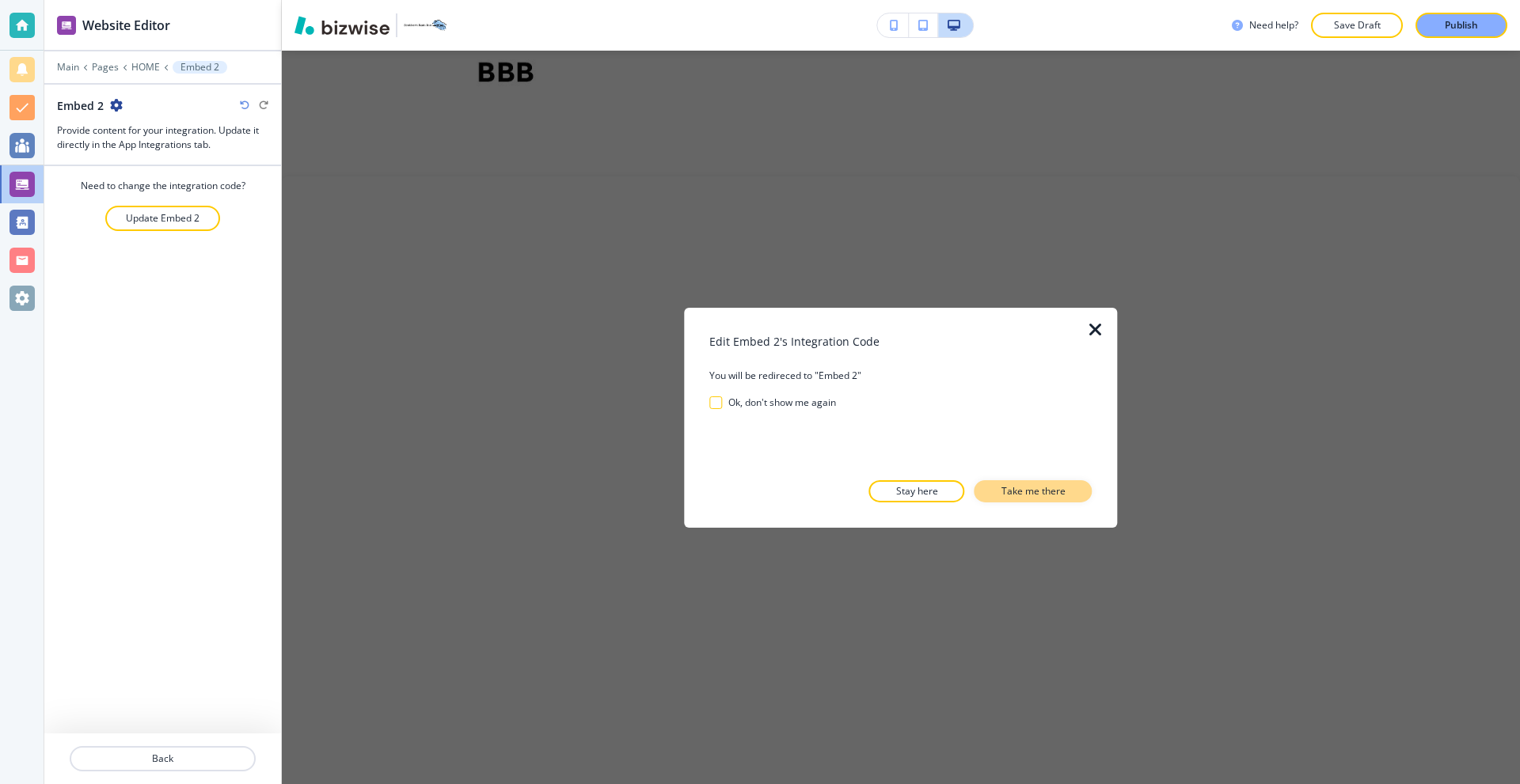
click at [1012, 485] on p "Take me there" at bounding box center [1034, 491] width 64 height 15
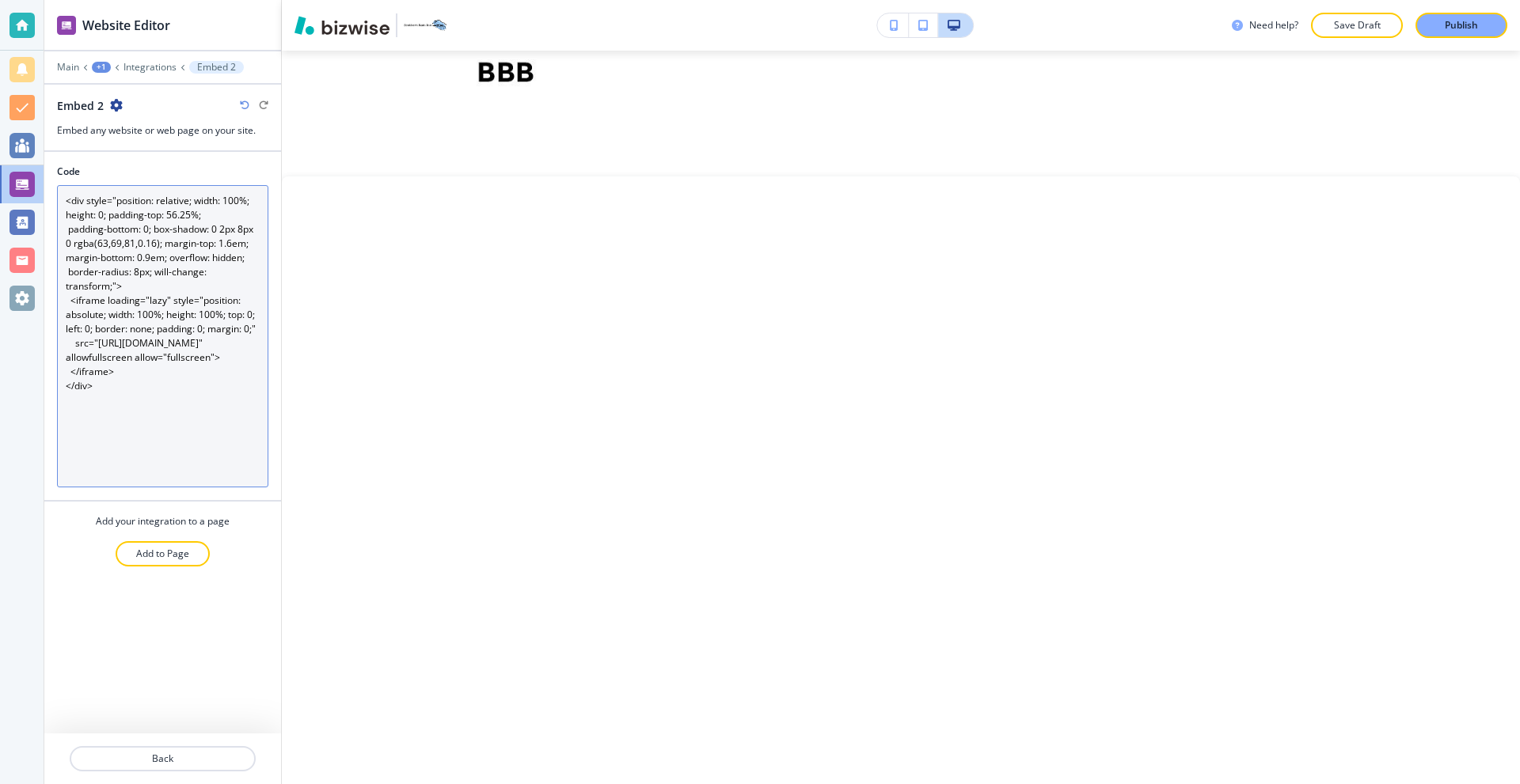
click at [171, 280] on textarea "<div style="position: relative; width: 100%; height: 0; padding-top: 56.25%; pa…" at bounding box center [162, 337] width 211 height 303
click at [238, 207] on textarea "<div style="position: relative; width: 100%; height: 0; padding-top: 56.25%; pa…" at bounding box center [162, 337] width 211 height 303
drag, startPoint x: 242, startPoint y: 203, endPoint x: 227, endPoint y: 203, distance: 15.0
click at [227, 203] on textarea "<div style="position: relative; width: 100%; height: 0; padding-top: 56.25%; pa…" at bounding box center [162, 337] width 211 height 303
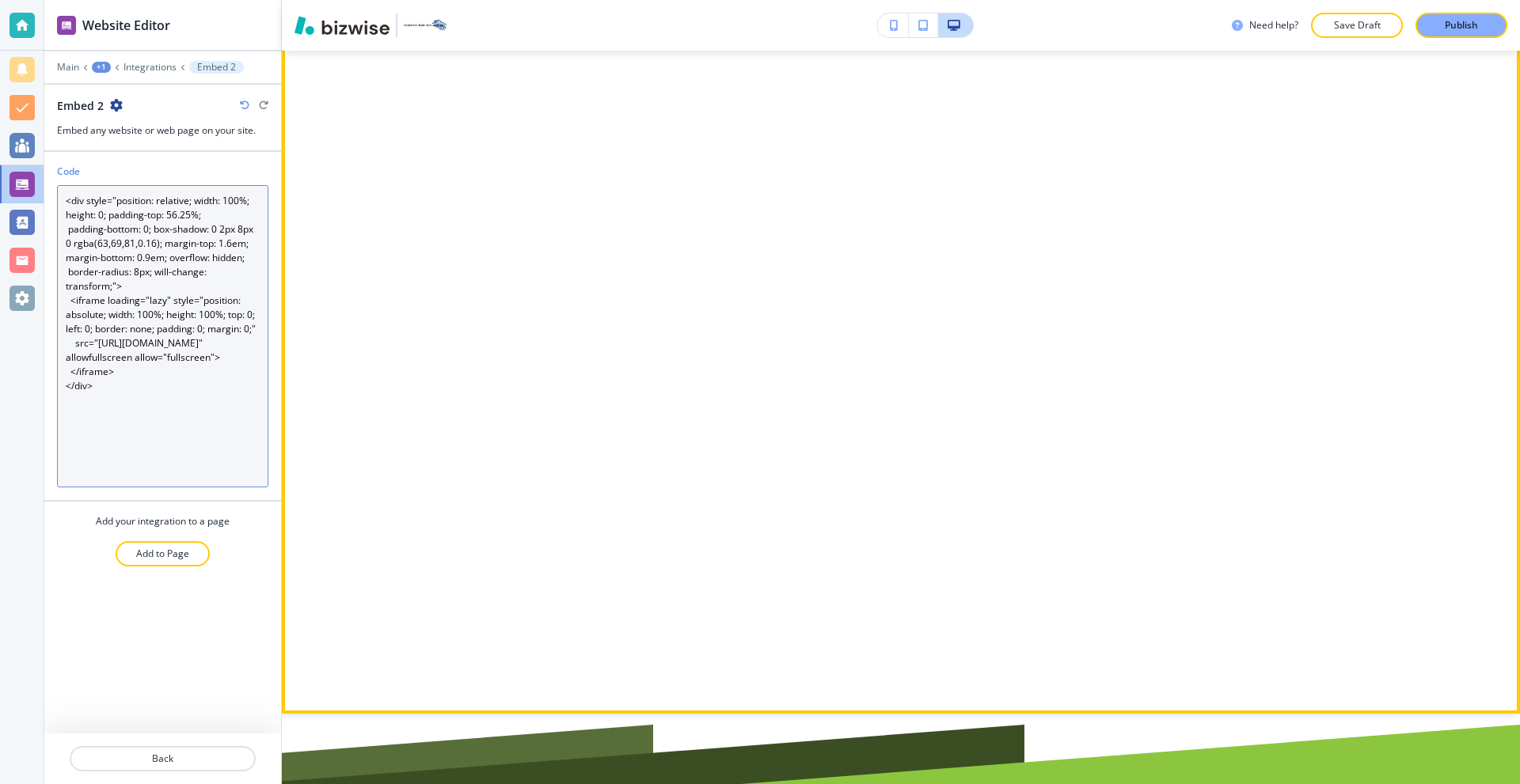
scroll to position [8411, 0]
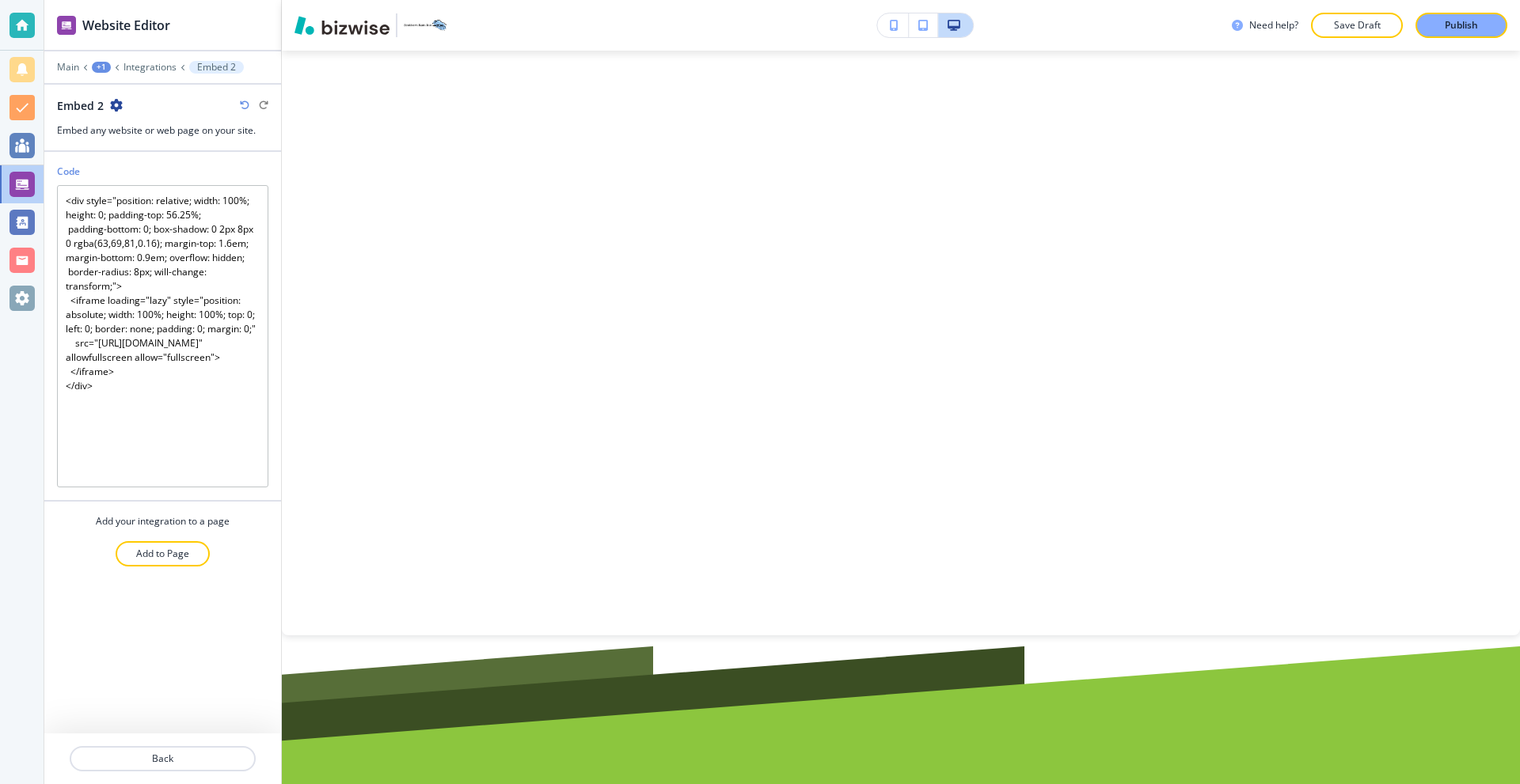
click at [232, 521] on div "Add your integration to a page" at bounding box center [162, 521] width 236 height 15
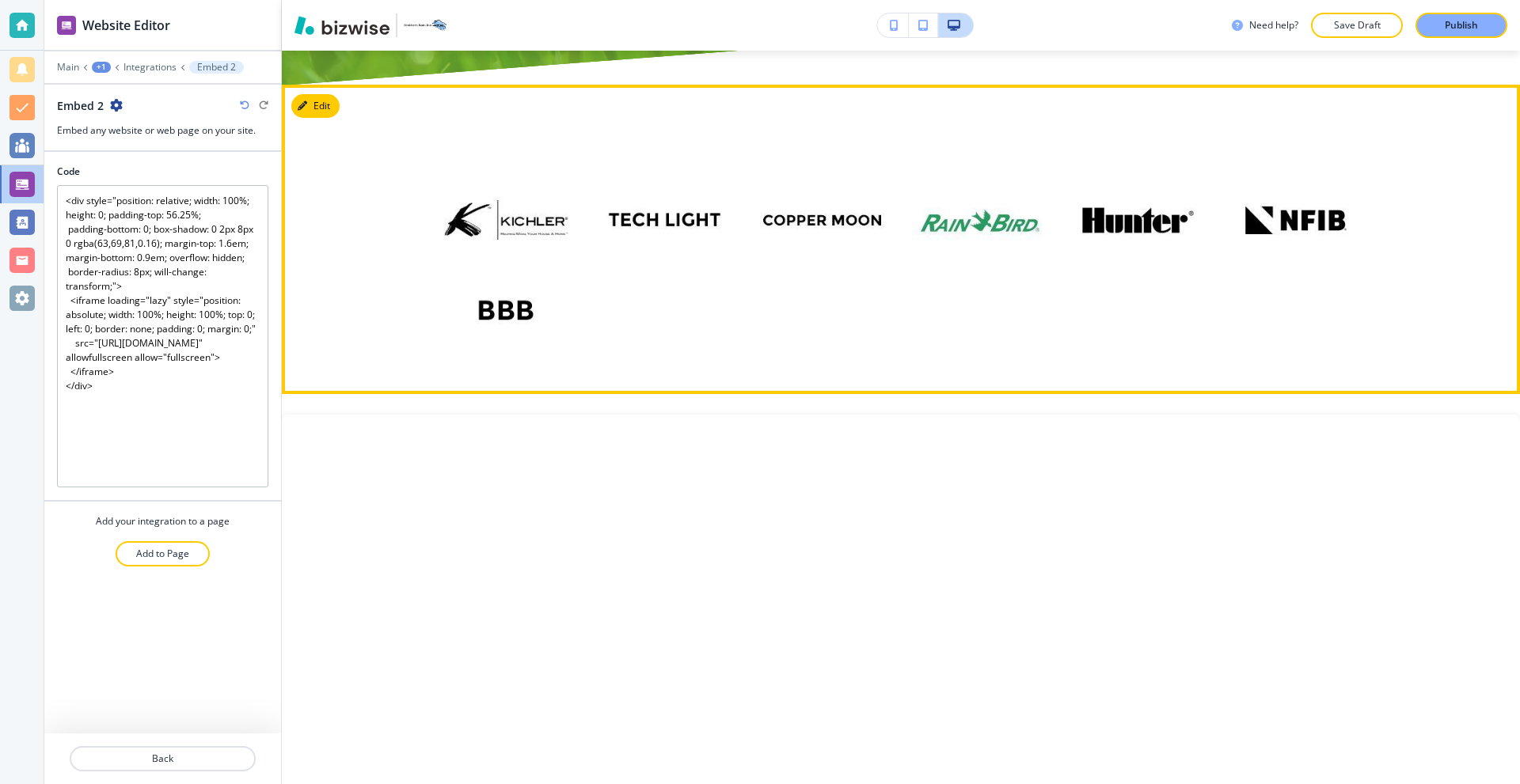
scroll to position [7937, 0]
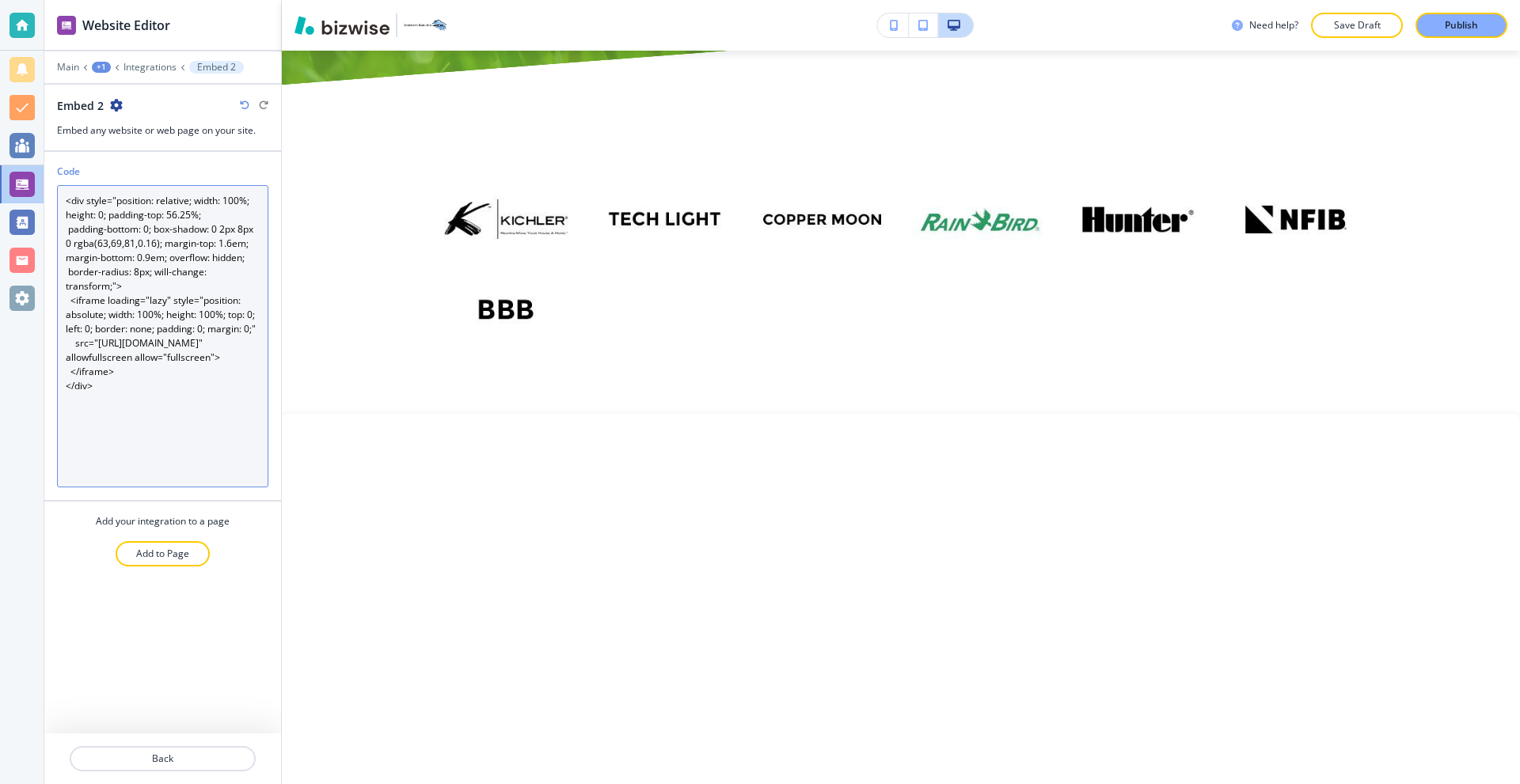
drag, startPoint x: 240, startPoint y: 201, endPoint x: 226, endPoint y: 204, distance: 14.3
click at [226, 204] on textarea "<div style="position: relative; width: 100%; height: 0; padding-top: 56.25%; pa…" at bounding box center [162, 337] width 211 height 303
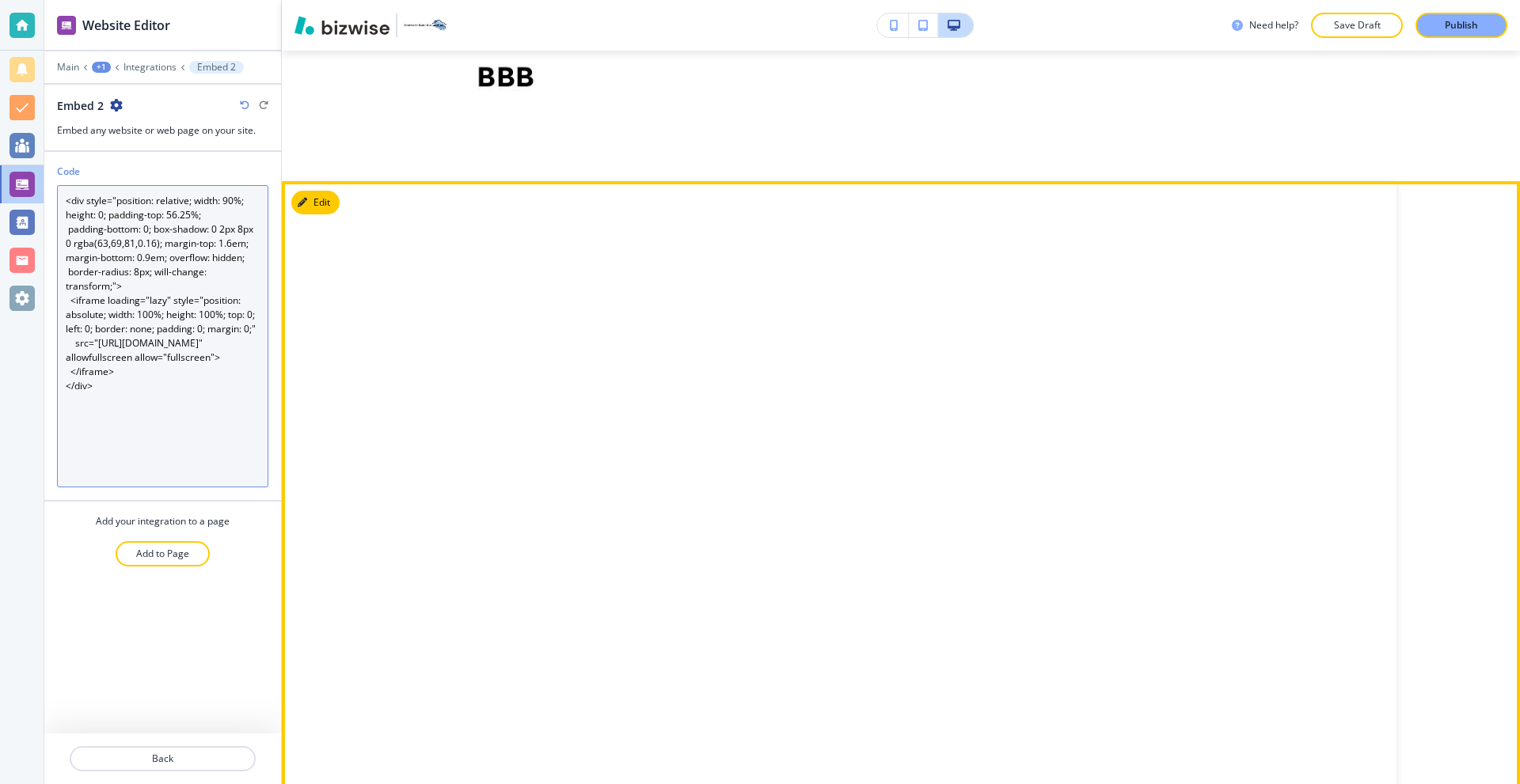
scroll to position [8174, 0]
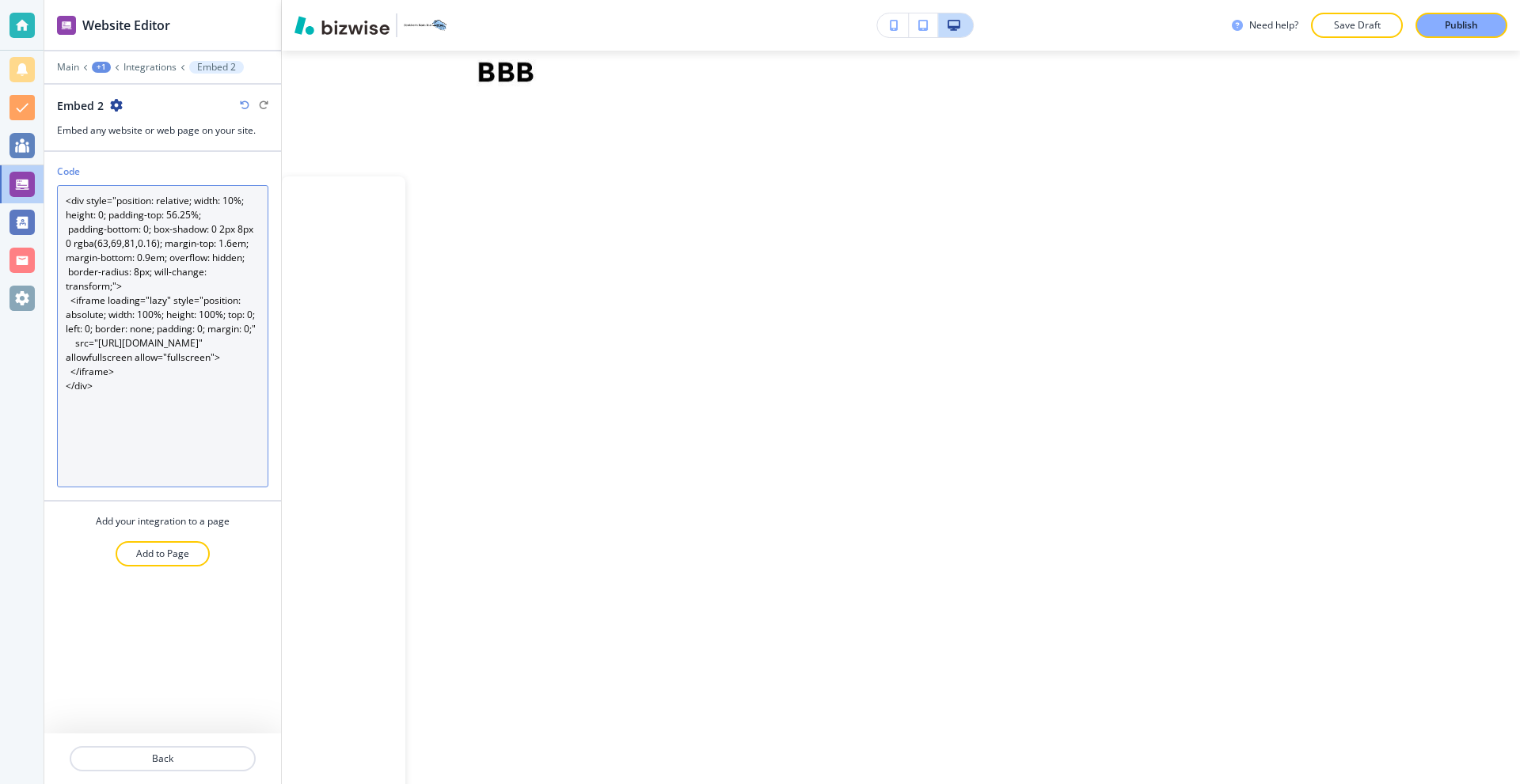
type textarea "<div style="position: relative; width: 100%; height: 0; padding-top: 56.25%; pa…"
click at [119, 249] on textarea "<div style="position: relative; width: 100%; height: 0; padding-top: 56.25%; pa…" at bounding box center [162, 337] width 211 height 303
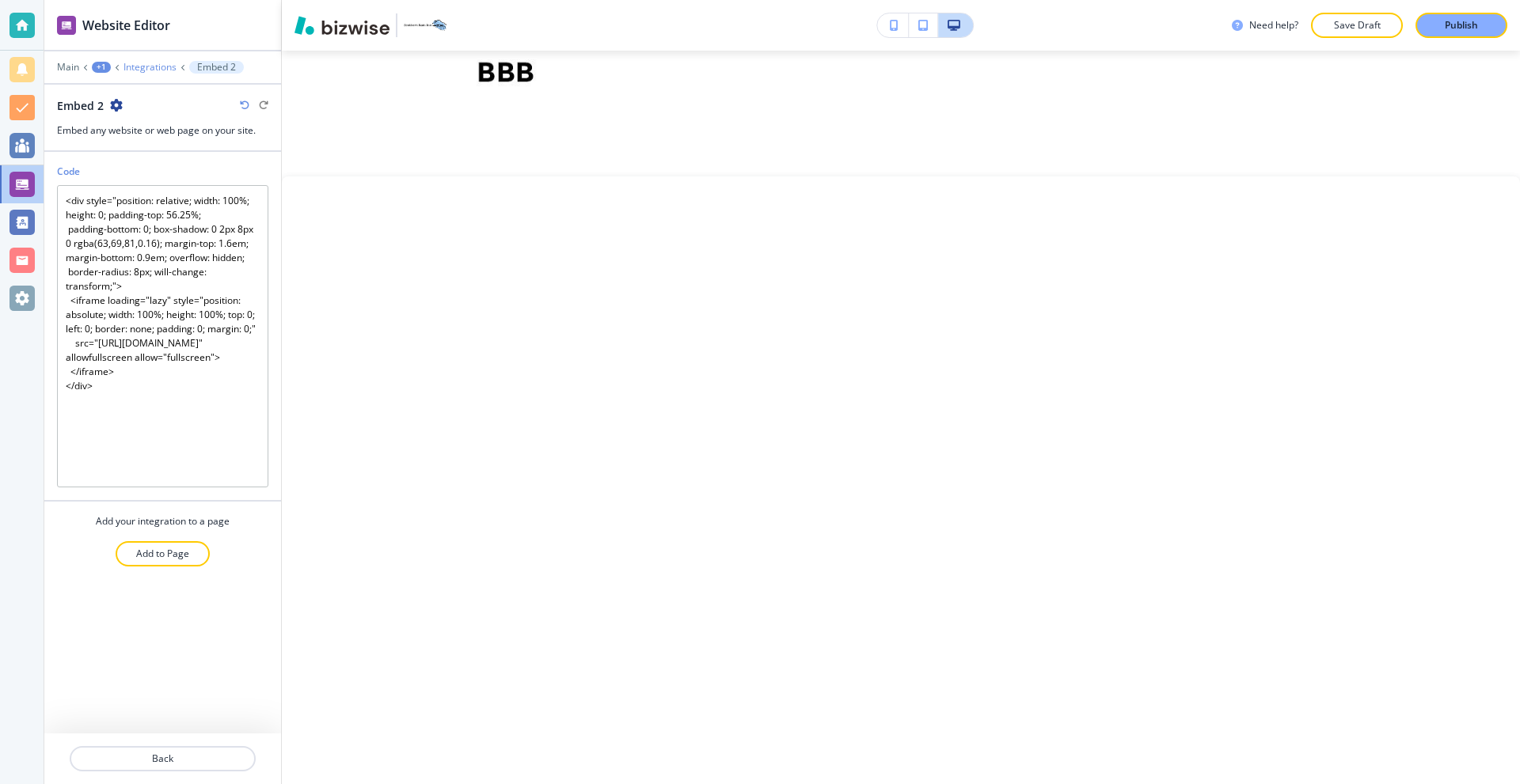
click at [148, 69] on p "Integrations" at bounding box center [149, 66] width 53 height 11
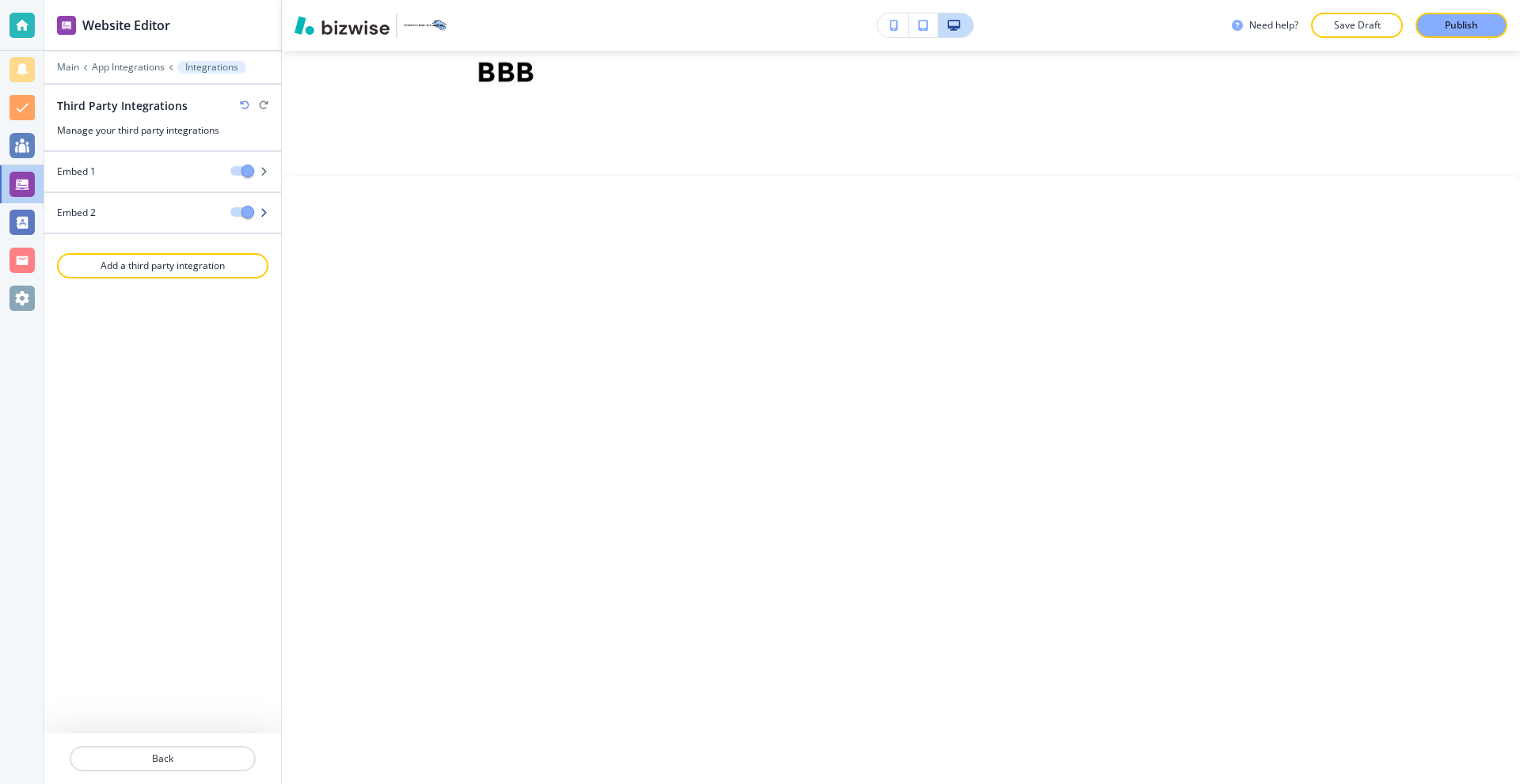
click at [249, 220] on div at bounding box center [162, 226] width 236 height 13
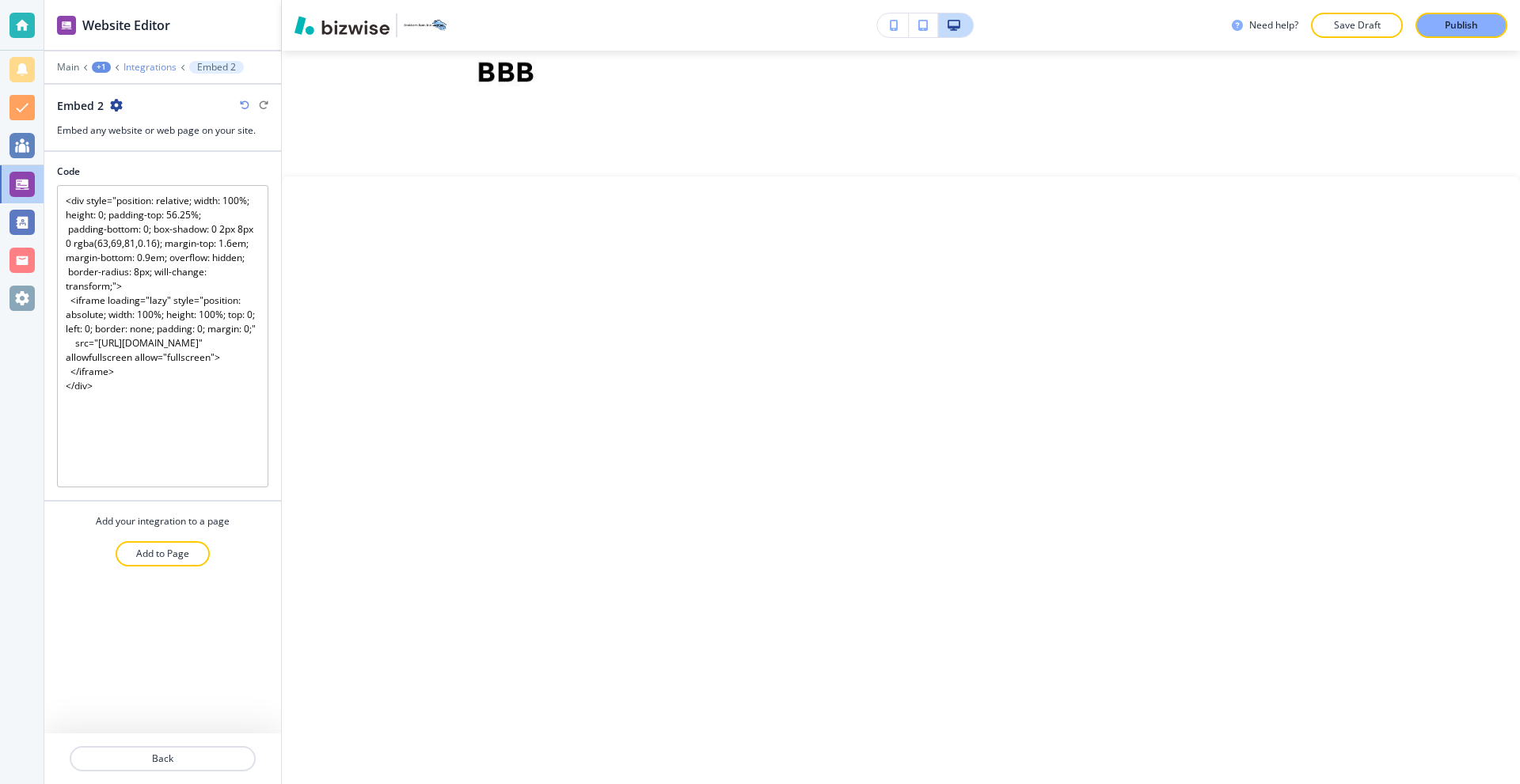
click at [145, 70] on p "Integrations" at bounding box center [149, 66] width 53 height 11
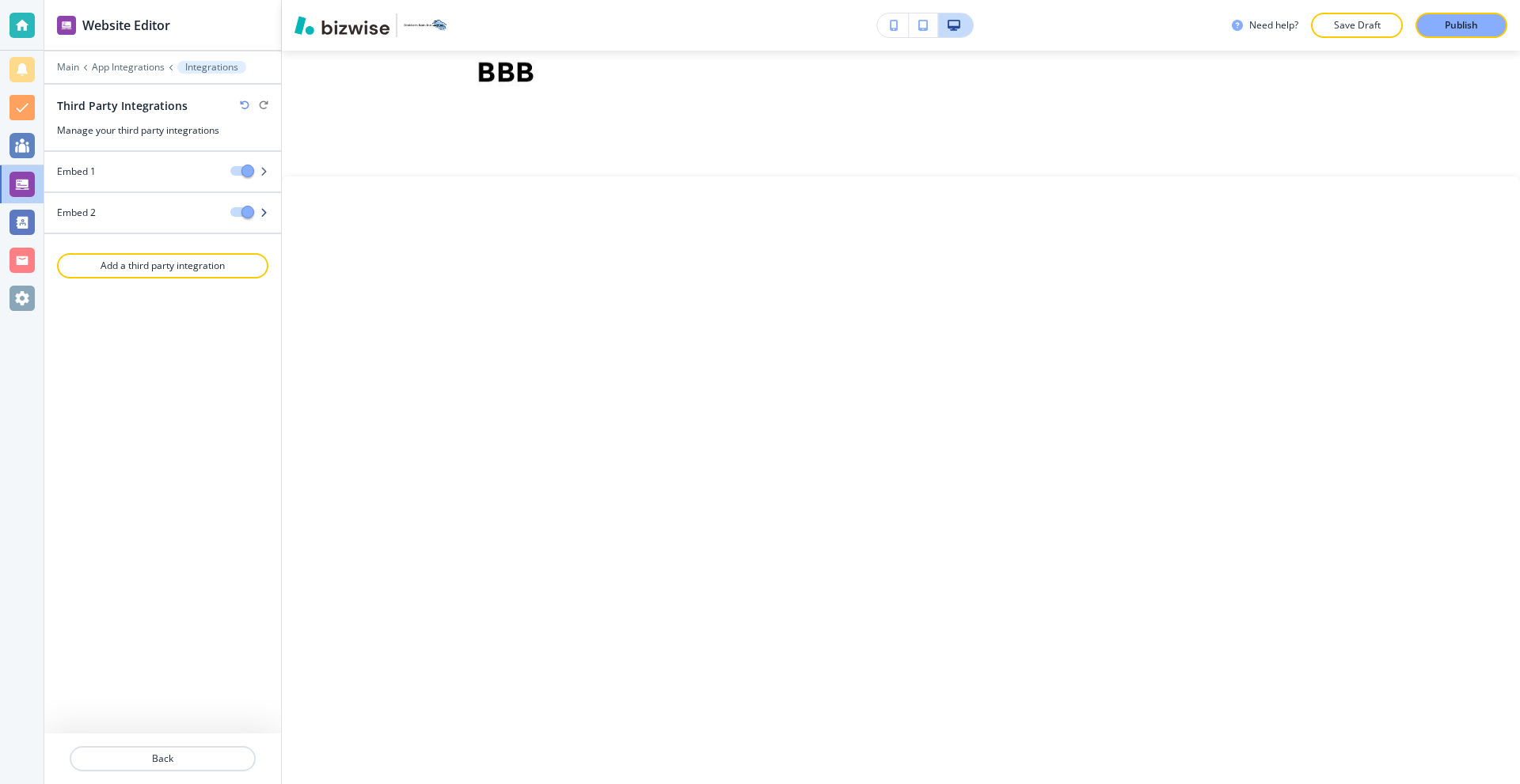
click at [243, 211] on span "button" at bounding box center [247, 212] width 13 height 13
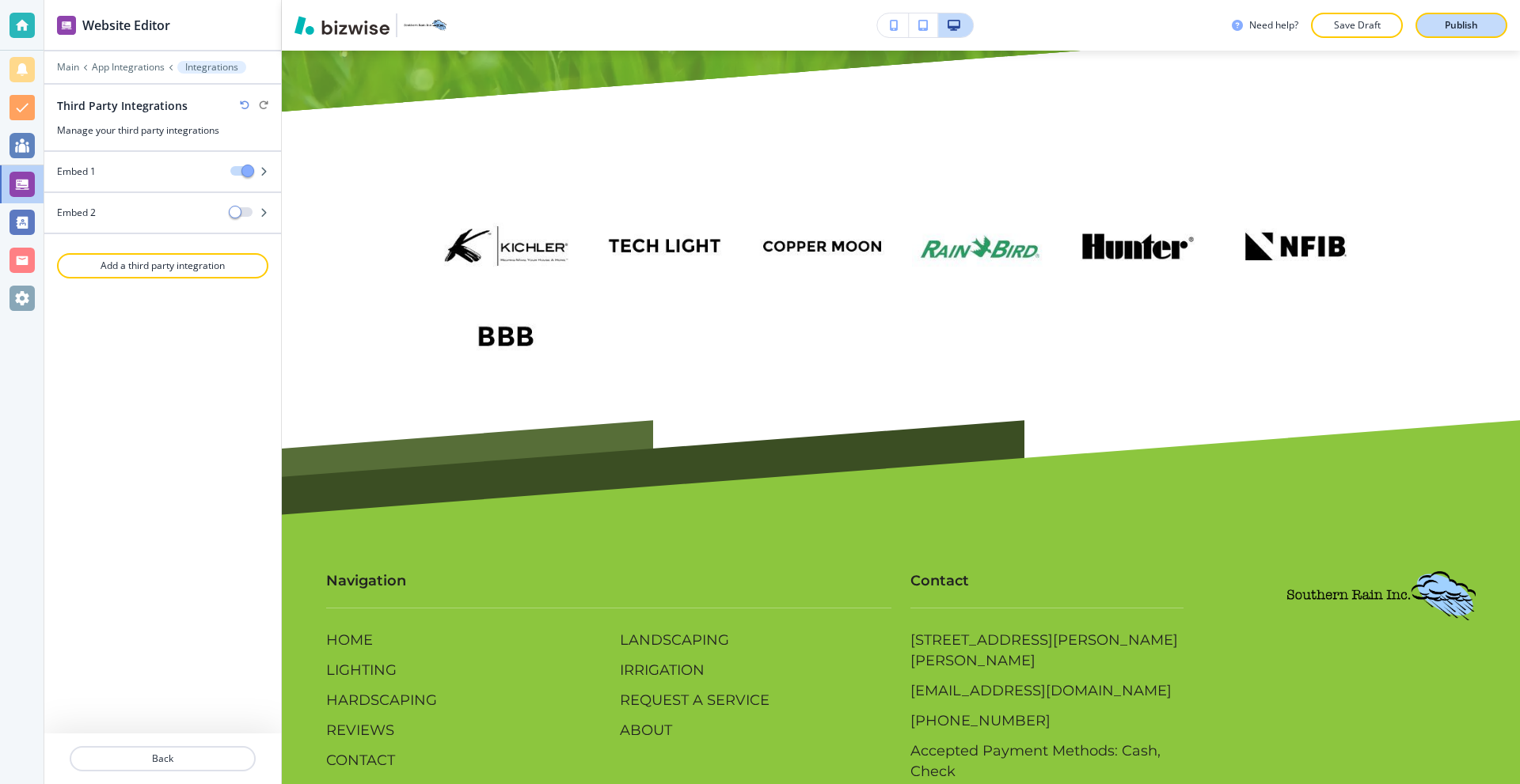
click at [1464, 30] on p "Publish" at bounding box center [1461, 25] width 33 height 15
click at [23, 24] on div at bounding box center [22, 25] width 25 height 25
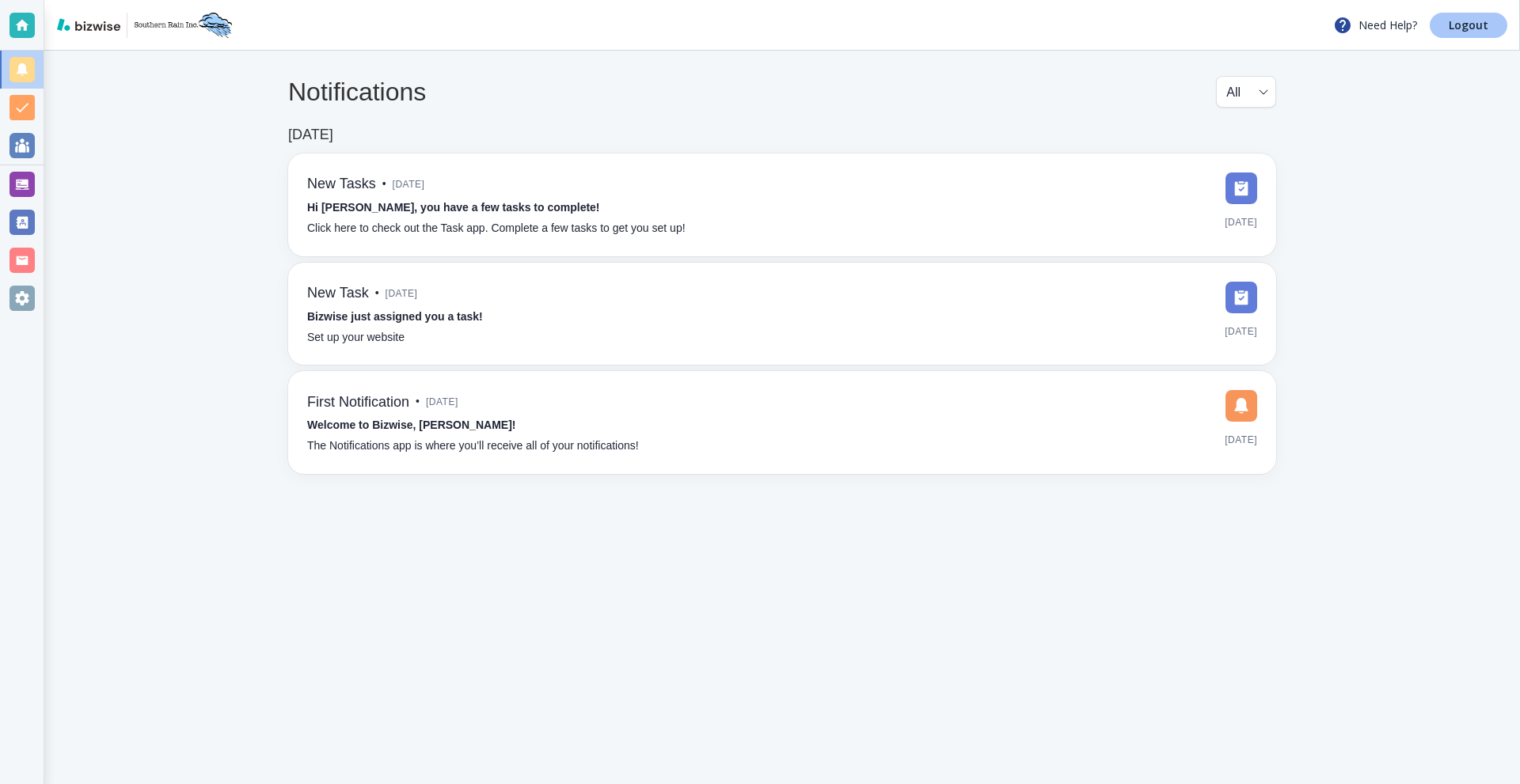
click at [1466, 31] on p "Logout" at bounding box center [1468, 24] width 40 height 11
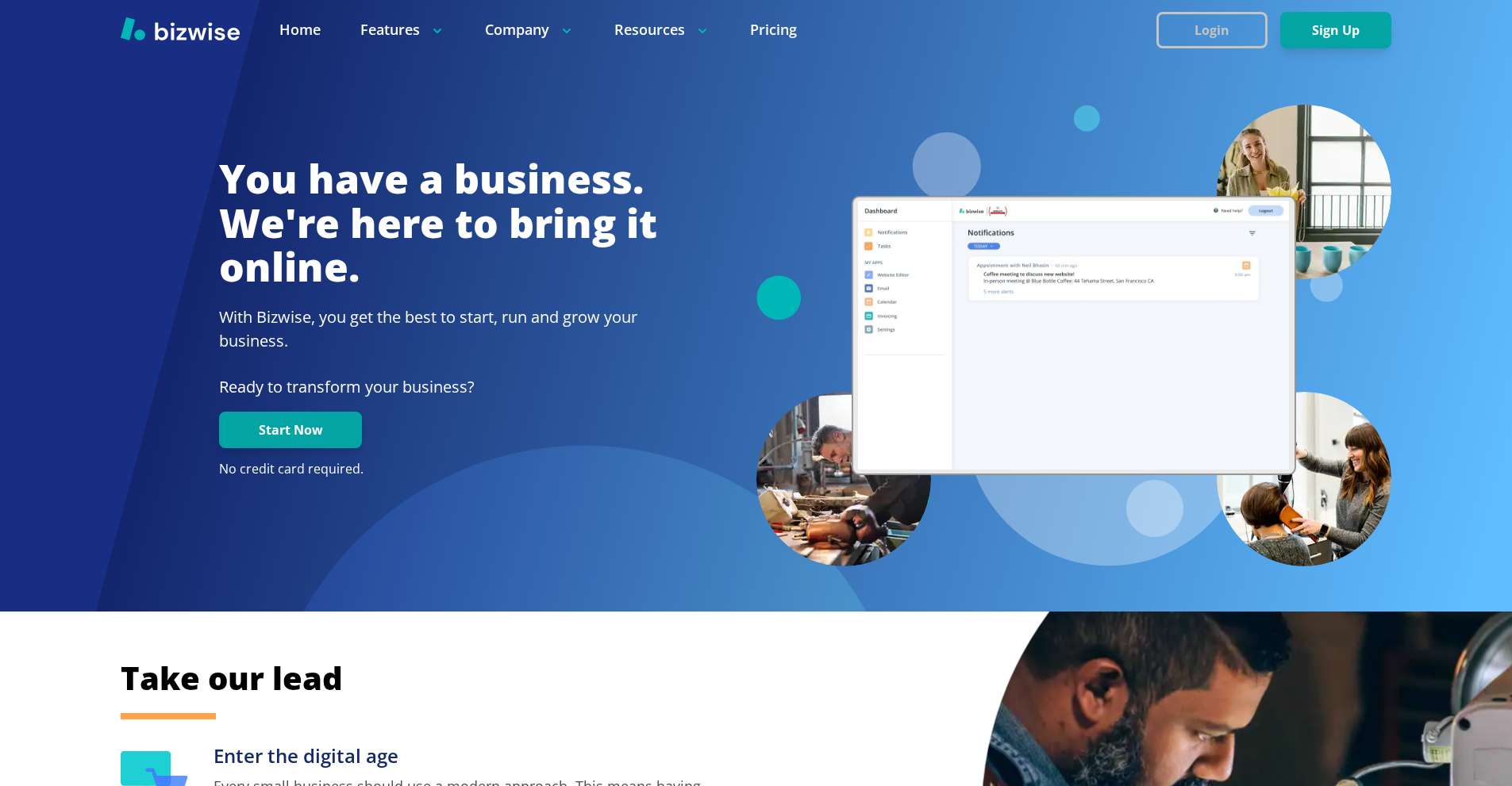
click at [1245, 27] on button "Login" at bounding box center [1211, 29] width 111 height 36
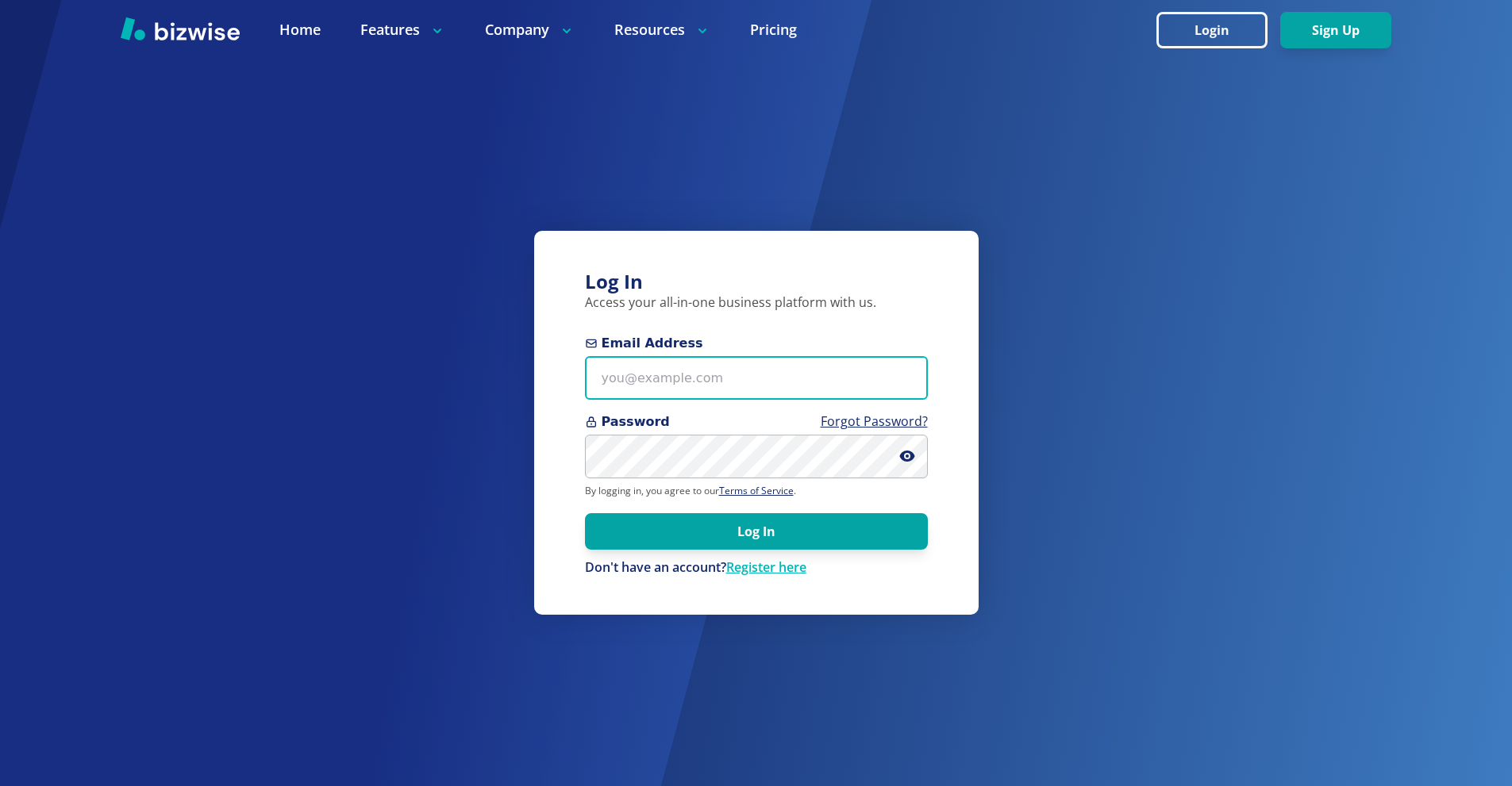
click at [760, 371] on input "Email Address" at bounding box center [756, 378] width 343 height 44
paste input "s.steel@steelprivatebank.com"
type input "s.steel@steelprivatebank.com"
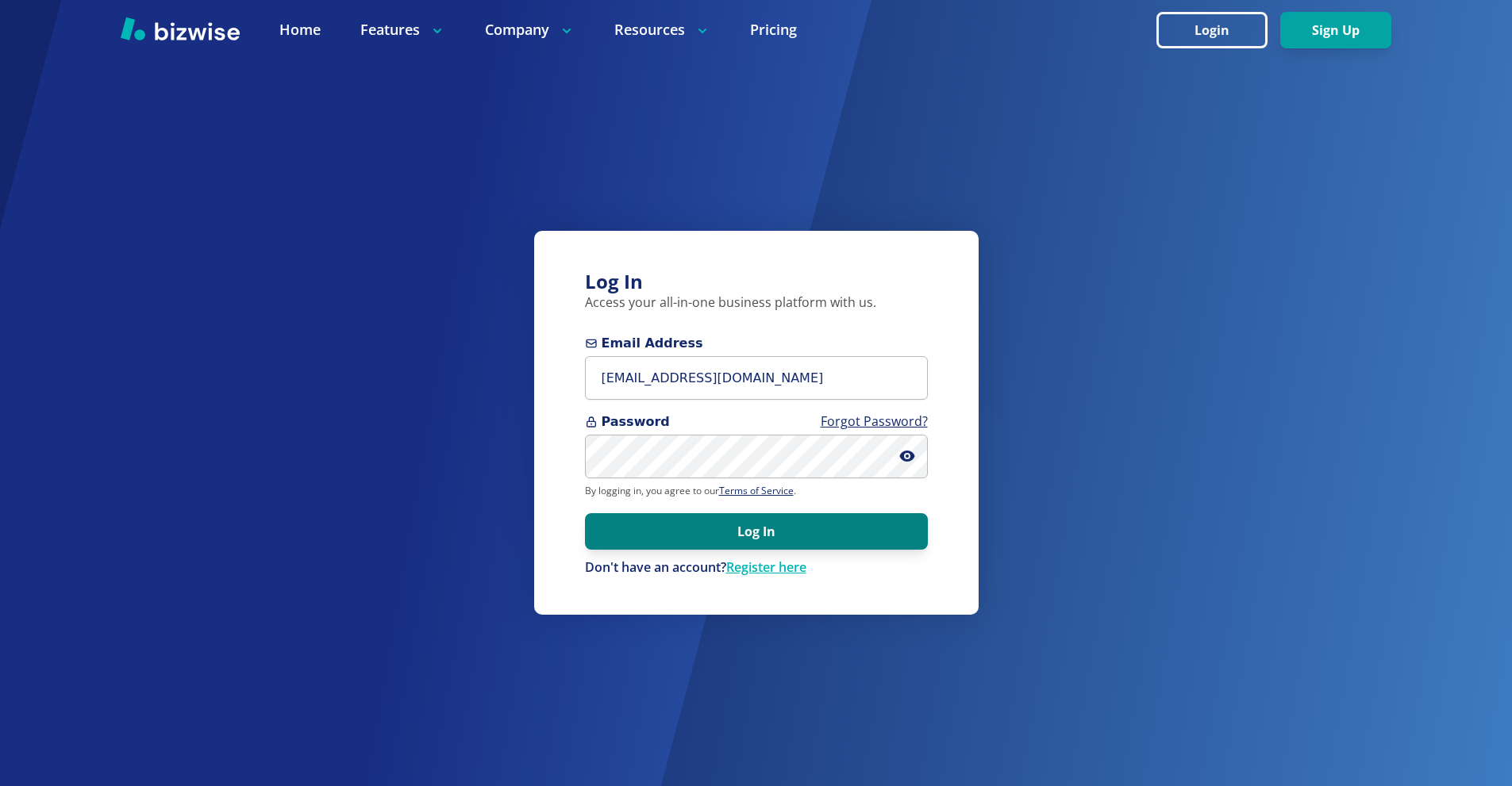
click at [804, 523] on button "Log In" at bounding box center [756, 531] width 343 height 36
